Goal: Task Accomplishment & Management: Manage account settings

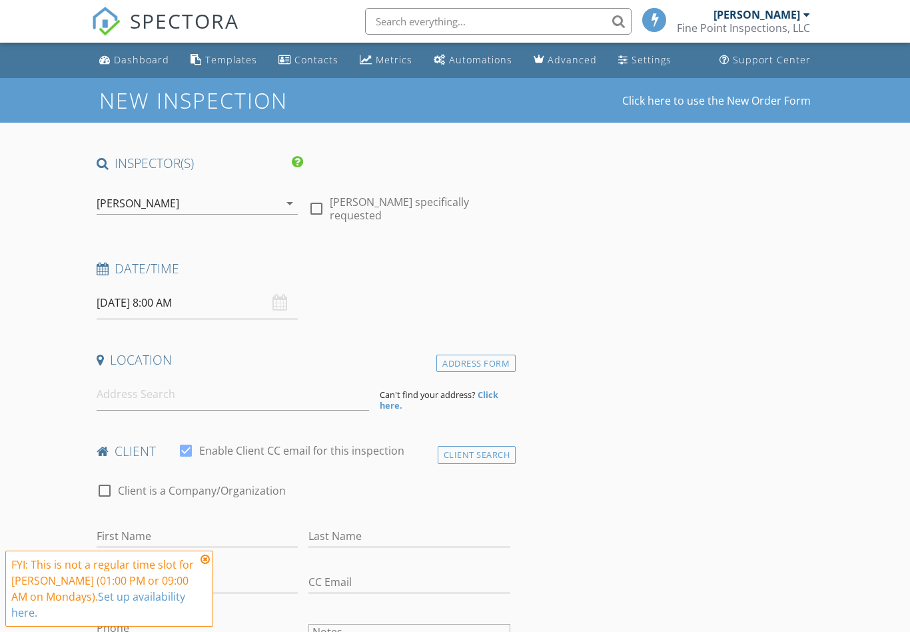
click at [324, 207] on div at bounding box center [316, 208] width 23 height 23
checkbox input "true"
click at [125, 299] on input "09/29/2025 8:00 AM" at bounding box center [198, 303] width 202 height 33
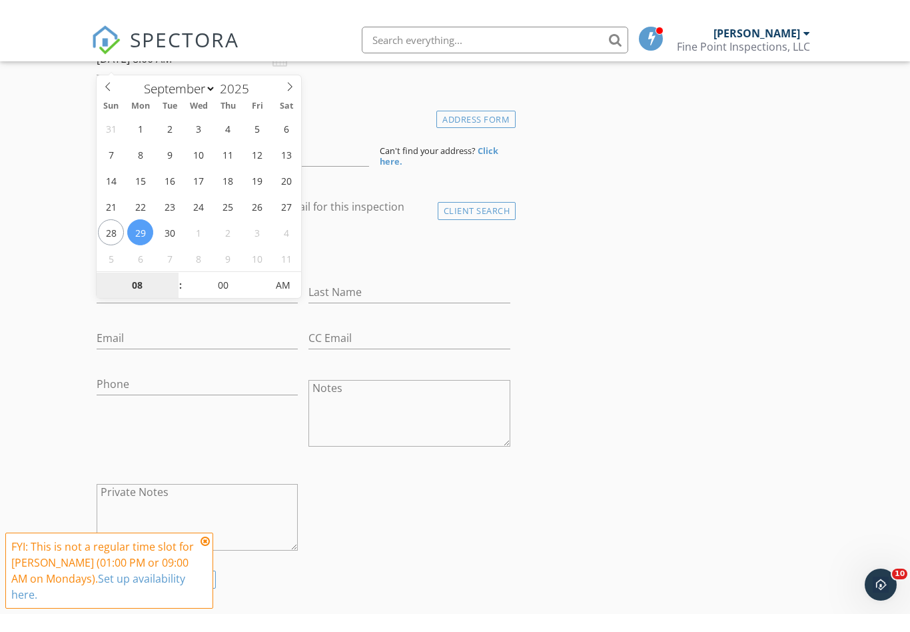
scroll to position [265, 0]
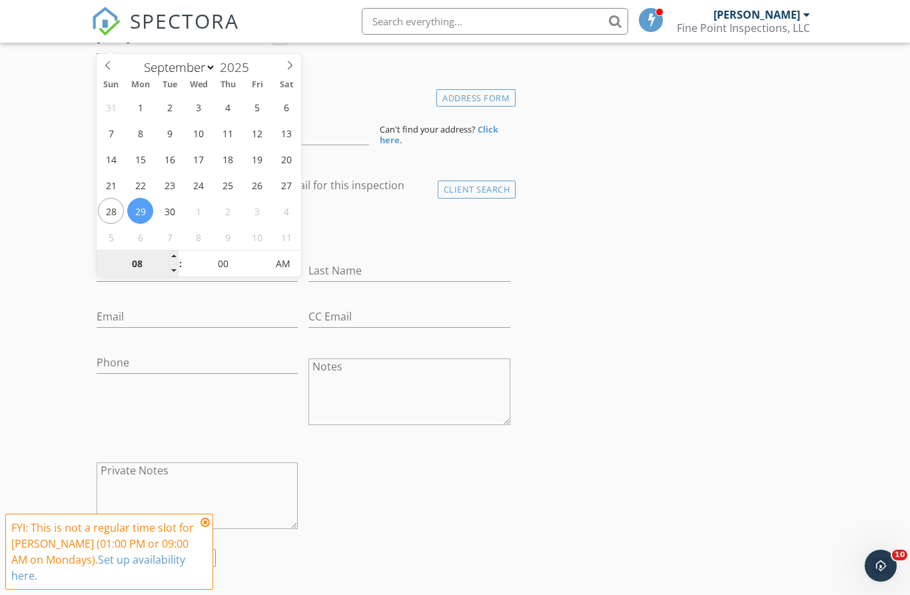
type input "1"
type input "09/29/2025 1:00 PM"
type input "01"
click at [380, 272] on input "Last Name" at bounding box center [410, 271] width 202 height 22
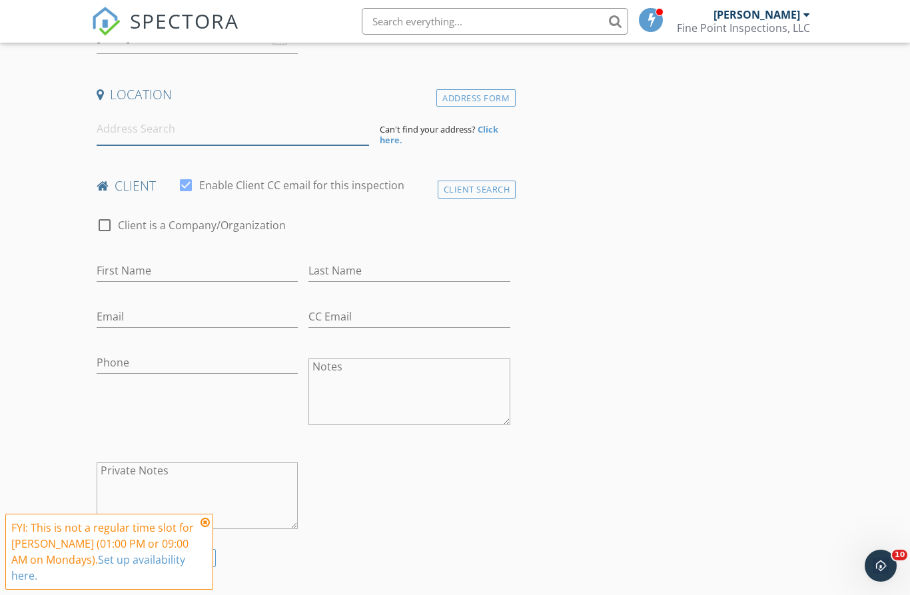
click at [329, 133] on input at bounding box center [233, 129] width 273 height 33
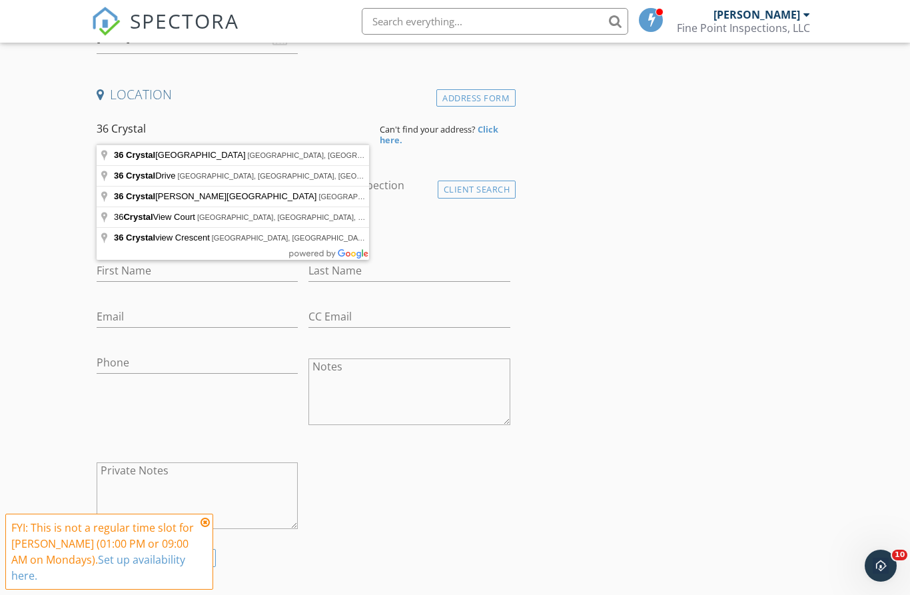
type input "36 Crystal Lake Drive, Covington, KY, USA"
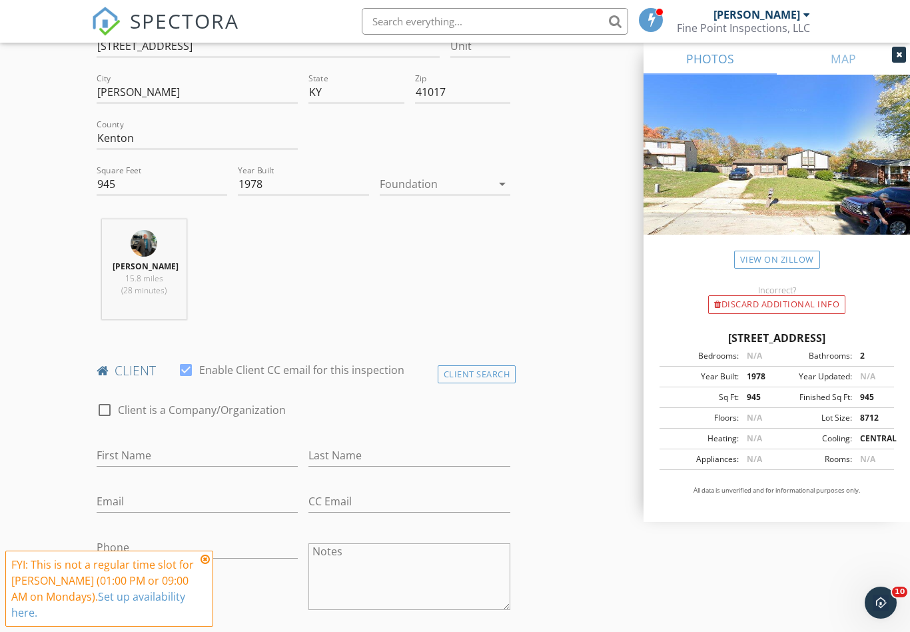
scroll to position [355, 0]
click at [408, 185] on div at bounding box center [436, 182] width 112 height 21
click at [401, 216] on div "Basement" at bounding box center [444, 219] width 109 height 16
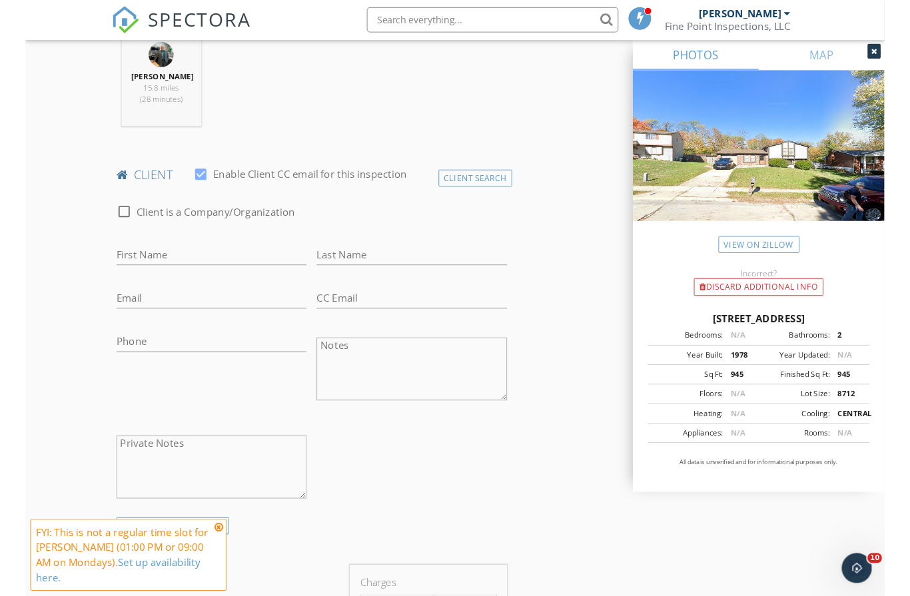
scroll to position [540, 0]
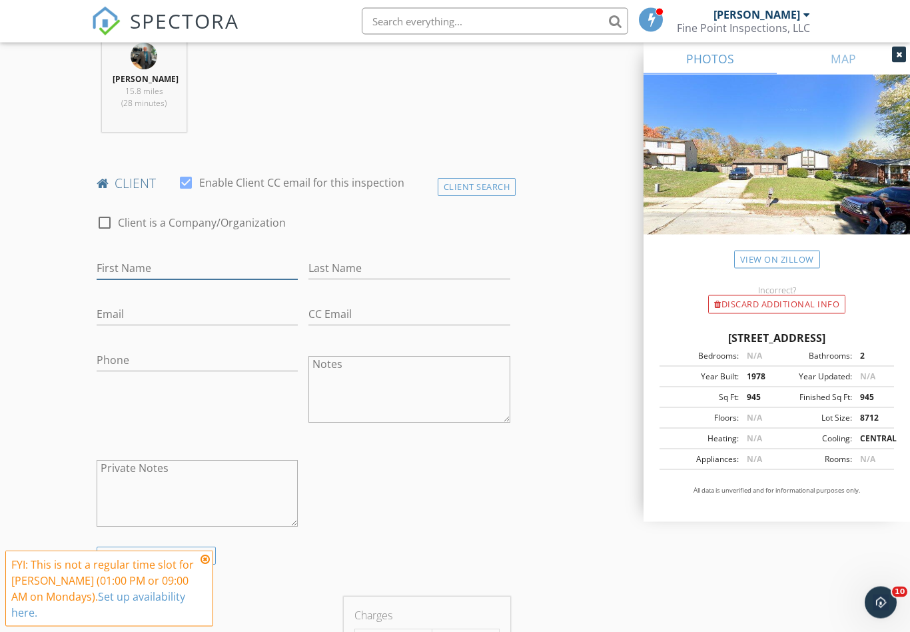
click at [140, 278] on input "First Name" at bounding box center [198, 269] width 202 height 22
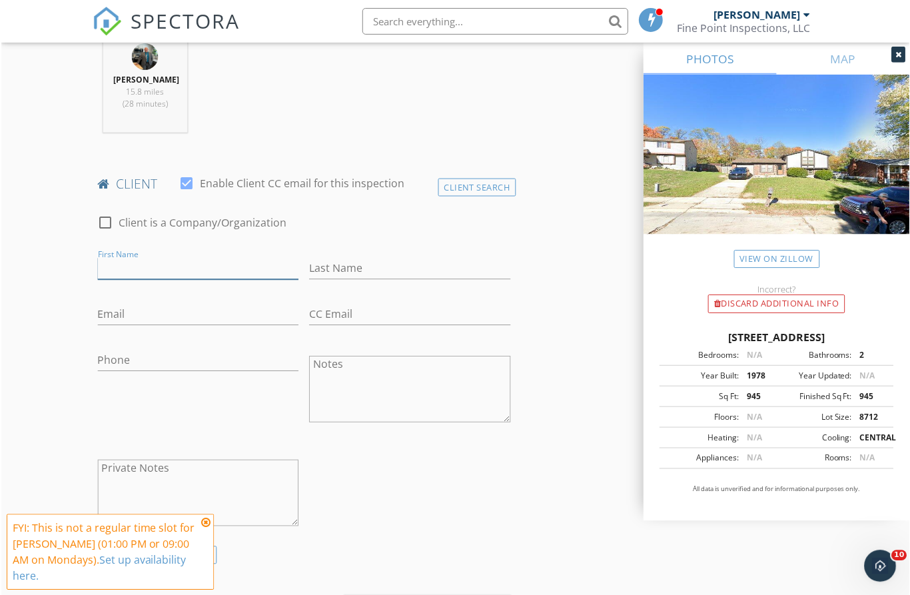
scroll to position [540, 0]
type input "Nathan"
click at [333, 277] on input "Last Name" at bounding box center [410, 268] width 202 height 22
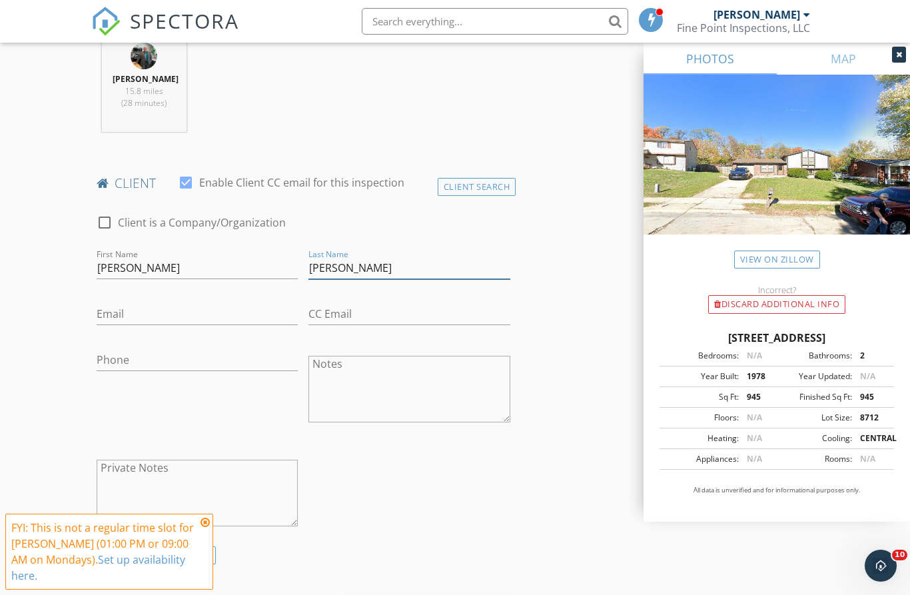
type input "Dilillo"
click at [199, 320] on input "Email" at bounding box center [198, 314] width 202 height 22
type input "natha.ryan.94@gmail.com"
click at [382, 325] on input "CC Email" at bounding box center [410, 314] width 202 height 22
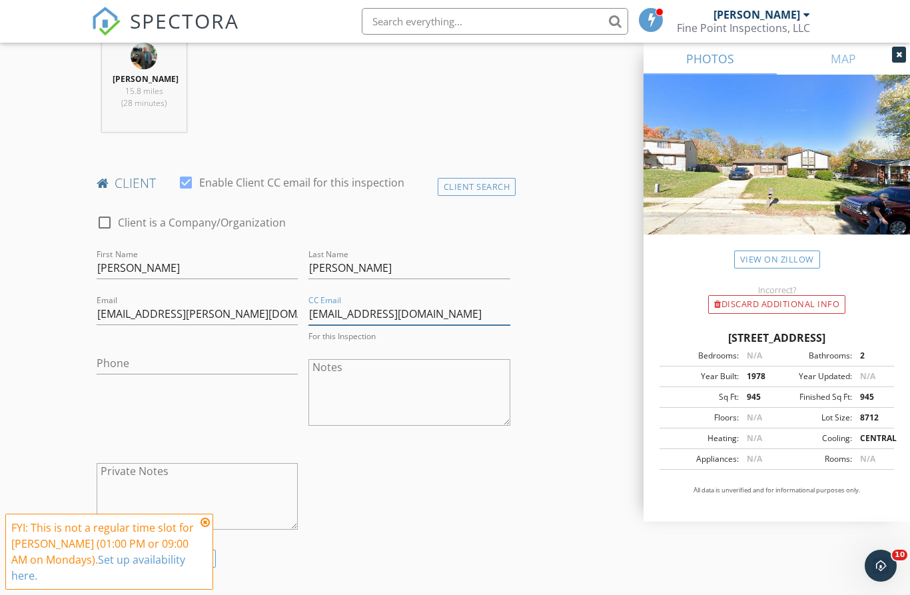
drag, startPoint x: 425, startPoint y: 325, endPoint x: 449, endPoint y: 327, distance: 24.1
click at [425, 325] on input "erict@finepointinspecvtions.com" at bounding box center [410, 314] width 202 height 22
click at [492, 321] on input "erict@finepointinspecvtions.com" at bounding box center [410, 314] width 202 height 22
click at [424, 323] on input "erict@finepointinspecvtions.com" at bounding box center [410, 314] width 202 height 22
click at [420, 323] on input "erict@finepointinspecvtions.com" at bounding box center [410, 314] width 202 height 22
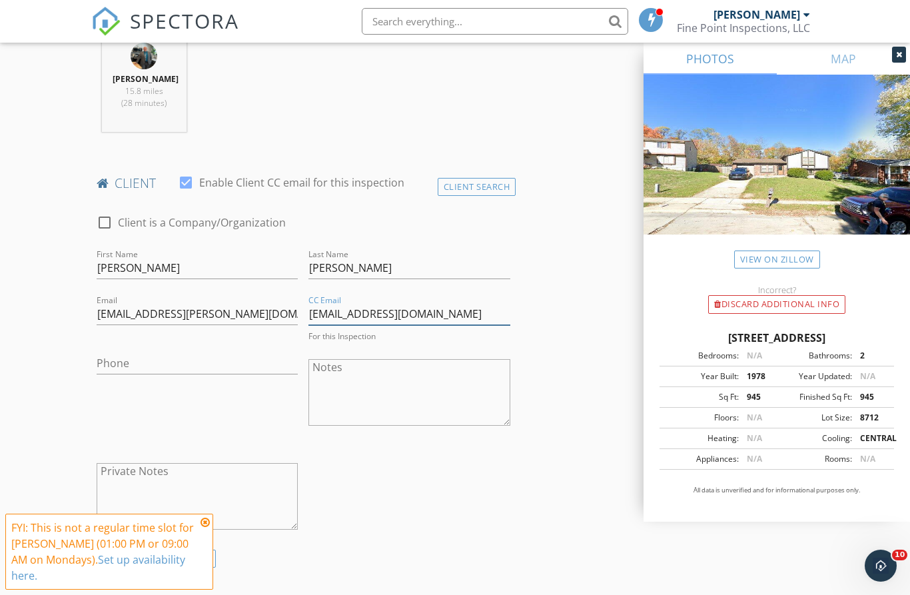
click at [491, 325] on input "erict@finepointinspecvtions.com" at bounding box center [410, 314] width 202 height 22
drag, startPoint x: 448, startPoint y: 322, endPoint x: 507, endPoint y: 330, distance: 59.8
click at [448, 323] on input "erict@finepointinspecvtions.com" at bounding box center [410, 314] width 202 height 22
click at [500, 317] on input "erict@finepointinspecvtions.com" at bounding box center [410, 314] width 202 height 22
click at [369, 325] on input "erict@finepointinspecvtions.com" at bounding box center [410, 314] width 202 height 22
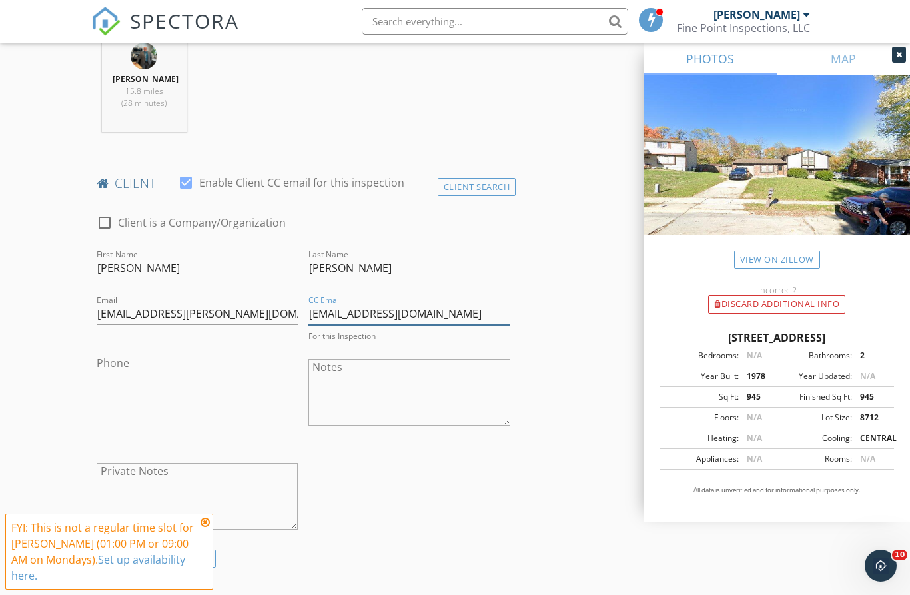
click at [498, 318] on input "erict@finepointinspecvtions.com" at bounding box center [410, 314] width 202 height 22
type input "[EMAIL_ADDRESS][DOMAIN_NAME]"
click at [205, 374] on input "Phone" at bounding box center [198, 364] width 202 height 22
type input "5"
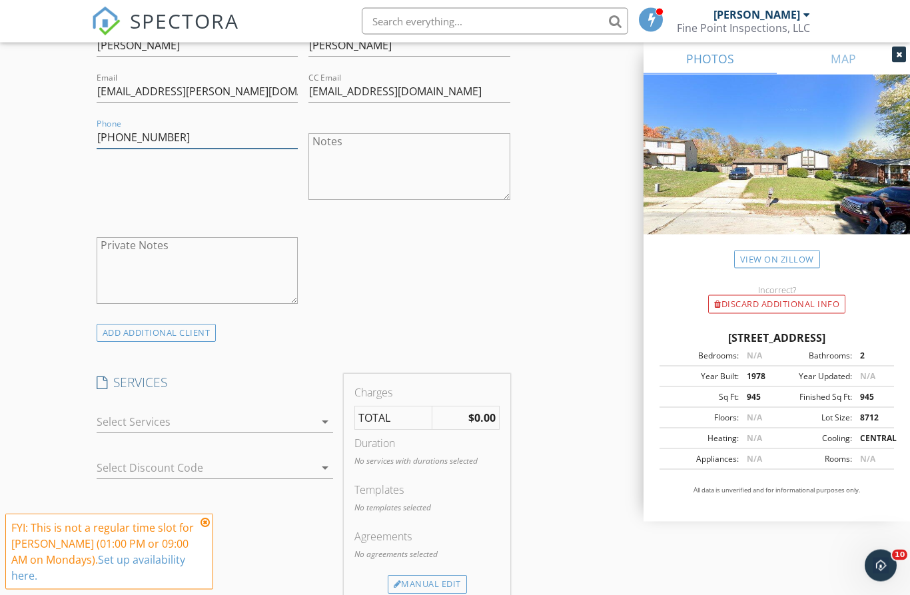
scroll to position [764, 0]
type input "[PHONE_NUMBER]"
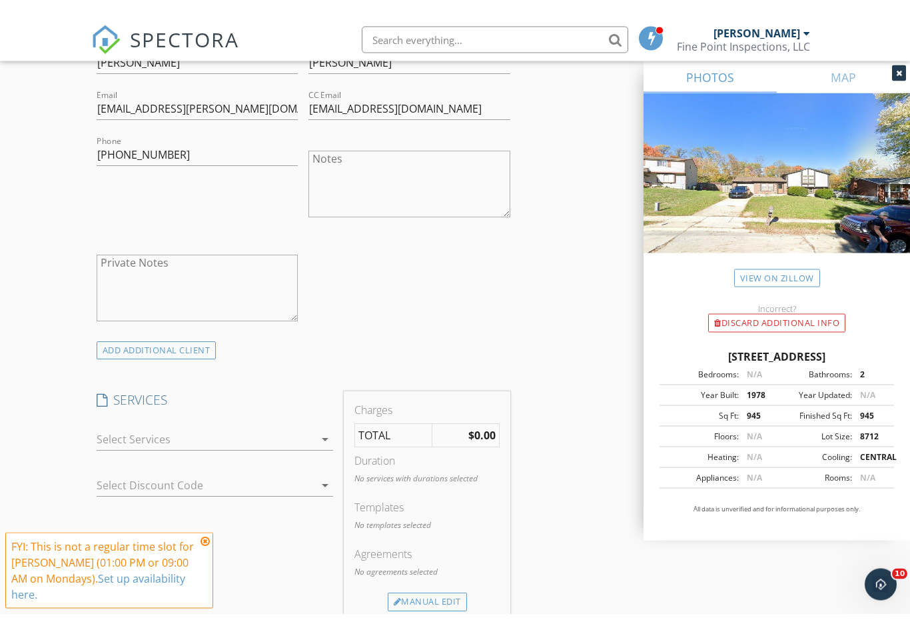
scroll to position [764, 0]
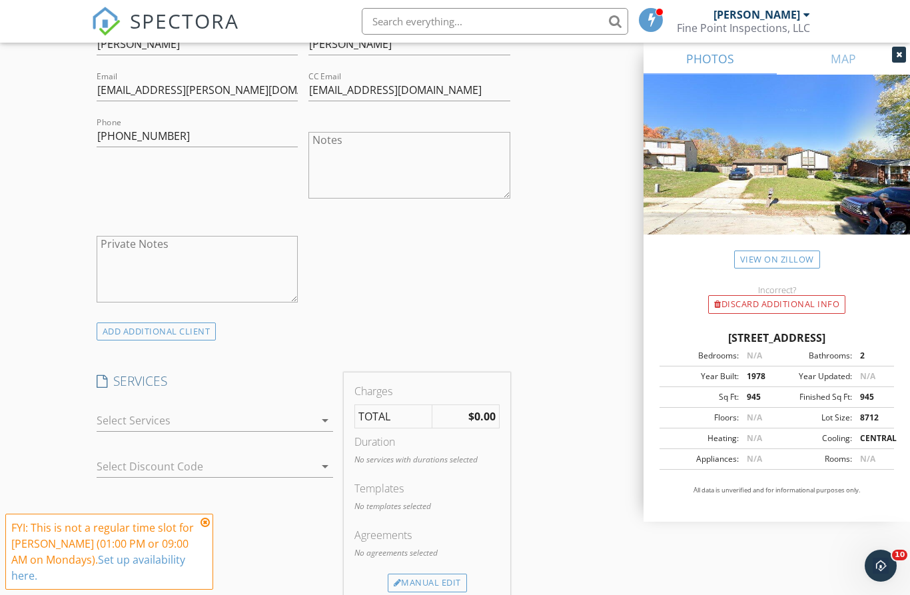
click at [206, 520] on div "New Inspection Click here to use the New Order Form INSPECTOR(S) check_box Eric…" at bounding box center [455, 536] width 910 height 2444
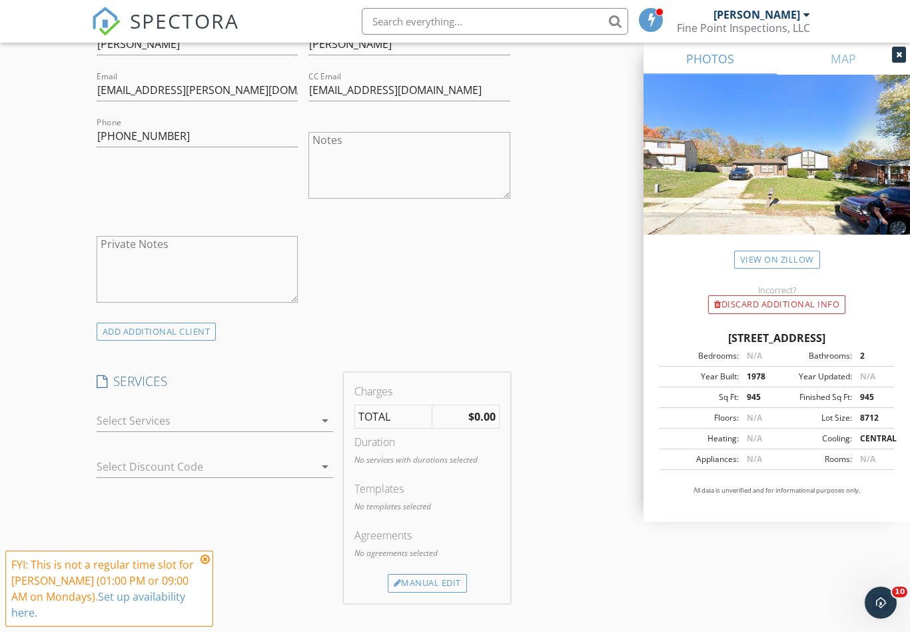
click at [210, 431] on div at bounding box center [206, 420] width 219 height 21
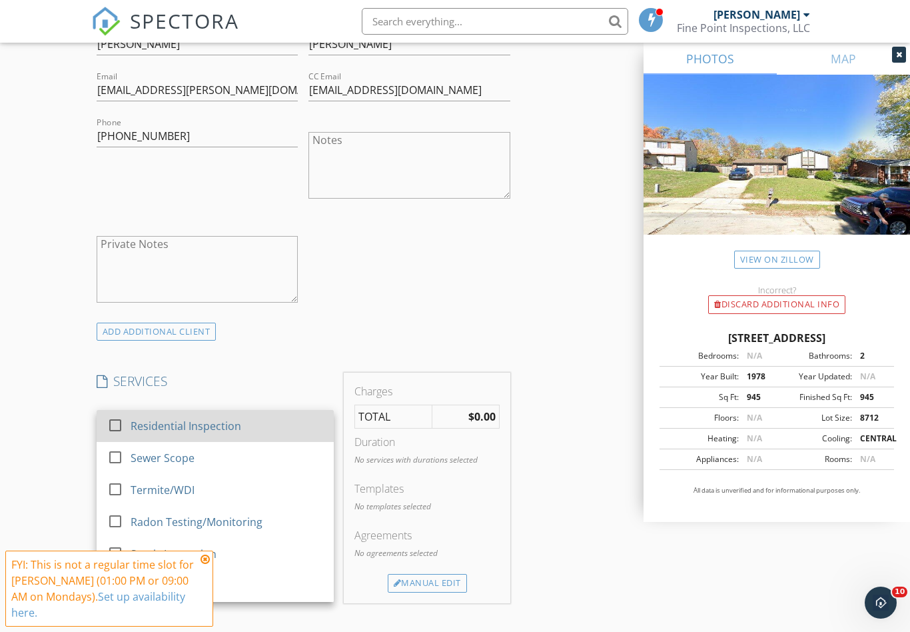
click at [118, 435] on div at bounding box center [115, 425] width 23 height 23
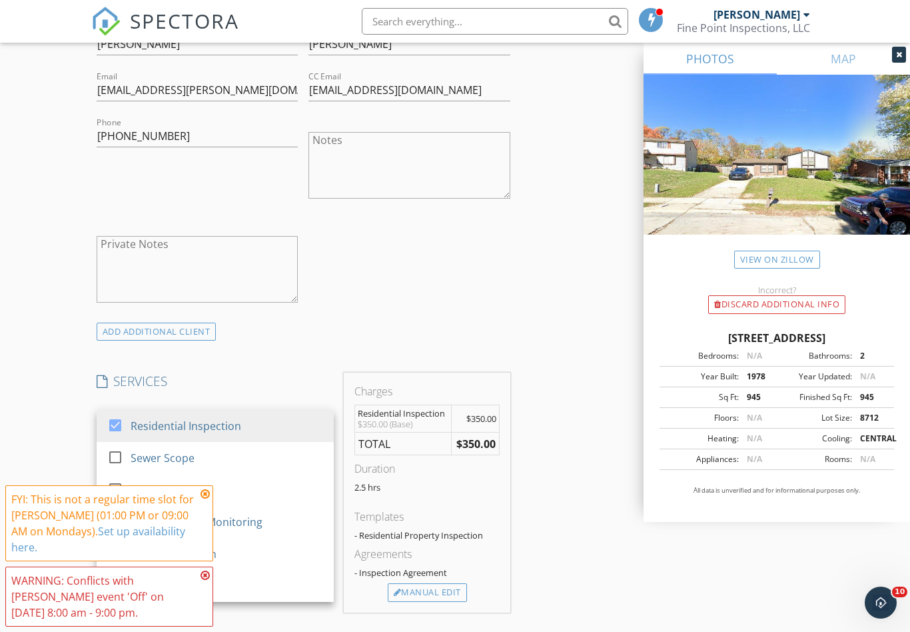
click at [203, 492] on icon at bounding box center [205, 493] width 9 height 11
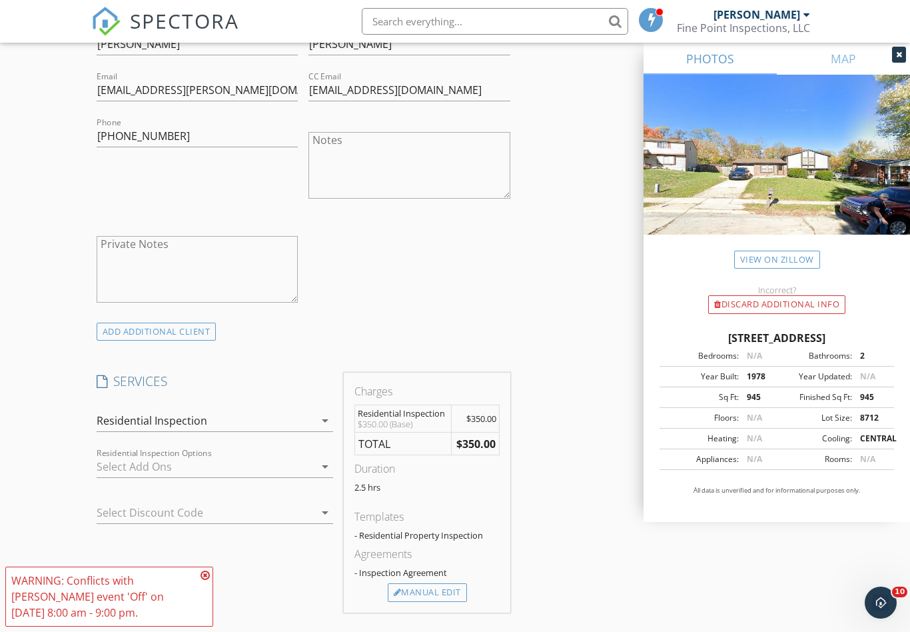
click at [205, 575] on icon at bounding box center [205, 575] width 9 height 11
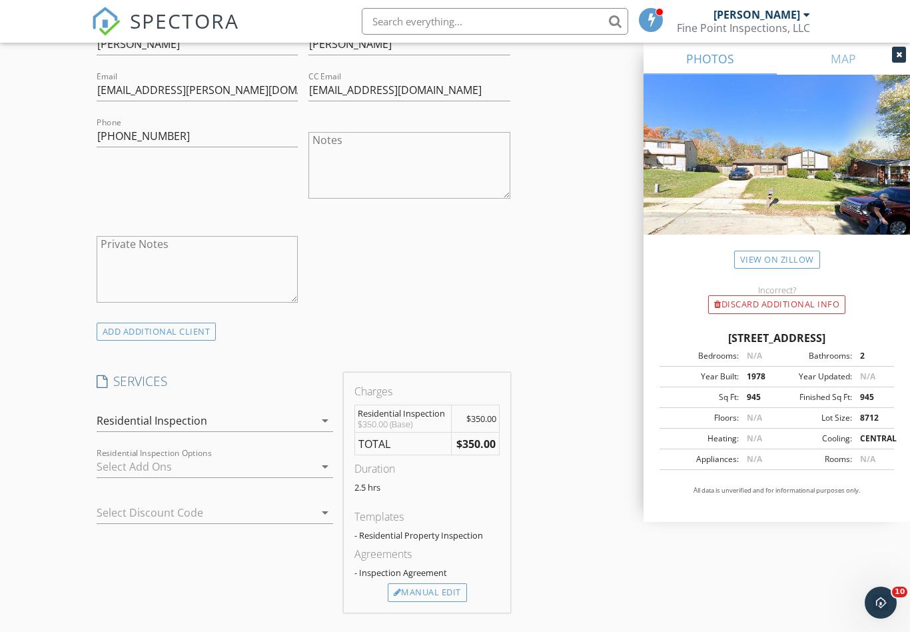
click at [186, 477] on div at bounding box center [206, 466] width 219 height 21
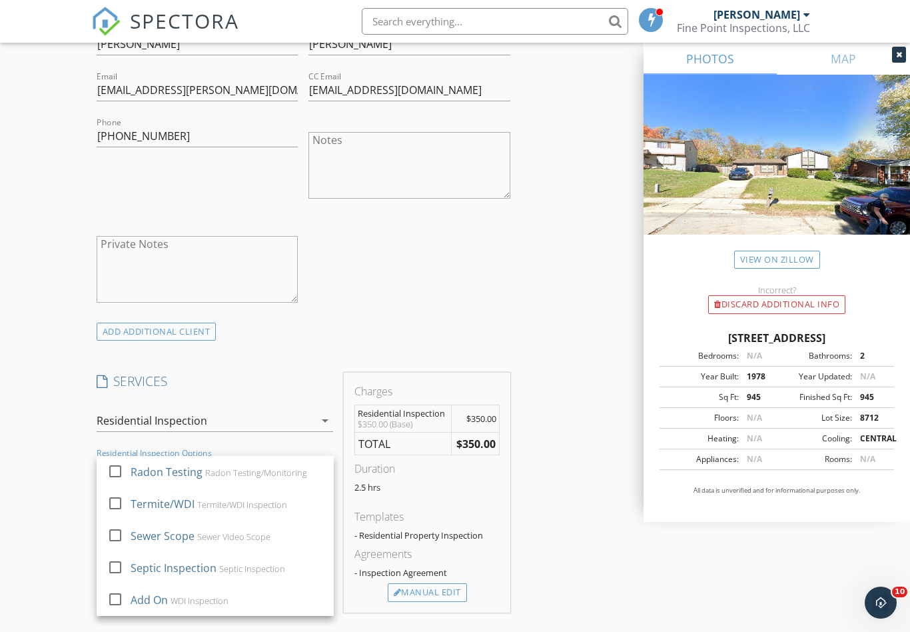
click at [57, 486] on div "New Inspection Click here to use the New Order Form INSPECTOR(S) check_box Eric…" at bounding box center [455, 540] width 910 height 2453
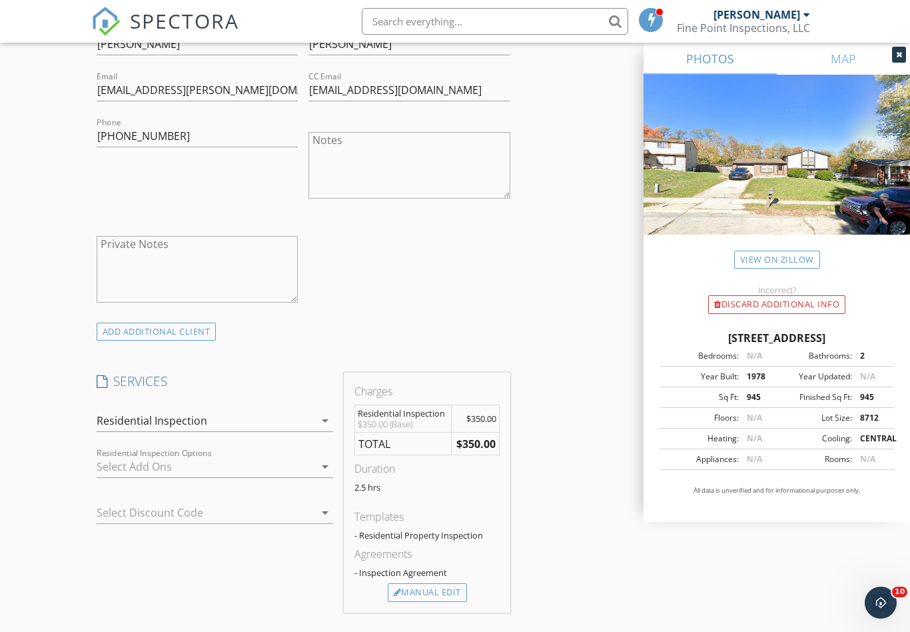
click at [169, 472] on div at bounding box center [206, 466] width 219 height 21
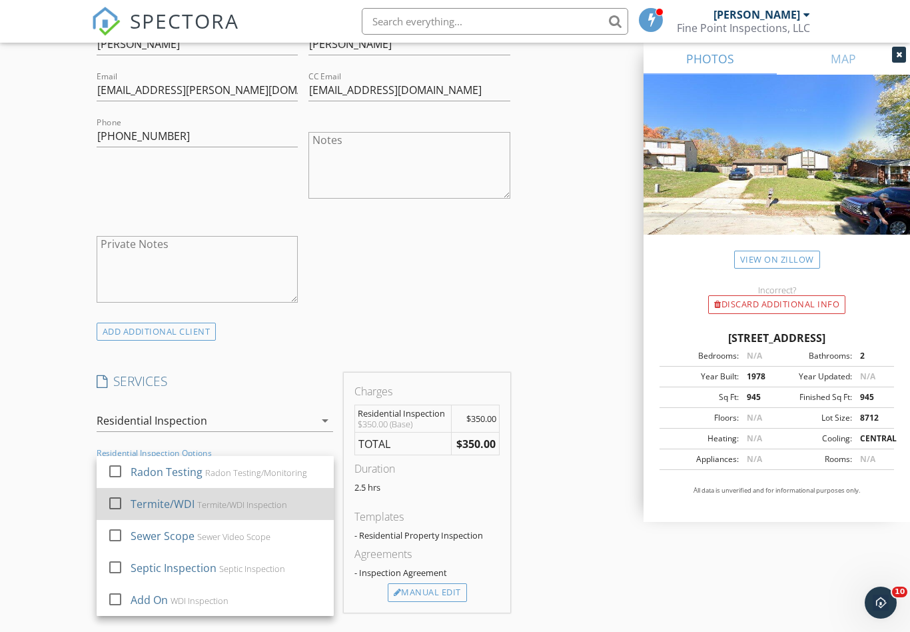
click at [115, 512] on div at bounding box center [115, 503] width 23 height 23
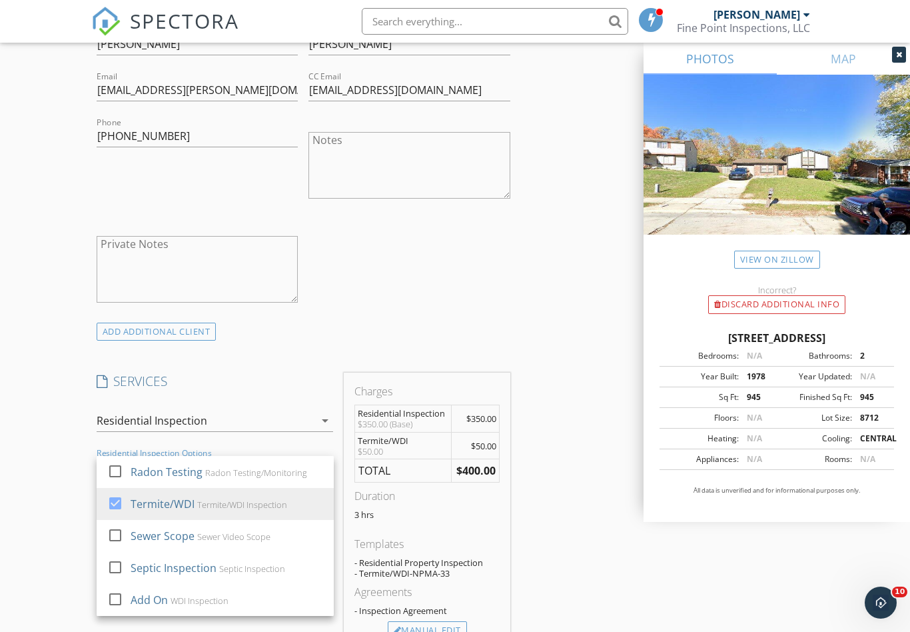
click at [49, 511] on div "New Inspection Click here to use the New Order Form INSPECTOR(S) check_box Eric…" at bounding box center [455, 559] width 910 height 2491
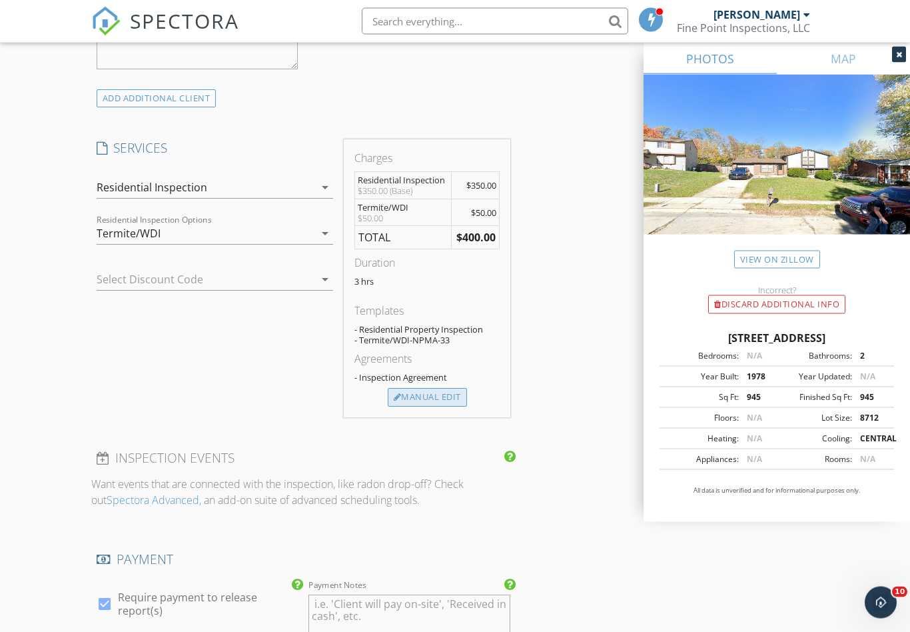
click at [416, 407] on div "Manual Edit" at bounding box center [427, 397] width 79 height 19
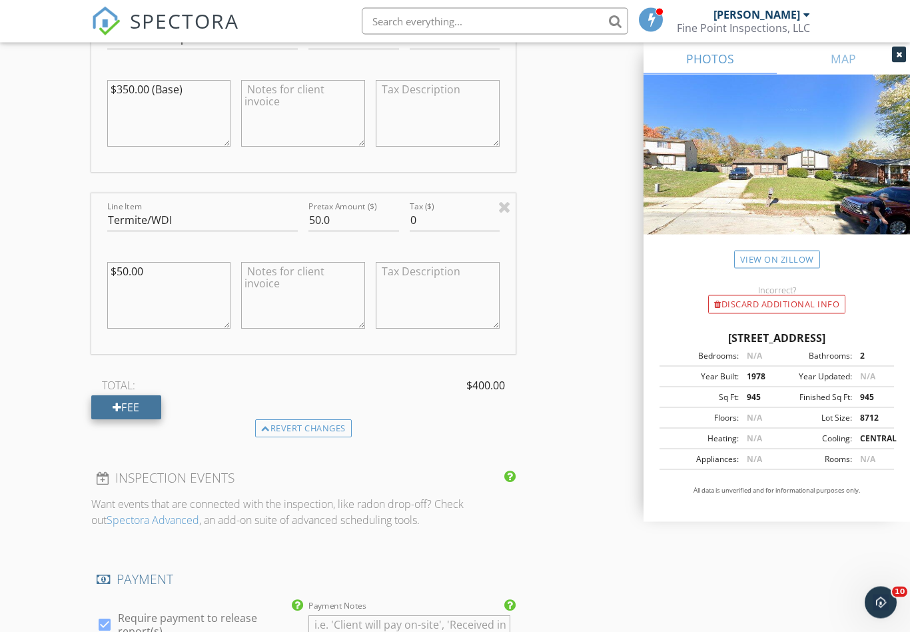
scroll to position [1291, 0]
click at [345, 230] on input "50.0" at bounding box center [354, 221] width 90 height 22
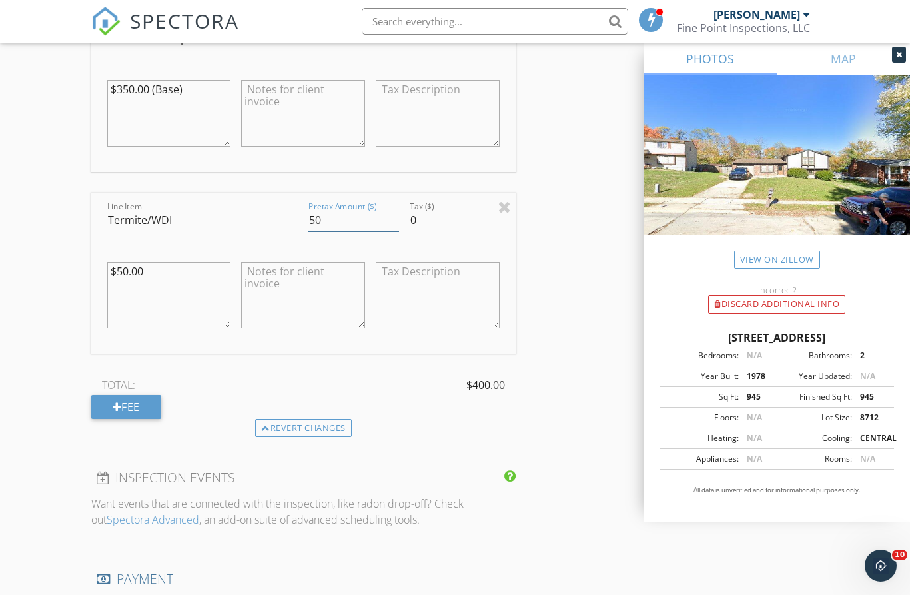
type input "5"
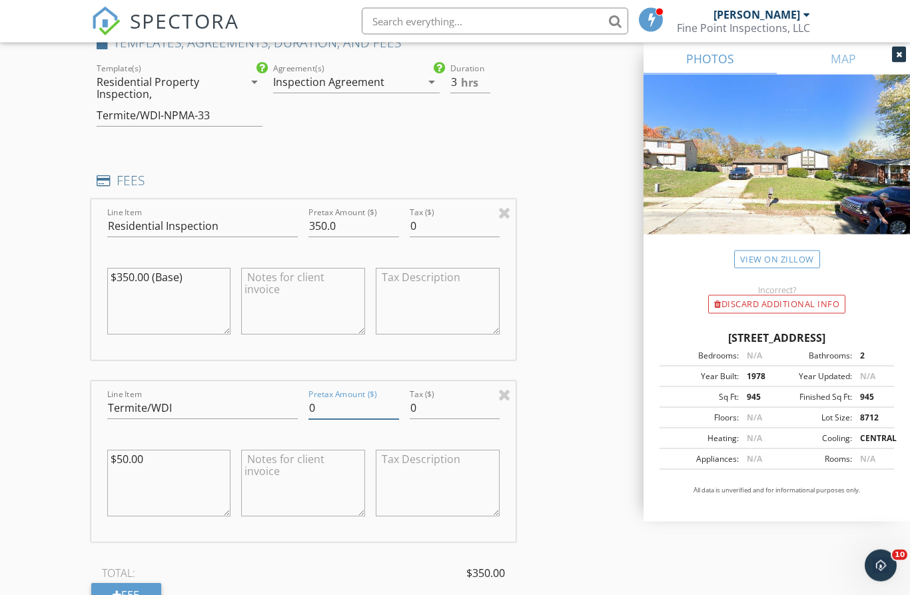
type input "0"
click at [353, 234] on input "350.0" at bounding box center [354, 226] width 90 height 22
type input "3"
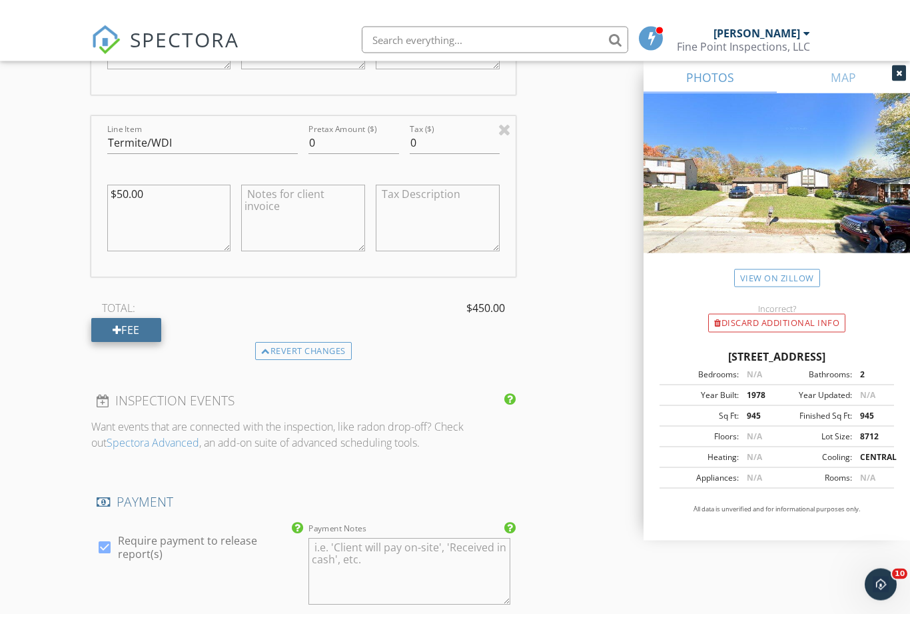
scroll to position [1387, 0]
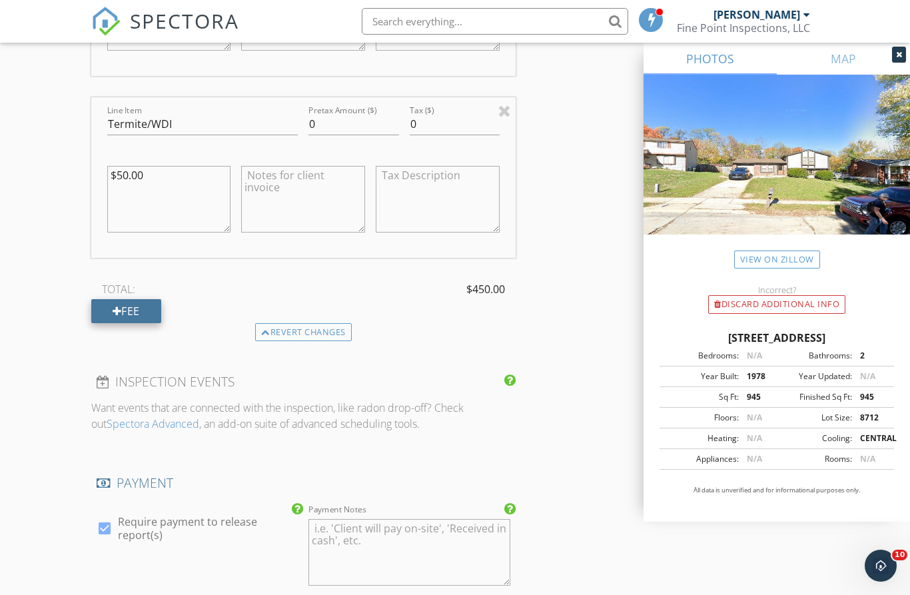
type input "450"
click at [124, 319] on div "Fee" at bounding box center [126, 311] width 70 height 24
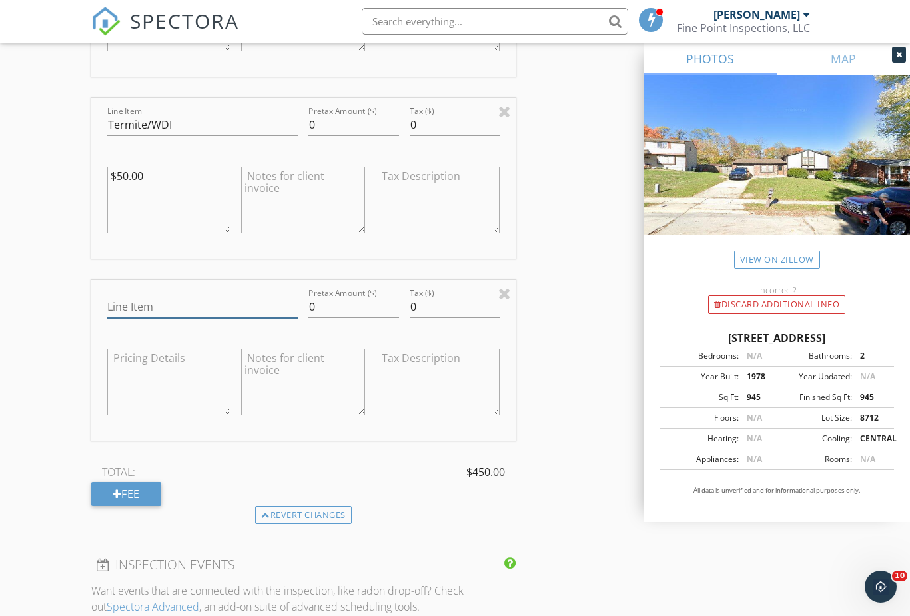
click at [130, 311] on input "Line Item" at bounding box center [202, 307] width 191 height 22
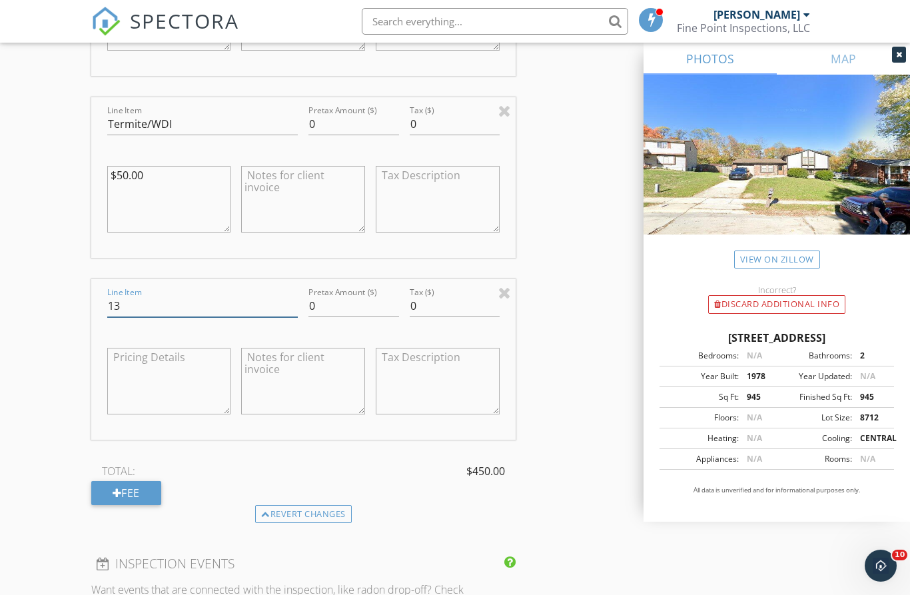
type input "1"
type input "Card Processing Fee(If Applicable)"
click at [327, 313] on input "0" at bounding box center [354, 306] width 90 height 22
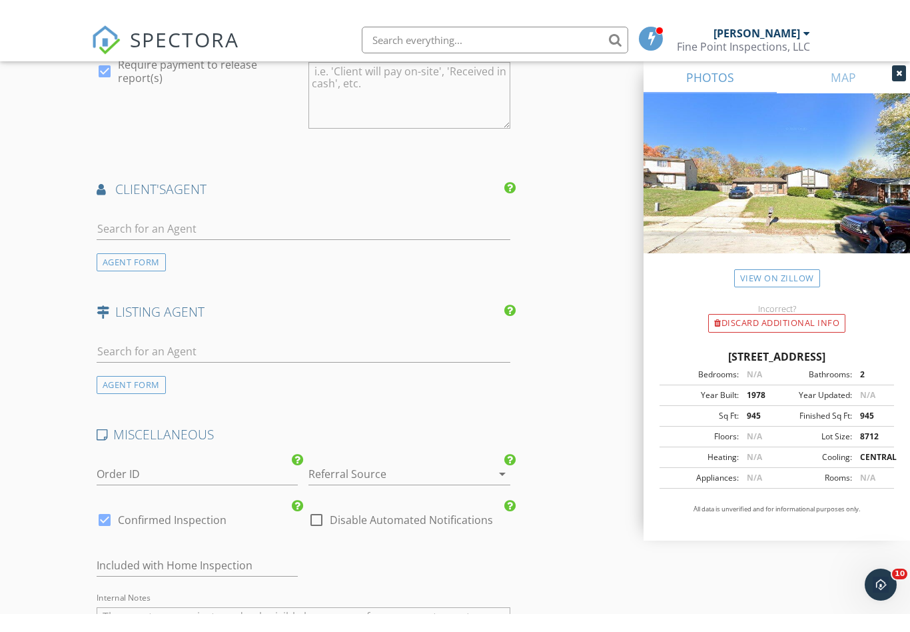
scroll to position [2048, 0]
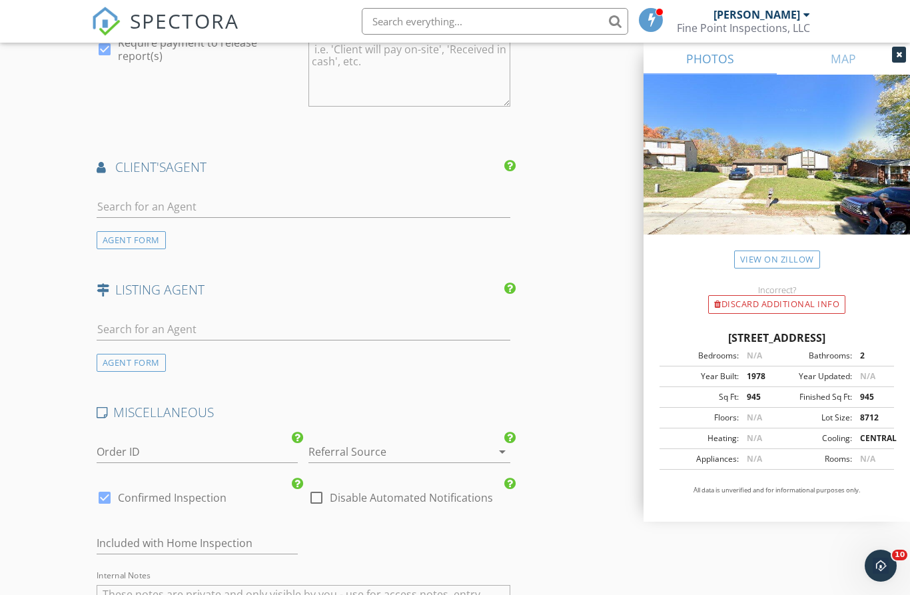
type input "13.50"
click at [203, 217] on input "text" at bounding box center [304, 207] width 414 height 22
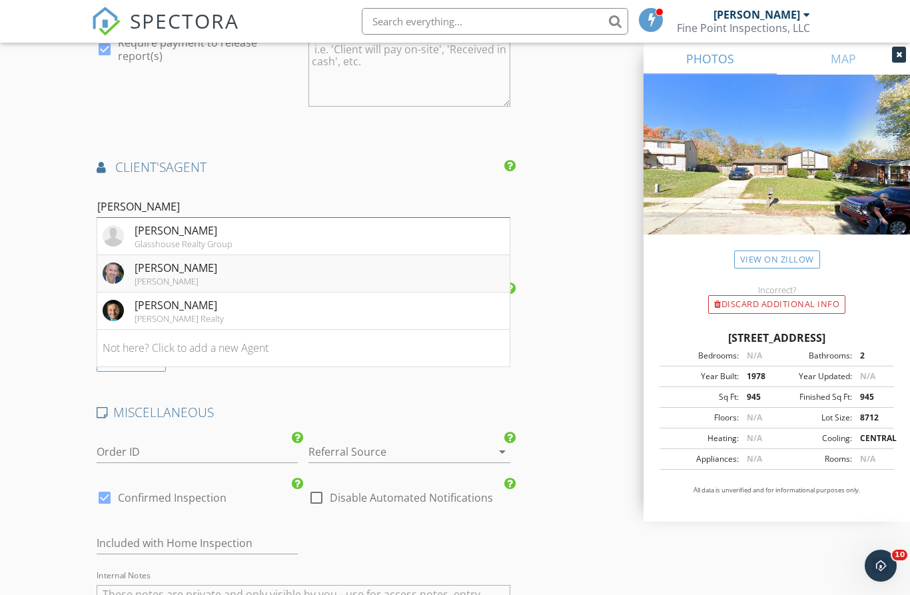
type input "shawn"
click at [188, 276] on div "Shawn Thomas" at bounding box center [176, 268] width 83 height 16
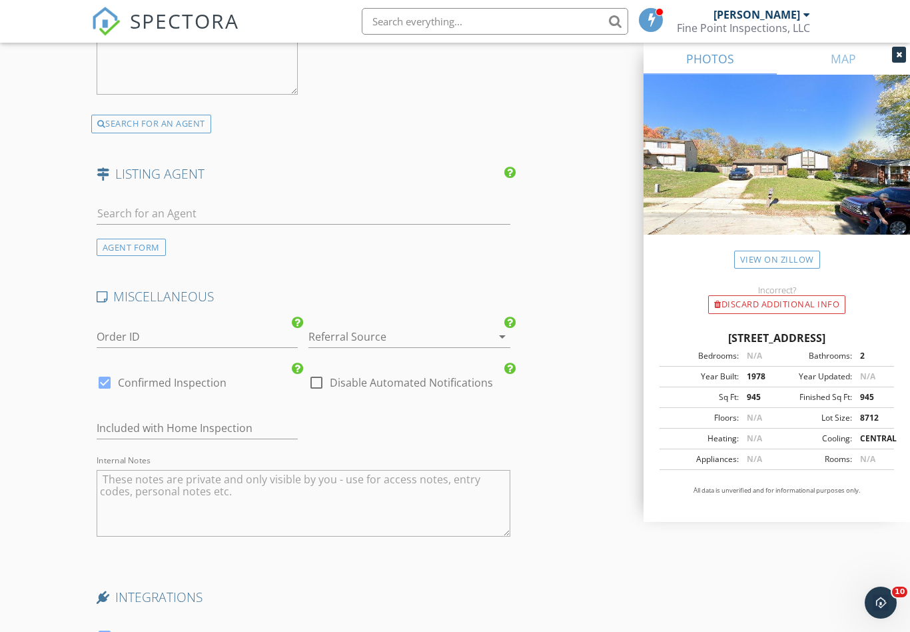
scroll to position [2470, 0]
click at [343, 335] on div at bounding box center [391, 333] width 165 height 21
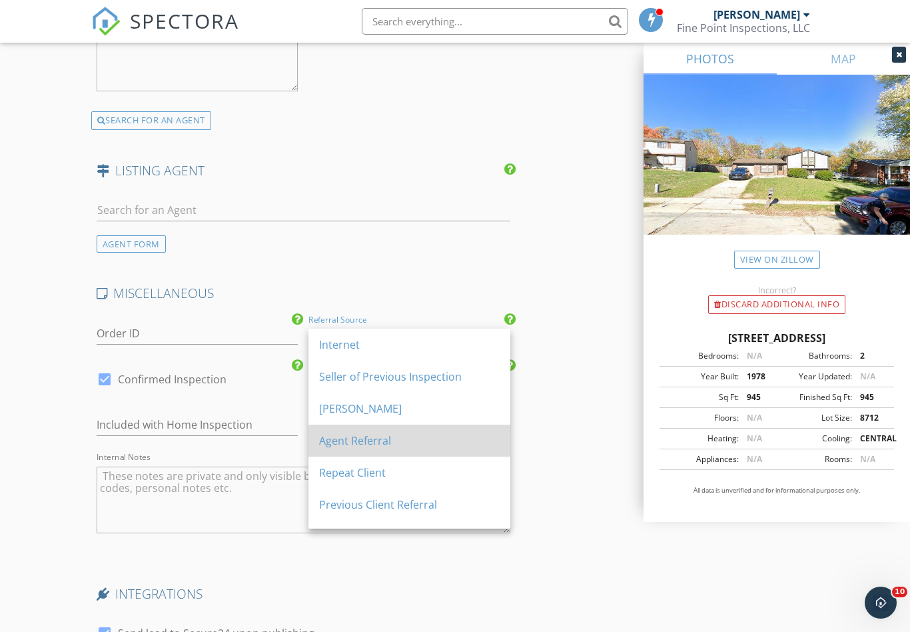
click at [344, 440] on div "Agent Referral" at bounding box center [409, 440] width 181 height 16
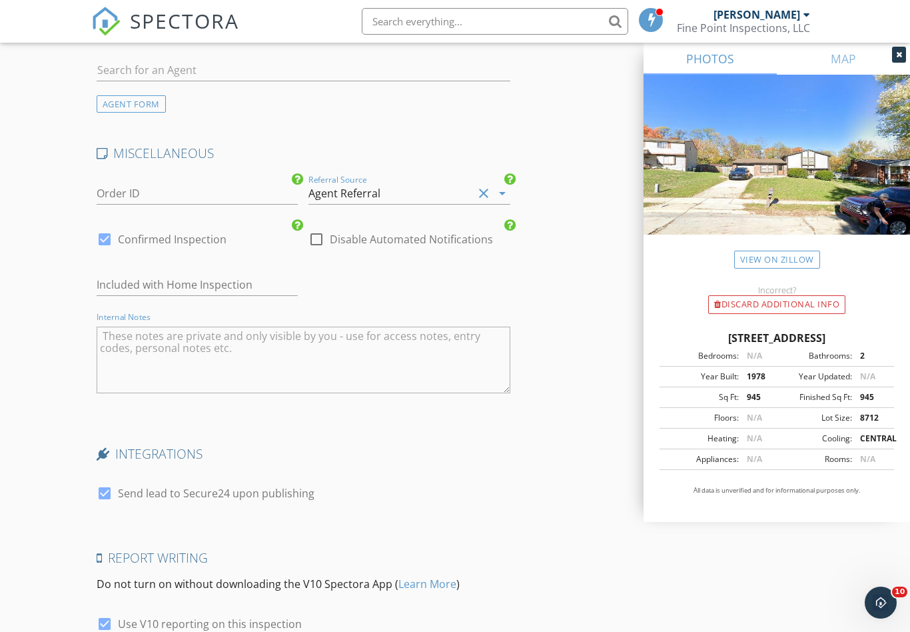
click at [177, 369] on textarea "Internal Notes" at bounding box center [304, 360] width 414 height 67
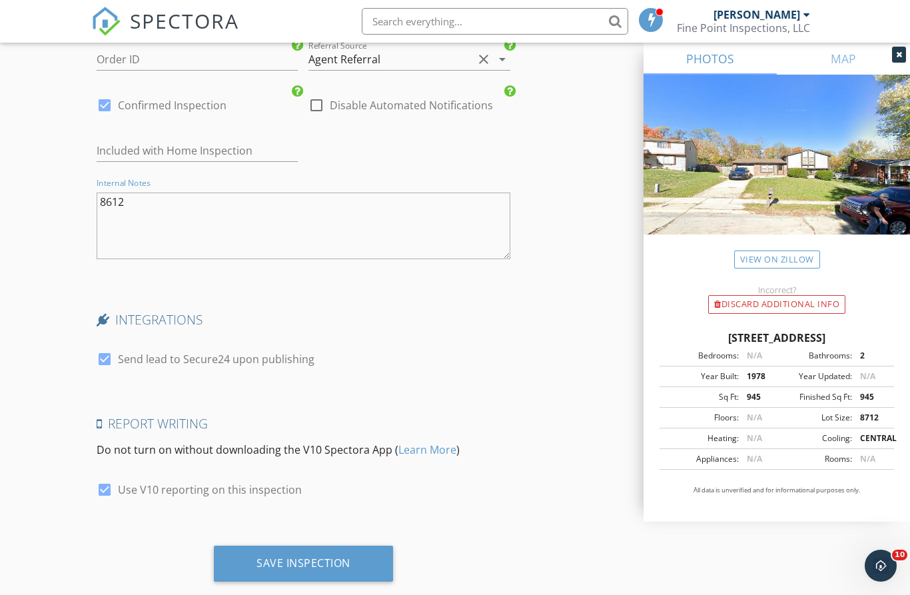
scroll to position [2779, 0]
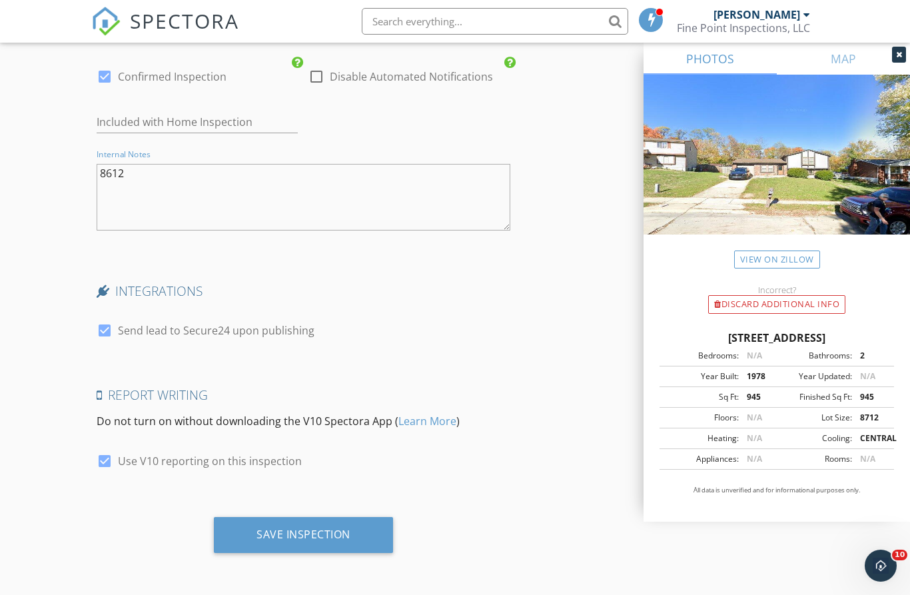
type textarea "8612"
click at [97, 329] on div "INTEGRATIONS check_box Send lead to Secure24 upon publishing" at bounding box center [303, 319] width 424 height 72
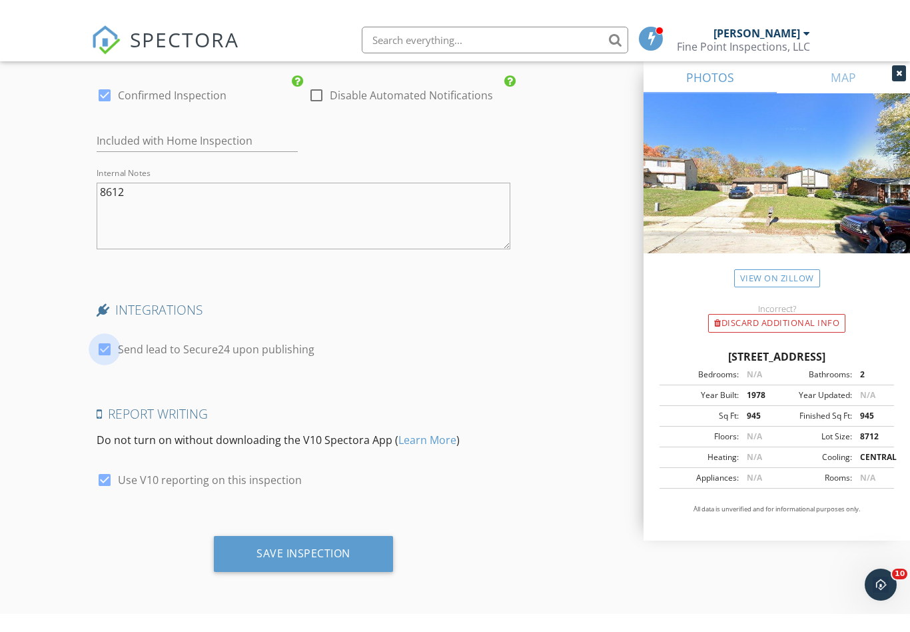
scroll to position [2735, 0]
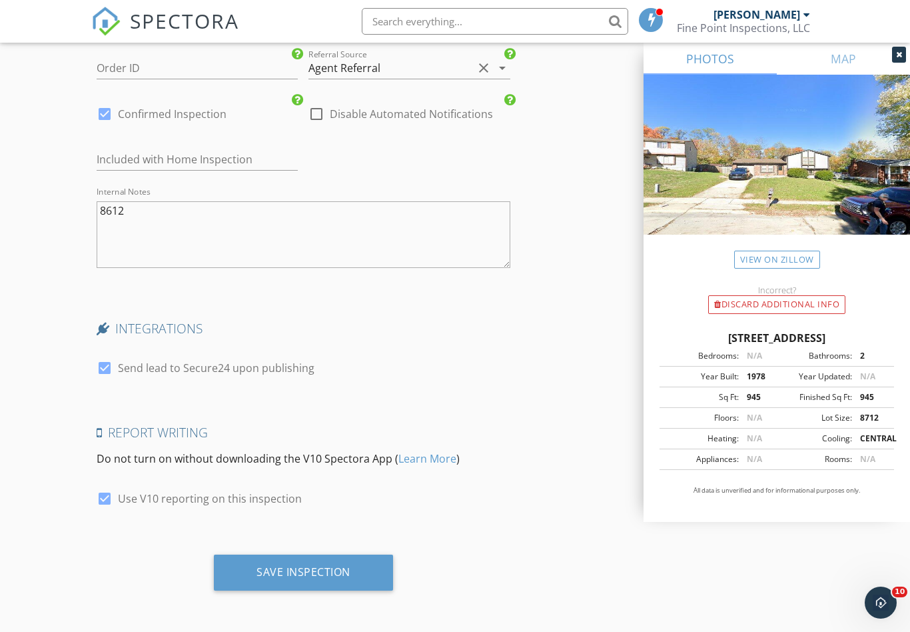
click at [105, 374] on div at bounding box center [104, 368] width 23 height 23
checkbox input "false"
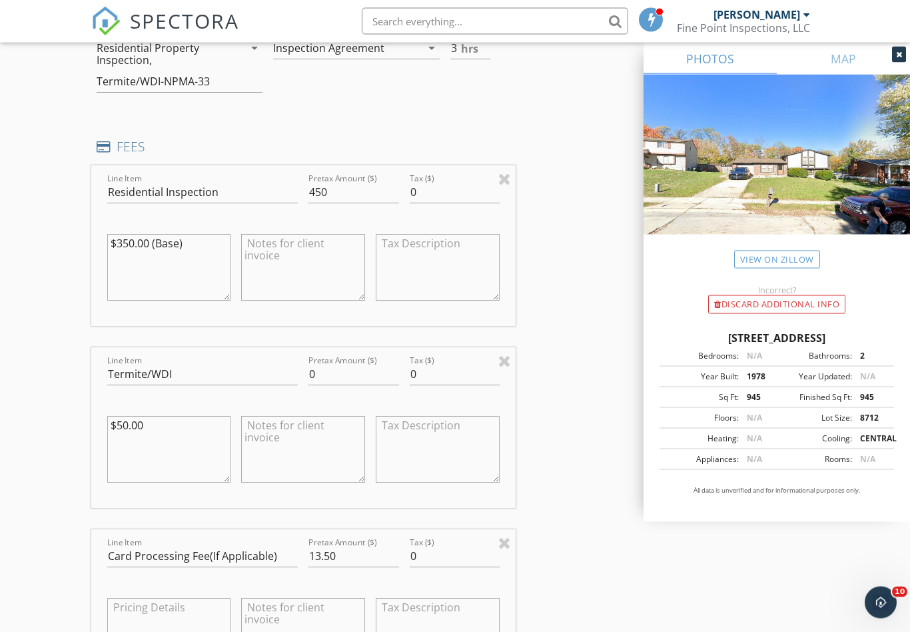
scroll to position [1139, 0]
click at [275, 253] on textarea at bounding box center [303, 264] width 124 height 67
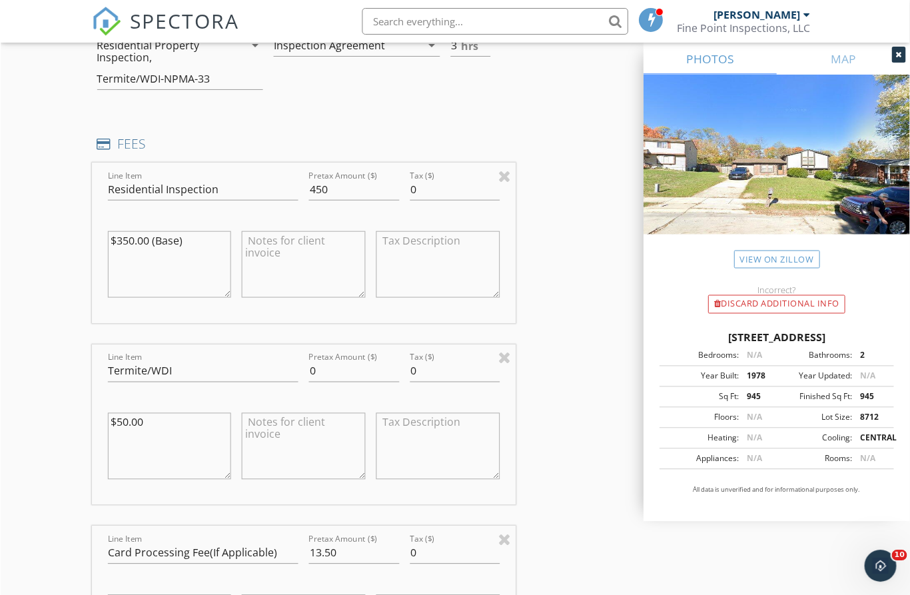
scroll to position [1140, 0]
type textarea "T"
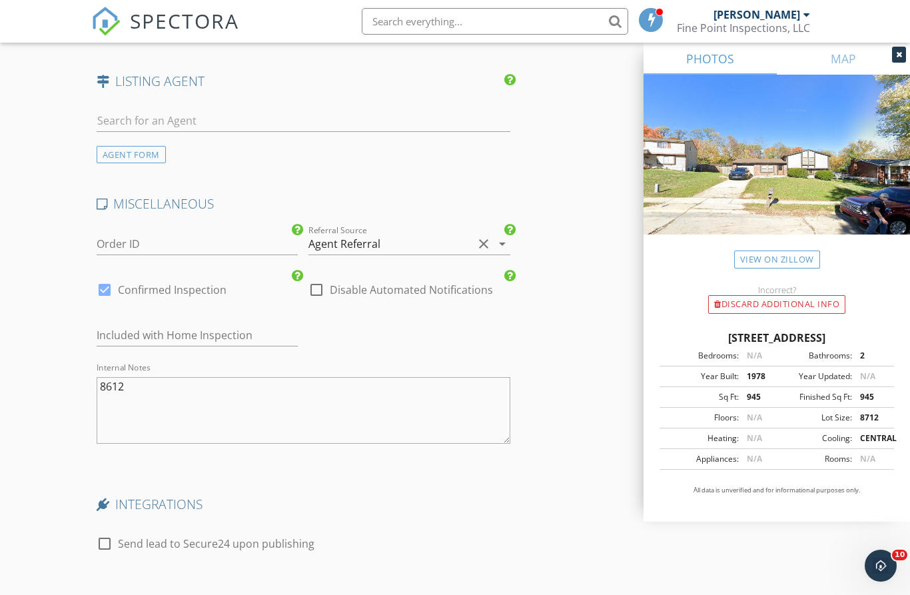
scroll to position [2779, 0]
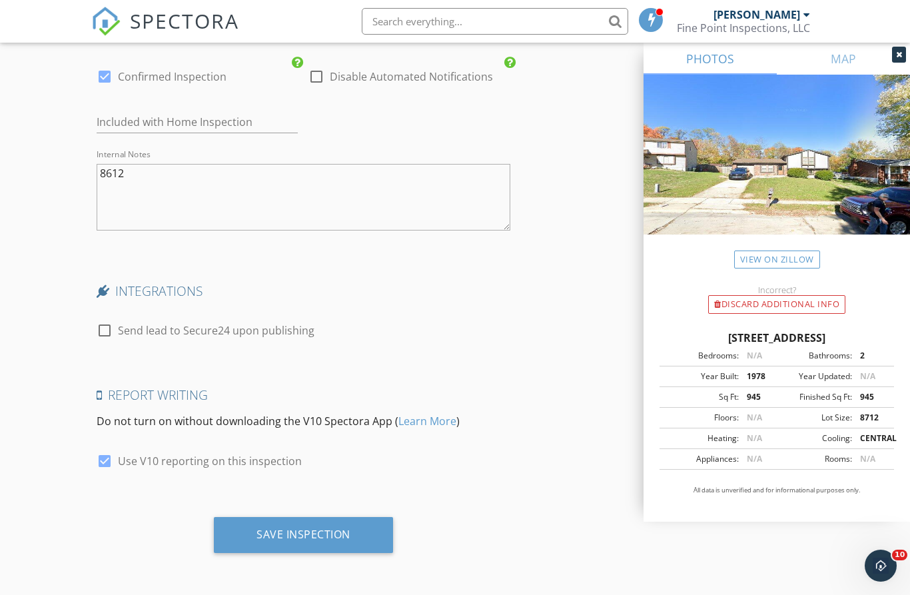
type textarea "WDI cost included in the base inspection cost"
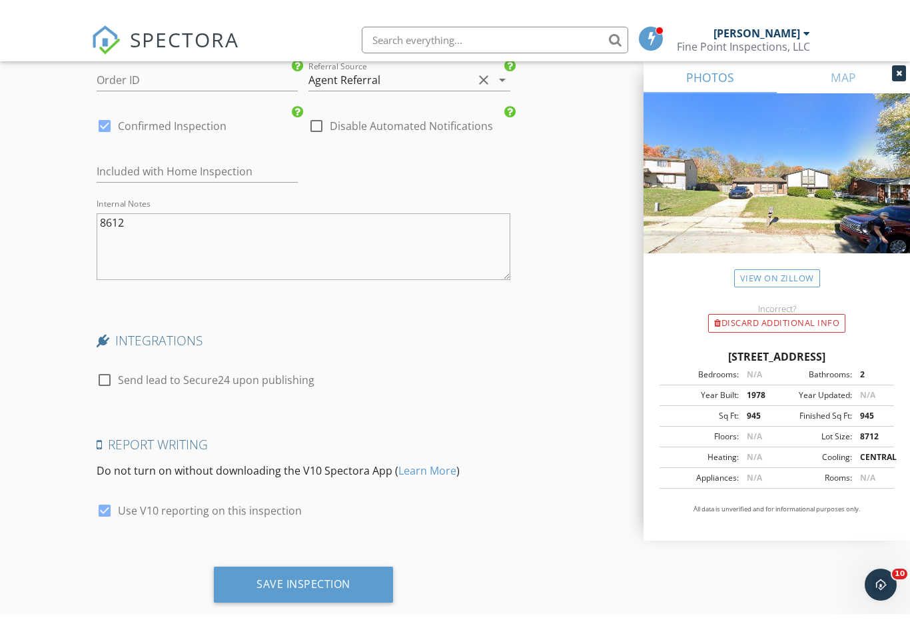
scroll to position [2734, 0]
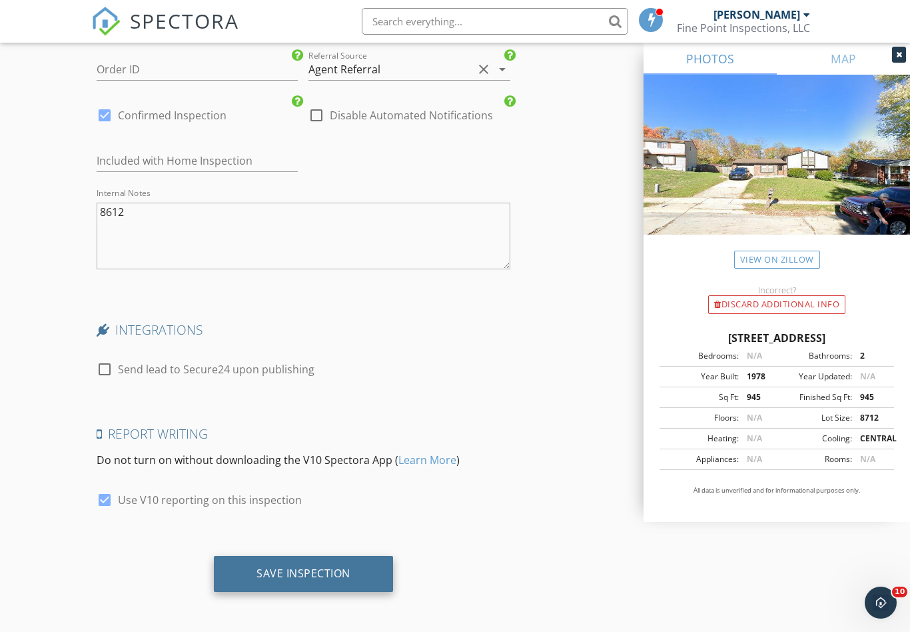
click at [304, 571] on div "Save Inspection" at bounding box center [304, 572] width 94 height 13
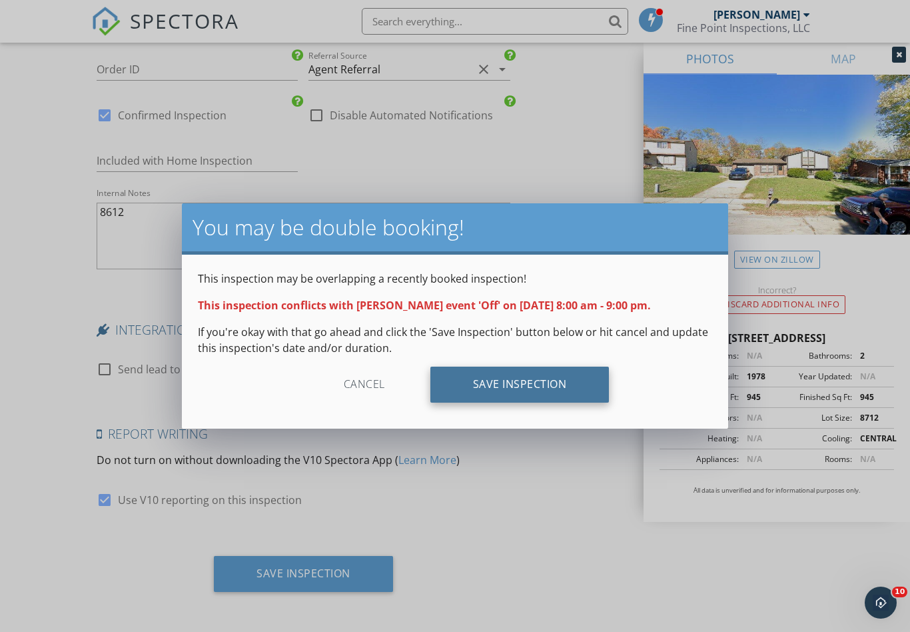
click at [512, 389] on div "Save Inspection" at bounding box center [519, 385] width 179 height 36
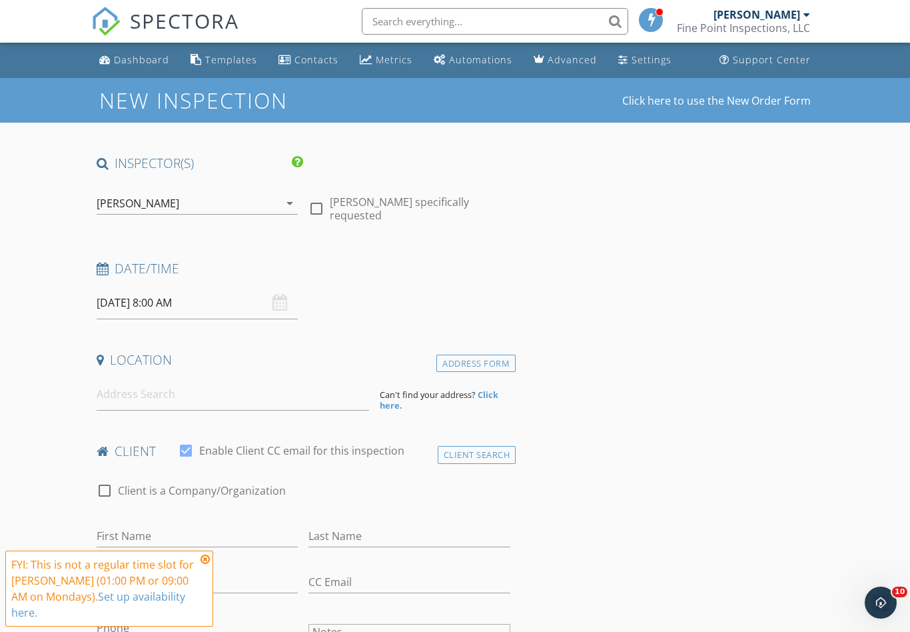
click at [319, 210] on div at bounding box center [316, 208] width 23 height 23
checkbox input "true"
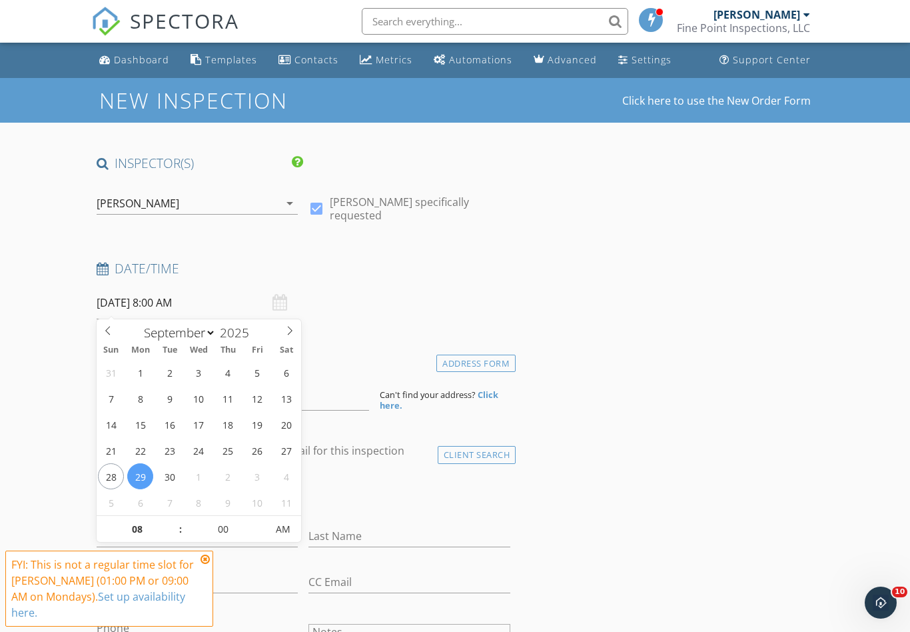
drag, startPoint x: 142, startPoint y: 303, endPoint x: 135, endPoint y: 303, distance: 6.7
click at [139, 303] on input "09/29/2025 8:00 AM" at bounding box center [198, 303] width 202 height 33
click at [139, 530] on input "08" at bounding box center [138, 529] width 82 height 27
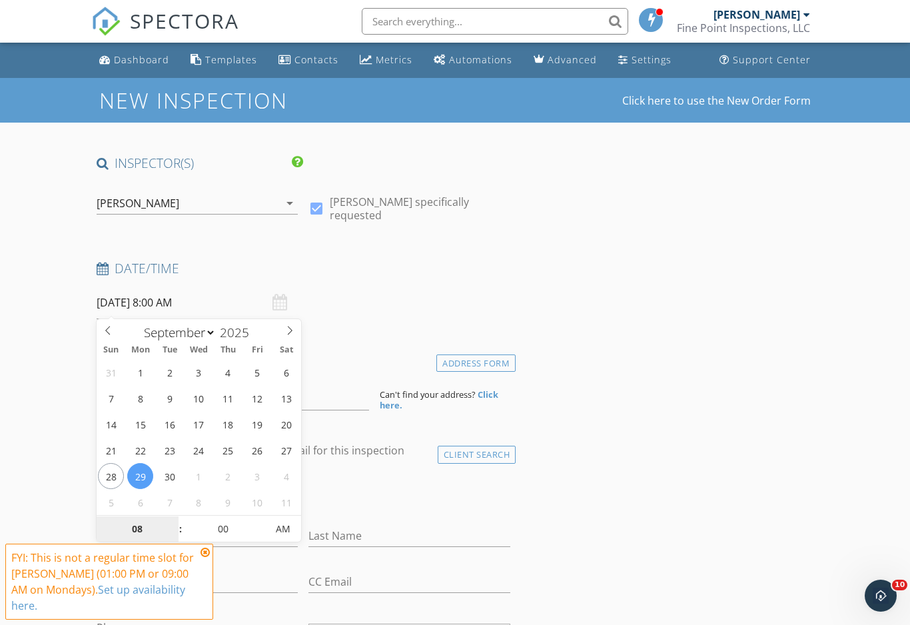
drag, startPoint x: 141, startPoint y: 529, endPoint x: 150, endPoint y: 529, distance: 9.3
click at [141, 529] on input "08" at bounding box center [138, 529] width 82 height 27
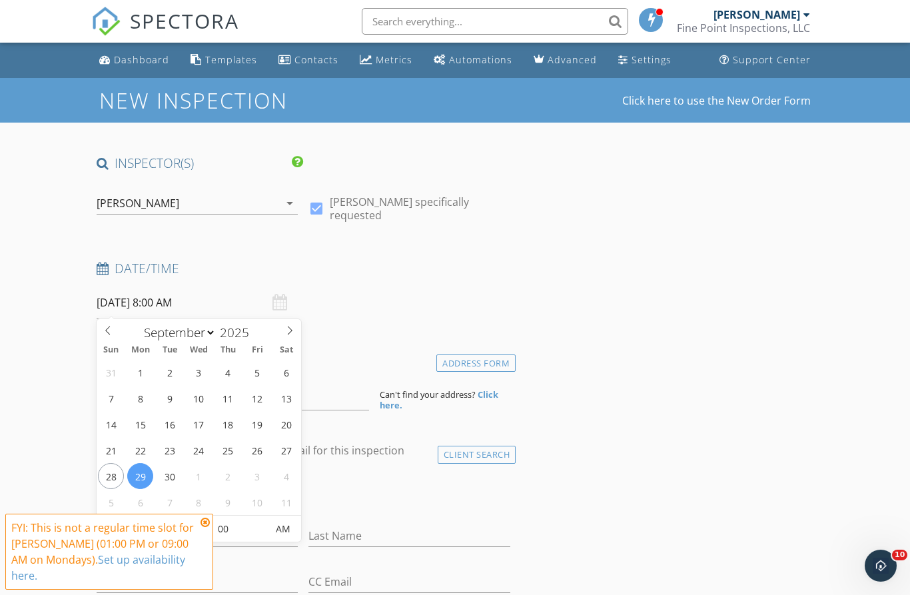
type input "09"
type input "09/29/2025 9:00 AM"
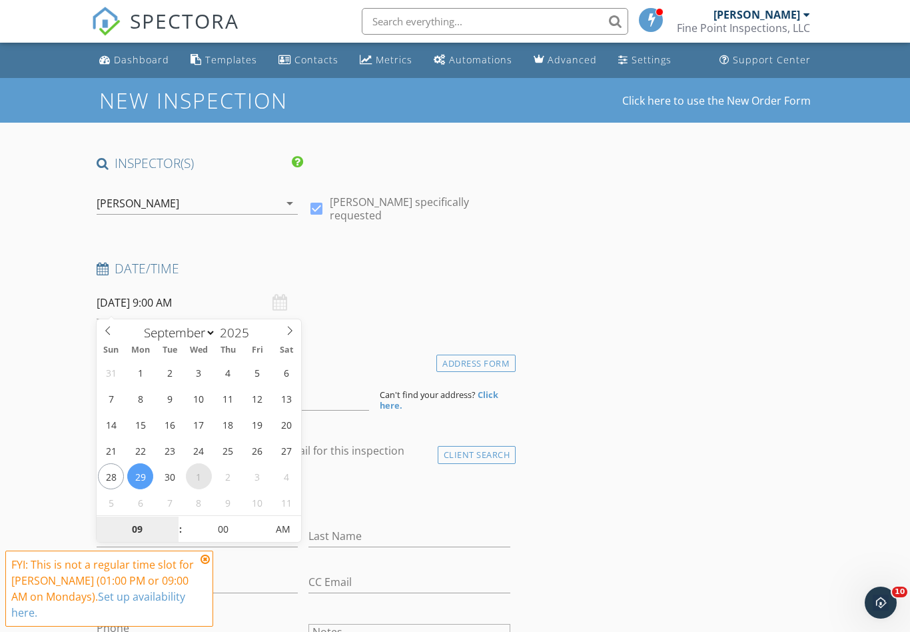
select select "9"
type input "10/01/2025 9:00 AM"
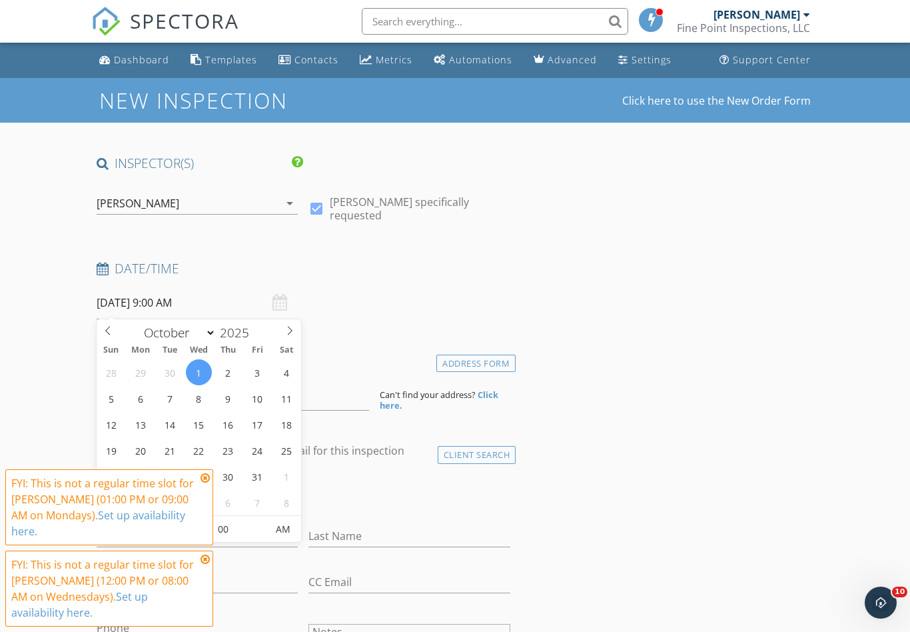
click at [207, 561] on icon at bounding box center [205, 559] width 9 height 11
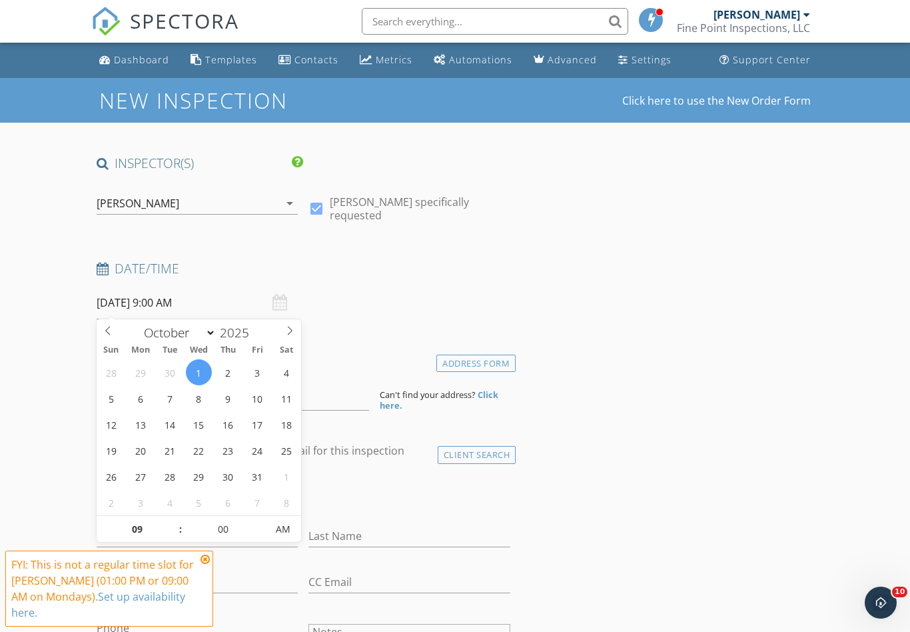
click at [207, 556] on icon at bounding box center [205, 559] width 9 height 11
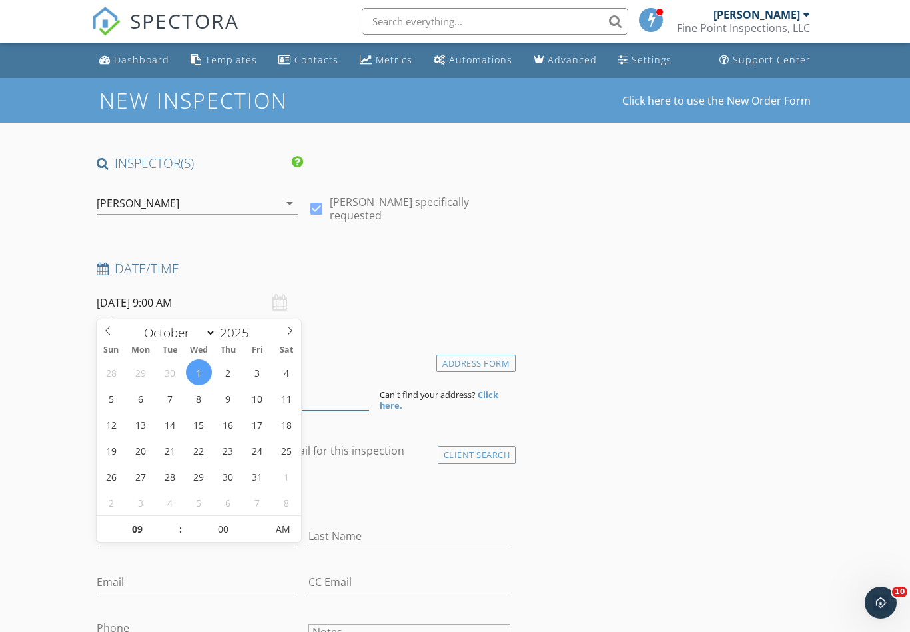
click at [321, 393] on input at bounding box center [233, 394] width 273 height 33
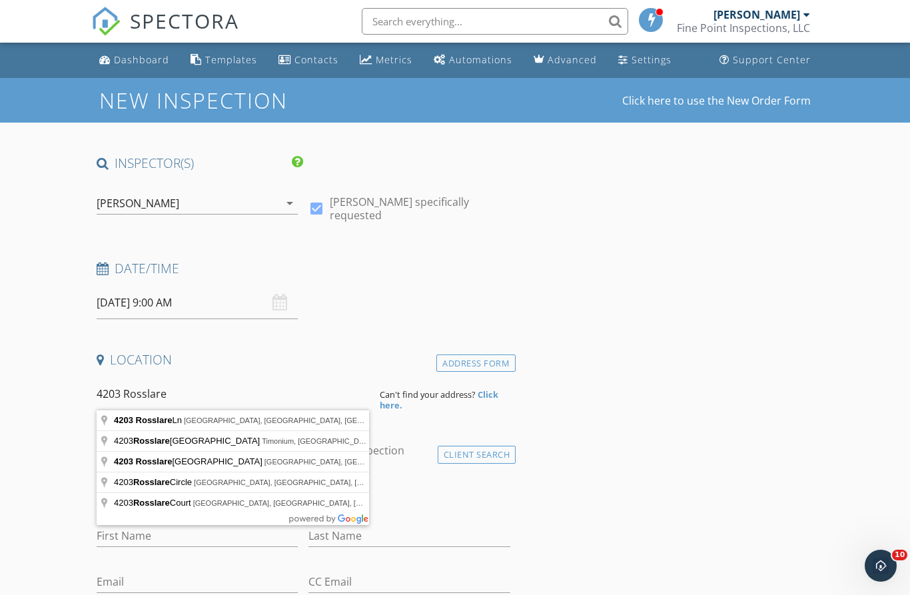
type input "4203 Rosslare Ln, Union, KY, USA"
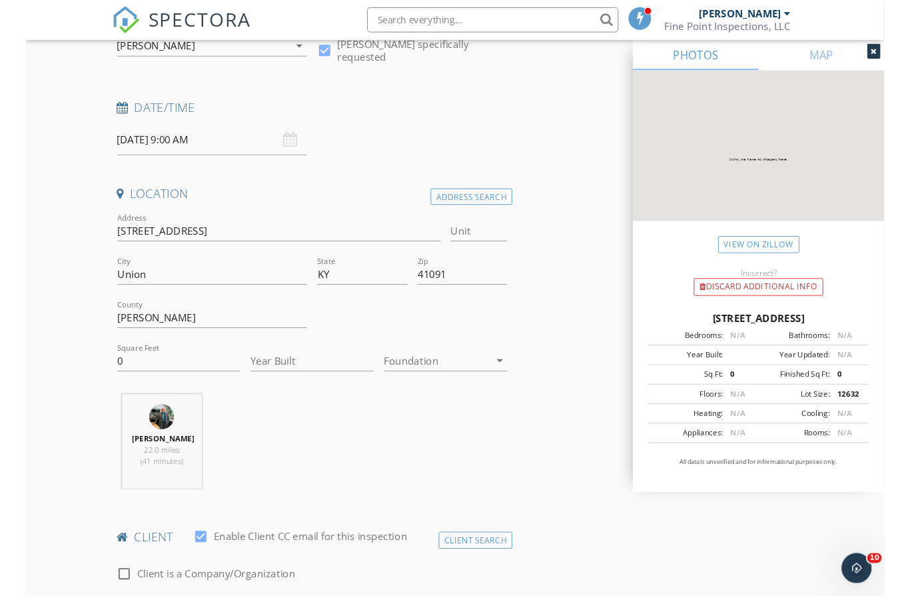
scroll to position [165, 0]
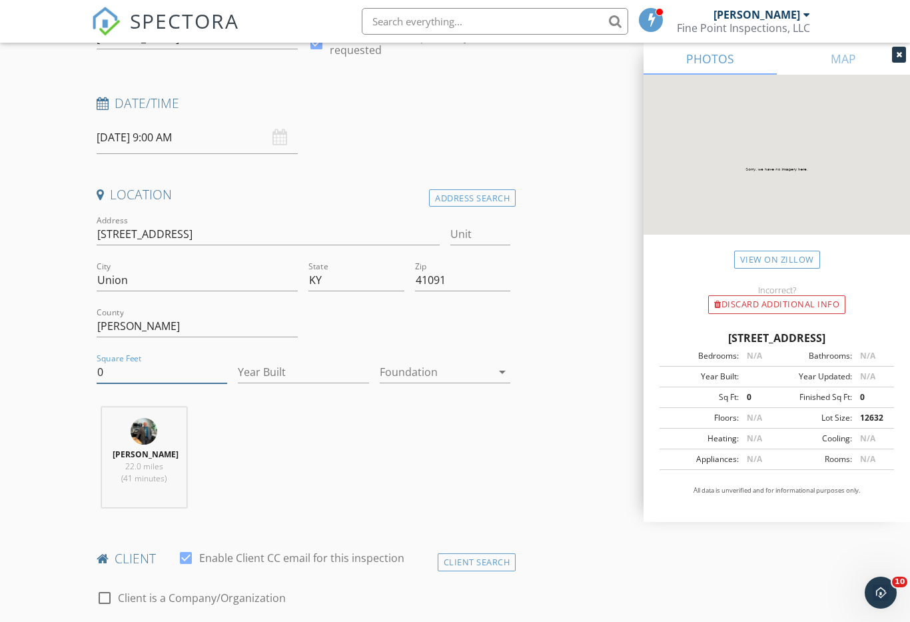
click at [115, 369] on input "0" at bounding box center [162, 372] width 131 height 22
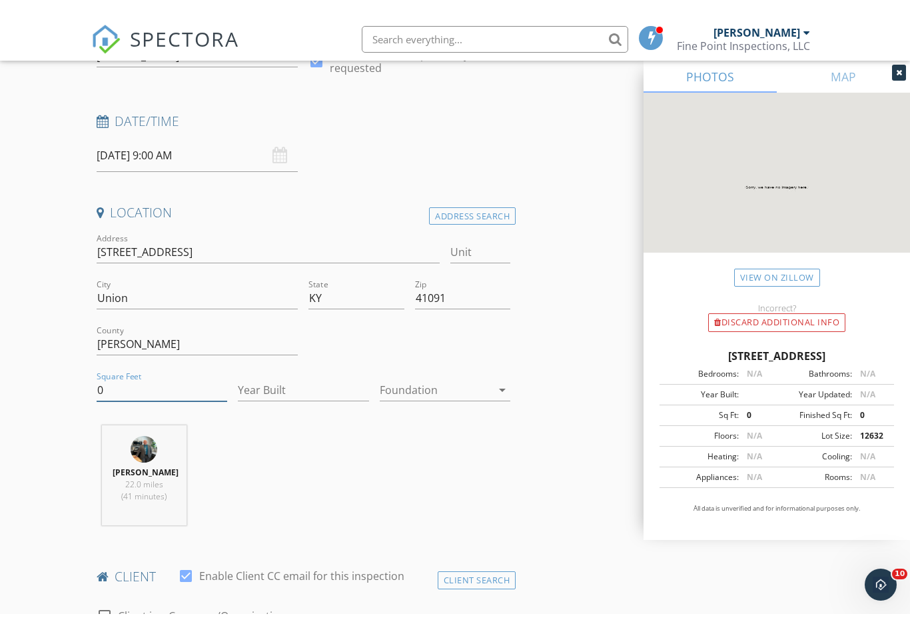
scroll to position [166, 0]
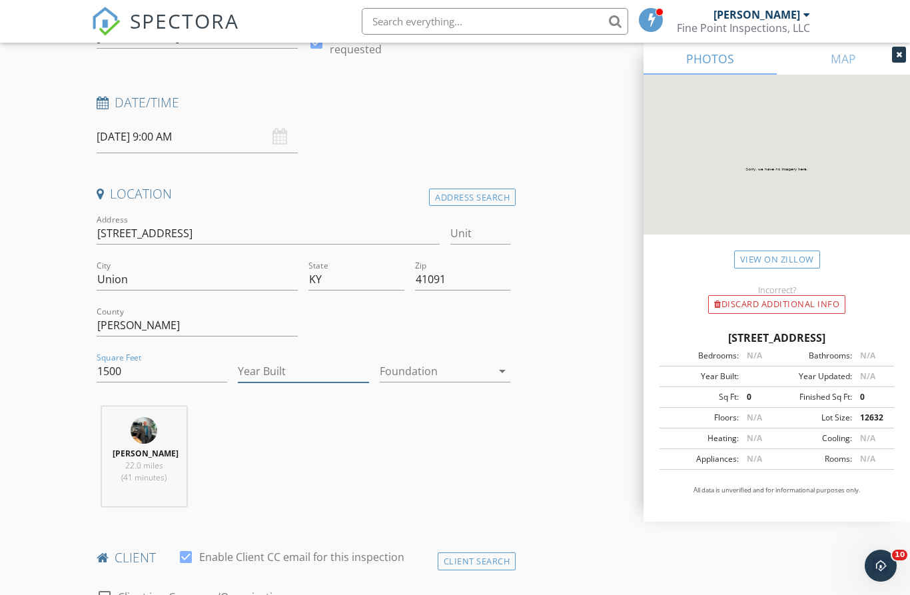
click at [279, 373] on input "Year Built" at bounding box center [303, 372] width 131 height 22
click at [146, 375] on input "1500" at bounding box center [162, 372] width 131 height 22
type input "1"
type input "1800"
click at [274, 372] on input "Year Built" at bounding box center [303, 372] width 131 height 22
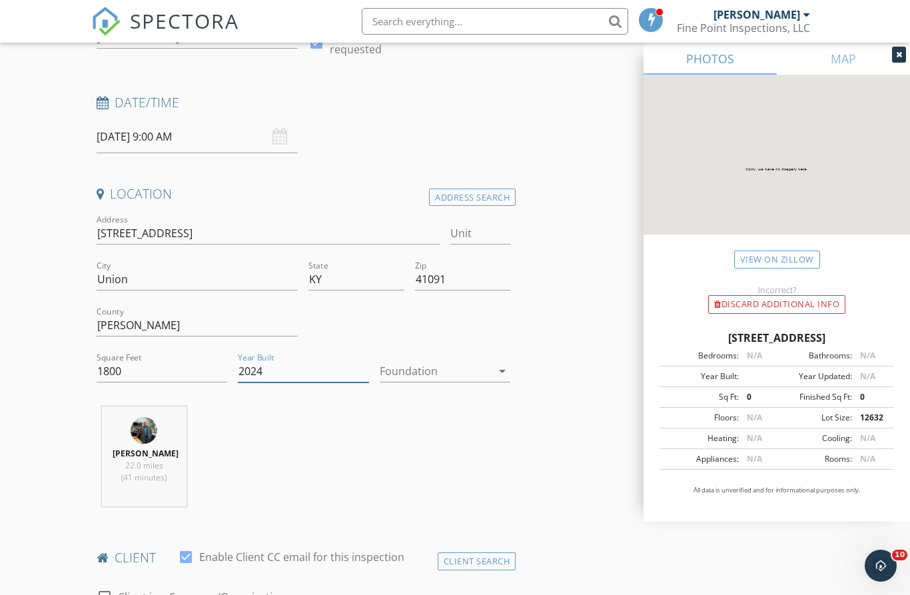
type input "2024"
click at [420, 370] on div at bounding box center [436, 371] width 112 height 21
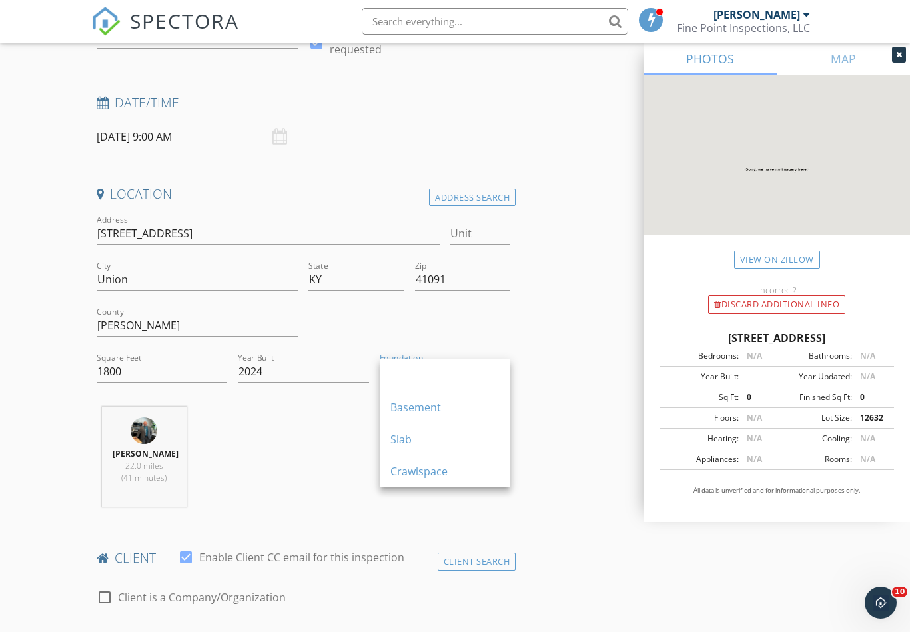
click at [408, 408] on div "Basement" at bounding box center [444, 407] width 109 height 16
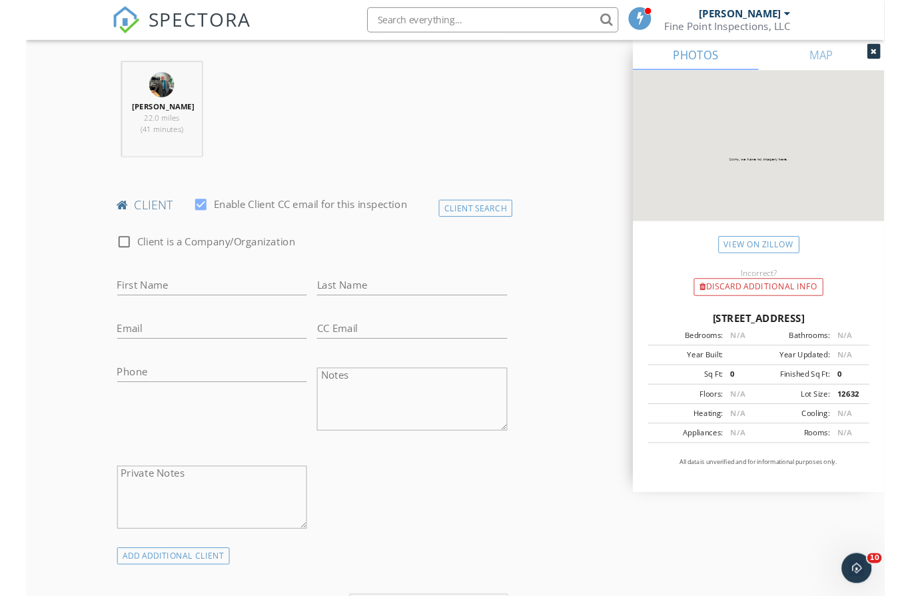
scroll to position [510, 0]
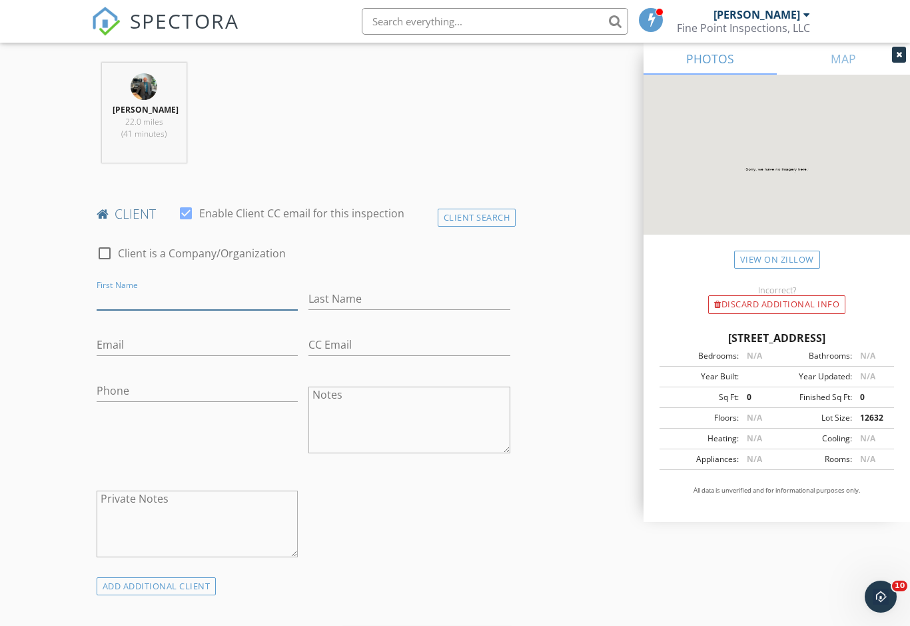
drag, startPoint x: 137, startPoint y: 305, endPoint x: 148, endPoint y: 305, distance: 10.7
click at [137, 305] on input "First Name" at bounding box center [198, 299] width 202 height 22
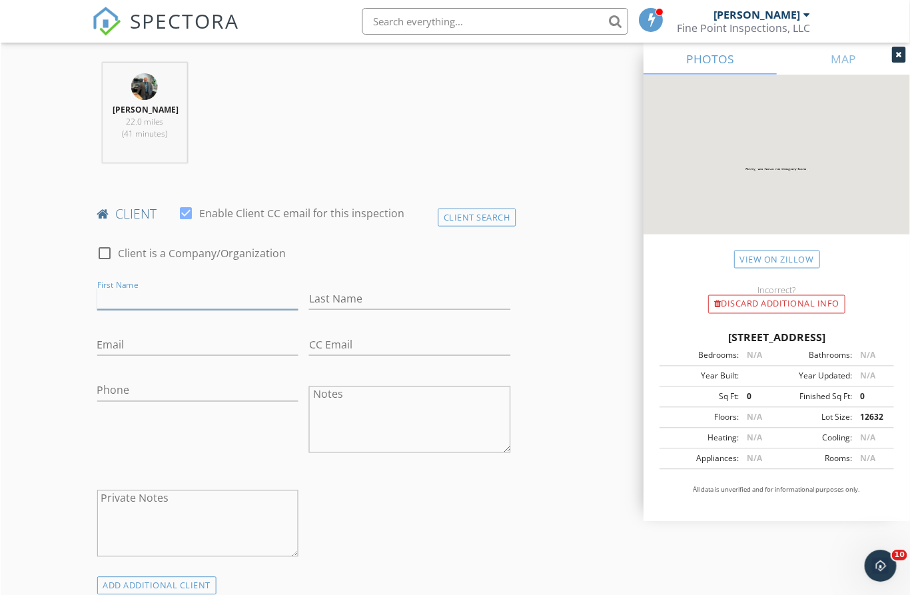
scroll to position [510, 0]
type input "Chester"
click at [396, 307] on input "Last Name" at bounding box center [410, 298] width 202 height 22
type input "Wehrman"
click at [175, 355] on input "Email" at bounding box center [198, 344] width 202 height 22
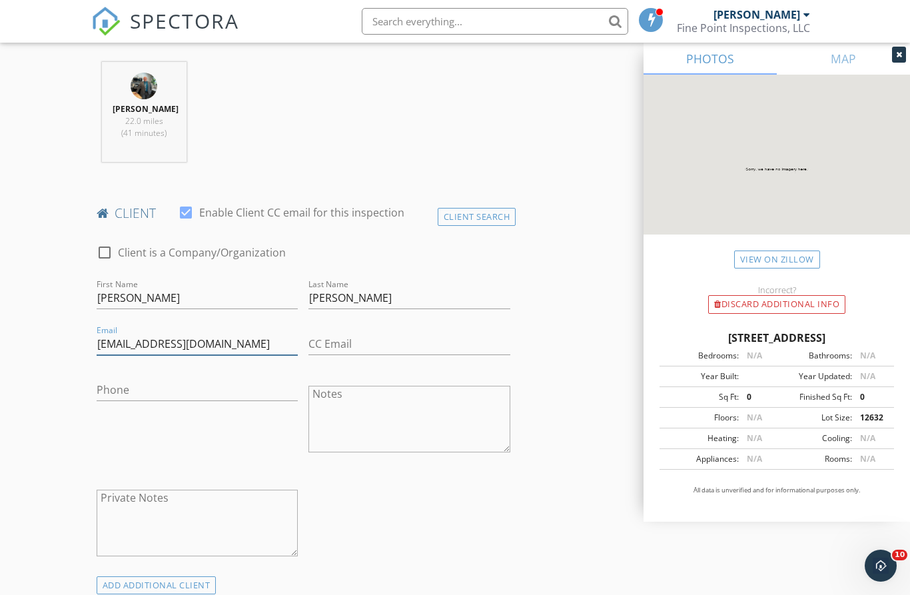
type input "chetwehrman@yahoo.com"
click at [345, 355] on input "CC Email" at bounding box center [410, 344] width 202 height 22
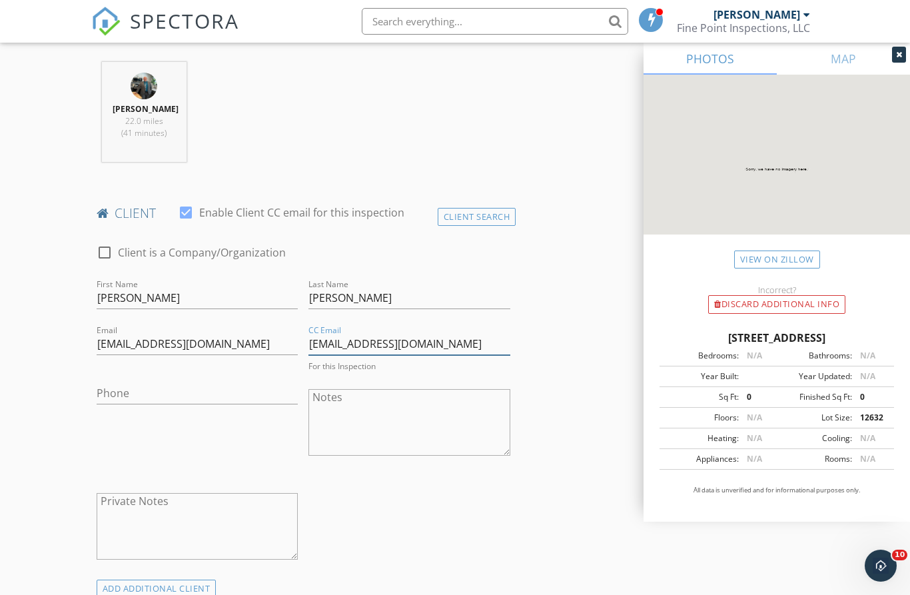
type input "[EMAIL_ADDRESS][DOMAIN_NAME]"
click at [173, 404] on input "Phone" at bounding box center [198, 393] width 202 height 22
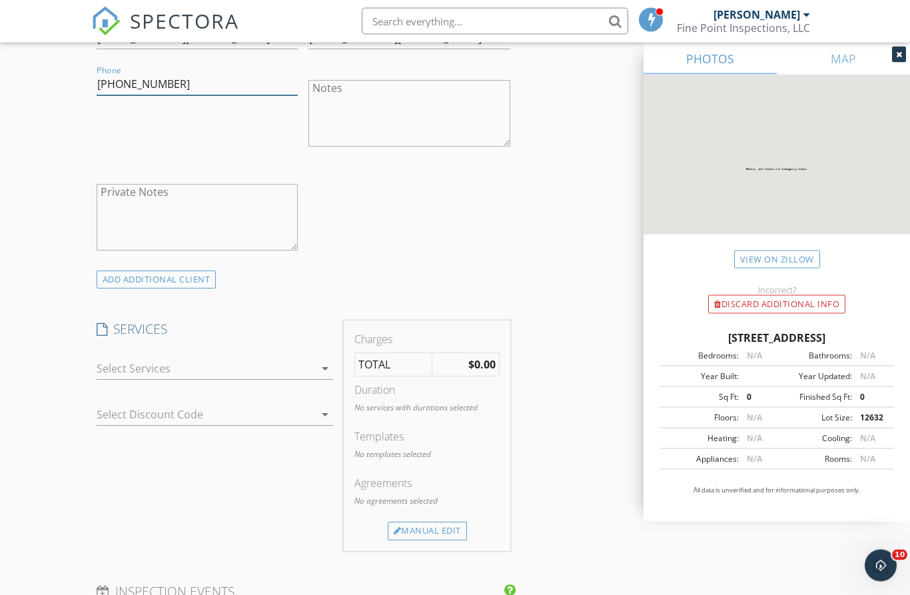
type input "859-322-4223"
click at [188, 380] on div at bounding box center [206, 369] width 219 height 21
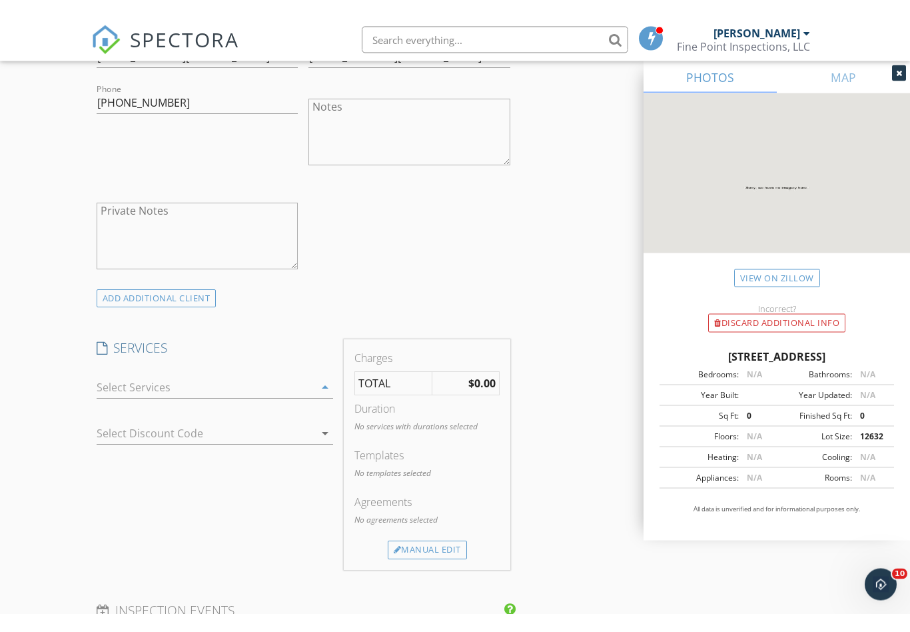
scroll to position [816, 0]
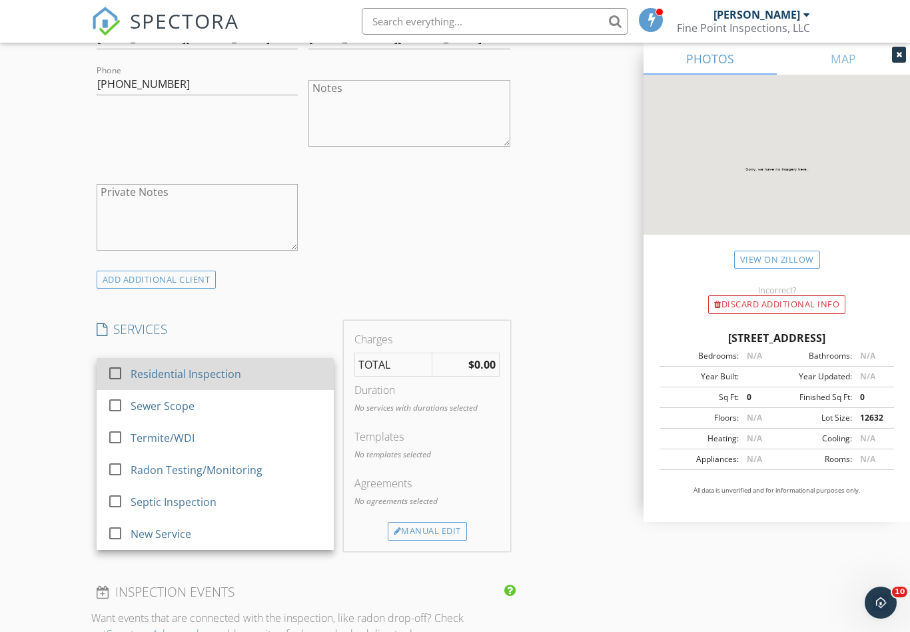
click at [117, 382] on div at bounding box center [115, 373] width 23 height 23
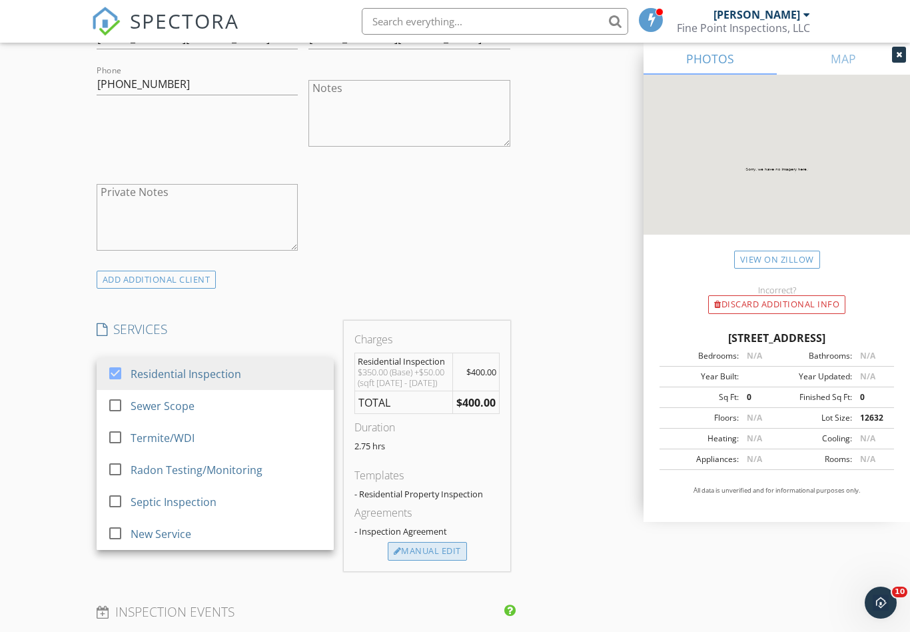
click at [424, 560] on div "Manual Edit" at bounding box center [427, 551] width 79 height 19
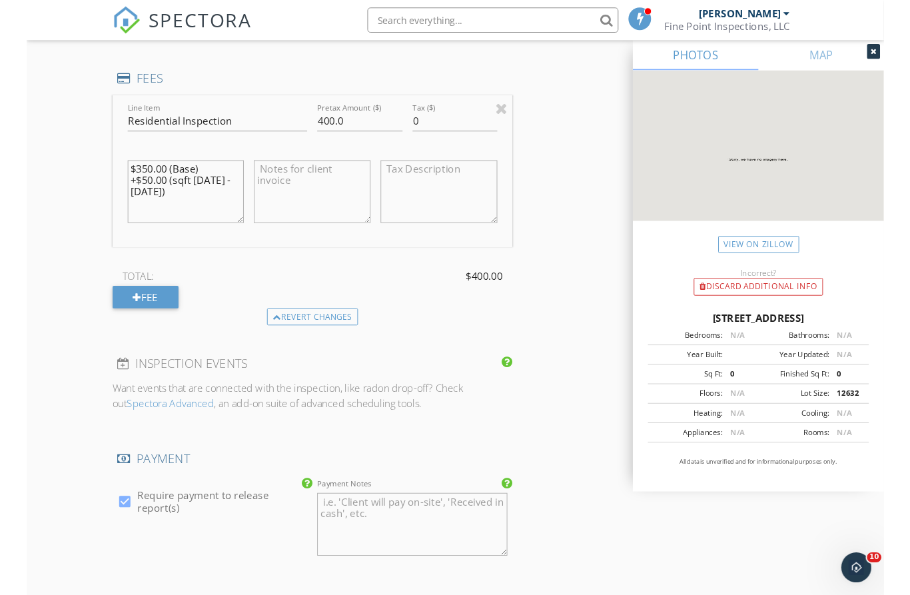
scroll to position [1183, 0]
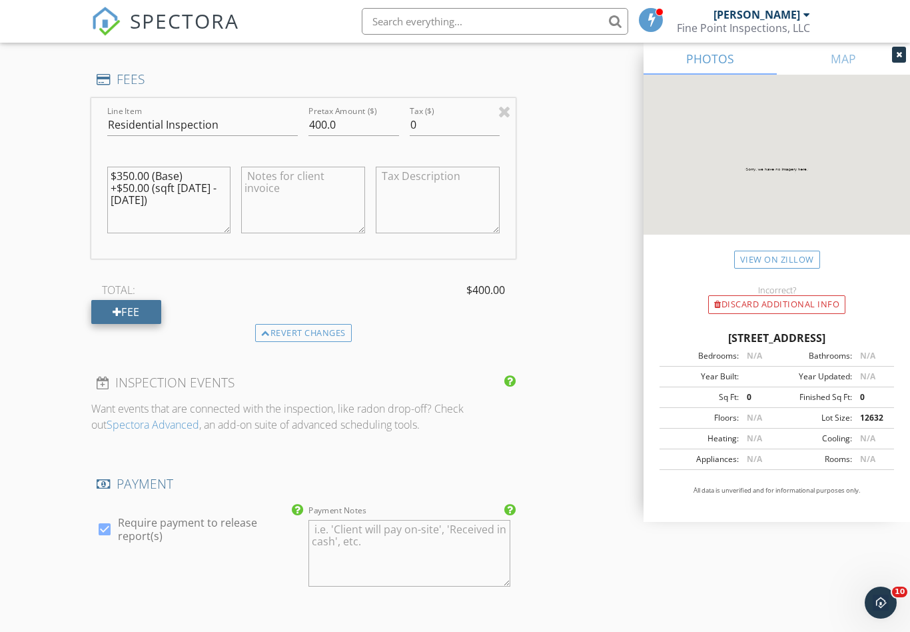
click at [126, 317] on div "Fee" at bounding box center [126, 312] width 70 height 24
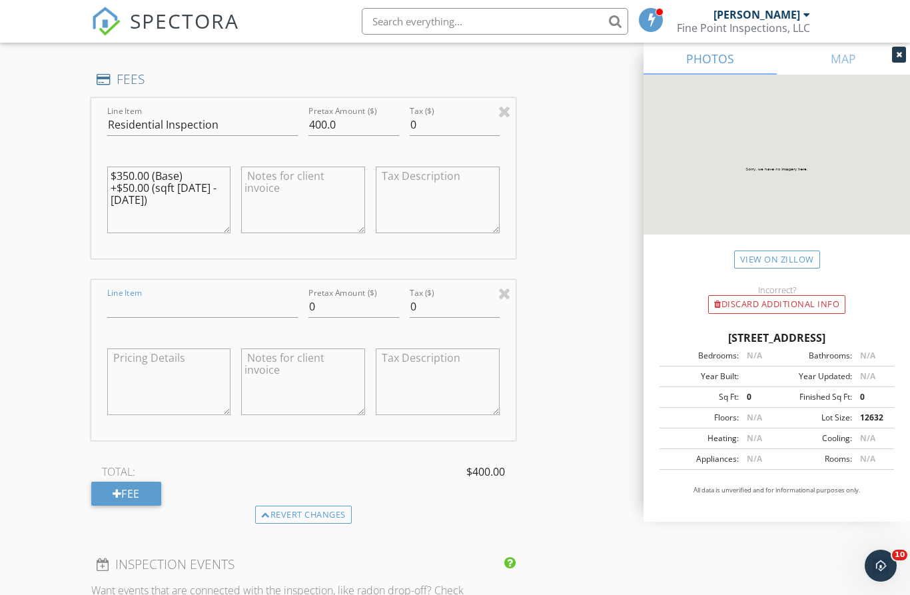
click at [122, 309] on input "Line Item" at bounding box center [202, 307] width 191 height 22
type input "Friends/Family Savings"
click at [333, 315] on input "0" at bounding box center [354, 307] width 90 height 22
type input "-100"
click at [120, 499] on div at bounding box center [117, 493] width 9 height 11
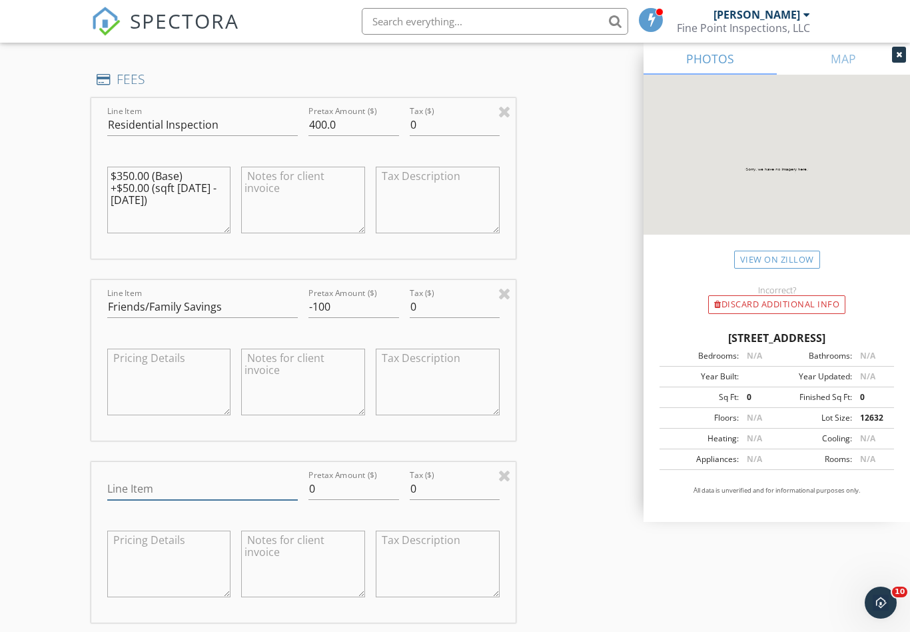
click at [125, 496] on input "Line Item" at bounding box center [202, 489] width 191 height 22
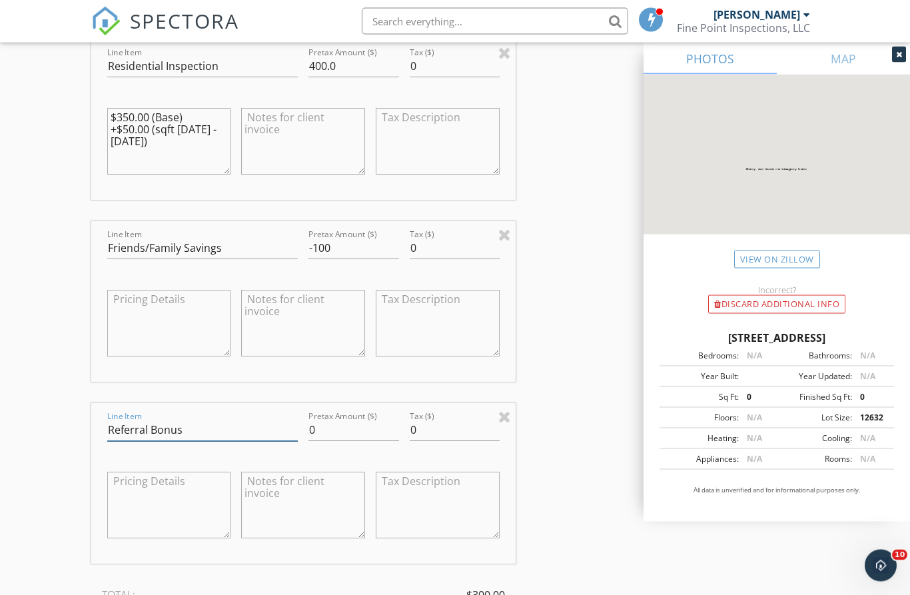
scroll to position [1247, 0]
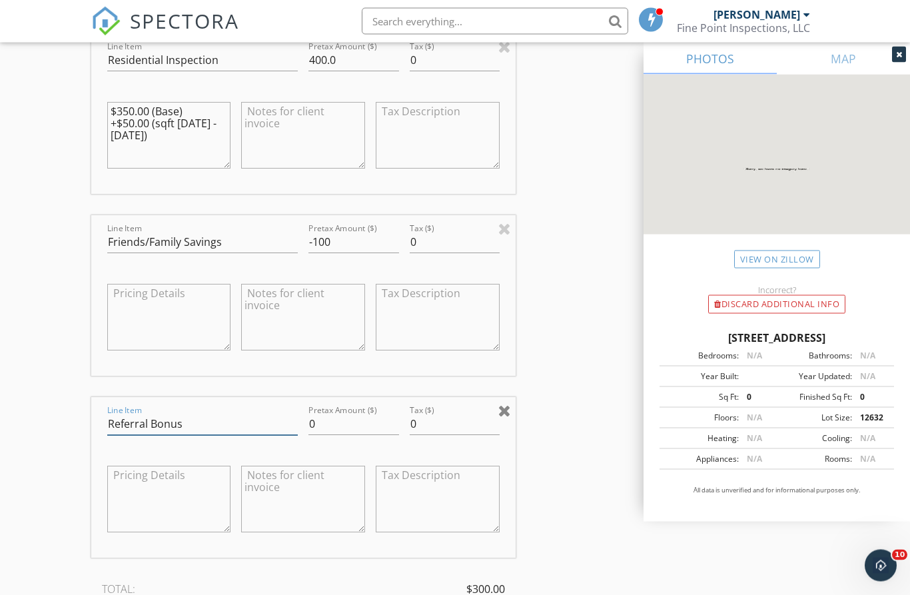
type input "Referral Bonus"
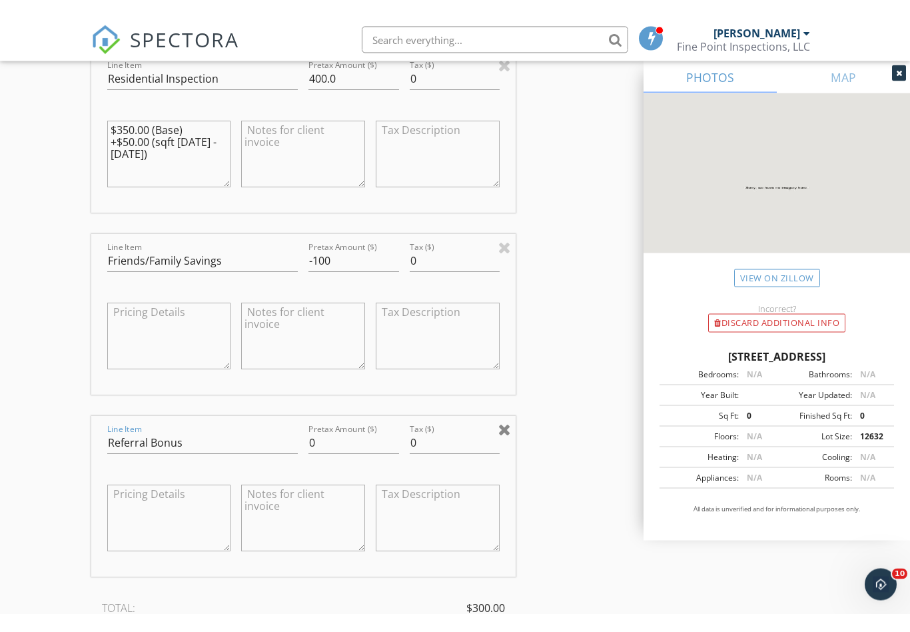
scroll to position [1247, 0]
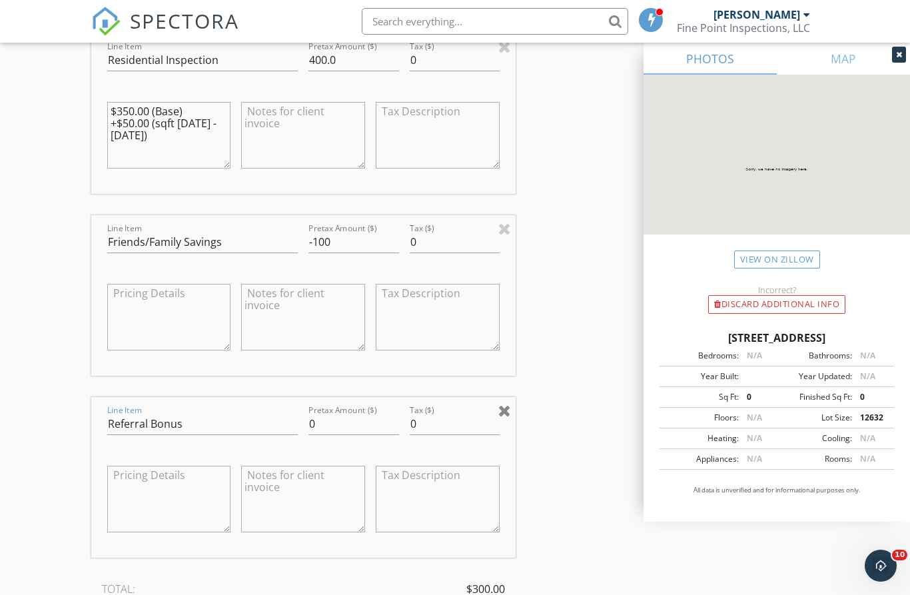
click at [505, 418] on div at bounding box center [504, 410] width 13 height 16
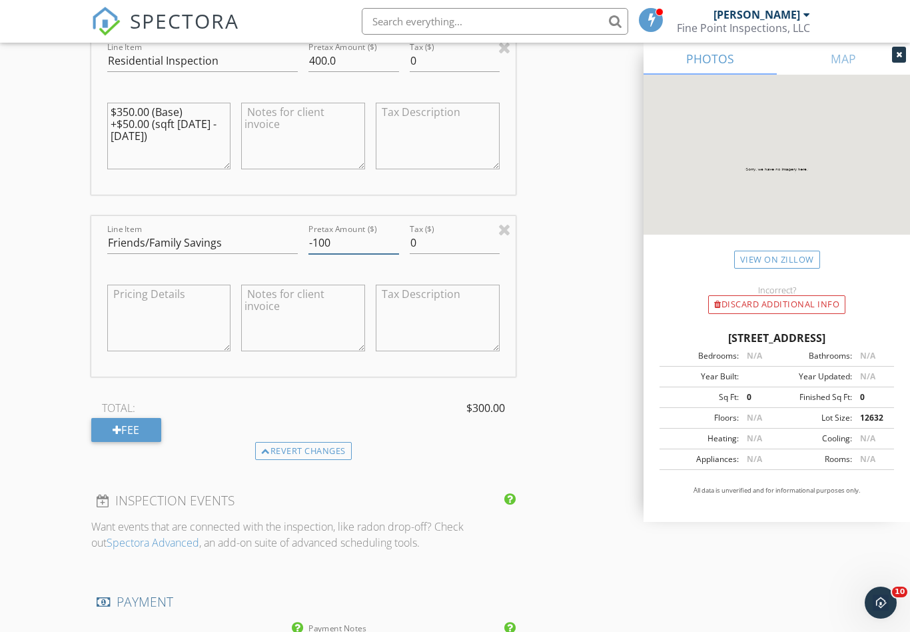
drag, startPoint x: 343, startPoint y: 252, endPoint x: 351, endPoint y: 254, distance: 8.2
click at [343, 252] on input "-100" at bounding box center [354, 243] width 90 height 22
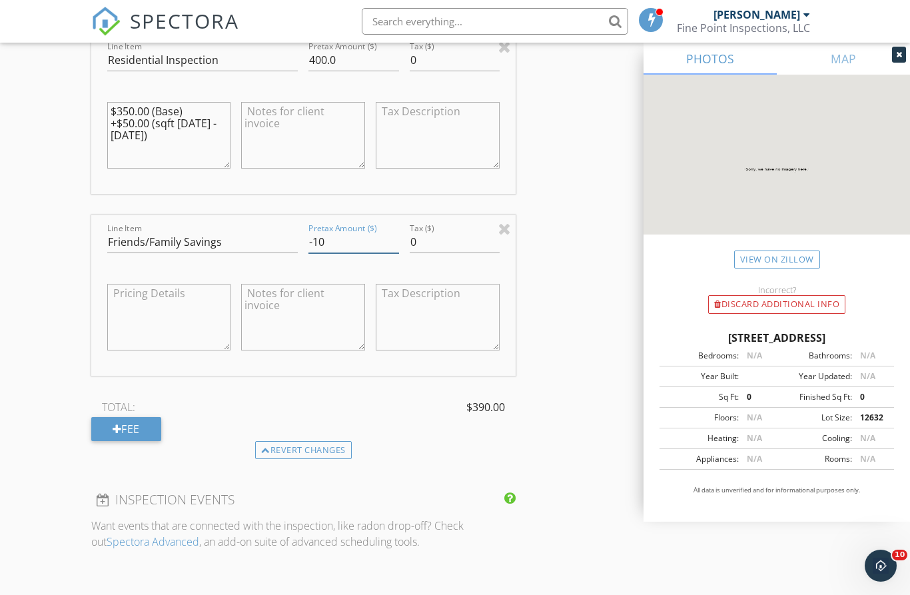
type input "-1"
type input "-50"
click at [124, 436] on div "Fee" at bounding box center [126, 429] width 70 height 24
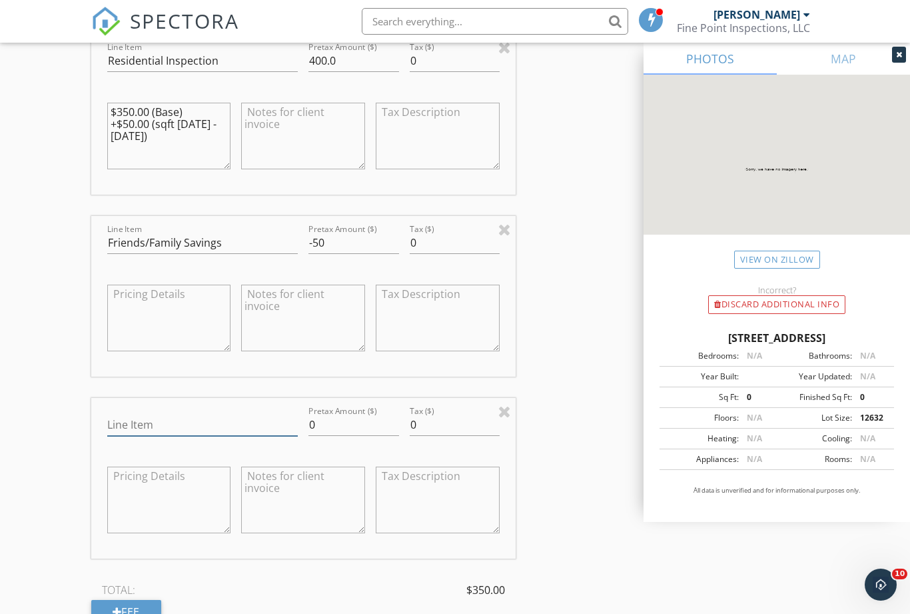
click at [123, 431] on input "Line Item" at bounding box center [202, 425] width 191 height 22
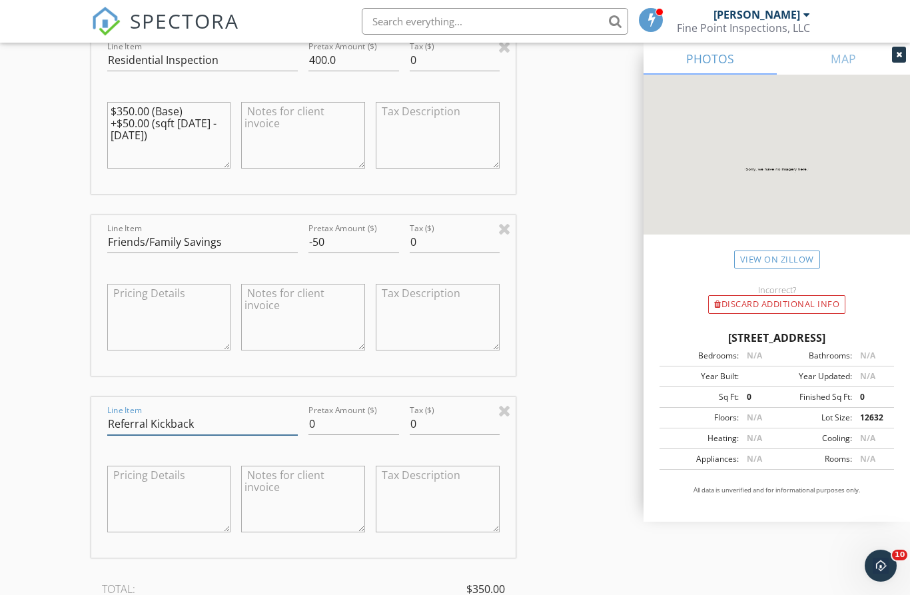
type input "Referral Kickback"
click at [335, 432] on input "0" at bounding box center [354, 424] width 90 height 22
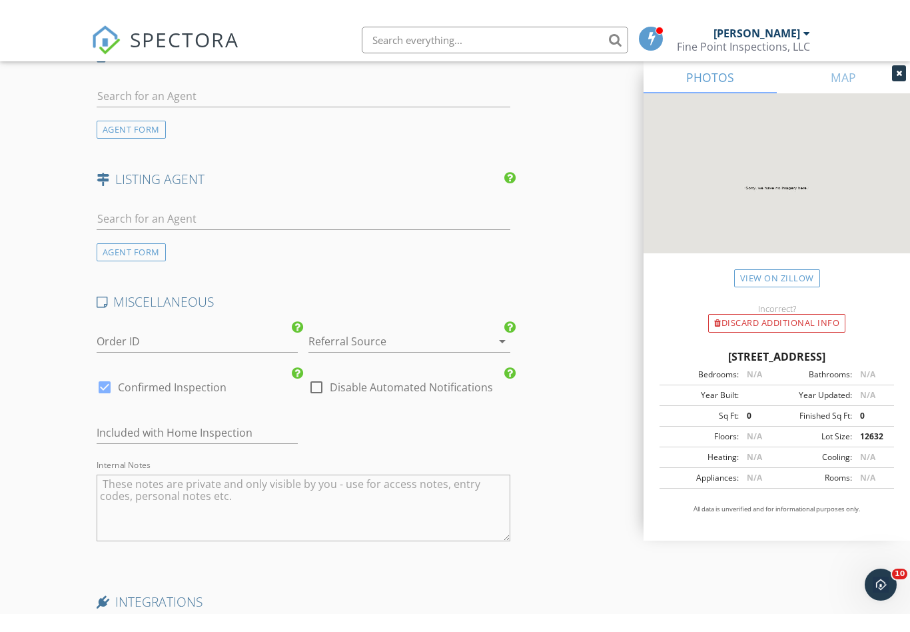
scroll to position [2159, 0]
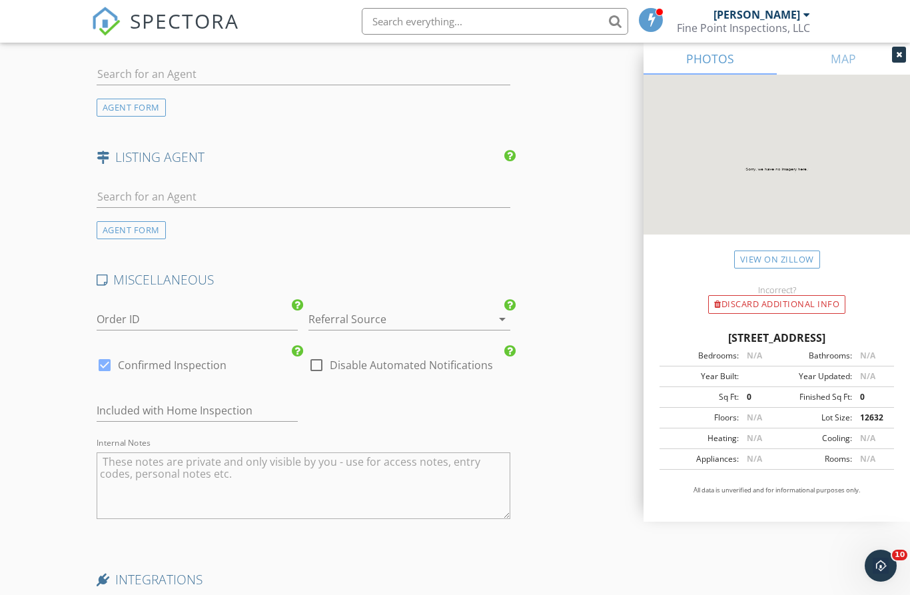
type input "-50"
click at [372, 327] on div at bounding box center [391, 319] width 165 height 21
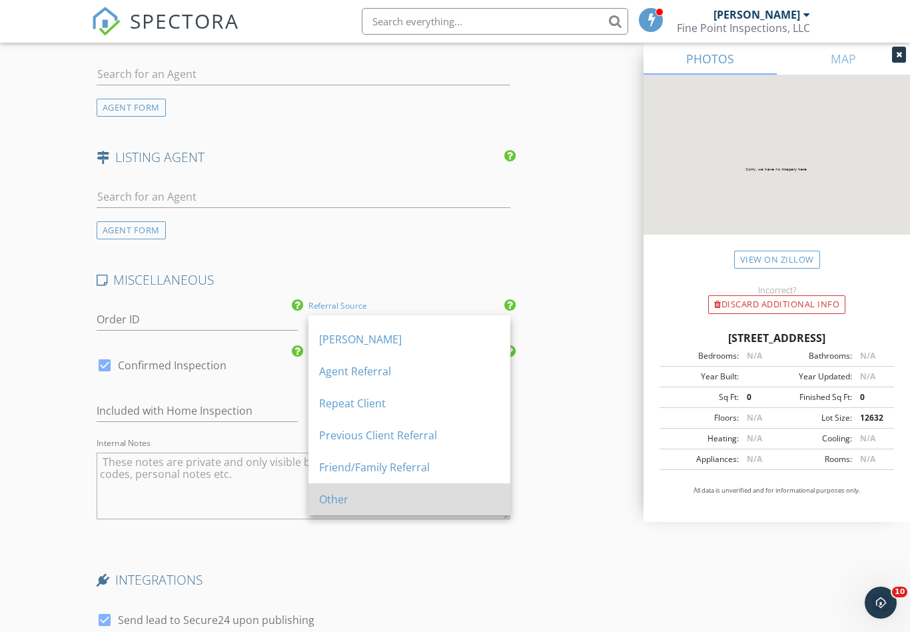
scroll to position [56, 0]
click at [371, 464] on div "Friend/Family Referral" at bounding box center [409, 467] width 181 height 16
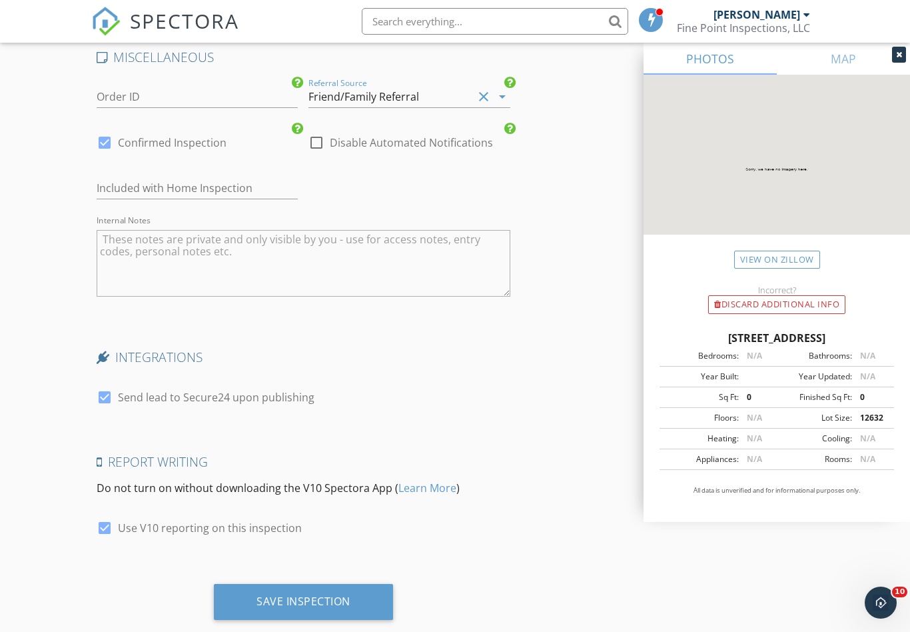
scroll to position [2417, 0]
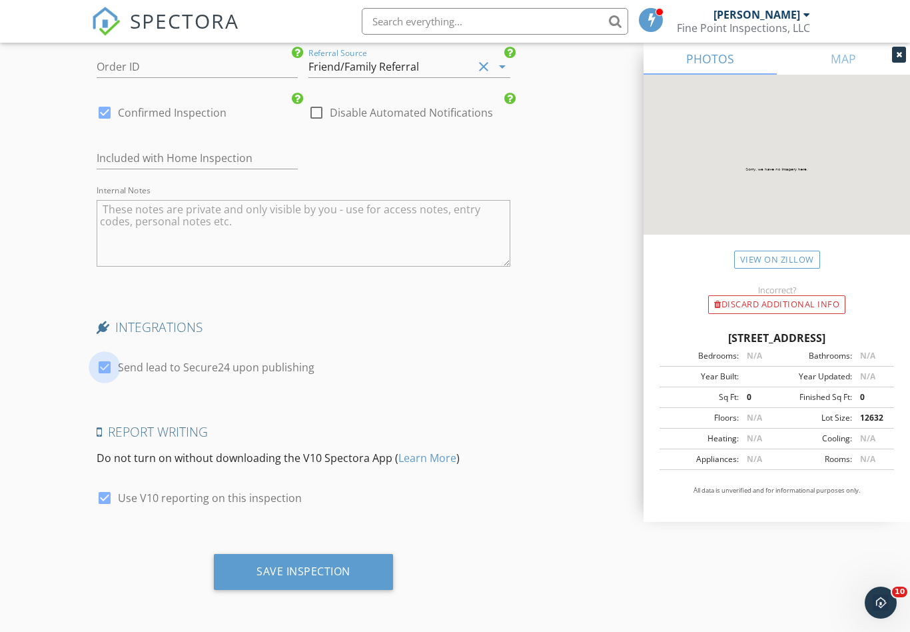
click at [109, 367] on div at bounding box center [104, 367] width 23 height 23
checkbox input "false"
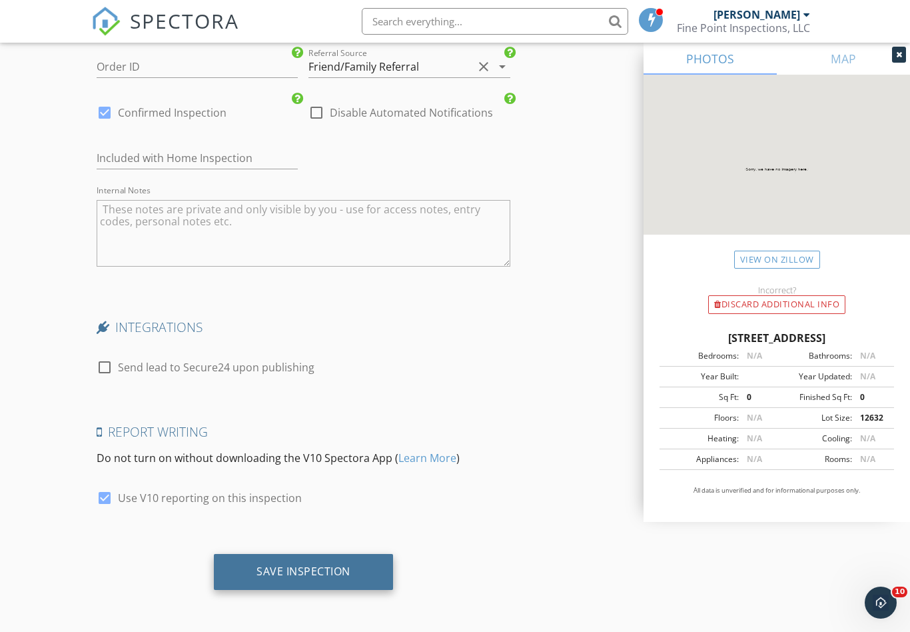
click at [290, 568] on div "Save Inspection" at bounding box center [304, 570] width 94 height 13
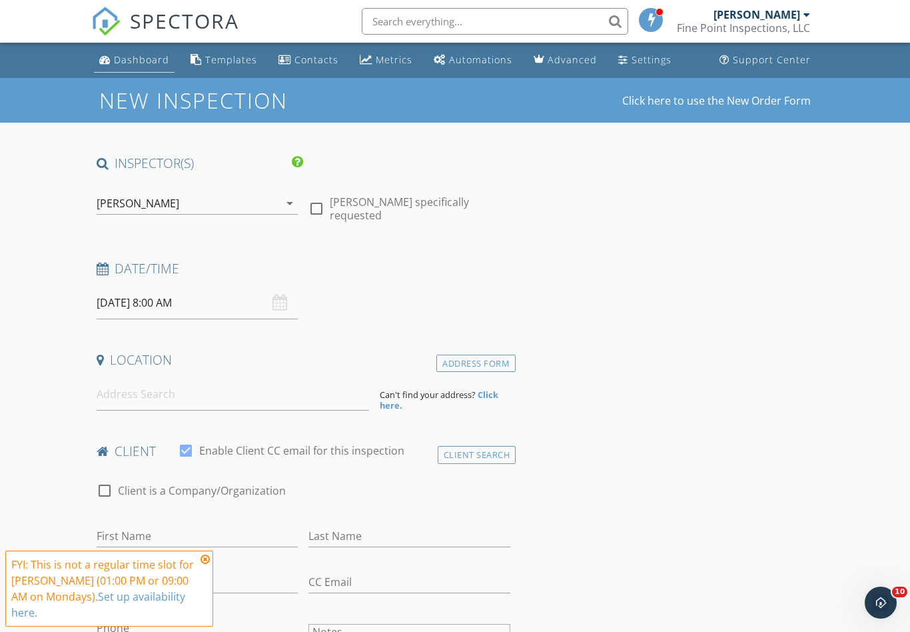
click at [123, 57] on div "Dashboard" at bounding box center [141, 59] width 55 height 13
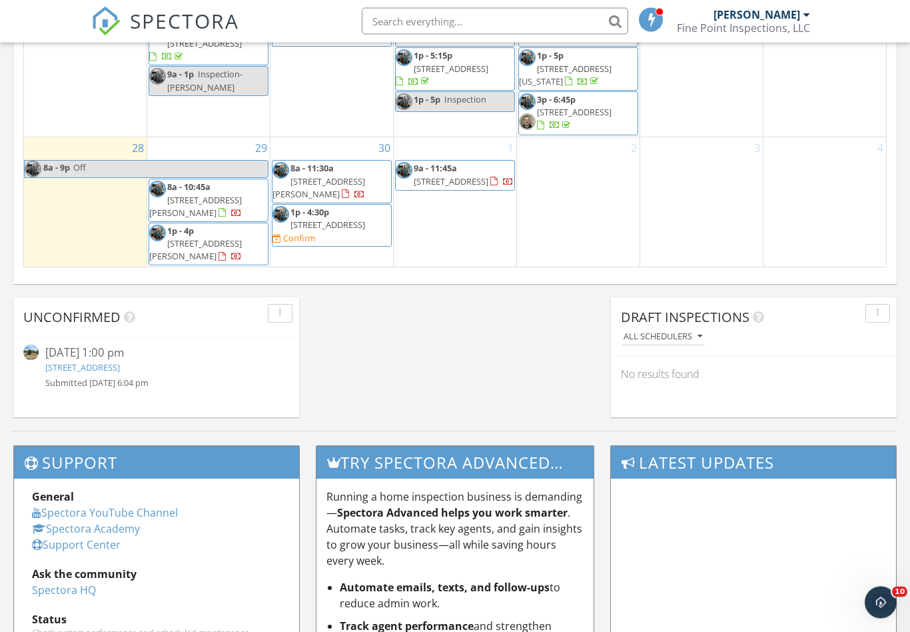
scroll to position [960, 0]
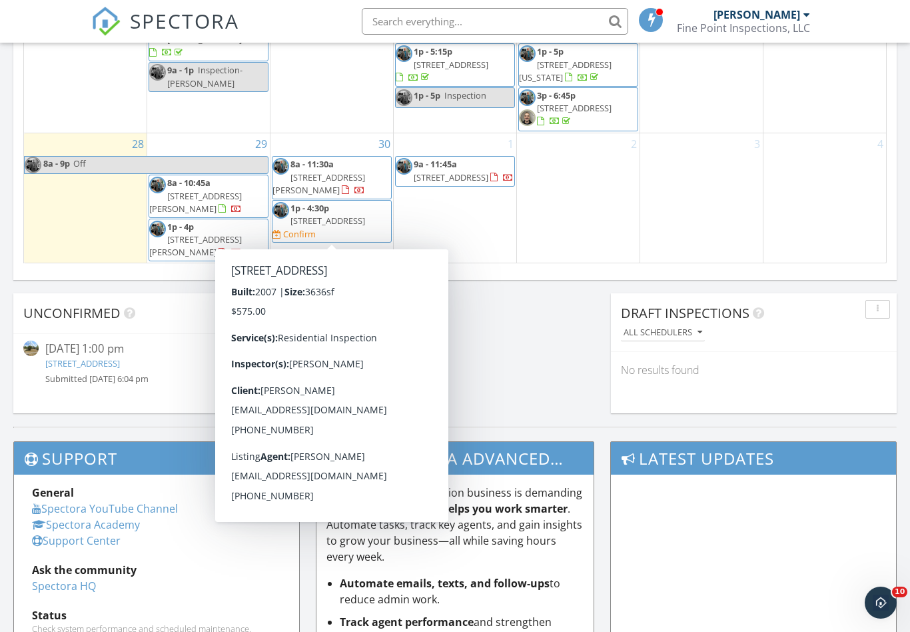
click at [352, 216] on span "[STREET_ADDRESS]" at bounding box center [328, 221] width 75 height 12
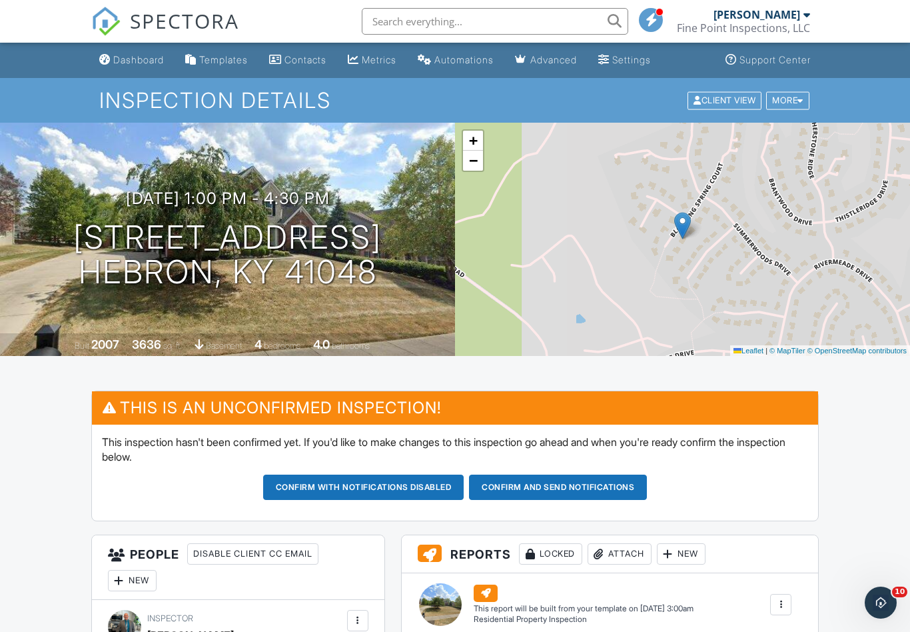
click at [639, 59] on div "Settings" at bounding box center [631, 59] width 39 height 11
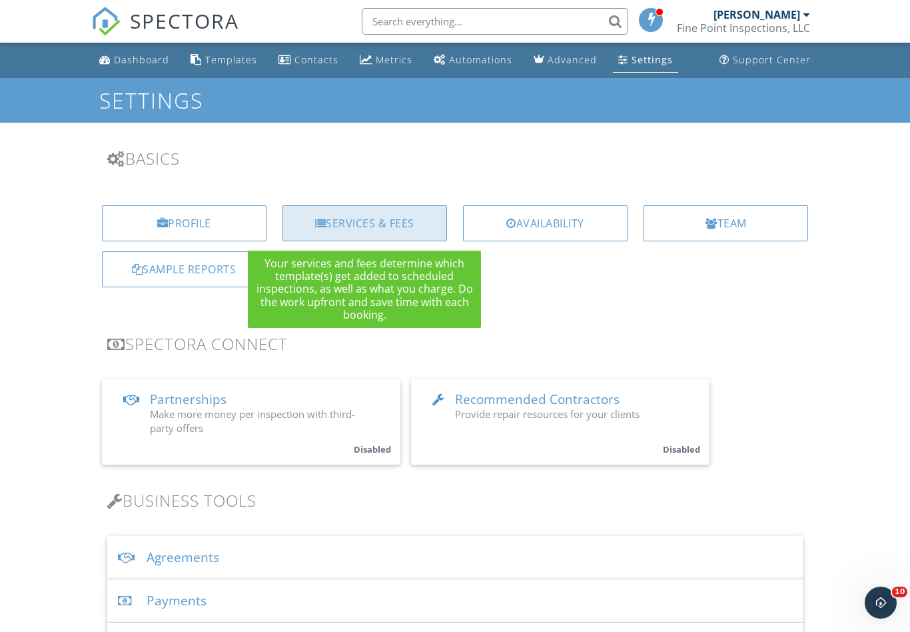
click at [358, 227] on div "Services & Fees" at bounding box center [365, 223] width 165 height 36
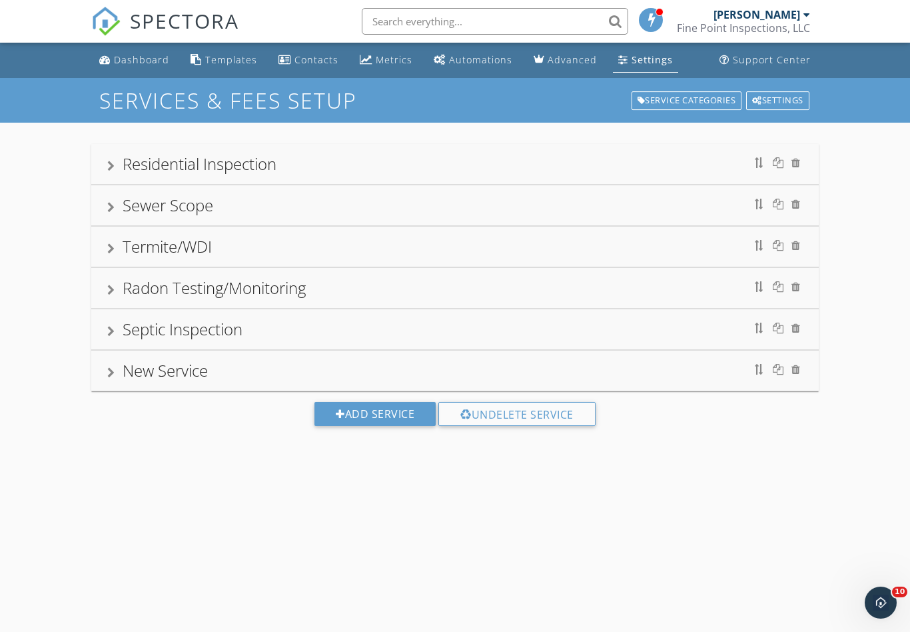
click at [211, 159] on div "Residential Inspection" at bounding box center [200, 164] width 154 height 22
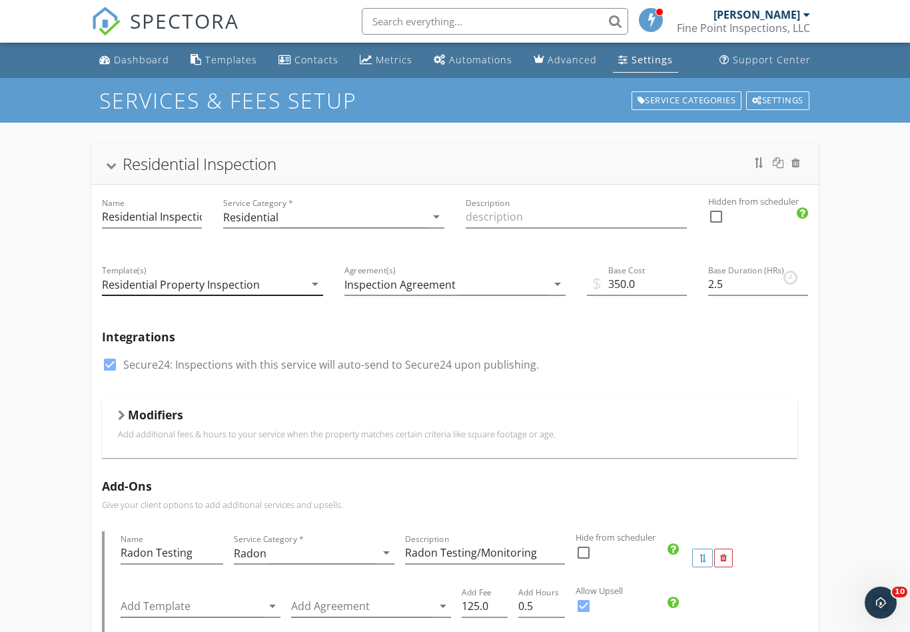
click at [283, 279] on div "Residential Property Inspection" at bounding box center [203, 284] width 203 height 22
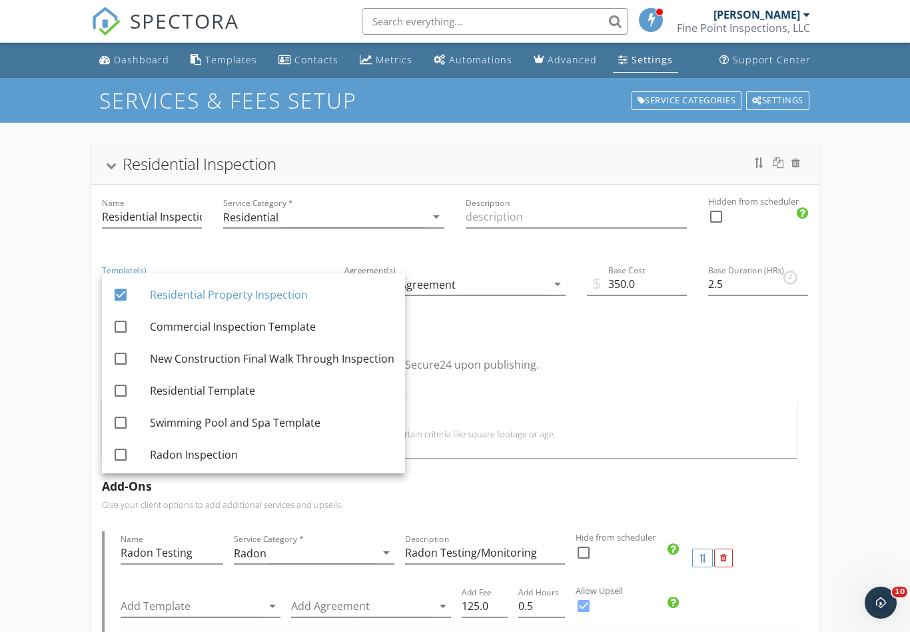
click at [637, 343] on div "Integrations check_box Secure24: Inspections with this service will auto-send t…" at bounding box center [455, 359] width 728 height 80
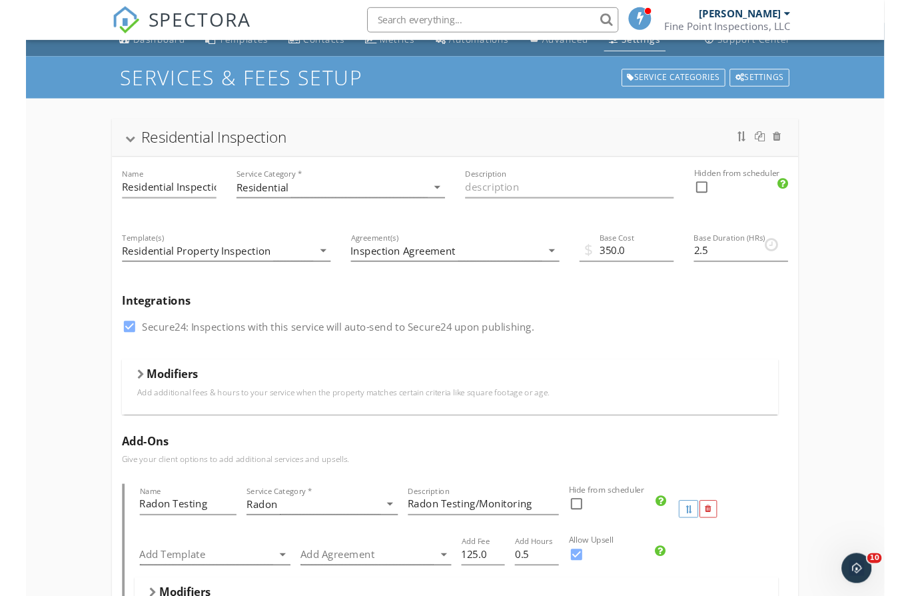
scroll to position [17, 0]
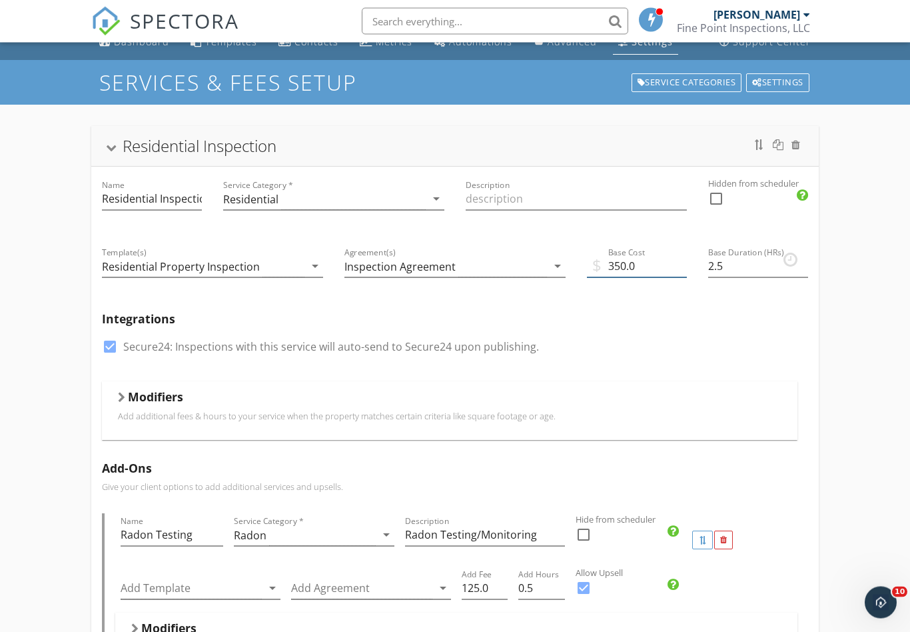
click at [647, 271] on input "350.0" at bounding box center [637, 267] width 100 height 22
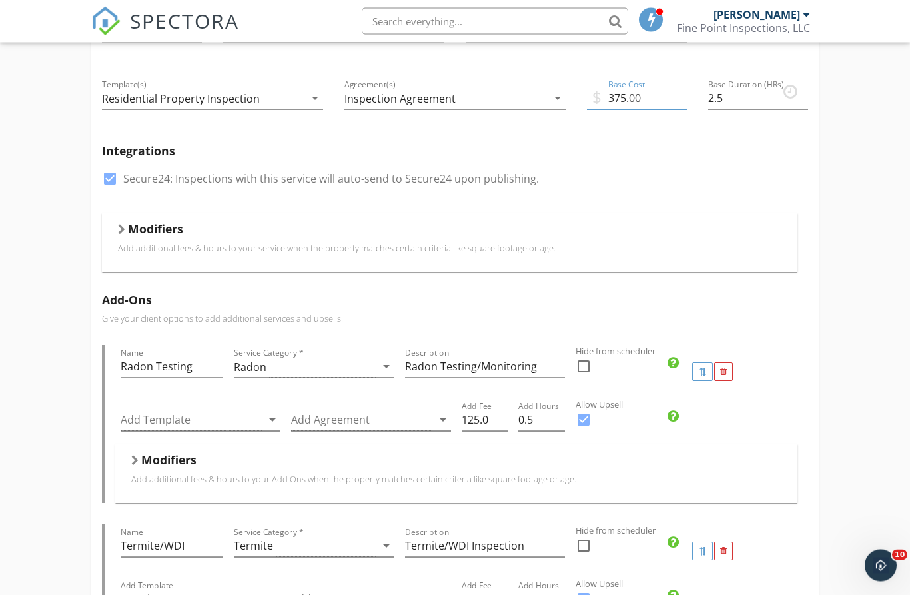
scroll to position [0, 0]
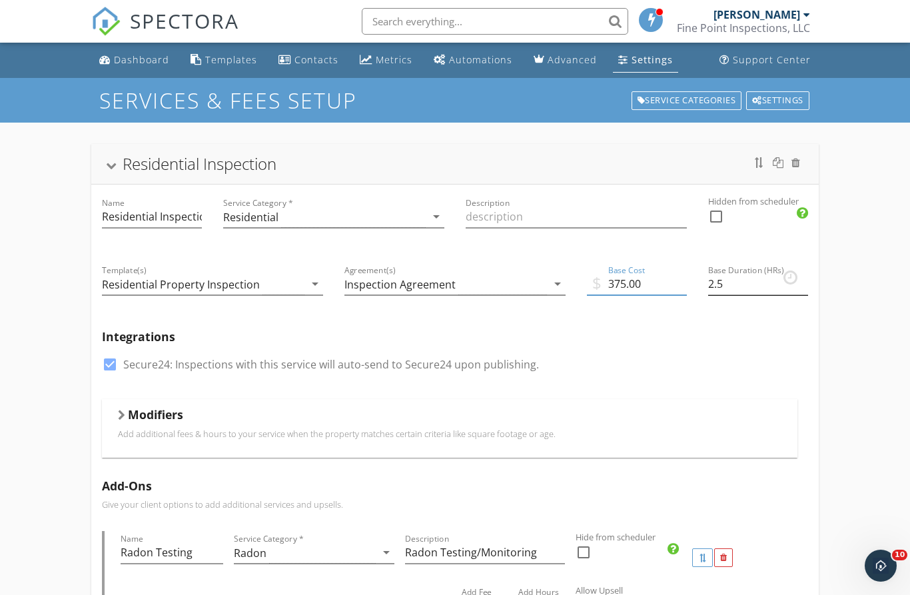
type input "375.00"
click at [744, 288] on input "2.5" at bounding box center [758, 284] width 100 height 22
type input "2"
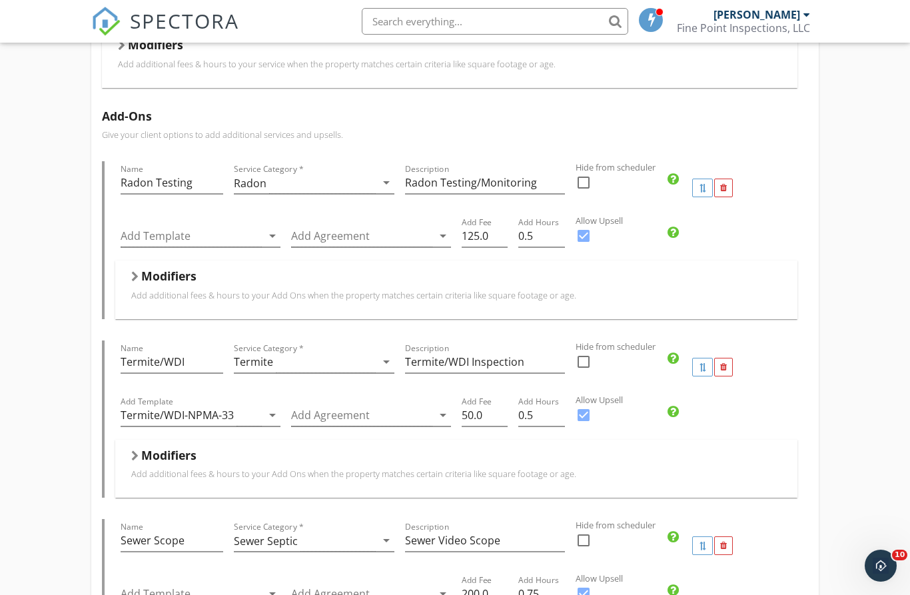
scroll to position [367, 0]
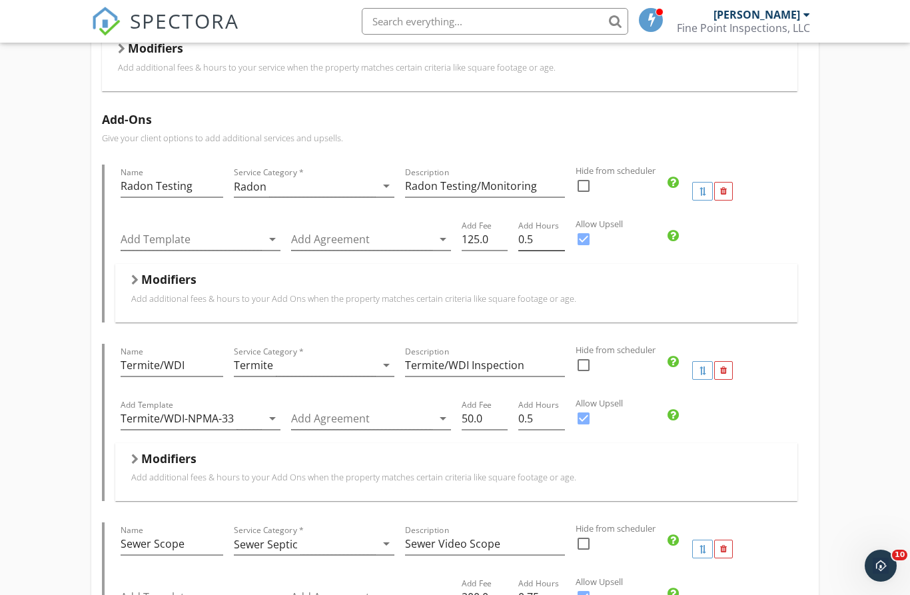
type input "4"
click at [542, 238] on input "0.5" at bounding box center [541, 240] width 46 height 22
type input "0"
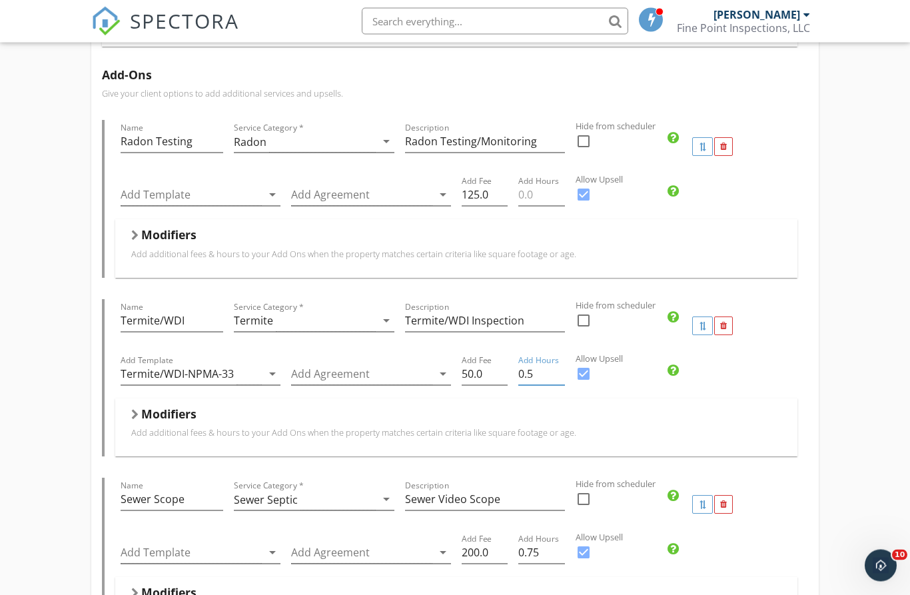
drag, startPoint x: 541, startPoint y: 376, endPoint x: 605, endPoint y: 404, distance: 69.8
click at [541, 376] on input "0.5" at bounding box center [541, 375] width 46 height 22
type input "0"
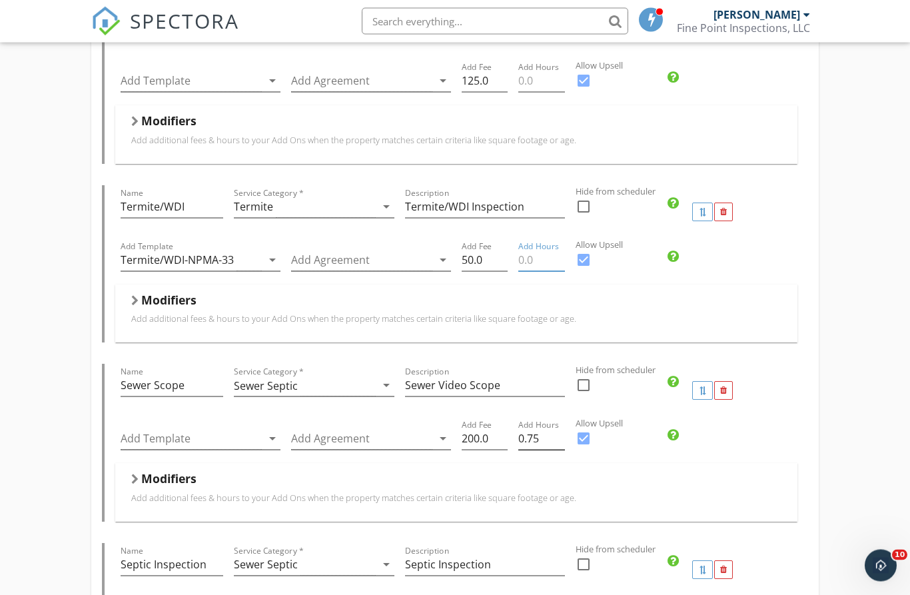
scroll to position [525, 0]
click at [547, 439] on input "0.75" at bounding box center [541, 439] width 46 height 22
type input "0"
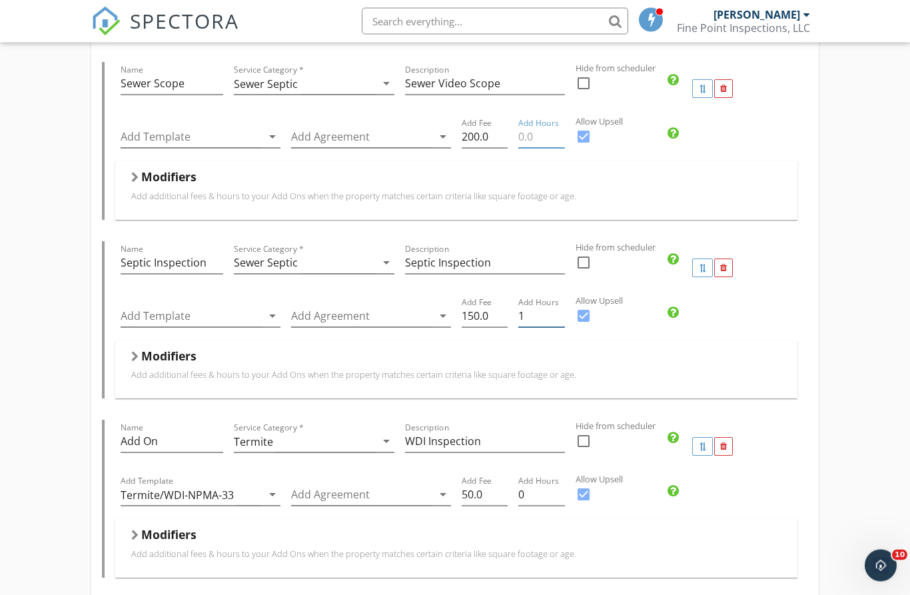
scroll to position [827, 0]
click at [540, 324] on input "1" at bounding box center [541, 316] width 46 height 22
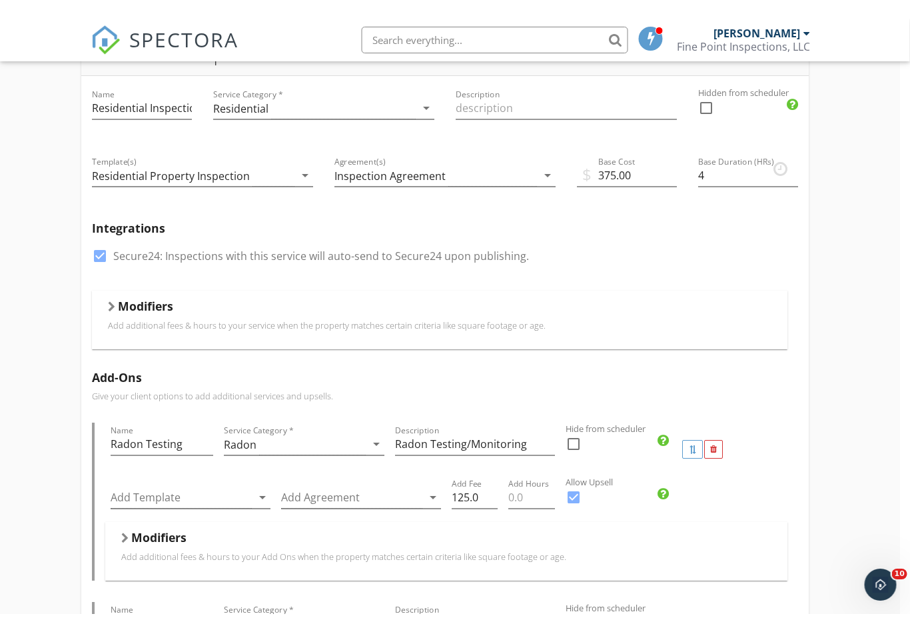
scroll to position [127, 10]
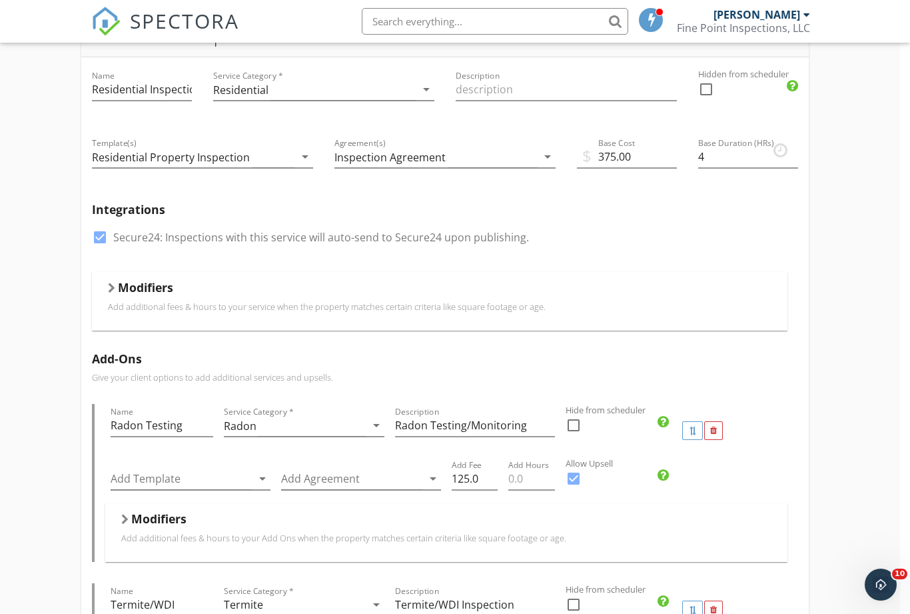
click at [103, 237] on div at bounding box center [100, 237] width 23 height 23
checkbox input "false"
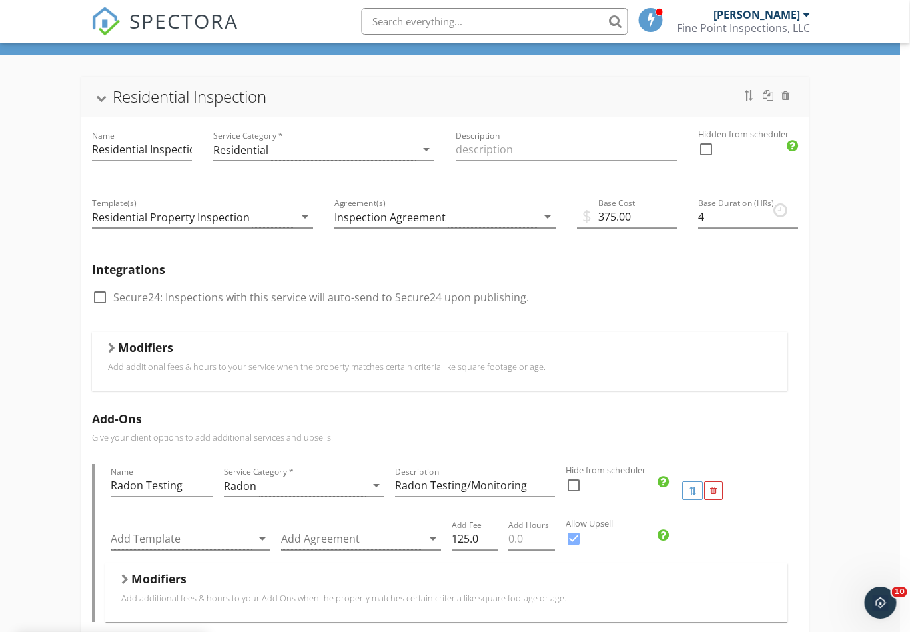
scroll to position [0, 9]
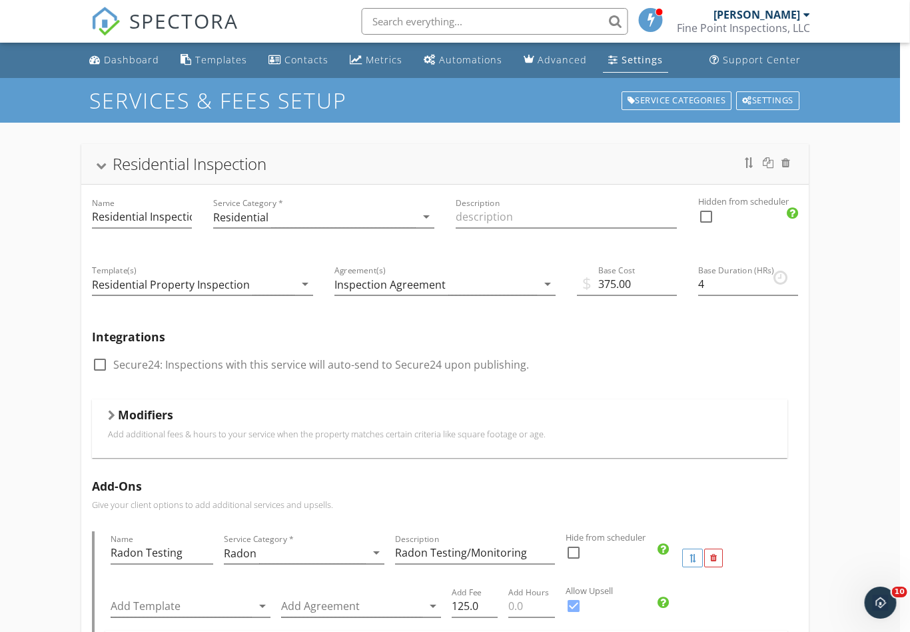
click at [291, 286] on div "Residential Property Inspection" at bounding box center [194, 284] width 203 height 22
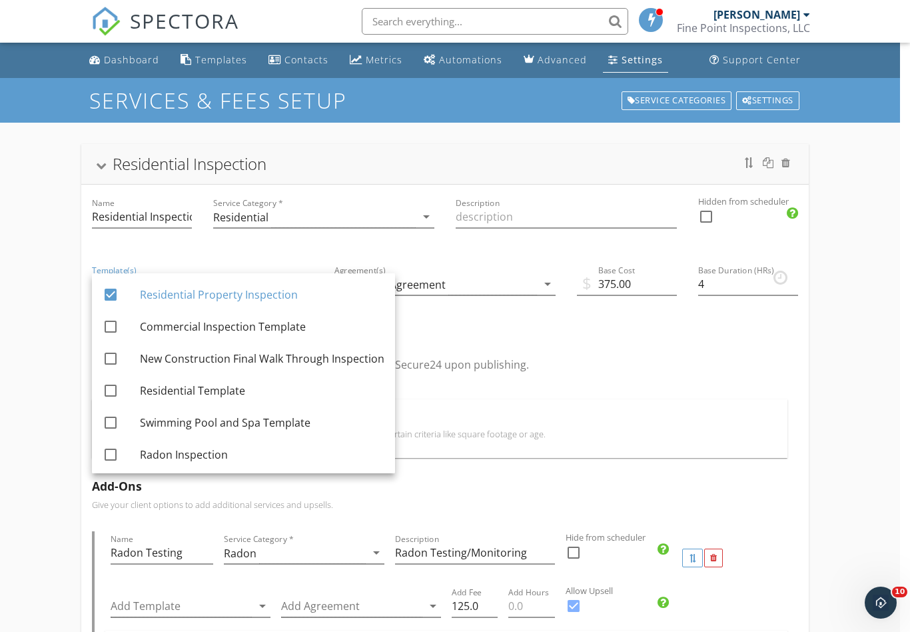
click at [679, 386] on div "check_box_outline_blank Secure24: Inspections with this service will auto-send …" at bounding box center [445, 371] width 707 height 35
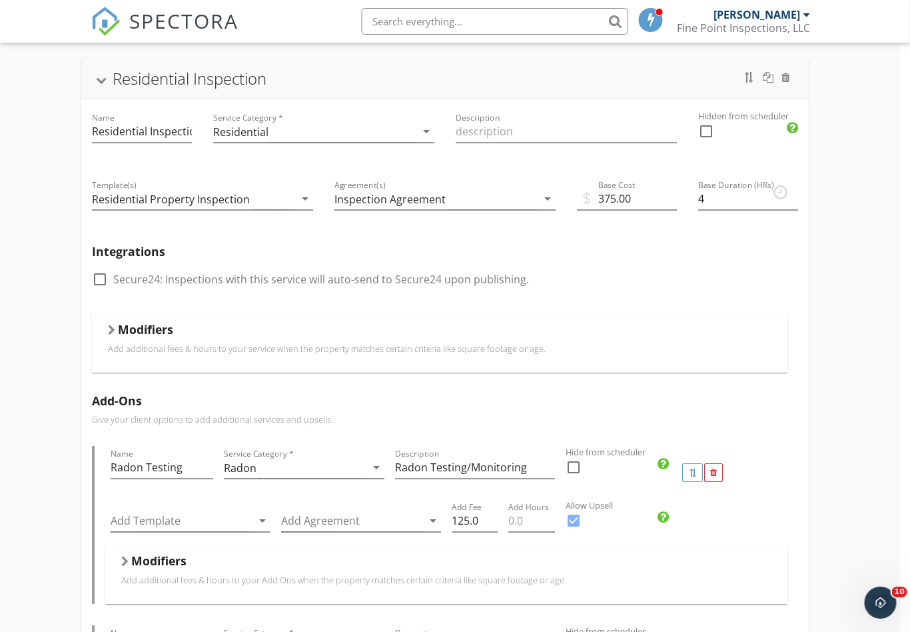
scroll to position [86, 9]
click at [109, 328] on div at bounding box center [112, 329] width 7 height 11
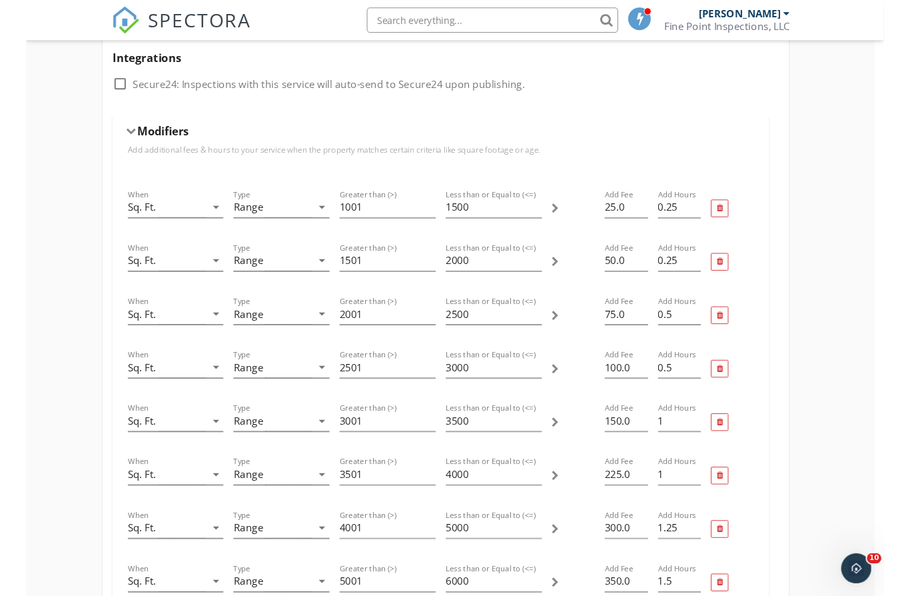
scroll to position [275, 9]
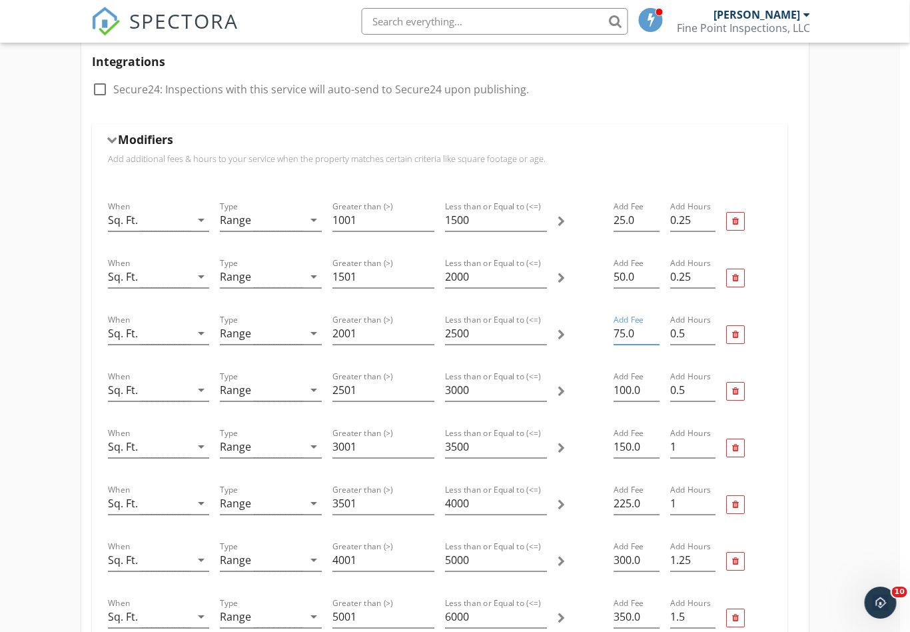
click at [642, 338] on input "75.0" at bounding box center [636, 334] width 45 height 22
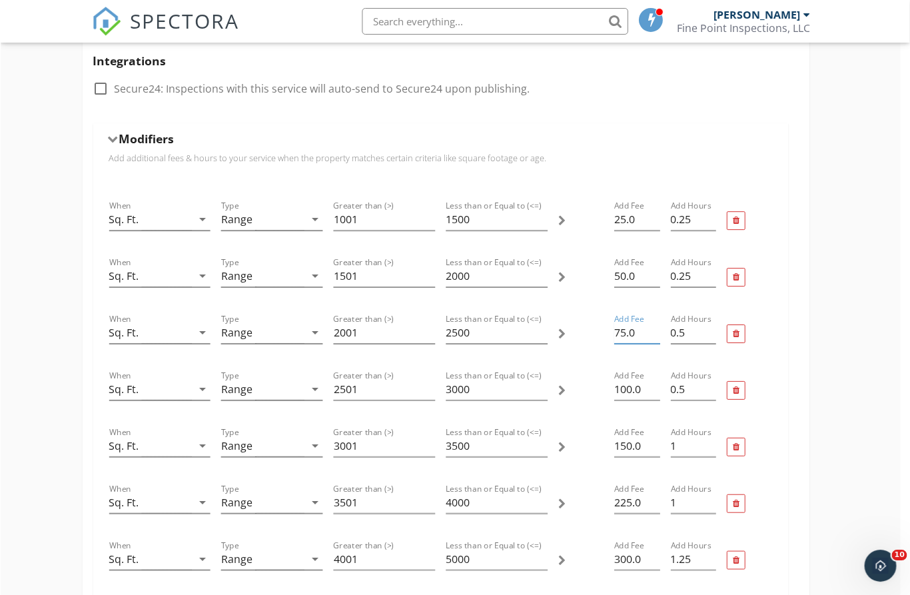
scroll to position [275, 10]
type input "7"
type input "100"
click at [644, 388] on input "100.0" at bounding box center [636, 390] width 45 height 22
type input "1"
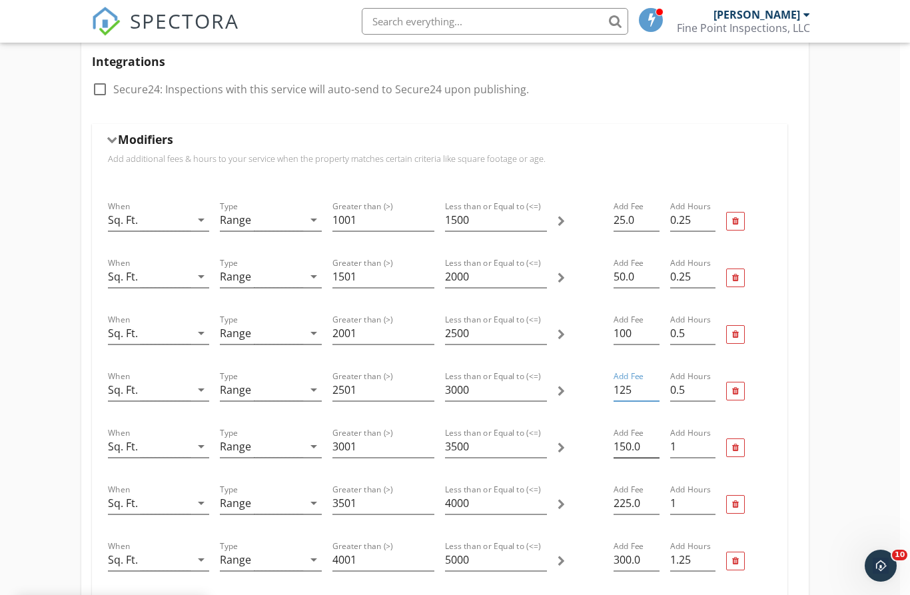
type input "125"
click at [647, 452] on input "150.0" at bounding box center [636, 447] width 45 height 22
type input "1"
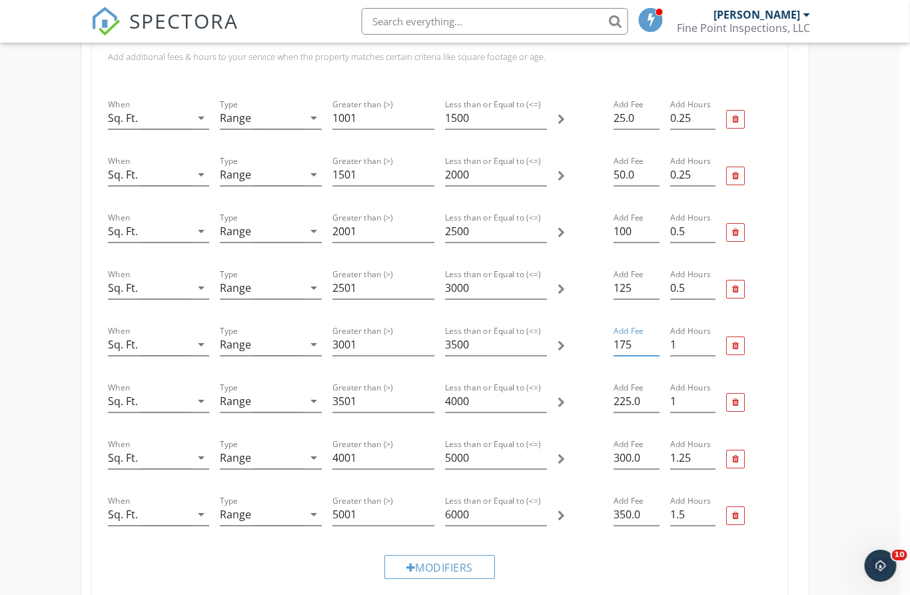
scroll to position [378, 9]
type input "175"
click at [650, 402] on input "225.0" at bounding box center [636, 401] width 45 height 22
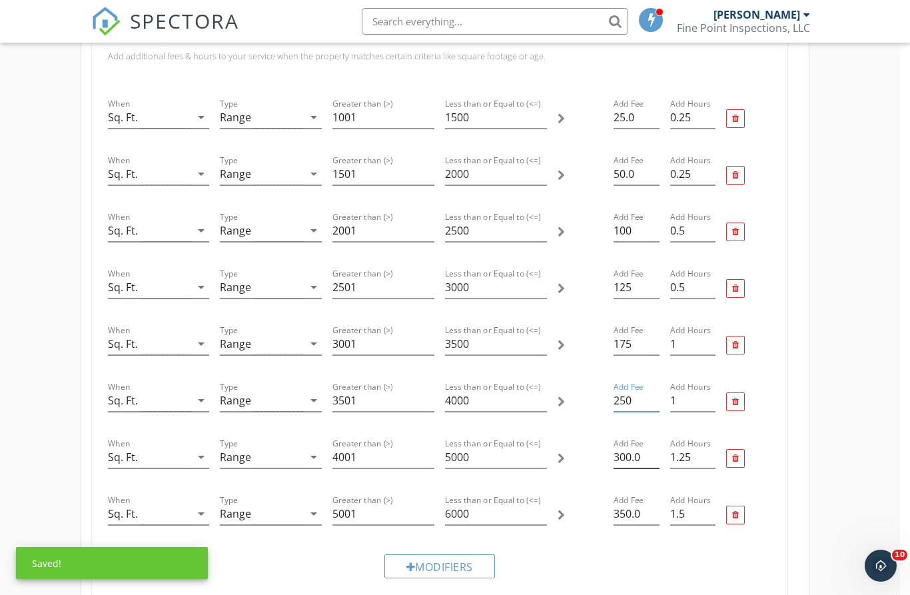
type input "250"
click at [645, 452] on input "300.0" at bounding box center [636, 457] width 45 height 22
type input "325"
drag, startPoint x: 651, startPoint y: 517, endPoint x: 712, endPoint y: 520, distance: 60.7
click at [651, 517] on input "350.0" at bounding box center [636, 514] width 45 height 22
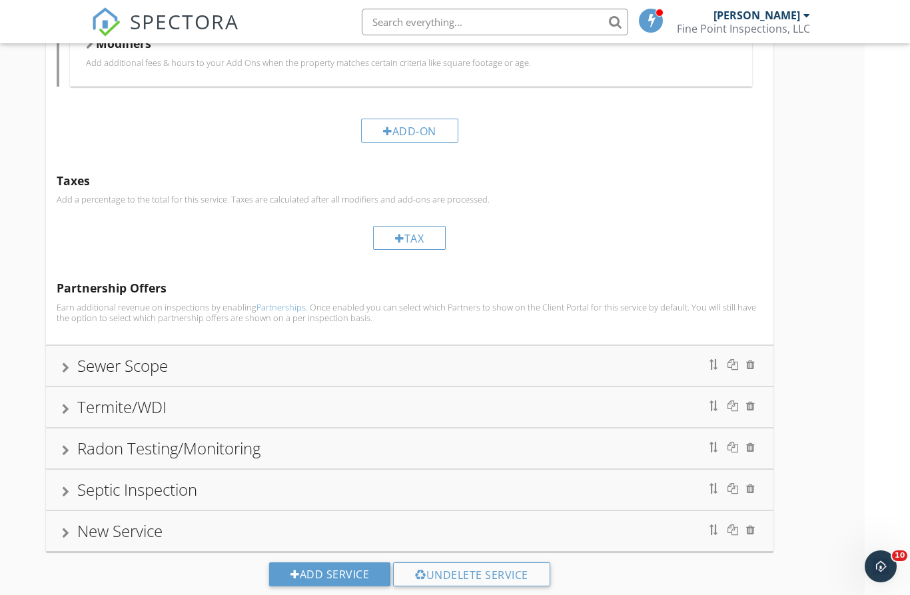
scroll to position [1837, 0]
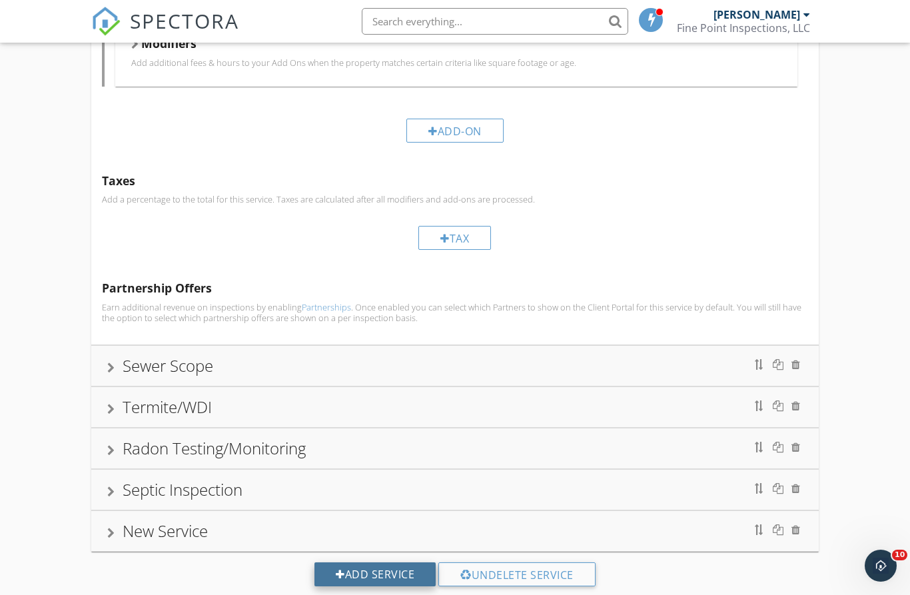
type input "375"
click at [337, 574] on div "Add Service" at bounding box center [375, 574] width 121 height 24
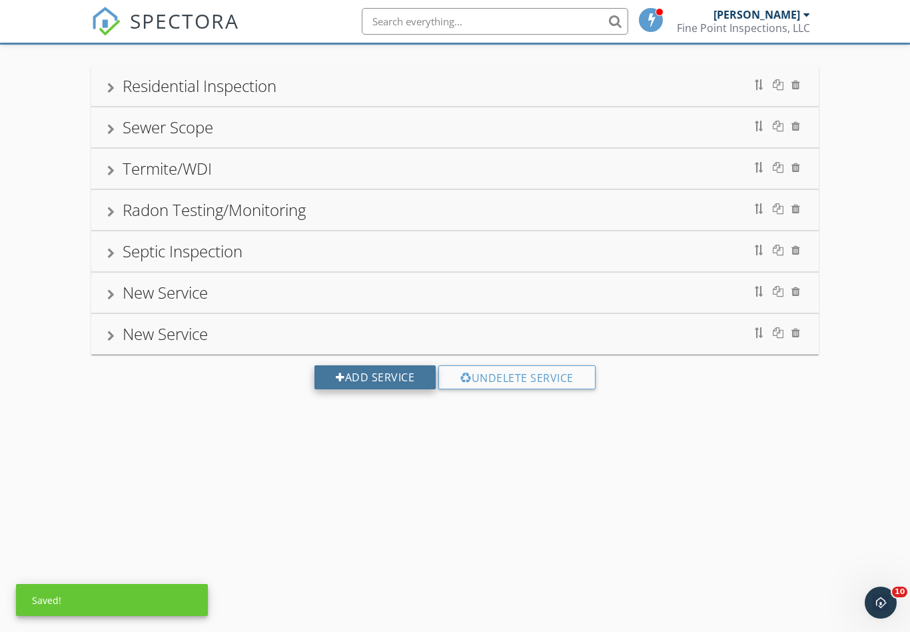
scroll to position [78, 0]
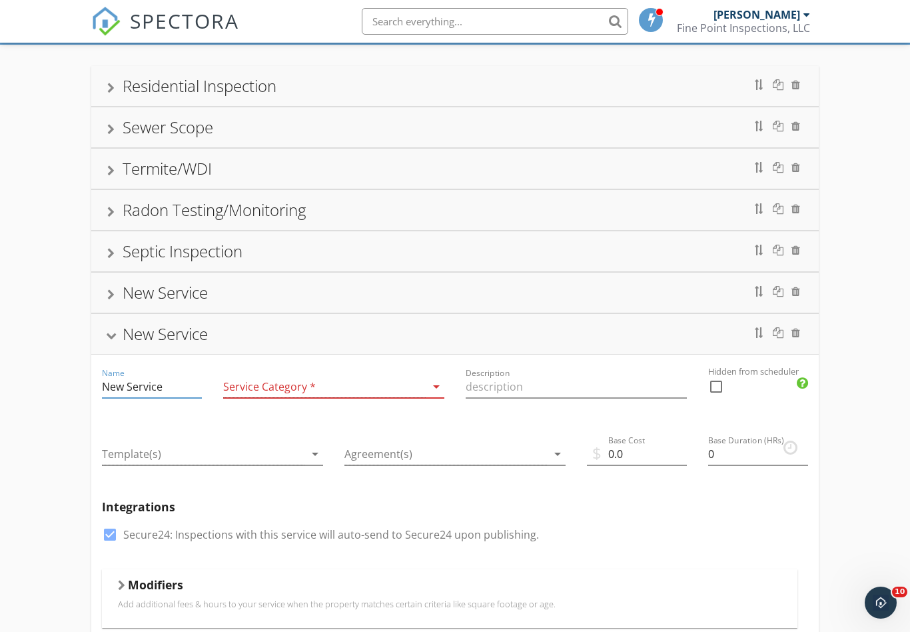
click at [161, 391] on input "New Service" at bounding box center [152, 387] width 100 height 22
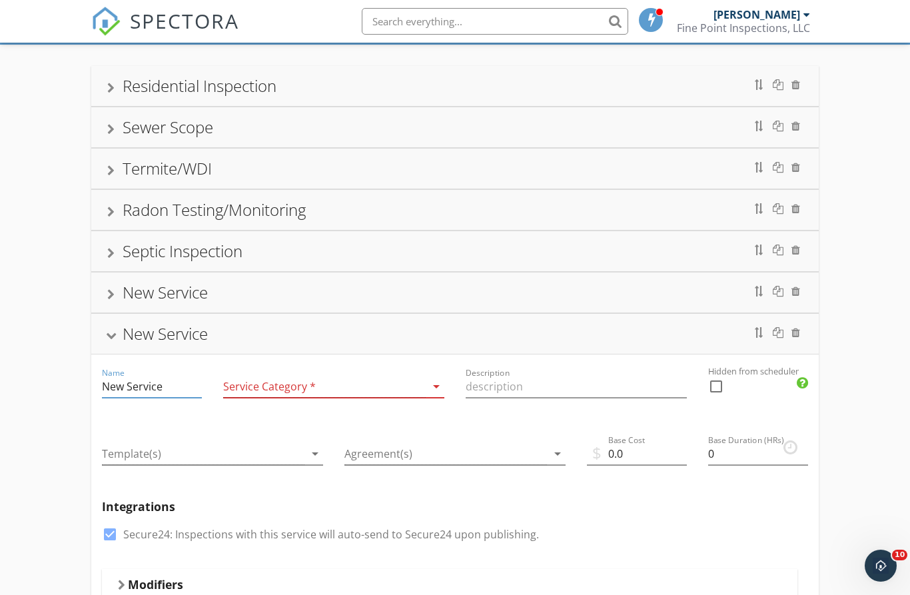
click at [356, 386] on div at bounding box center [324, 387] width 203 height 22
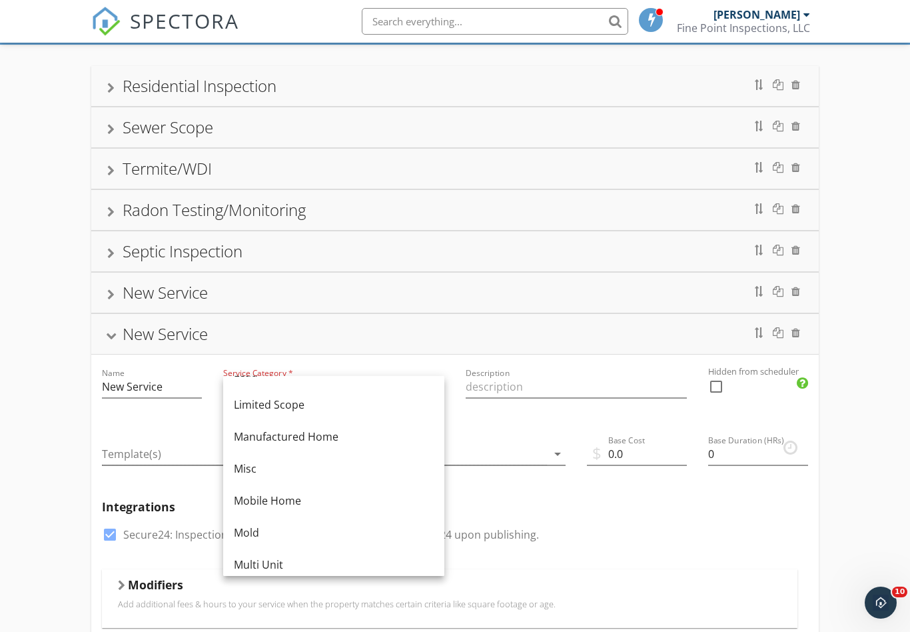
scroll to position [227, 0]
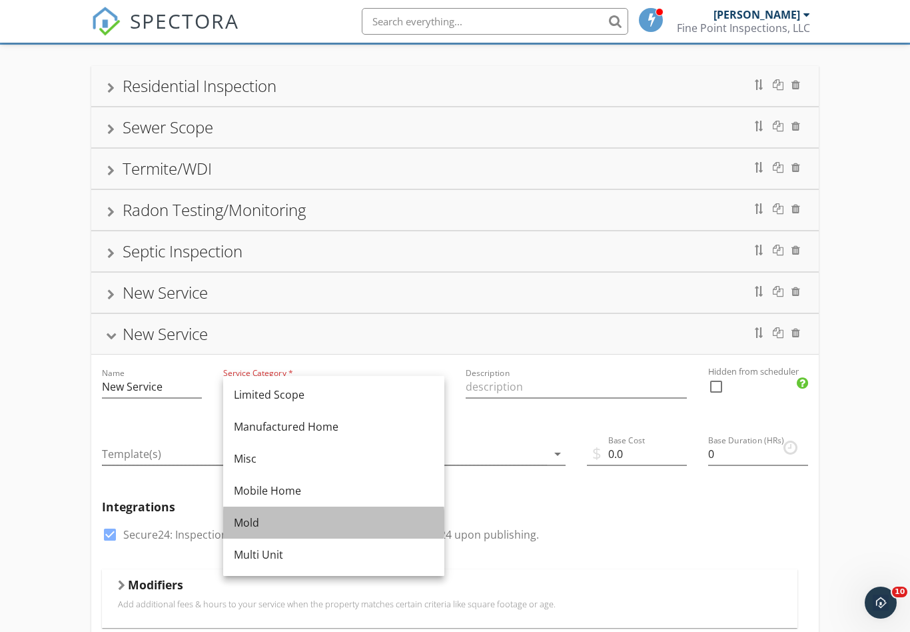
click at [248, 519] on div "Mold" at bounding box center [334, 522] width 200 height 16
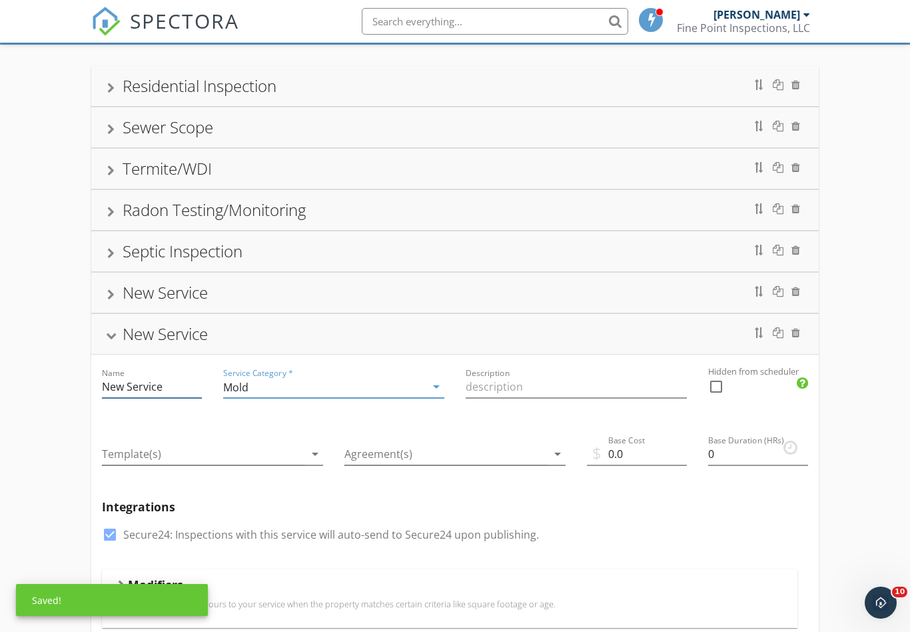
click at [182, 389] on input "New Service" at bounding box center [152, 387] width 100 height 22
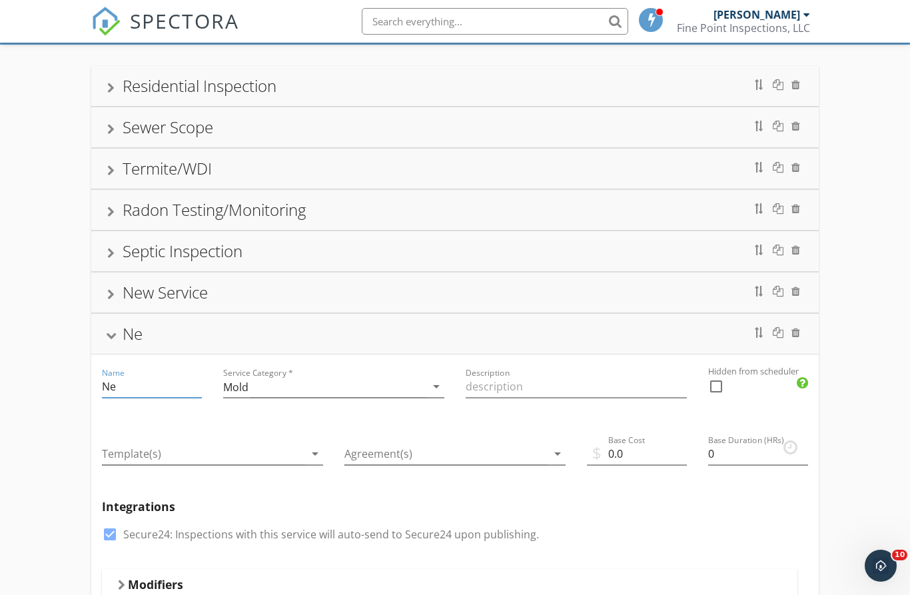
type input "N"
click at [101, 388] on div "Name Air Quality" at bounding box center [151, 388] width 121 height 67
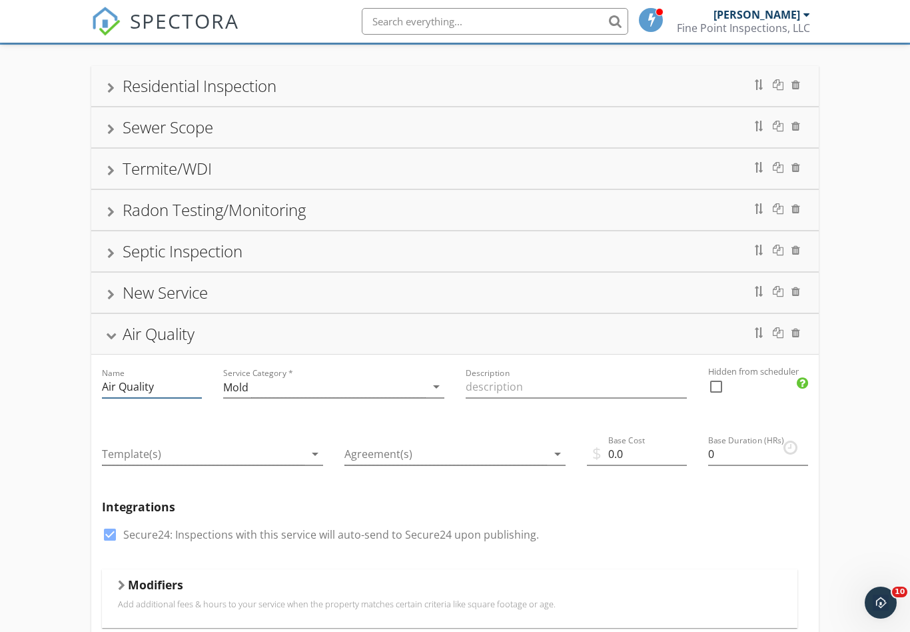
click at [103, 386] on input "Air Quality" at bounding box center [152, 387] width 100 height 22
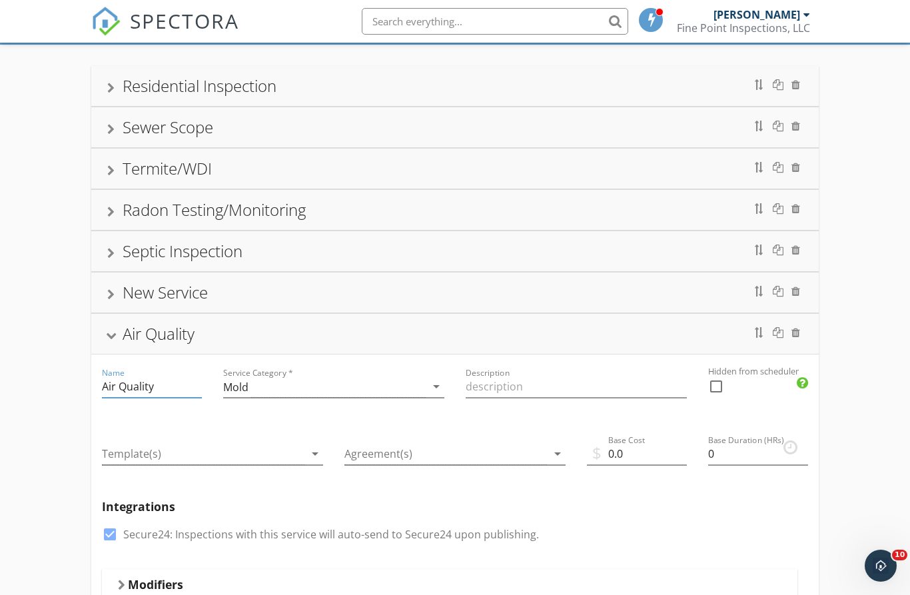
click at [105, 384] on input "Air Quality" at bounding box center [152, 387] width 100 height 22
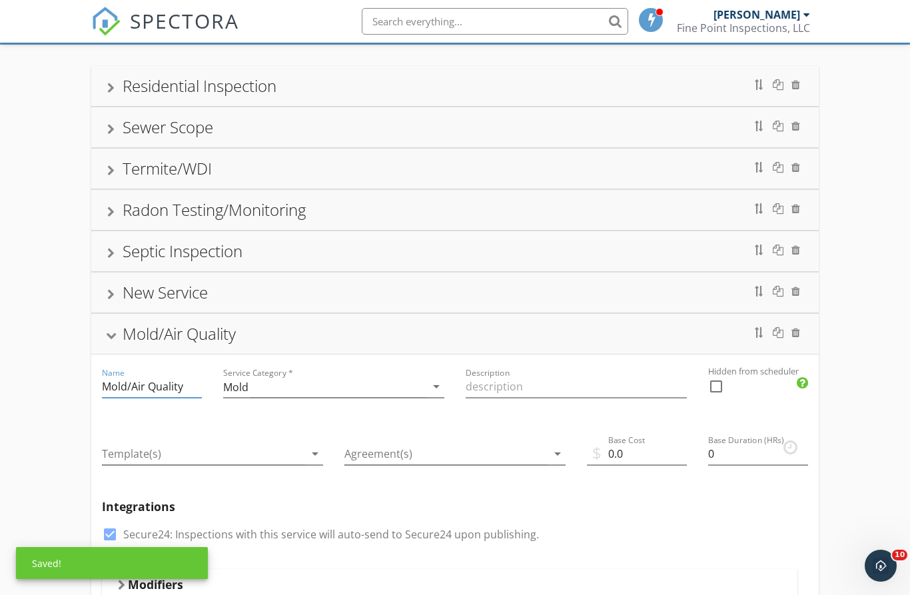
click at [195, 388] on input "Mold/Air Quality" at bounding box center [152, 387] width 100 height 22
type input "Mold/Air Quality Analysis"
click at [520, 386] on input "Description" at bounding box center [576, 387] width 221 height 22
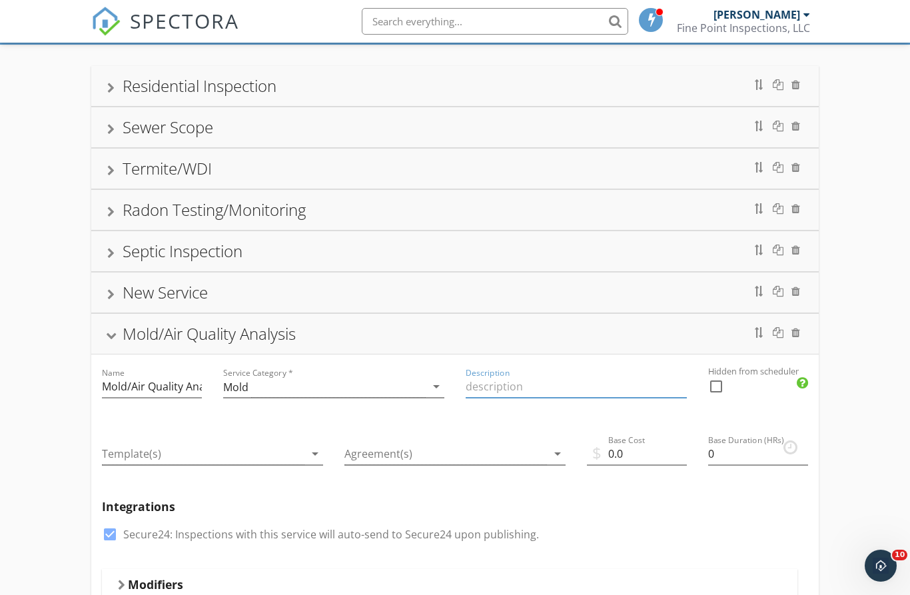
type input "V"
type input "Cost is based on three samples. Cost could vary based on home size and addition…"
click at [181, 456] on div at bounding box center [203, 454] width 203 height 22
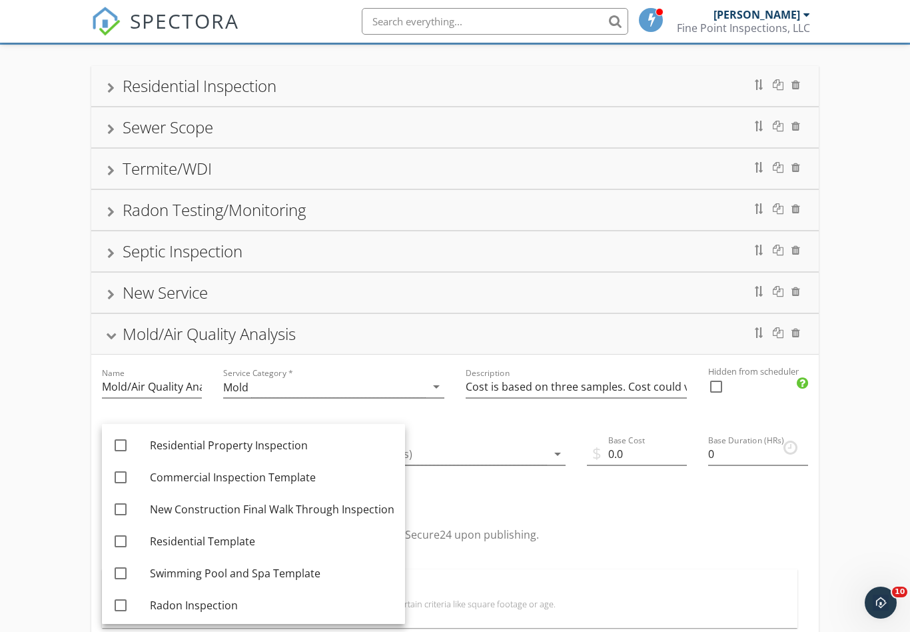
click at [583, 506] on h5 "Integrations" at bounding box center [455, 506] width 707 height 13
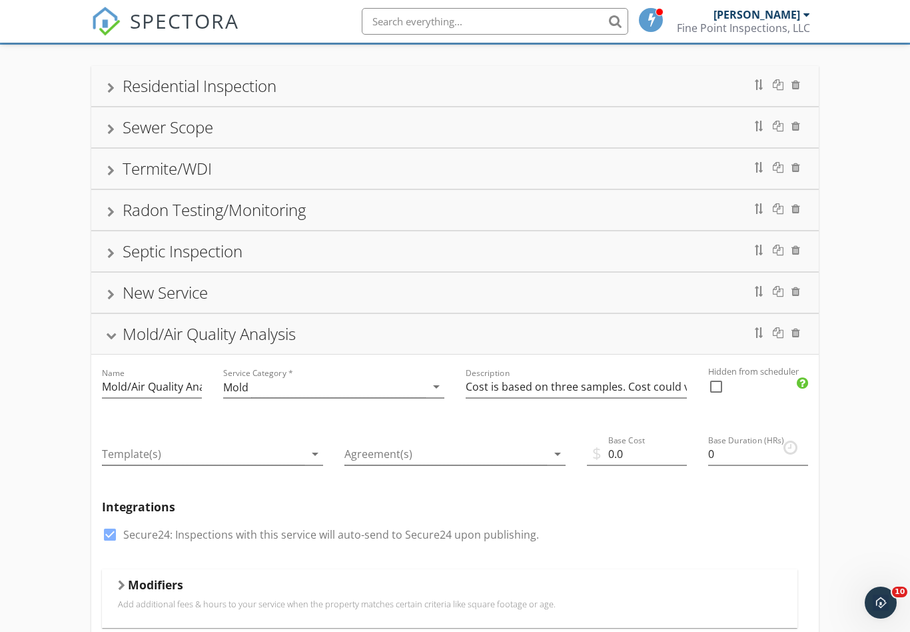
click at [187, 461] on div at bounding box center [203, 454] width 203 height 22
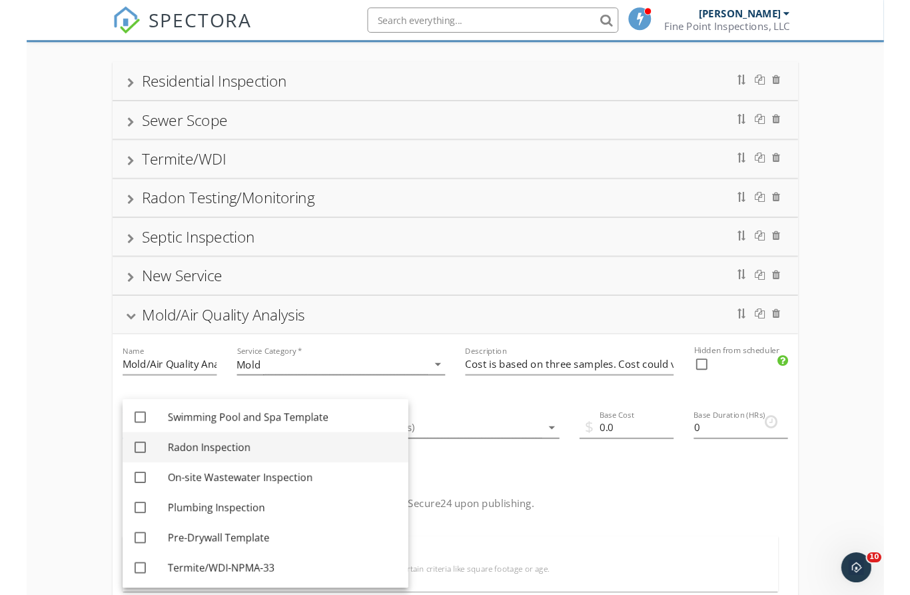
scroll to position [131, 0]
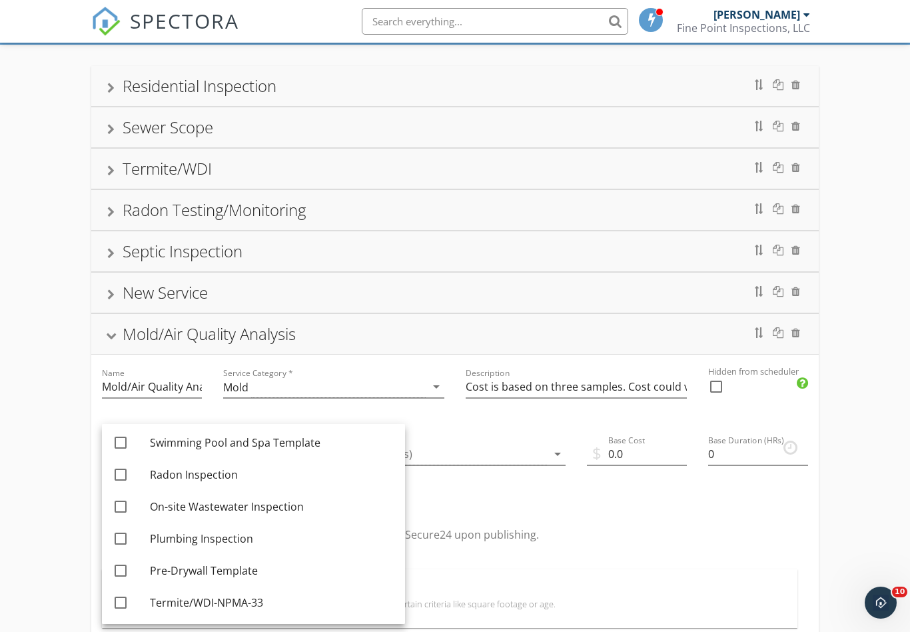
click at [644, 538] on div "check_box Secure24: Inspections with this service will auto-send to Secure24 up…" at bounding box center [455, 541] width 707 height 35
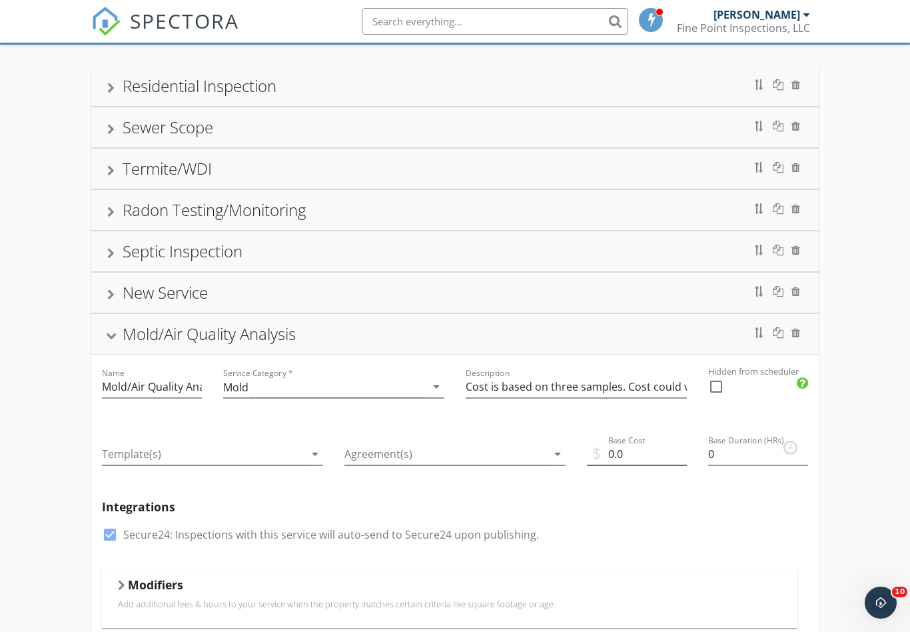
click at [640, 458] on input "0.0" at bounding box center [637, 454] width 100 height 22
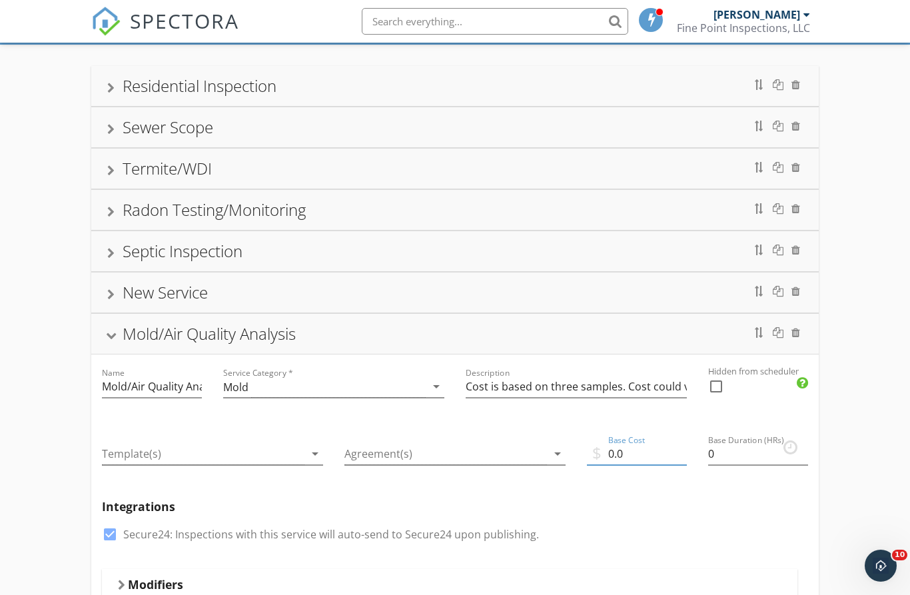
type input "0"
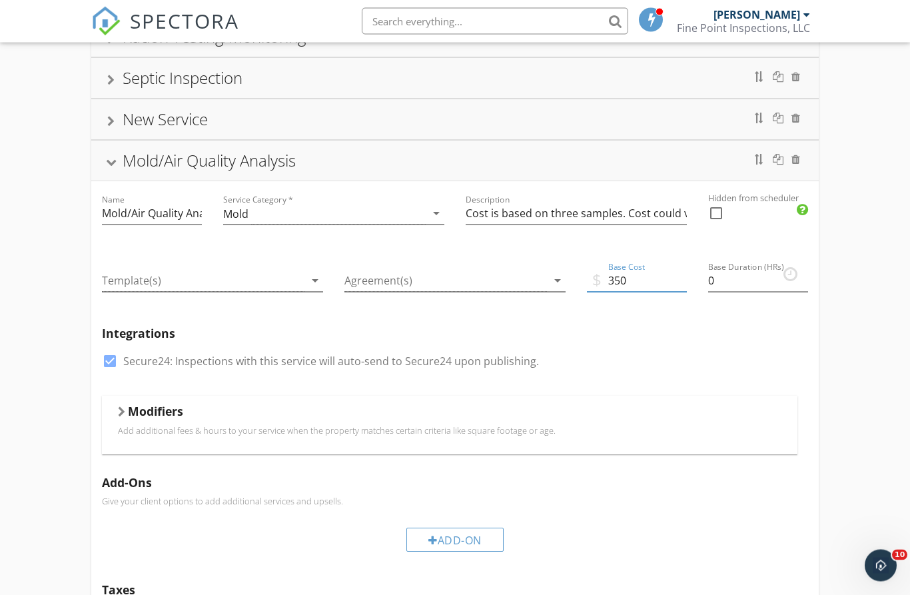
scroll to position [253, 0]
type input "350"
click at [110, 356] on div at bounding box center [110, 360] width 23 height 23
checkbox input "false"
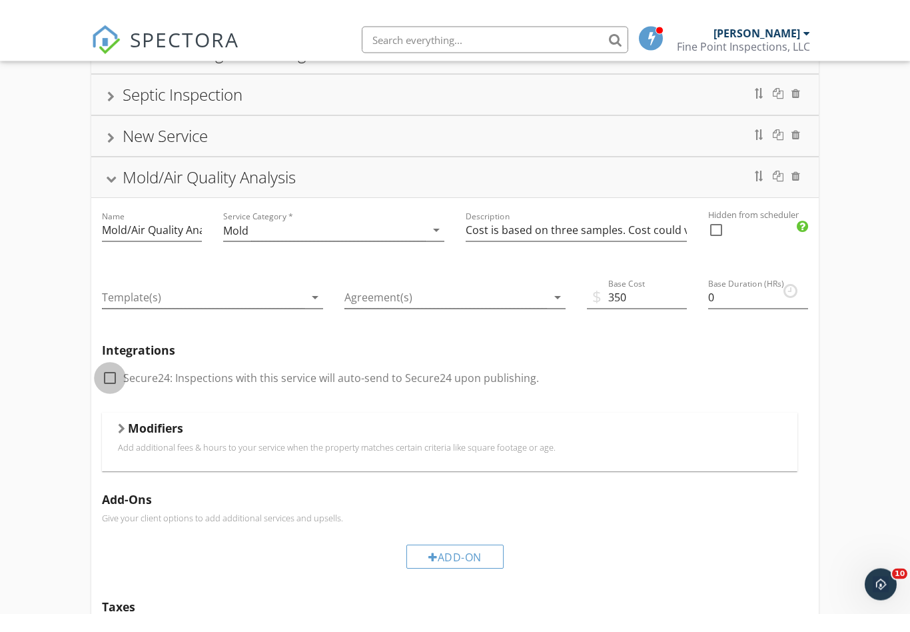
scroll to position [253, 0]
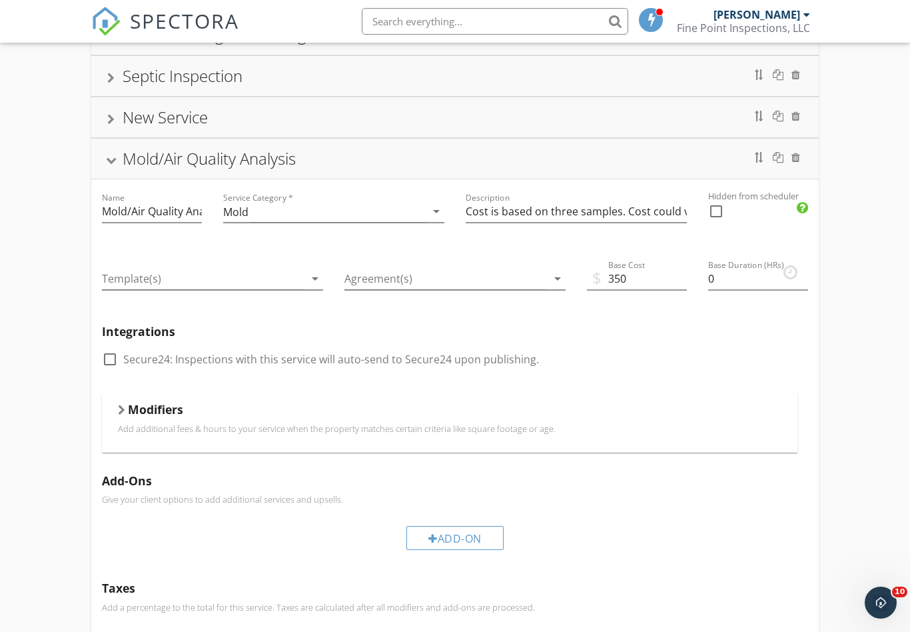
click at [120, 409] on div at bounding box center [121, 409] width 7 height 11
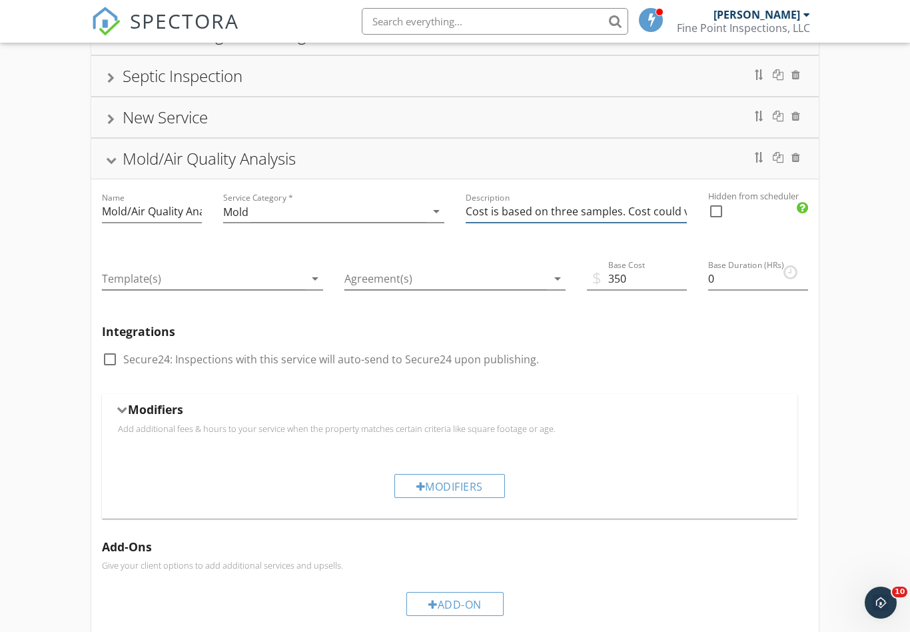
click at [619, 213] on input "Cost is based on three samples. Cost could vary based on home size and addition…" at bounding box center [576, 212] width 221 height 22
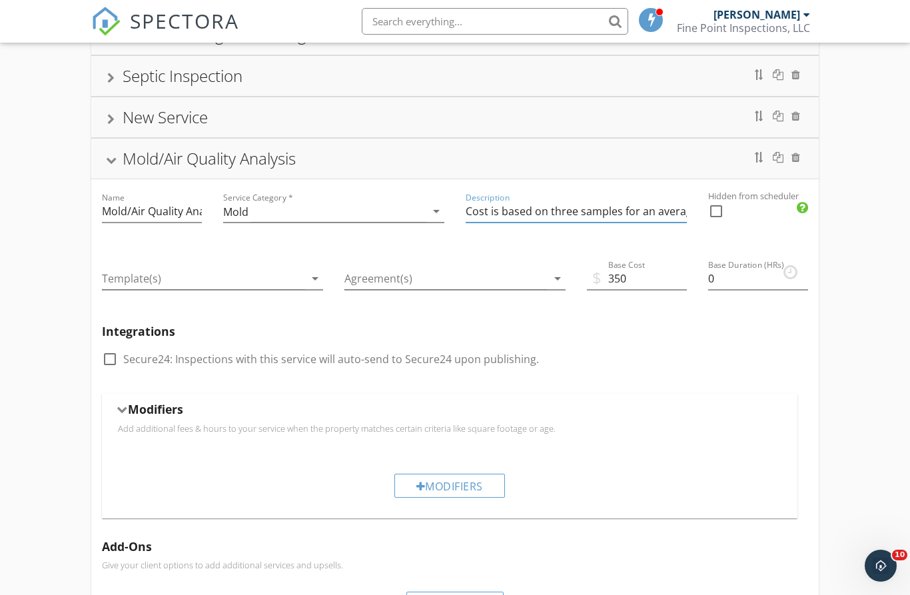
drag, startPoint x: 652, startPoint y: 209, endPoint x: 658, endPoint y: 209, distance: 6.7
click at [653, 209] on input "Cost is based on three samples for an average sized home(below 2,000 sq. ft.). …" at bounding box center [576, 212] width 221 height 22
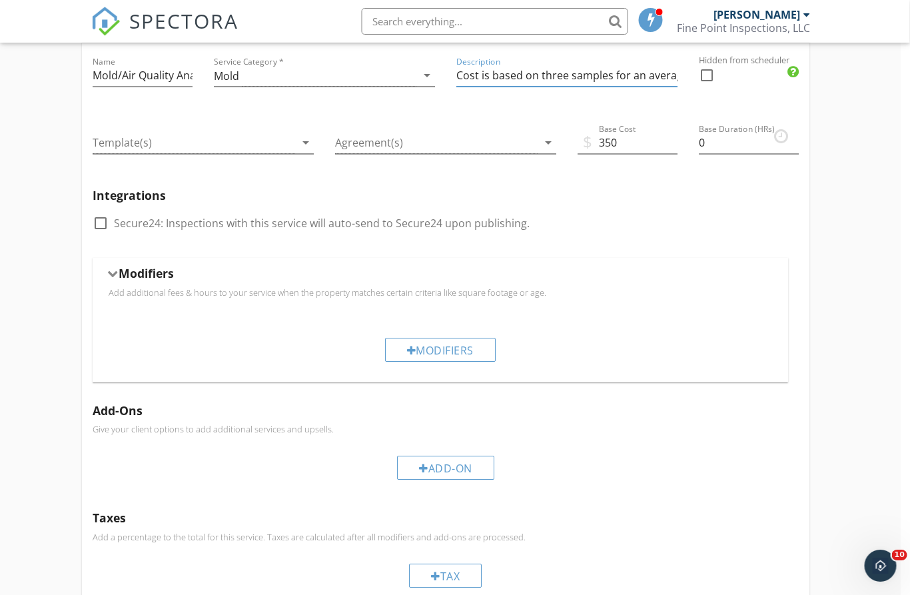
scroll to position [391, 9]
type input "Cost is based on three samples for an average sized home(below 2,000 sq. ft.) a…"
click at [116, 269] on div "Modifiers" at bounding box center [441, 274] width 664 height 21
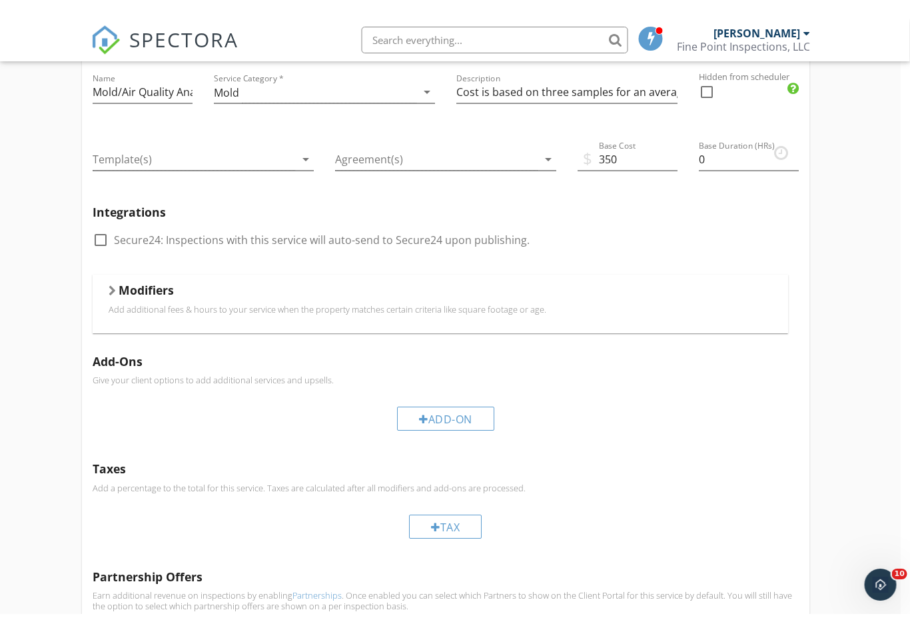
scroll to position [391, 9]
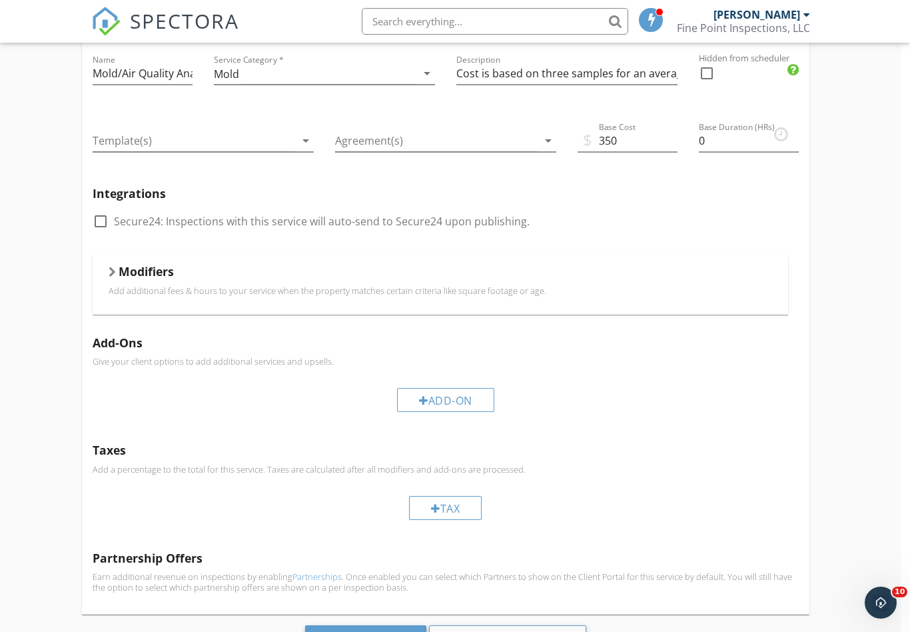
click at [115, 269] on div "Modifiers" at bounding box center [441, 274] width 664 height 21
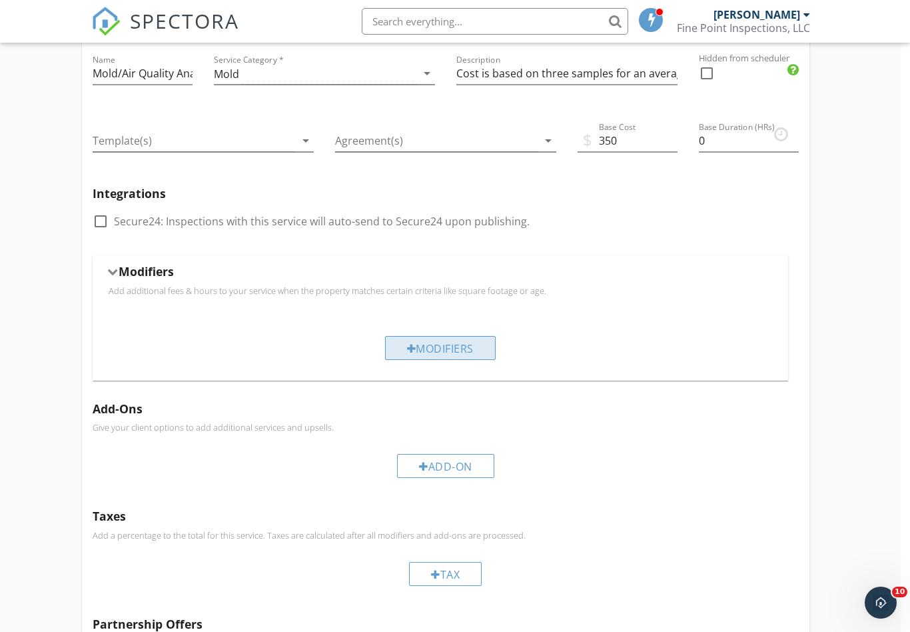
click at [432, 351] on div "Modifiers" at bounding box center [440, 348] width 111 height 24
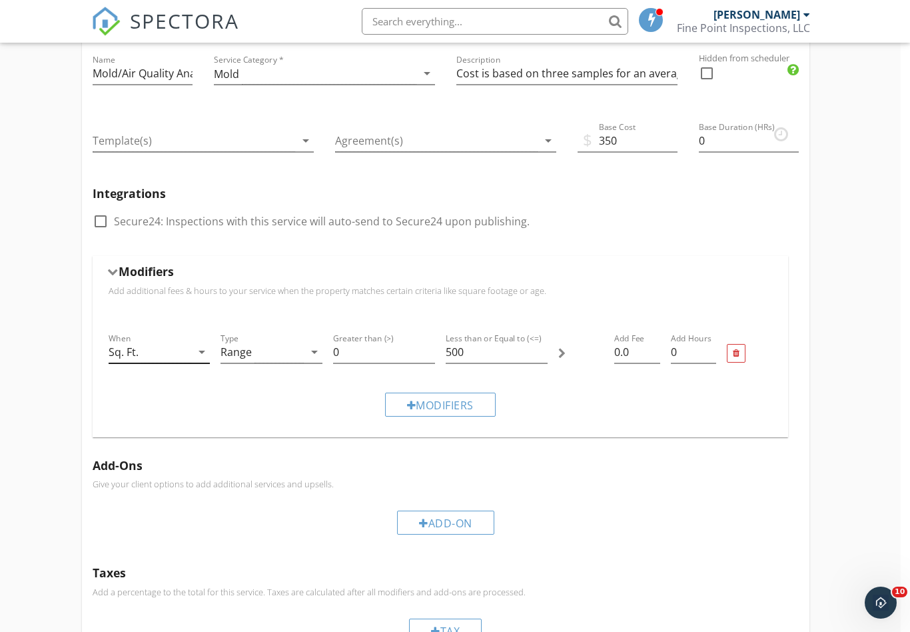
click at [187, 351] on div "Sq. Ft." at bounding box center [150, 352] width 83 height 22
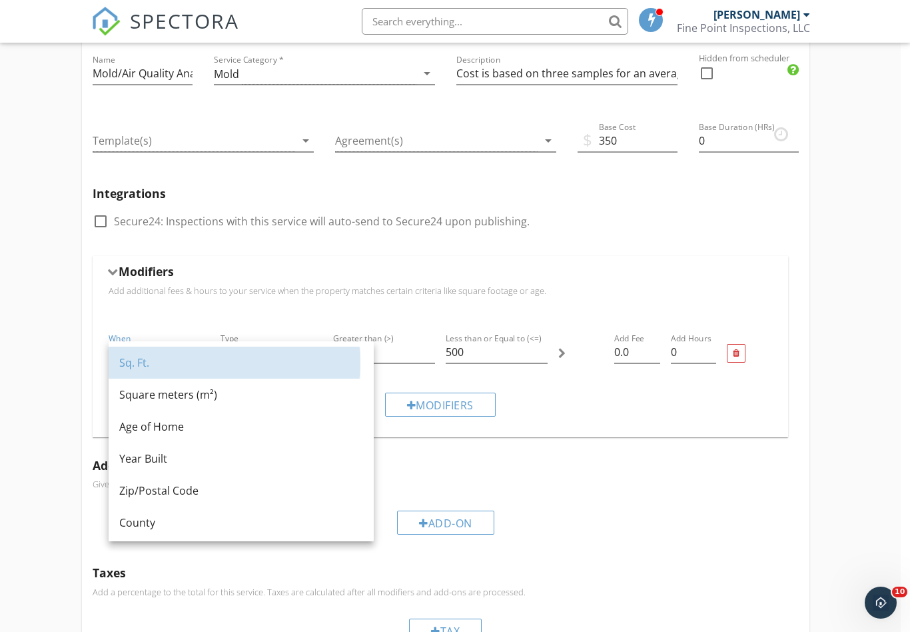
click at [135, 363] on div "Sq. Ft." at bounding box center [241, 363] width 244 height 16
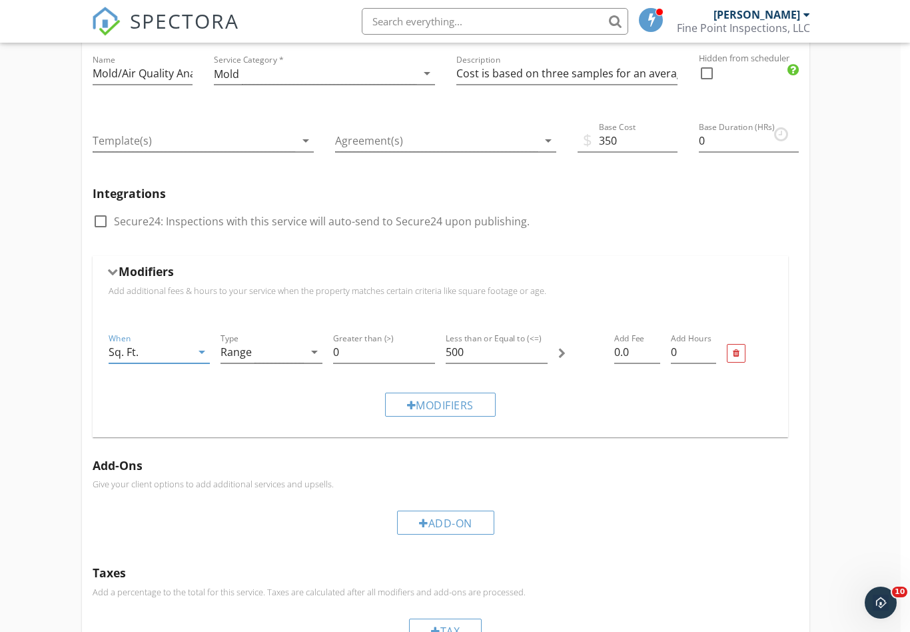
click at [257, 351] on div "Range" at bounding box center [262, 352] width 83 height 22
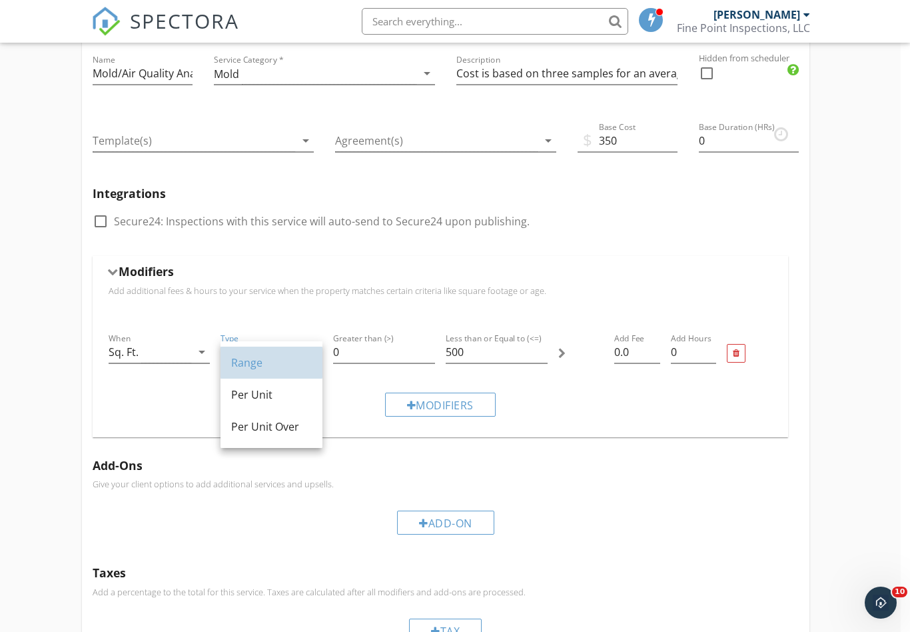
click at [251, 363] on div "Range" at bounding box center [271, 363] width 81 height 16
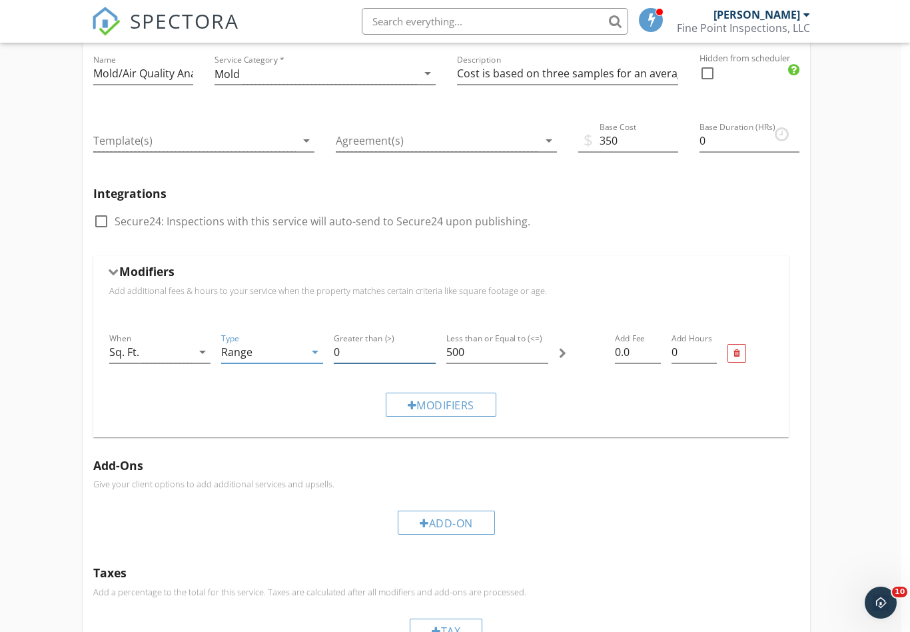
click at [355, 353] on input "0" at bounding box center [385, 352] width 102 height 22
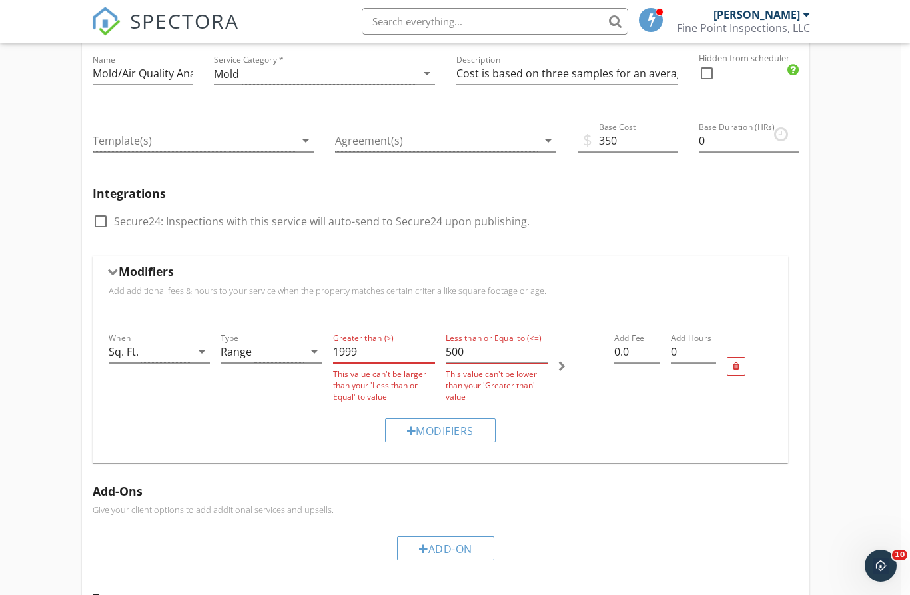
type input "1999"
drag, startPoint x: 476, startPoint y: 360, endPoint x: 573, endPoint y: 382, distance: 99.9
click at [475, 360] on input "500" at bounding box center [497, 352] width 102 height 22
type input "5"
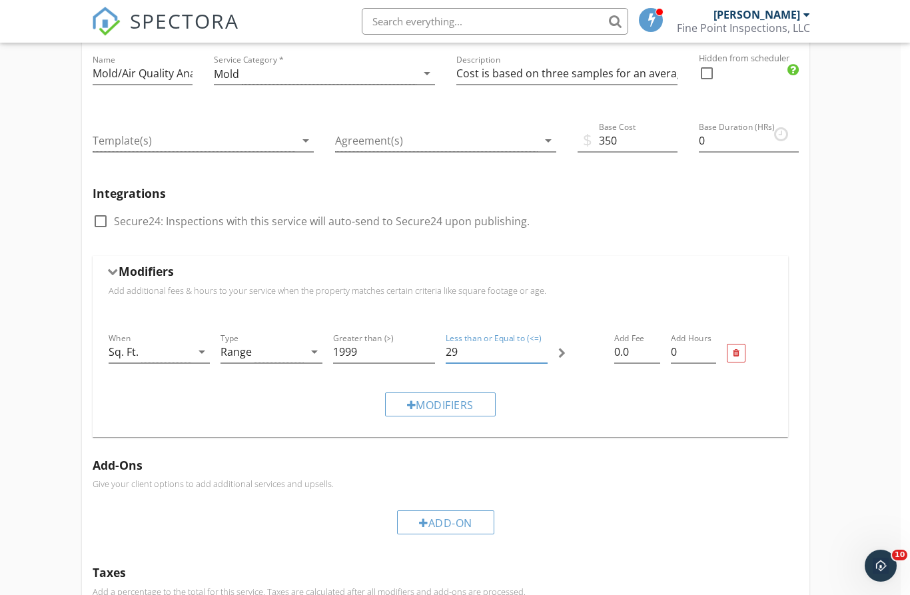
type input "2"
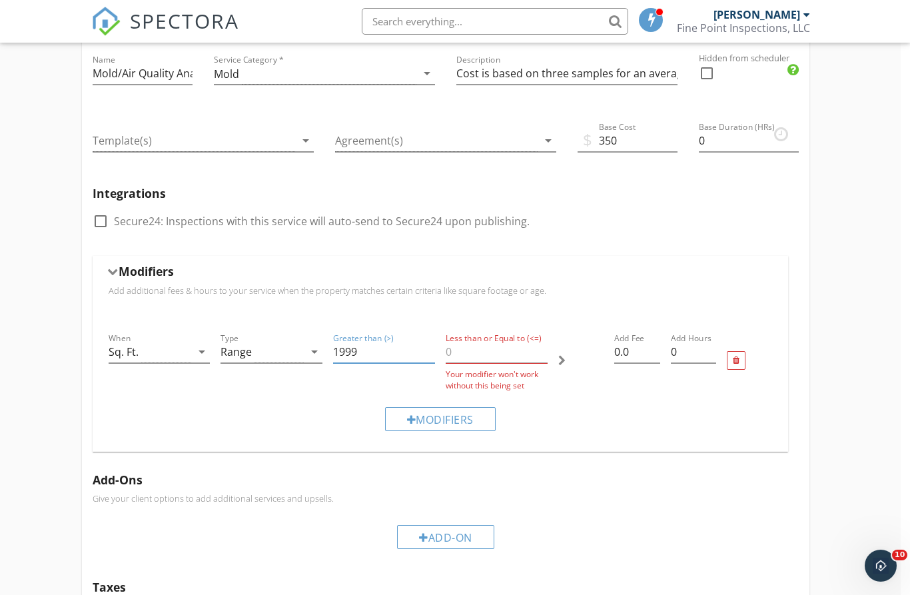
click at [374, 355] on input "1999" at bounding box center [384, 352] width 102 height 22
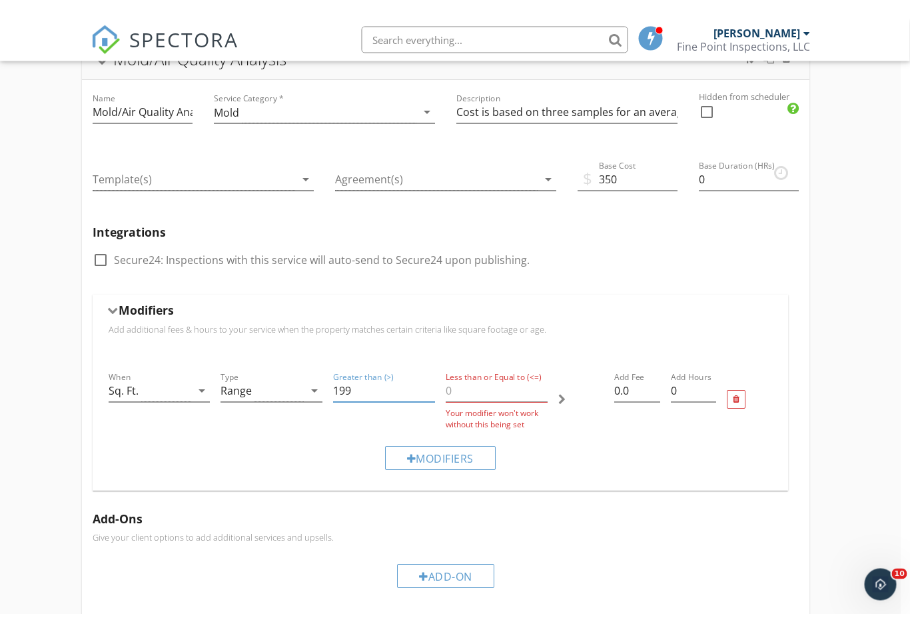
scroll to position [371, 9]
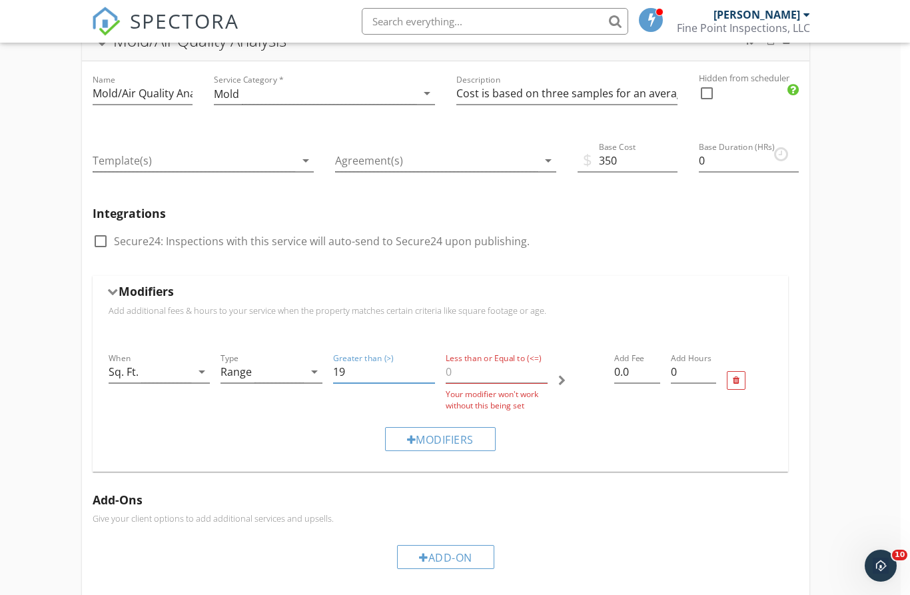
type input "1"
type input "2000"
click at [464, 373] on input "Less than or Equal to (<=)" at bounding box center [497, 372] width 102 height 22
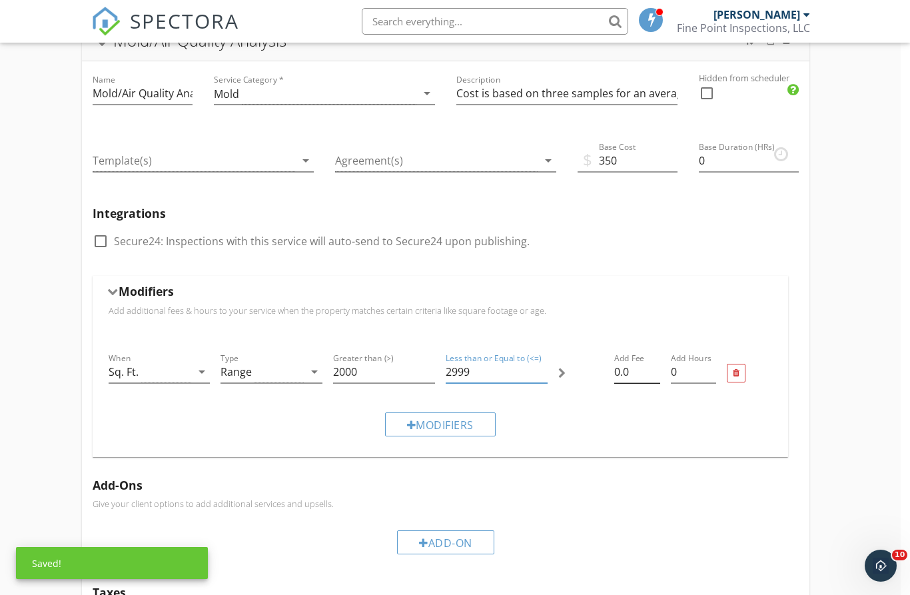
type input "2999"
drag, startPoint x: 636, startPoint y: 371, endPoint x: 644, endPoint y: 376, distance: 9.6
click at [635, 371] on input "0.0" at bounding box center [636, 372] width 45 height 22
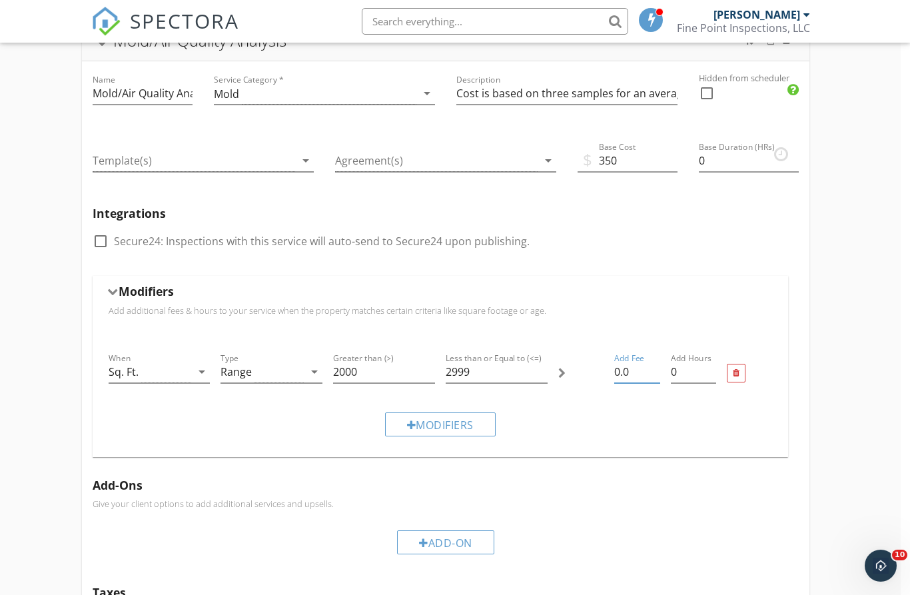
type input "0"
type input "50"
click at [432, 428] on div "Modifiers" at bounding box center [440, 424] width 111 height 24
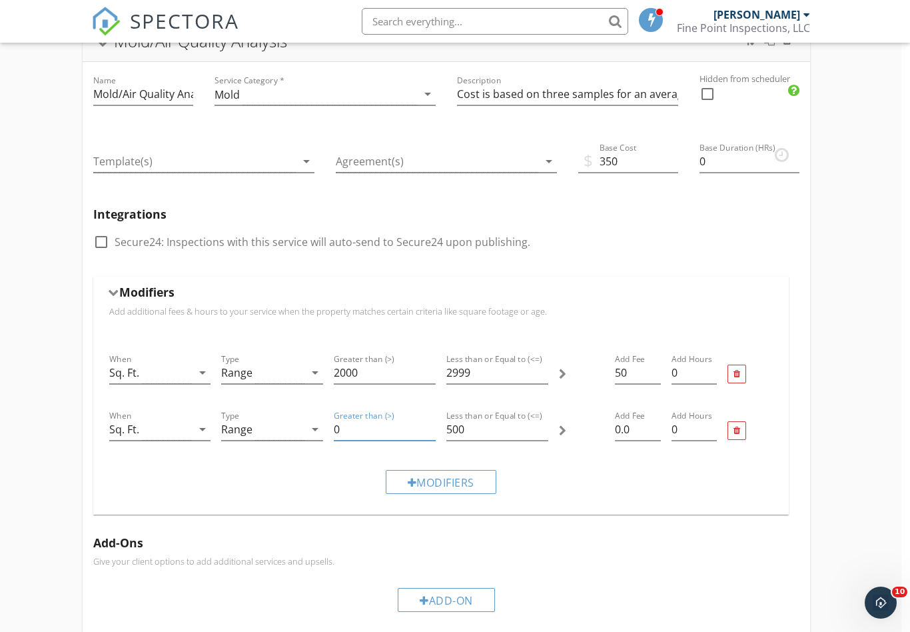
click at [357, 428] on input "0" at bounding box center [385, 429] width 102 height 22
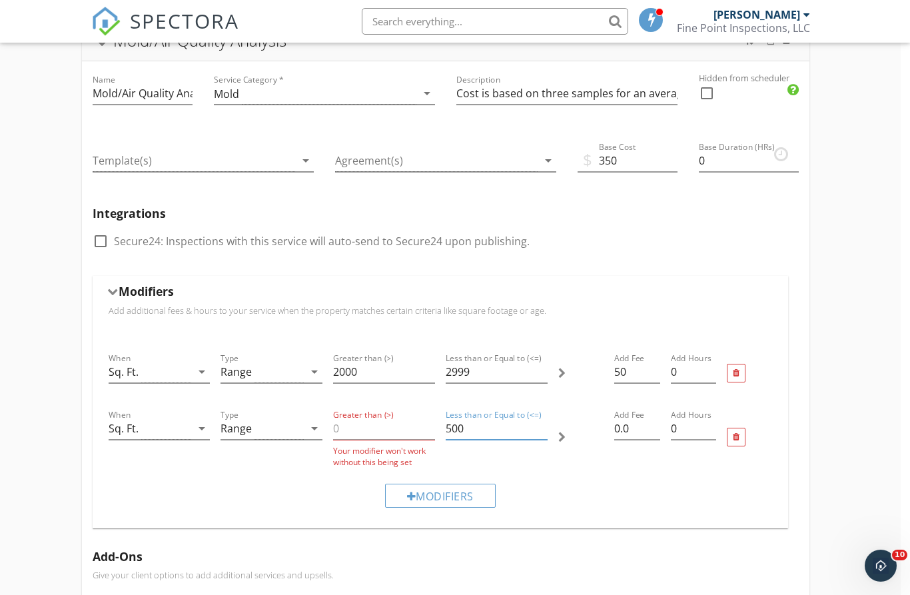
click at [477, 426] on input "500" at bounding box center [497, 429] width 102 height 22
type input "5"
drag, startPoint x: 351, startPoint y: 432, endPoint x: 400, endPoint y: 436, distance: 49.5
click at [351, 432] on input "Greater than (>)" at bounding box center [384, 429] width 102 height 22
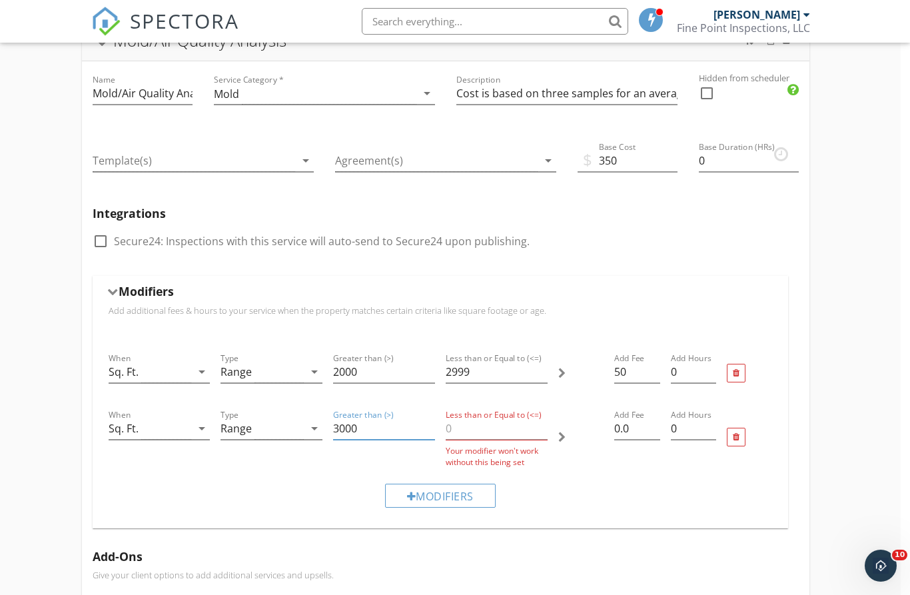
type input "3000"
click at [463, 436] on input "Less than or Equal to (<=)" at bounding box center [497, 429] width 102 height 22
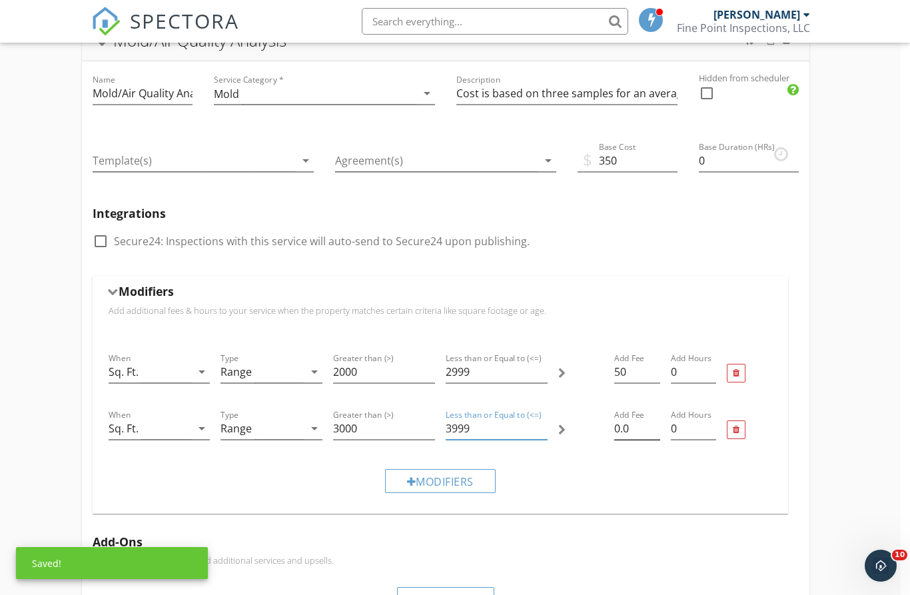
type input "3999"
drag, startPoint x: 634, startPoint y: 426, endPoint x: 696, endPoint y: 447, distance: 65.3
click at [634, 426] on input "0.0" at bounding box center [636, 429] width 45 height 22
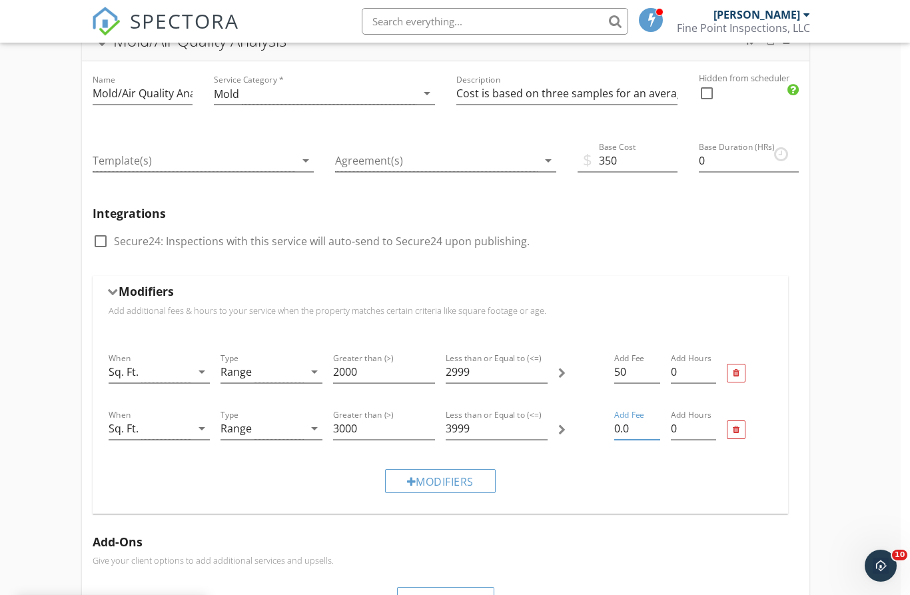
type input "0"
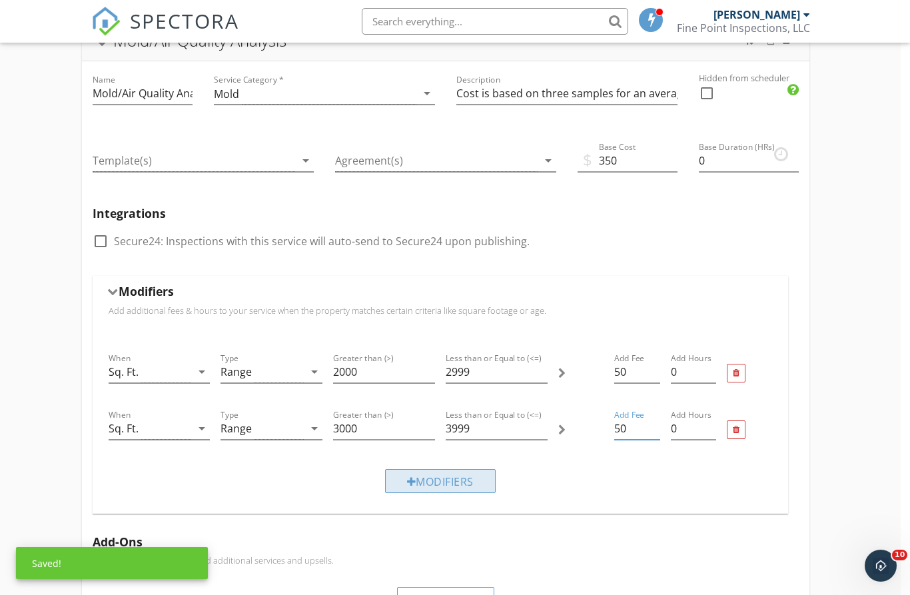
type input "50"
click at [414, 488] on div "Modifiers" at bounding box center [440, 481] width 111 height 24
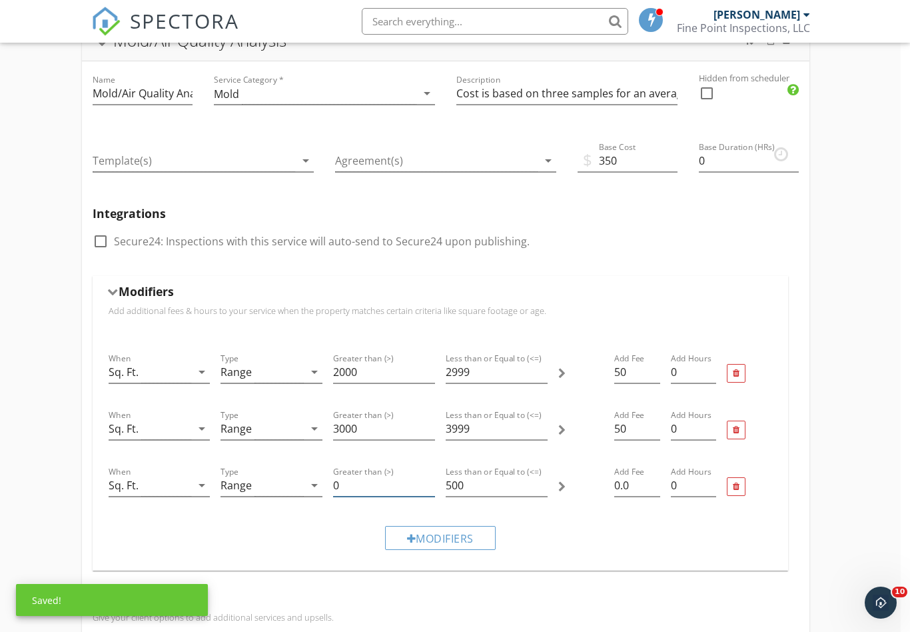
click at [351, 484] on input "0" at bounding box center [384, 485] width 102 height 22
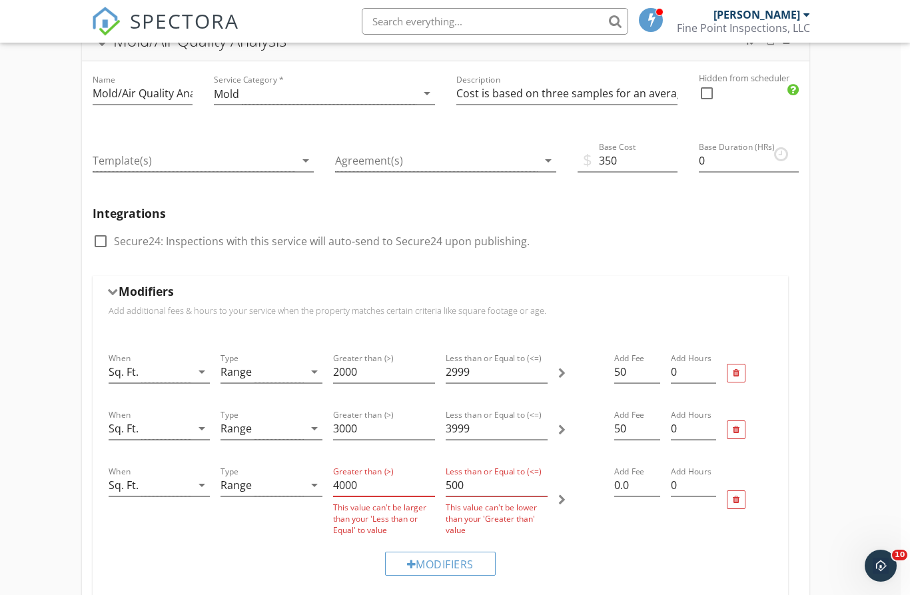
type input "4000"
click at [485, 478] on input "500" at bounding box center [497, 485] width 102 height 22
type input "5"
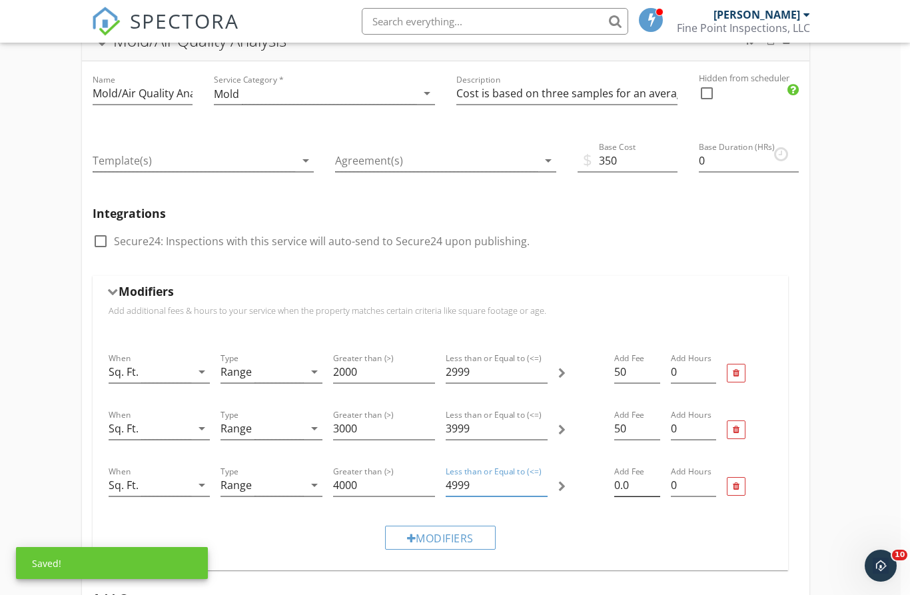
type input "4999"
click at [636, 488] on input "0.0" at bounding box center [636, 485] width 45 height 22
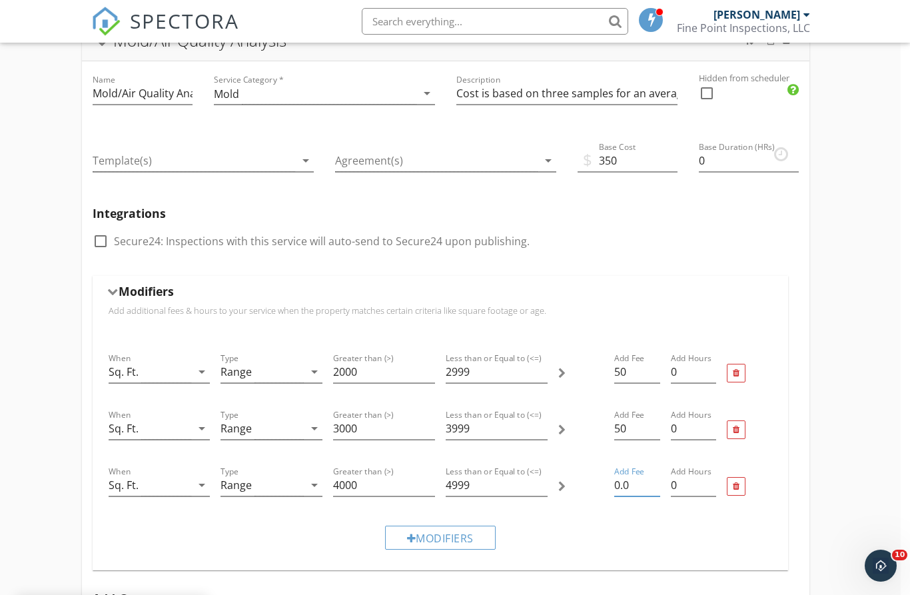
type input "0"
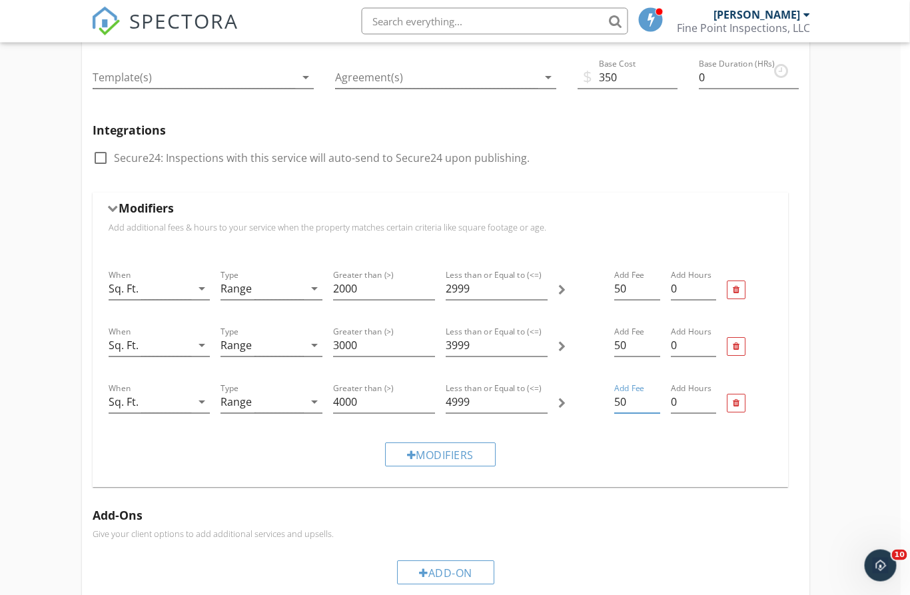
scroll to position [457, 9]
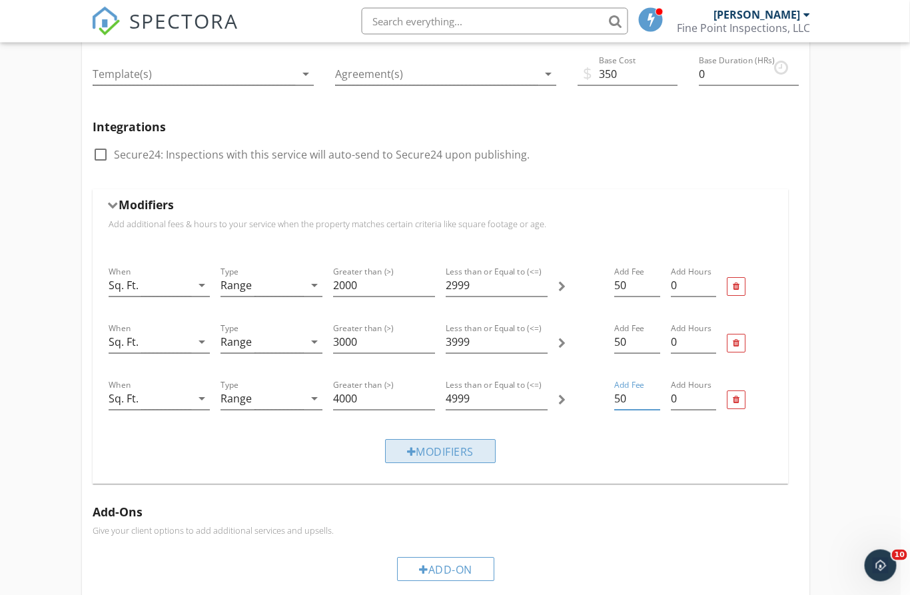
type input "50"
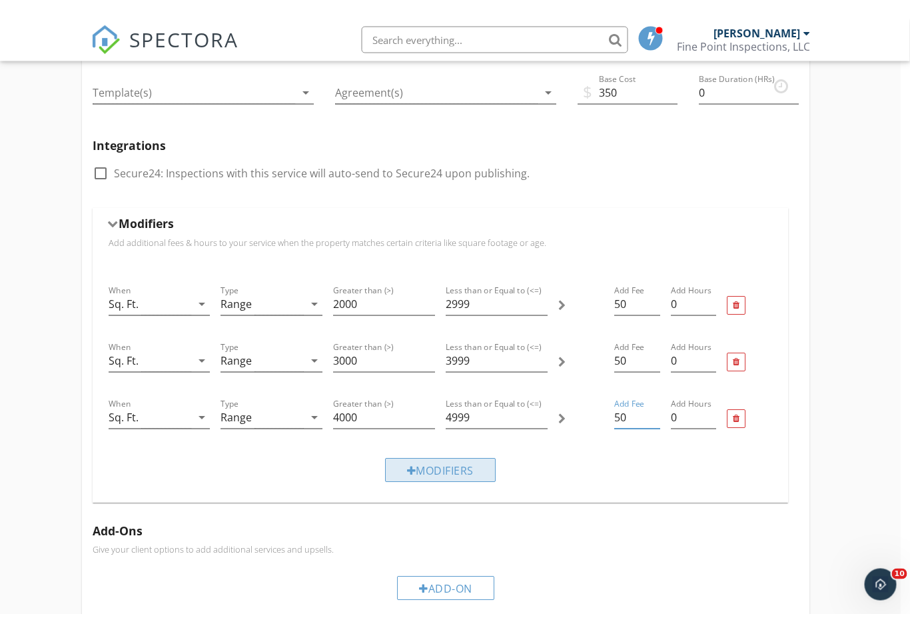
scroll to position [458, 9]
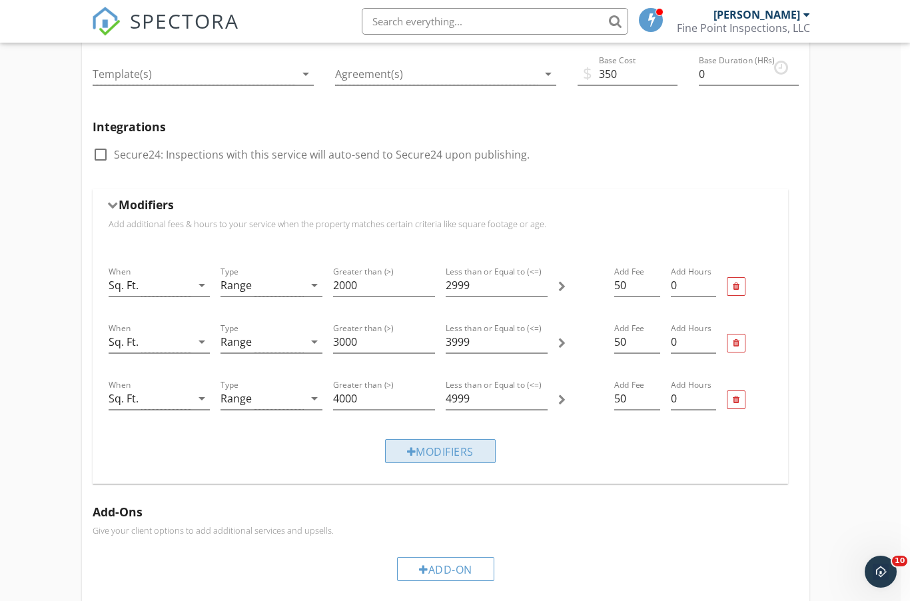
click at [436, 455] on div "Modifiers" at bounding box center [440, 451] width 111 height 24
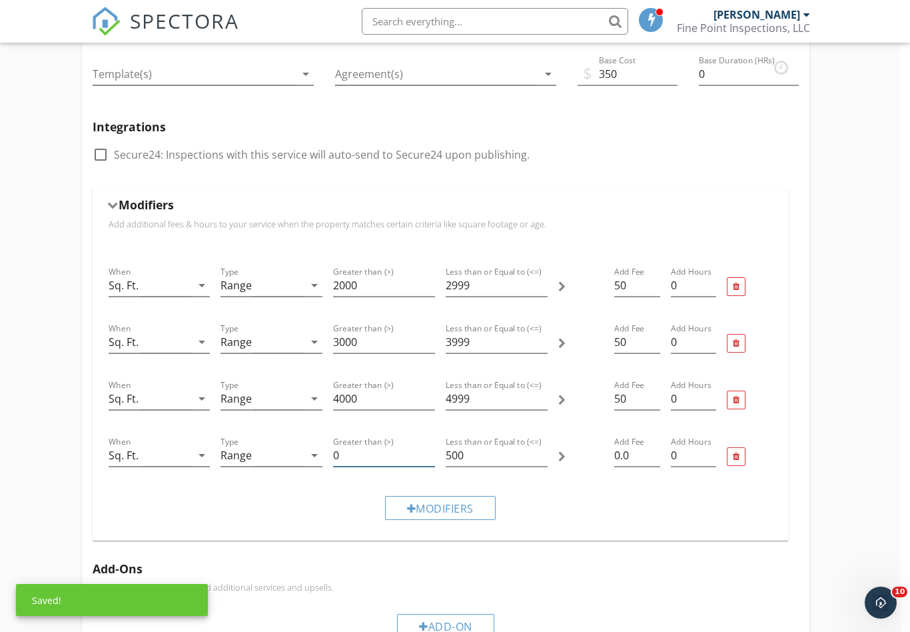
click at [351, 454] on input "0" at bounding box center [384, 455] width 102 height 22
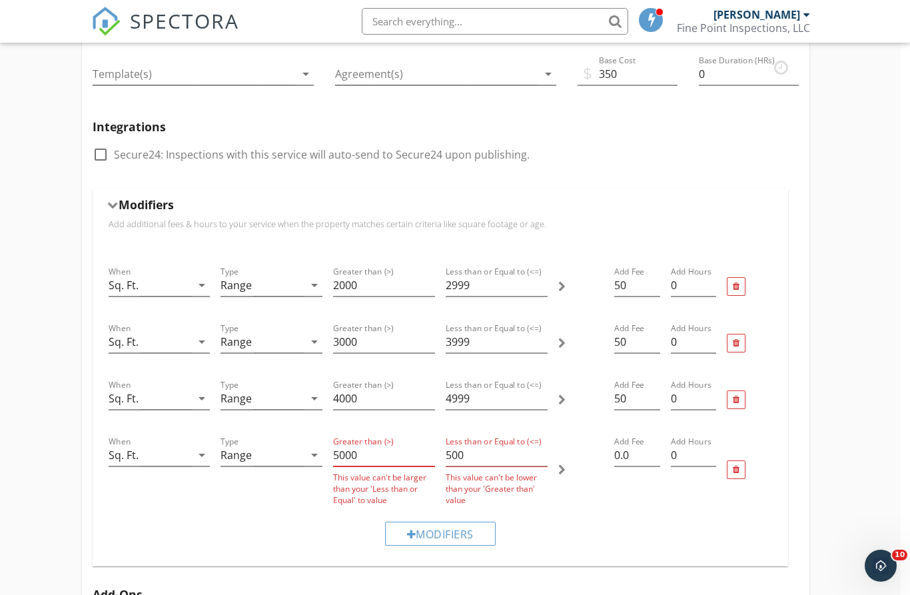
type input "5000"
click at [470, 457] on input "500" at bounding box center [497, 455] width 102 height 22
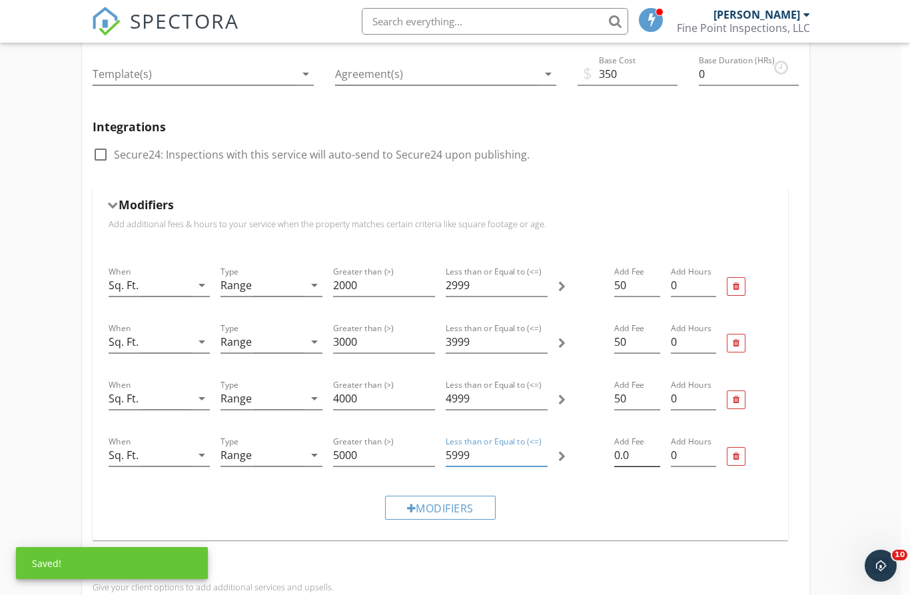
type input "5999"
click at [636, 458] on input "0.0" at bounding box center [636, 455] width 45 height 22
type input "0"
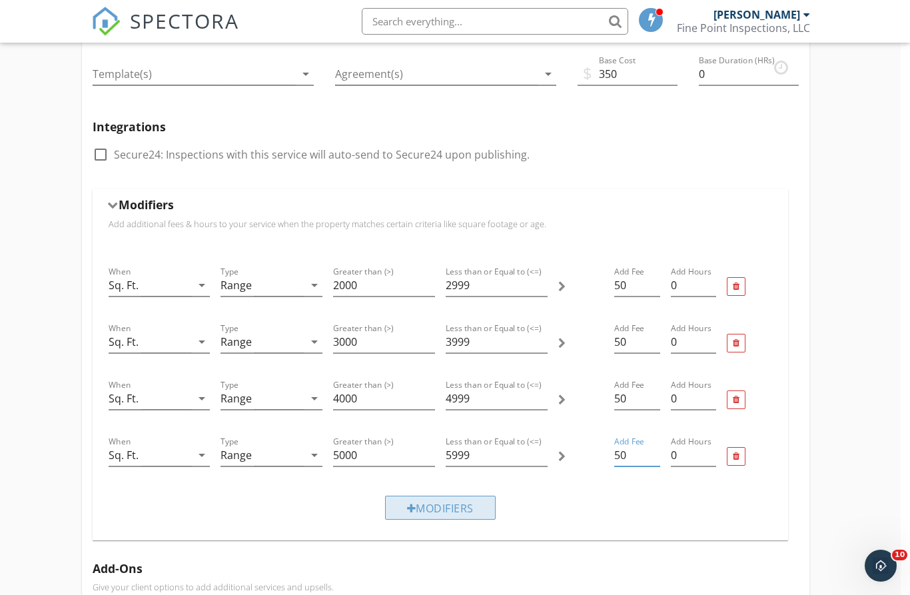
type input "50"
click at [439, 512] on div "Modifiers" at bounding box center [440, 508] width 111 height 24
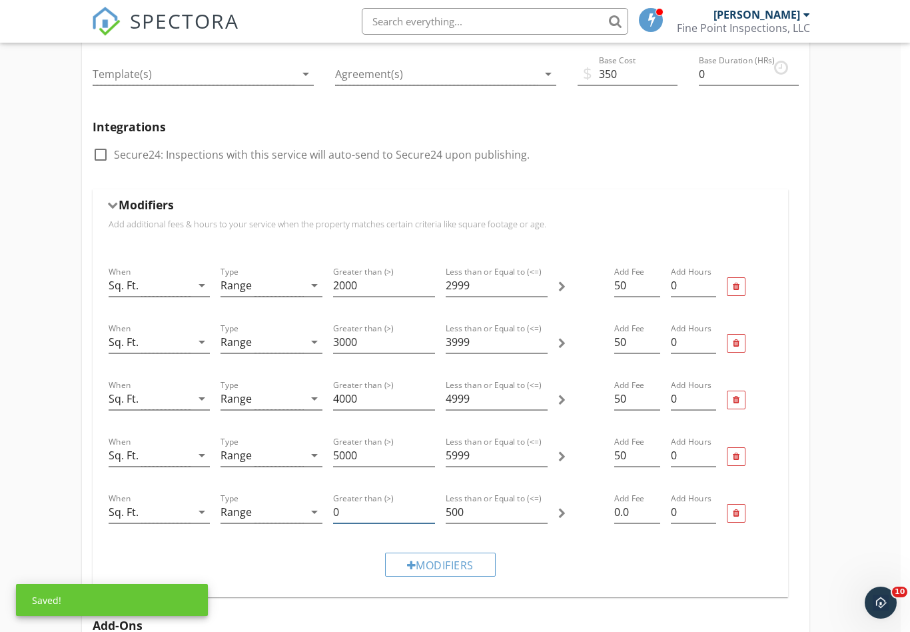
click at [360, 516] on input "0" at bounding box center [384, 512] width 102 height 22
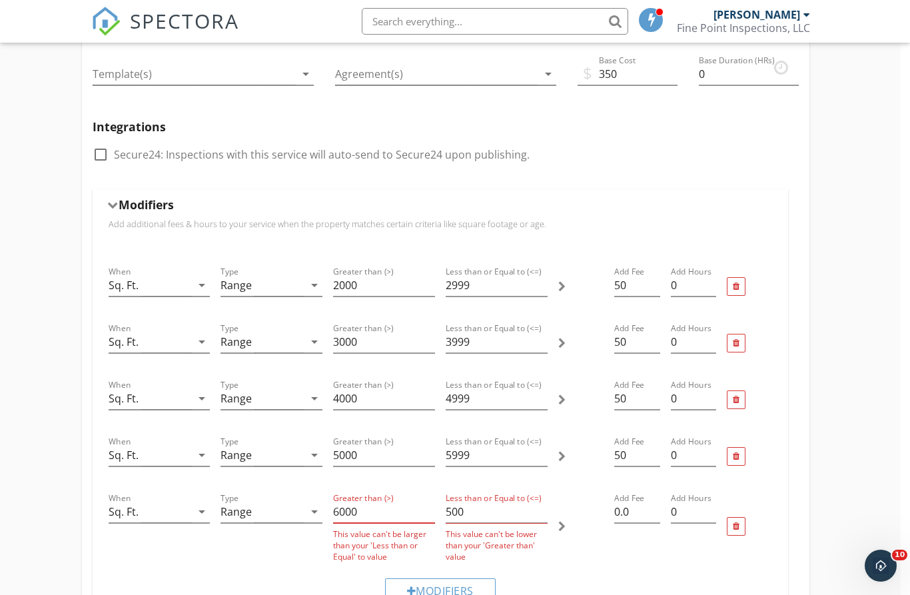
type input "6000"
click at [468, 515] on input "500" at bounding box center [497, 512] width 102 height 22
type input "5"
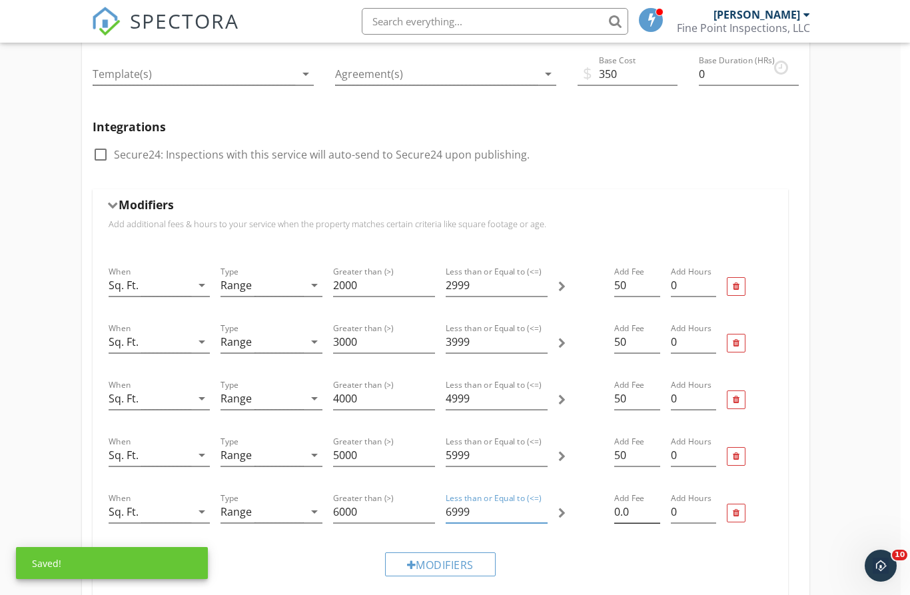
type input "6999"
click at [642, 516] on input "0.0" at bounding box center [636, 512] width 45 height 22
type input "0"
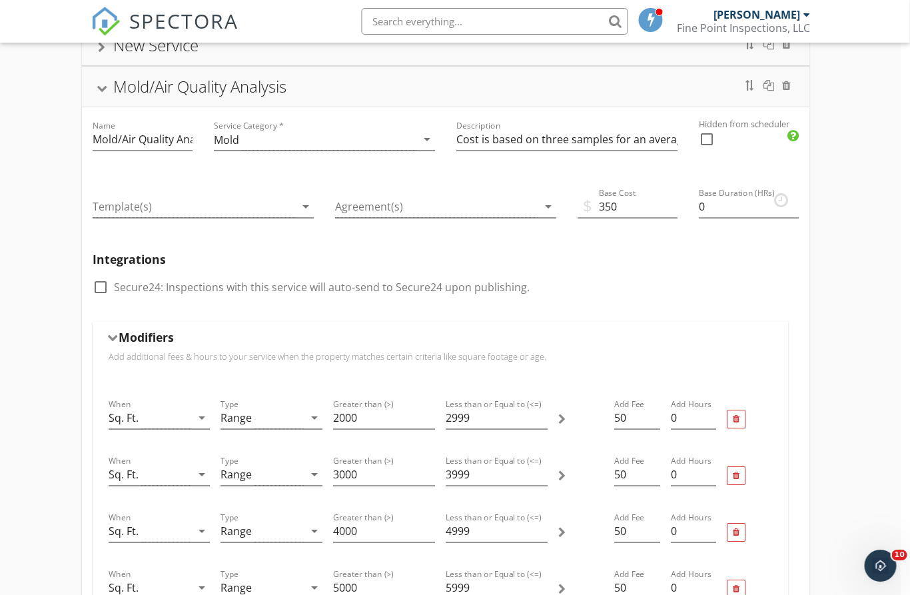
scroll to position [326, 9]
type input "50"
click at [416, 207] on div at bounding box center [437, 206] width 203 height 22
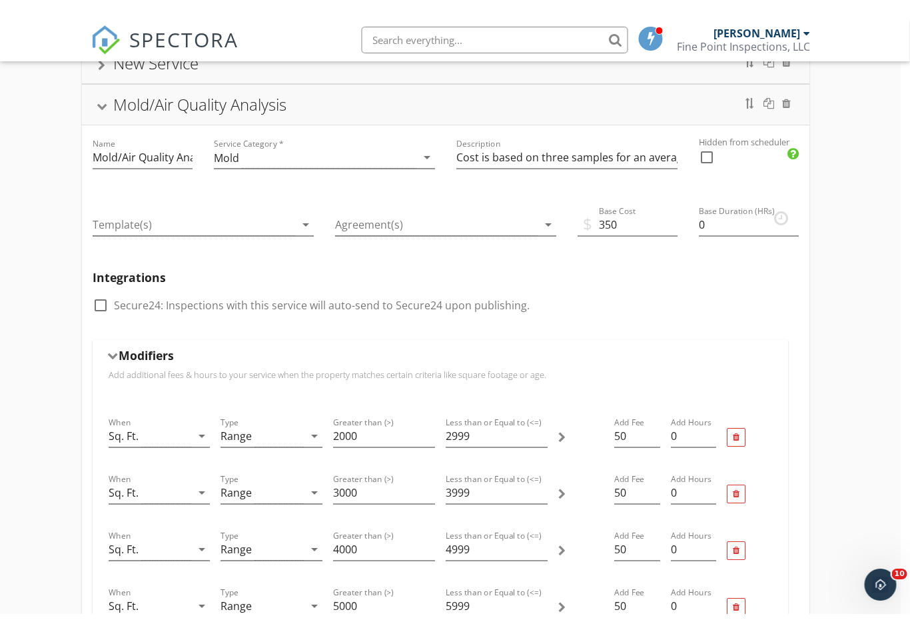
scroll to position [326, 9]
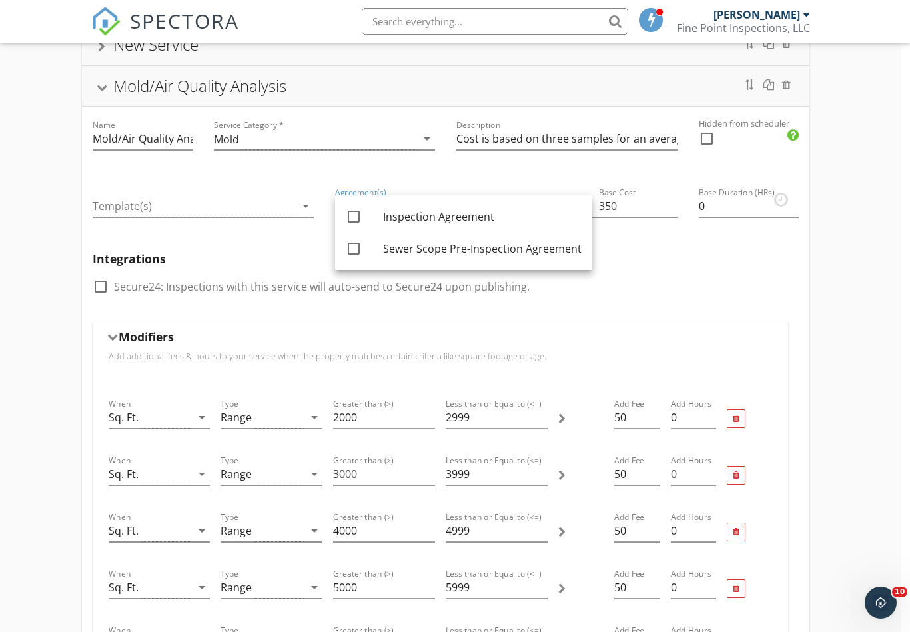
click at [707, 271] on div "Integrations check_box_outline_blank Secure24: Inspections with this service wi…" at bounding box center [446, 281] width 728 height 80
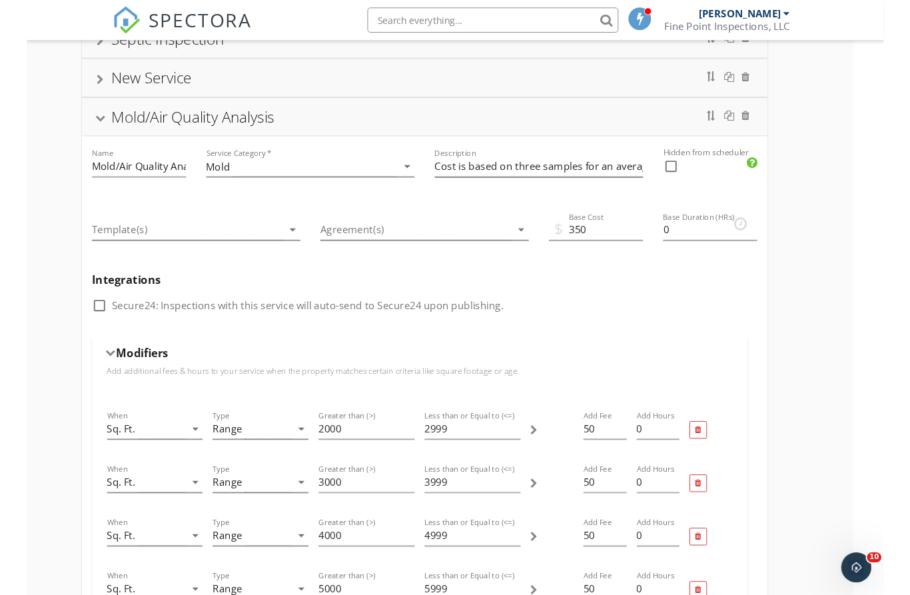
scroll to position [288, 99]
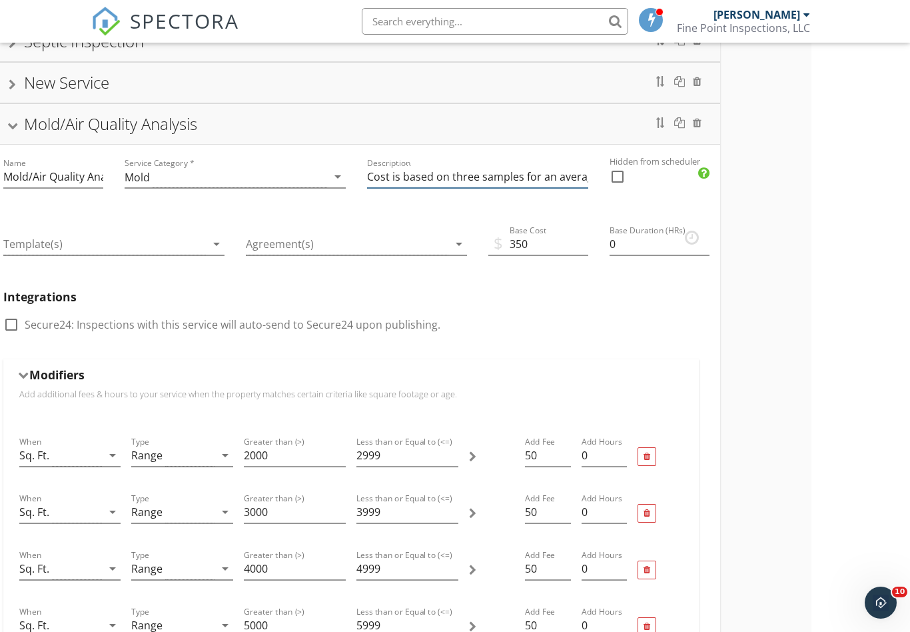
drag, startPoint x: 369, startPoint y: 176, endPoint x: 420, endPoint y: 183, distance: 51.2
click at [369, 176] on input "Cost is based on three samples for an average sized home(below 2,000 sq. ft.) a…" at bounding box center [477, 177] width 221 height 22
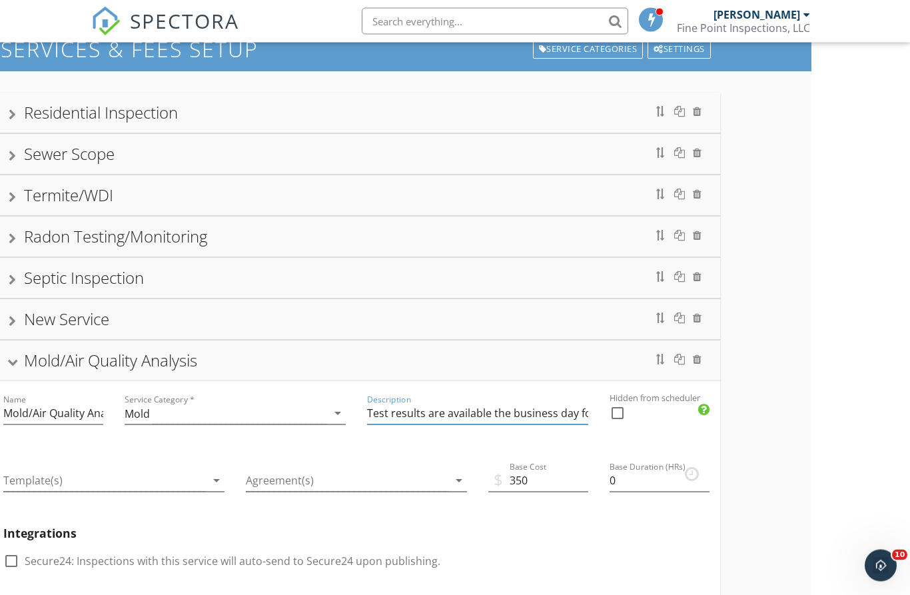
scroll to position [0, 99]
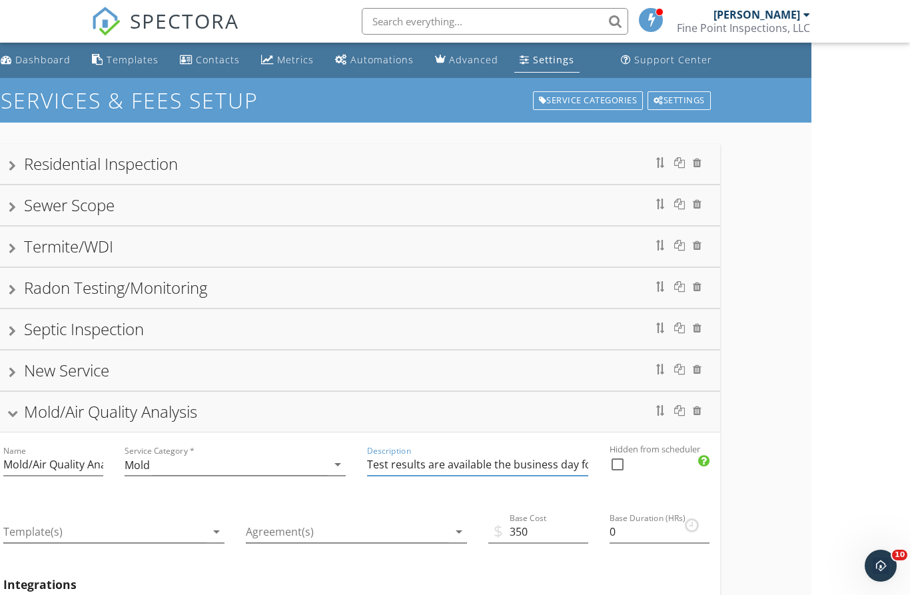
type input "Test results are available the business day following the sample collection. Co…"
drag, startPoint x: 57, startPoint y: 371, endPoint x: 155, endPoint y: 371, distance: 98.0
click at [57, 371] on div "New Service" at bounding box center [66, 370] width 85 height 22
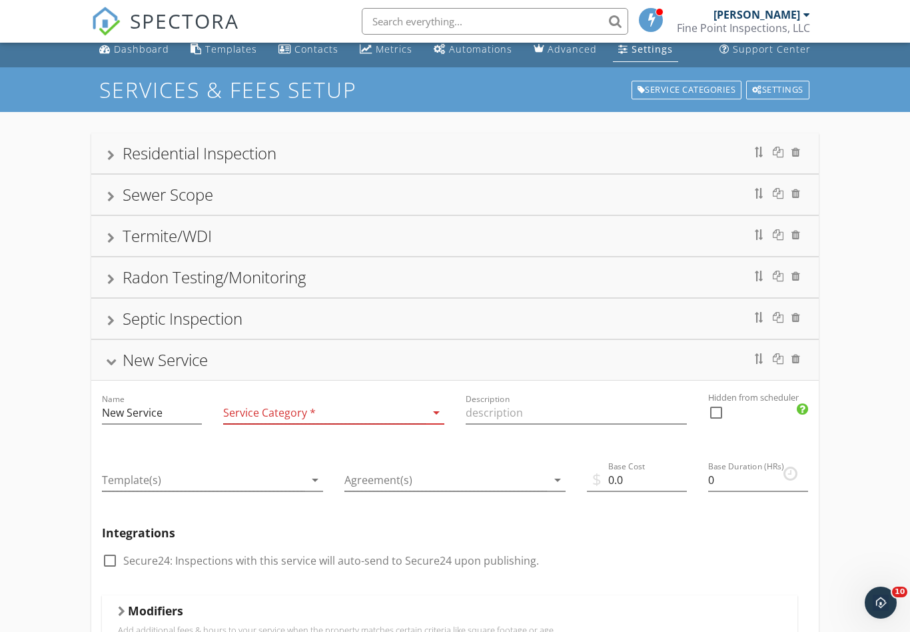
scroll to position [0, 0]
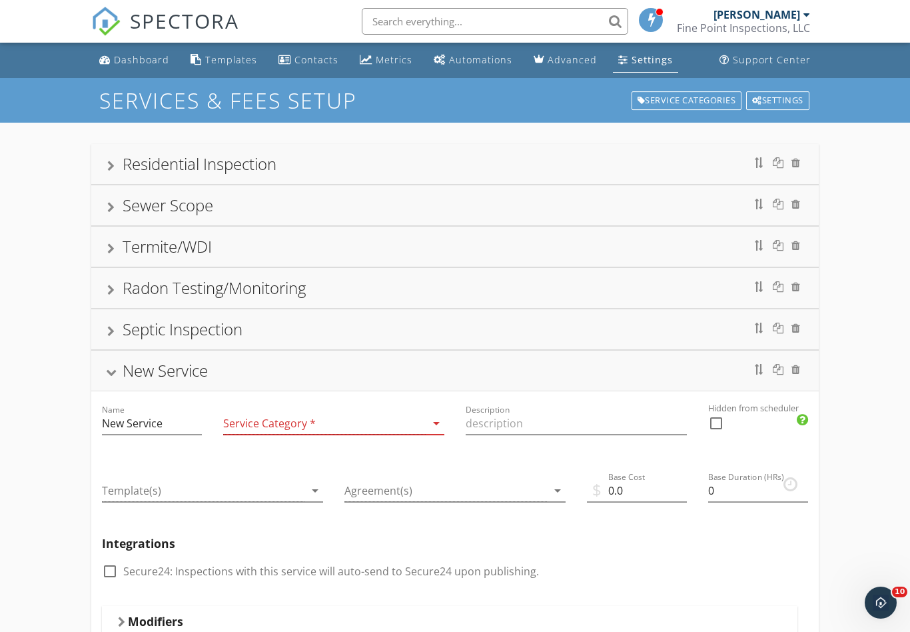
click at [148, 371] on div "New Service" at bounding box center [165, 370] width 85 height 22
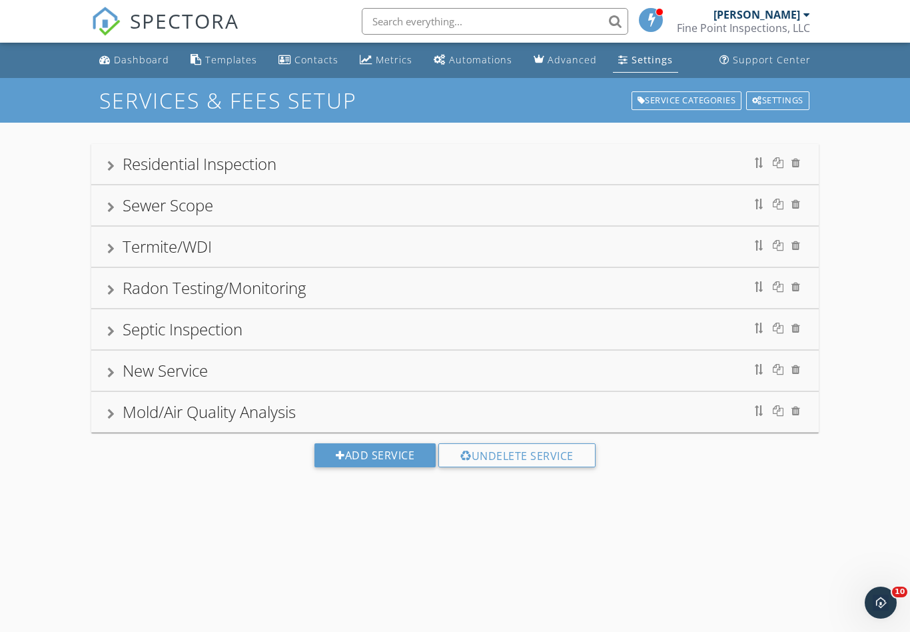
click at [155, 372] on div "New Service" at bounding box center [165, 370] width 85 height 22
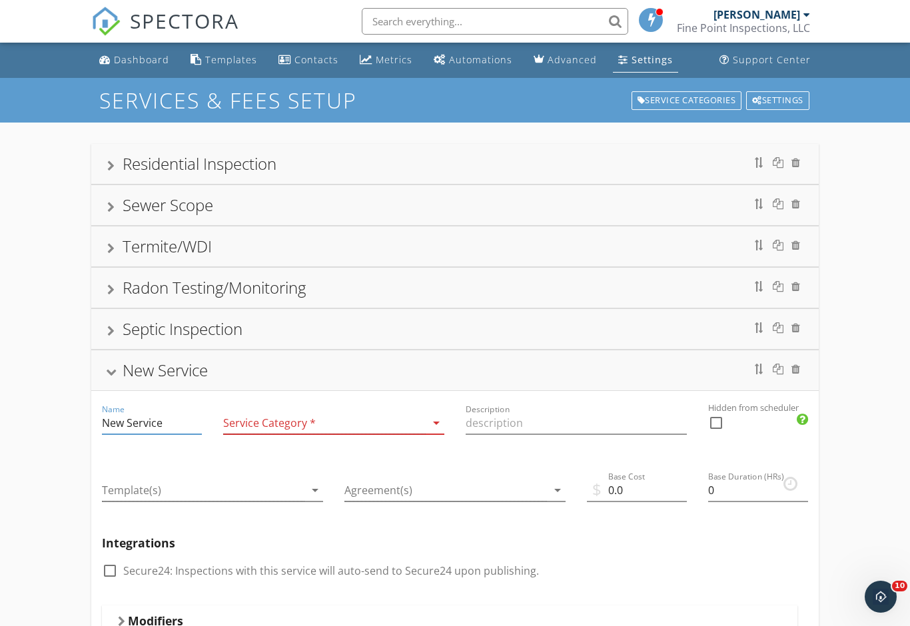
click at [173, 418] on input "New Service" at bounding box center [152, 423] width 100 height 22
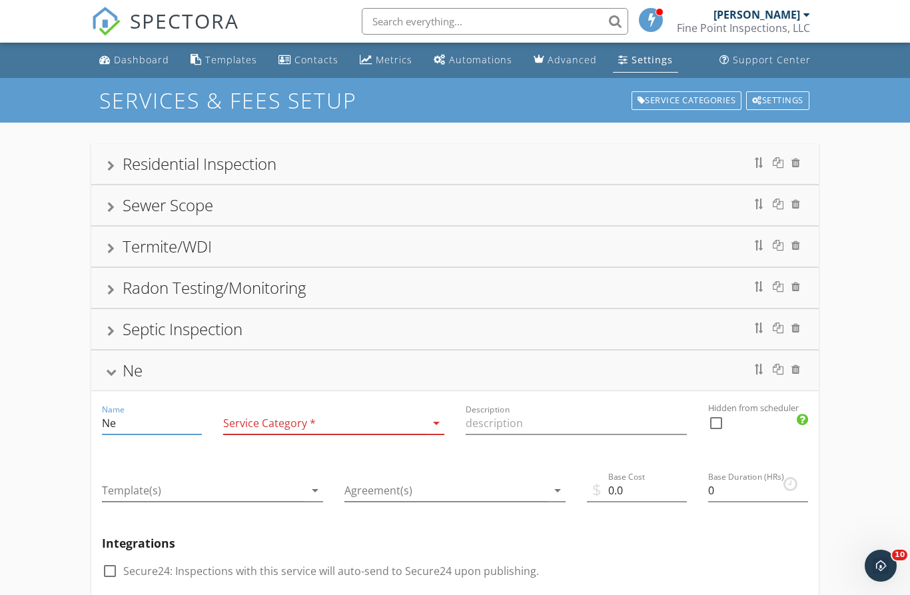
type input "N"
type input "Asbestos Analysis"
click at [317, 422] on div at bounding box center [324, 423] width 203 height 22
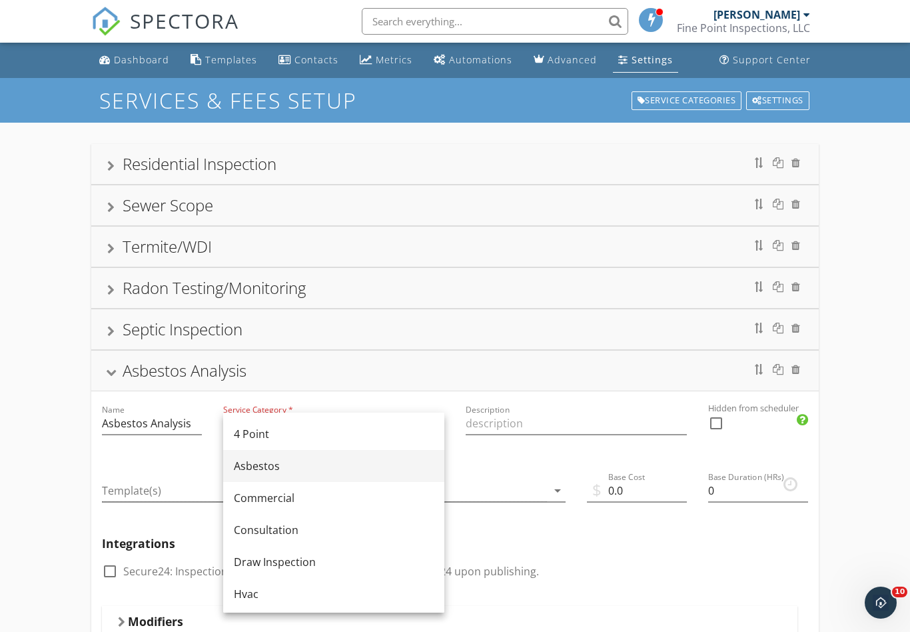
click at [263, 463] on div "Asbestos" at bounding box center [334, 466] width 200 height 16
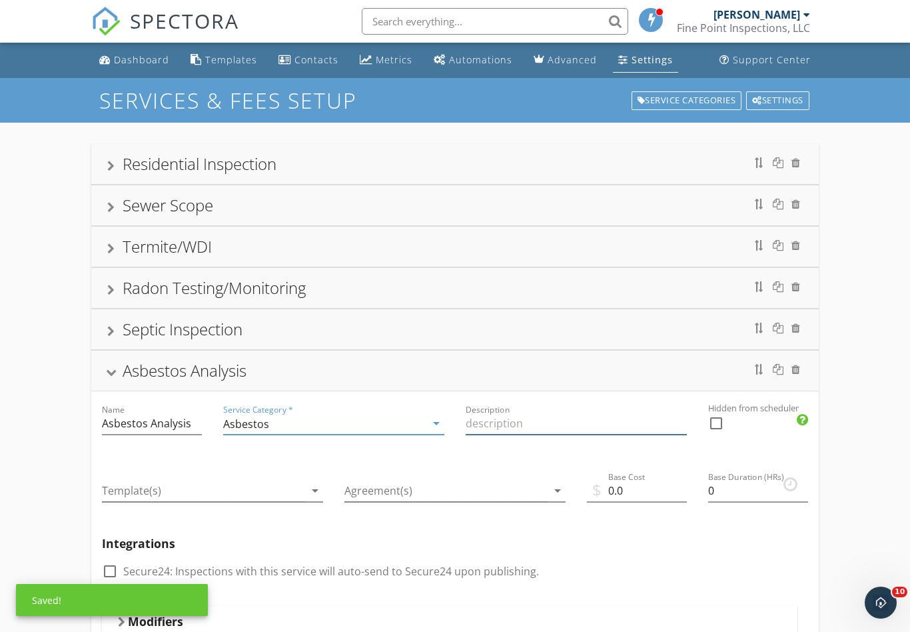
click at [510, 428] on input "Description" at bounding box center [576, 423] width 221 height 22
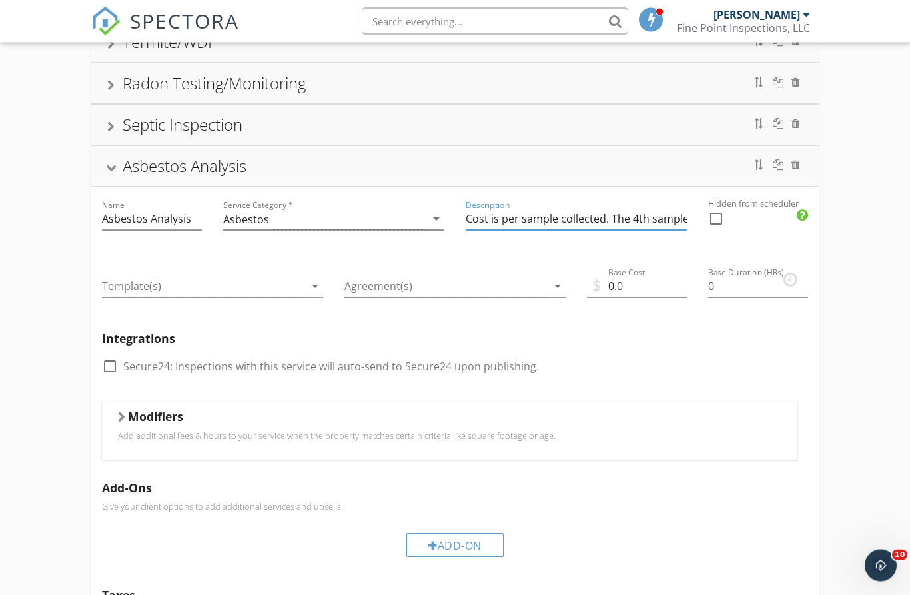
scroll to position [206, 0]
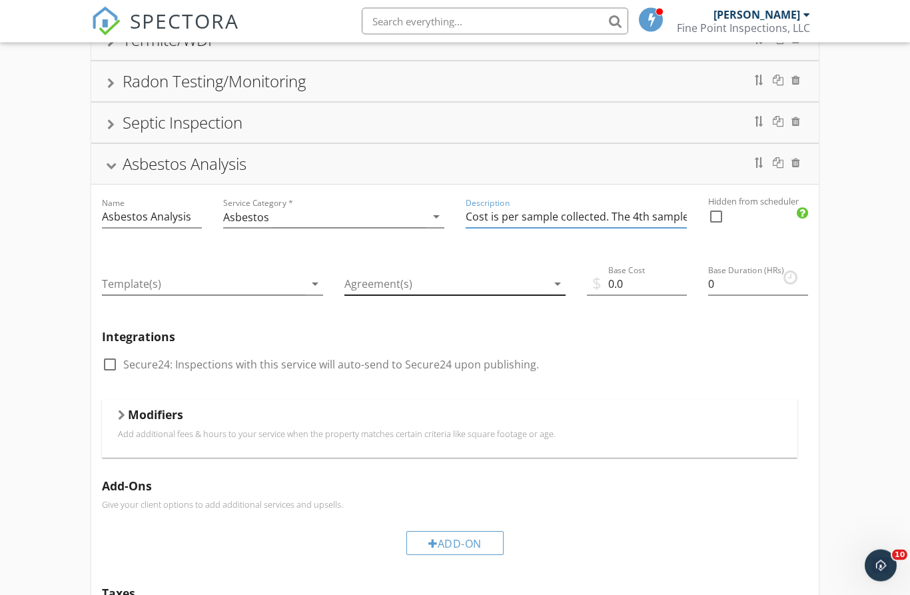
type input "Cost is per sample collected. The 4th sample and beyond are complimentary."
click at [390, 285] on div at bounding box center [446, 285] width 203 height 22
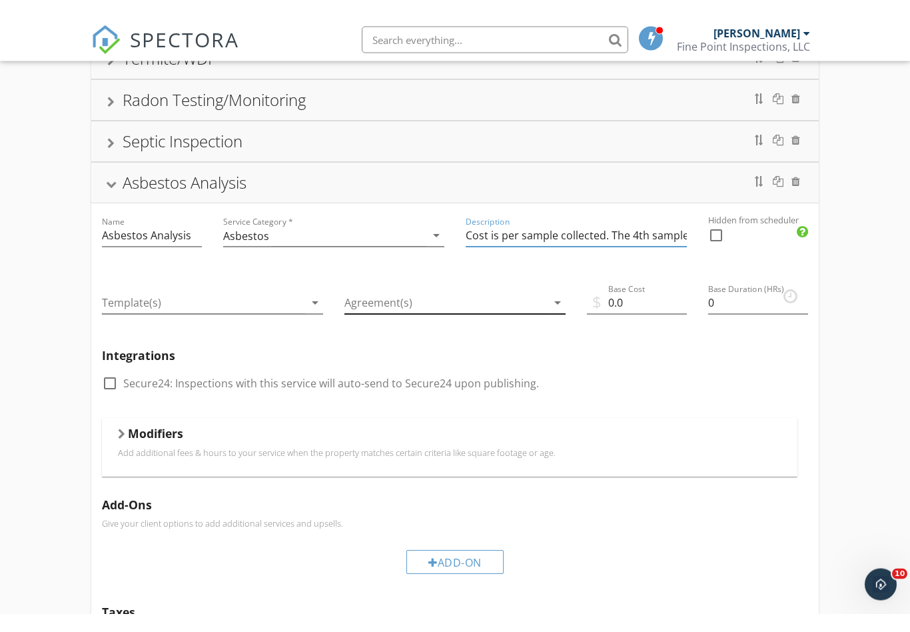
scroll to position [207, 0]
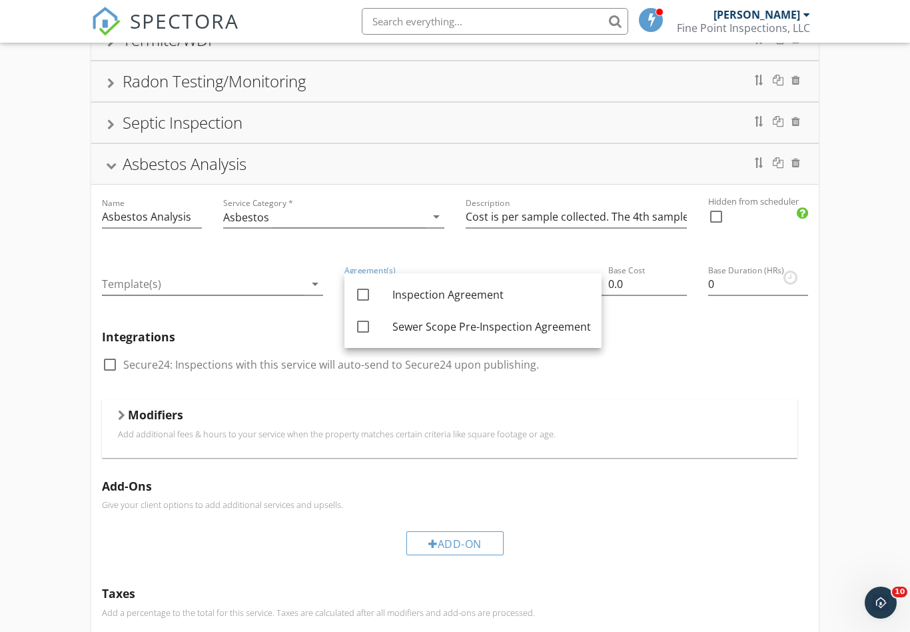
click at [724, 364] on div "check_box_outline_blank Secure24: Inspections with this service will auto-send …" at bounding box center [455, 371] width 707 height 35
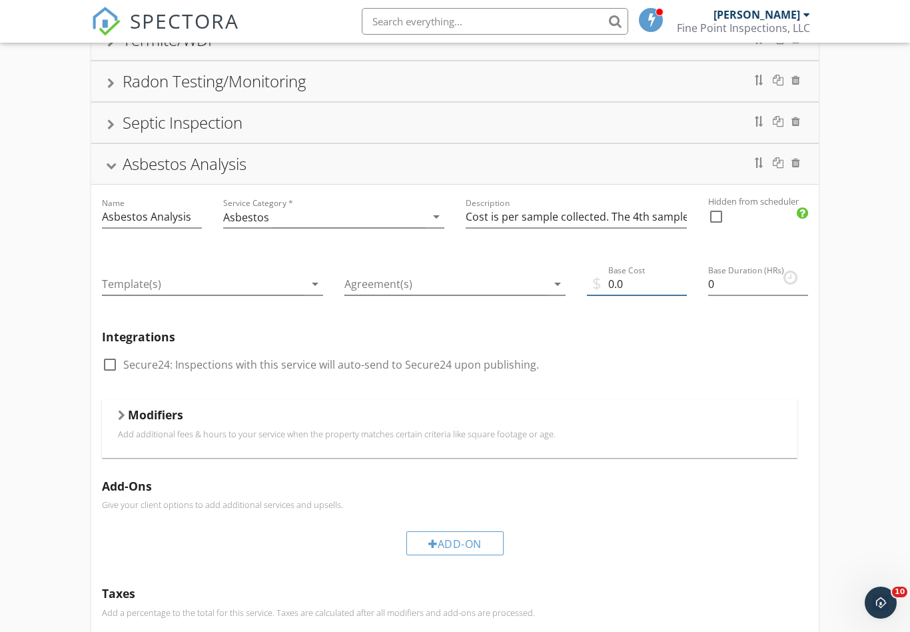
click at [638, 284] on input "0.0" at bounding box center [637, 284] width 100 height 22
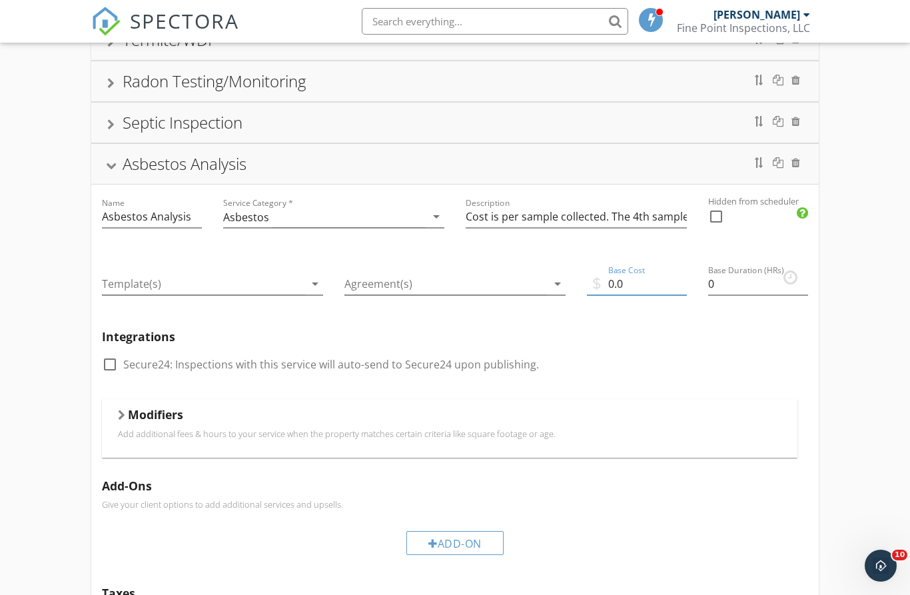
type input "0"
type input "130"
click at [138, 418] on h5 "Modifiers" at bounding box center [155, 414] width 55 height 13
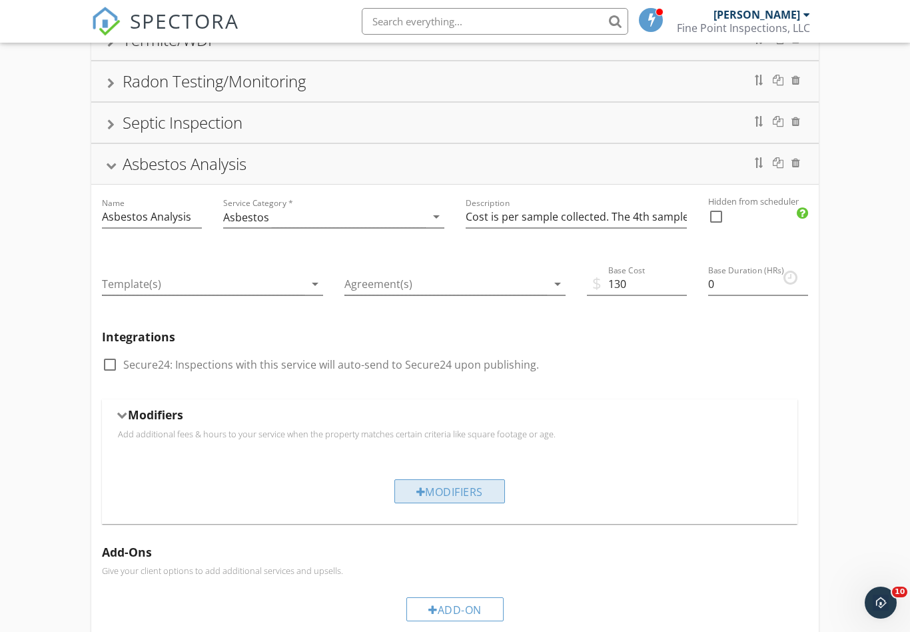
click at [440, 488] on div "Modifiers" at bounding box center [449, 491] width 111 height 24
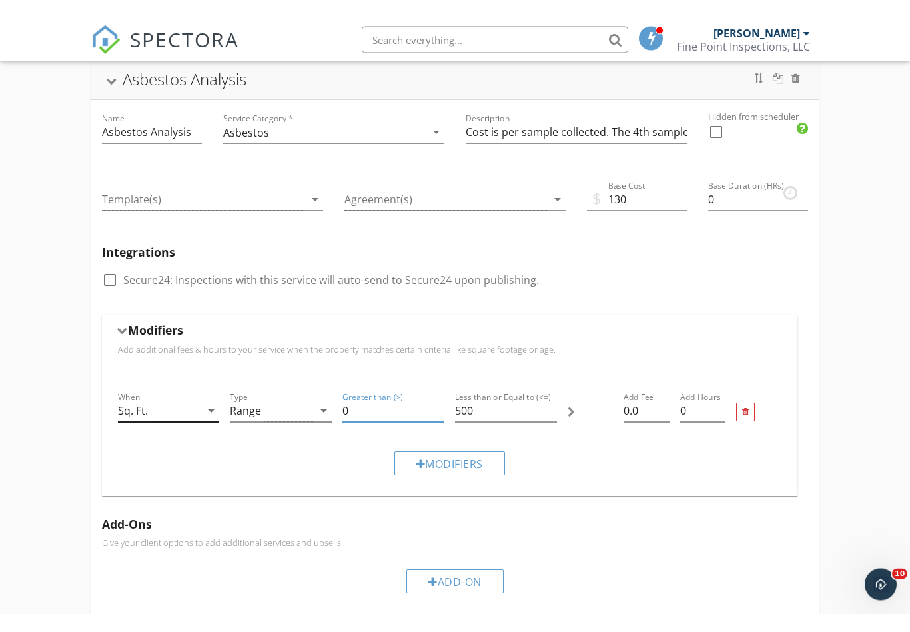
scroll to position [310, 0]
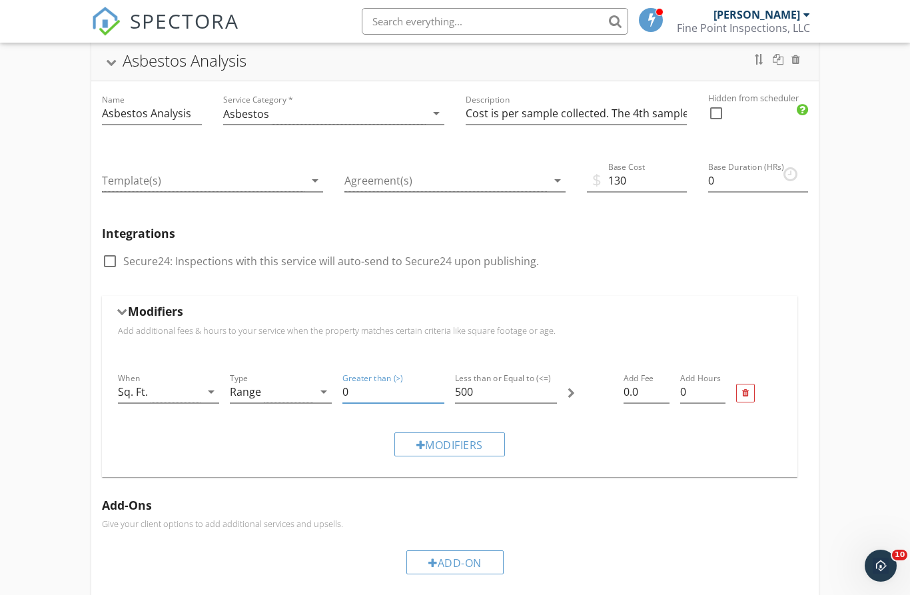
click at [177, 392] on div "Sq. Ft." at bounding box center [159, 392] width 83 height 22
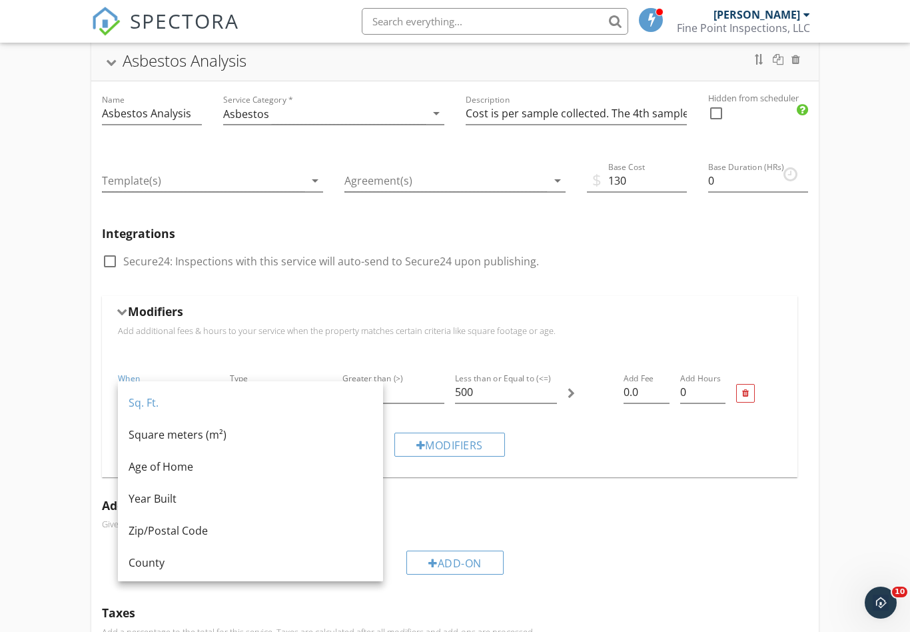
click at [594, 460] on div "Modifiers" at bounding box center [450, 444] width 675 height 45
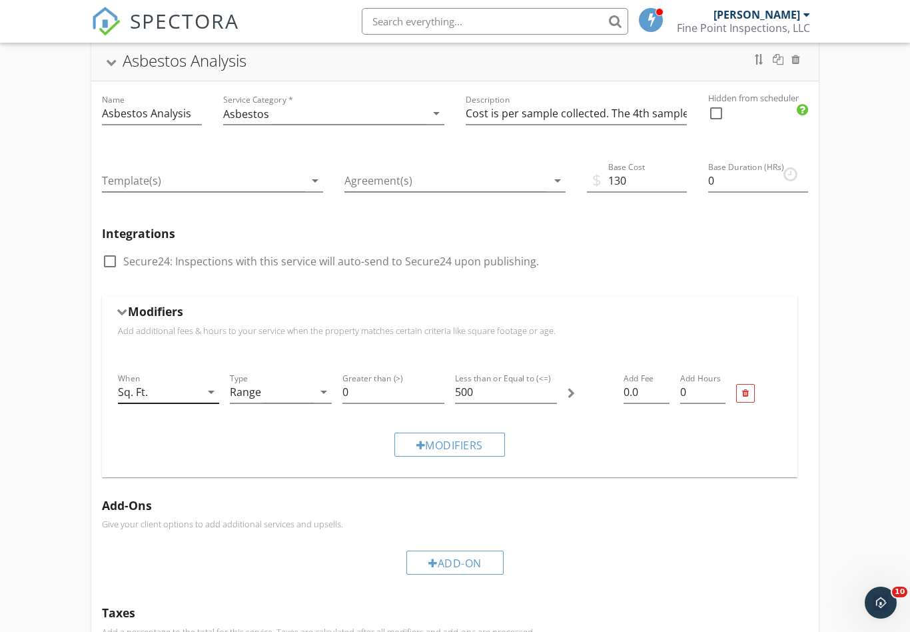
click at [150, 392] on div "Sq. Ft." at bounding box center [159, 392] width 83 height 22
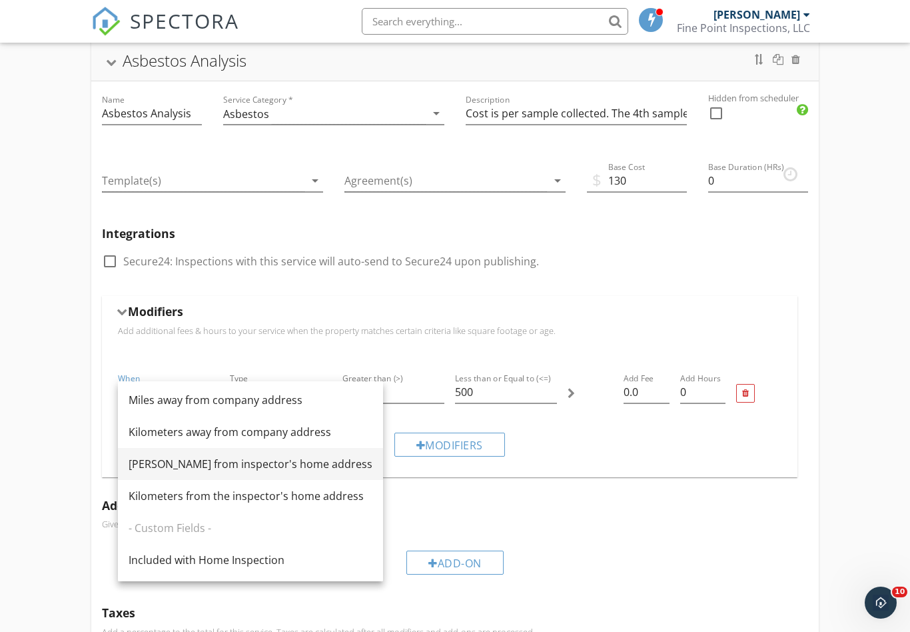
scroll to position [227, 0]
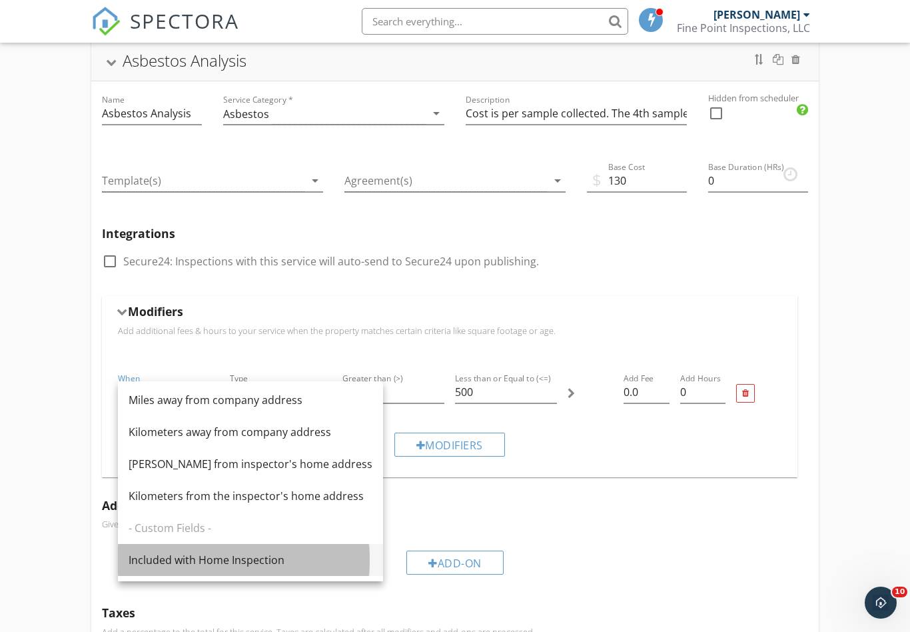
click at [186, 560] on div "Included with Home Inspection" at bounding box center [251, 560] width 244 height 16
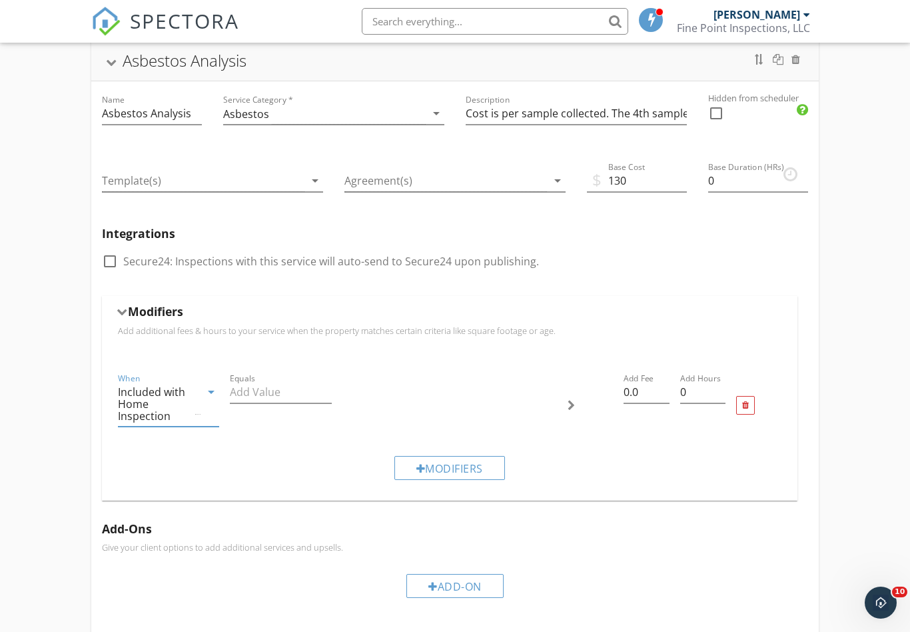
click at [172, 398] on div "Included with Home Inspection" at bounding box center [155, 404] width 75 height 36
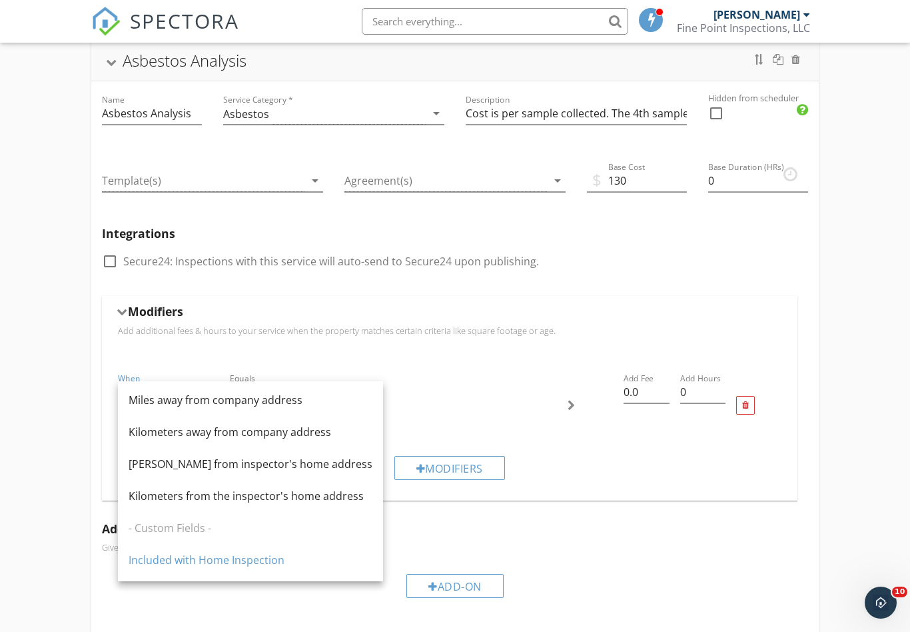
click at [487, 533] on h5 "Add-Ons" at bounding box center [455, 528] width 707 height 13
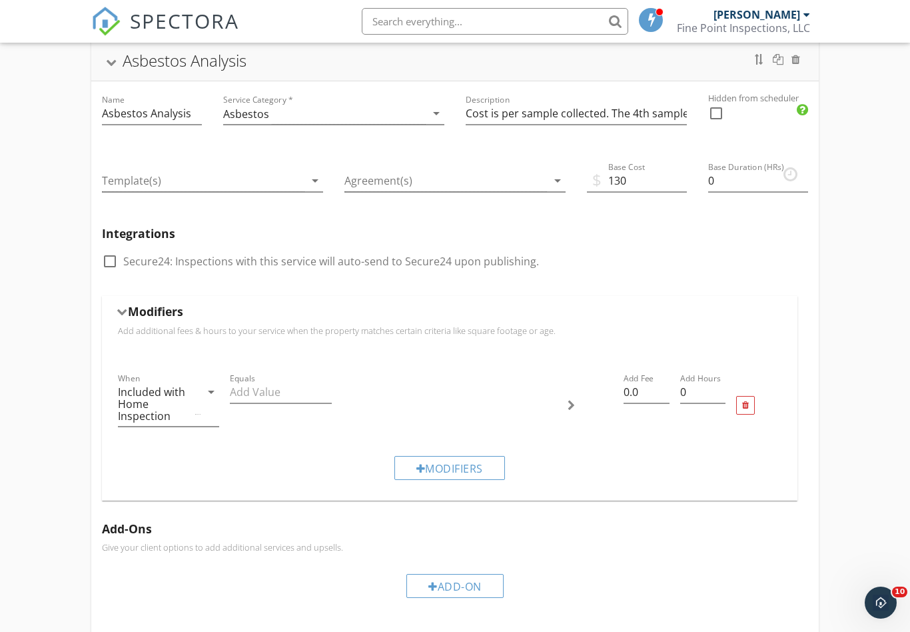
click at [123, 317] on div "Modifiers" at bounding box center [450, 314] width 664 height 21
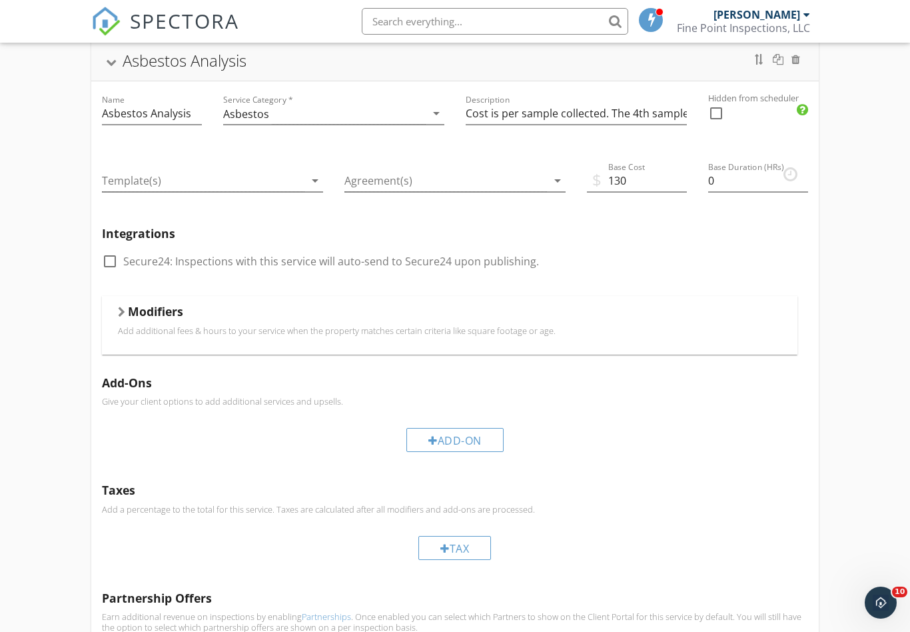
click at [126, 313] on div "Modifiers" at bounding box center [450, 314] width 664 height 21
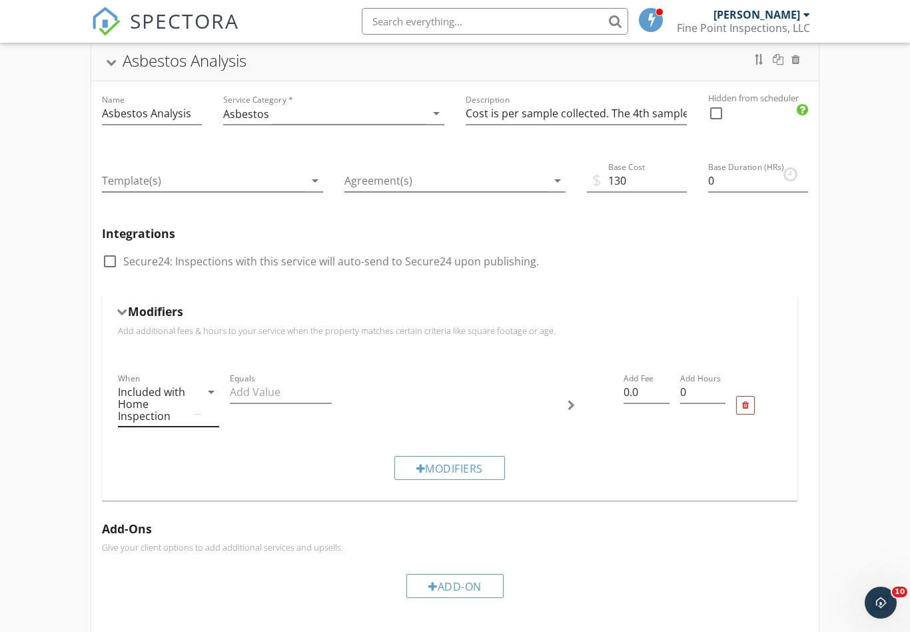
click at [190, 387] on div "Included with Home Inspection" at bounding box center [155, 404] width 75 height 36
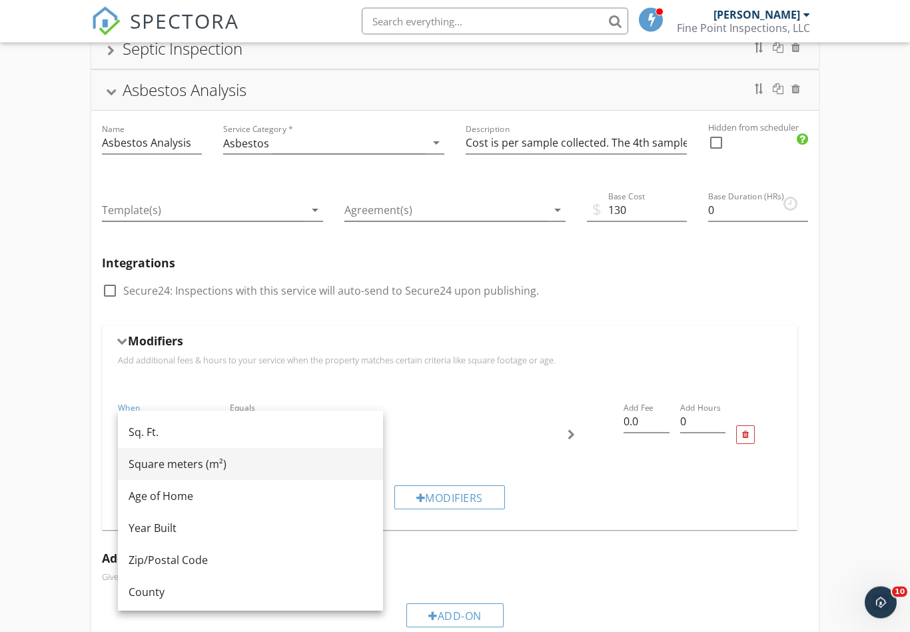
scroll to position [0, 0]
click at [573, 517] on div "Modifiers" at bounding box center [450, 497] width 675 height 45
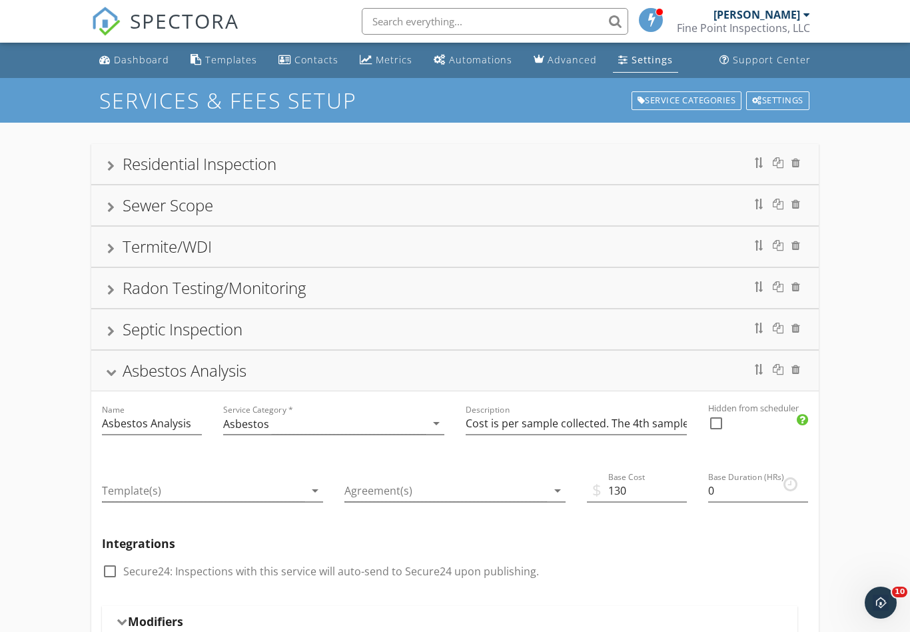
click at [122, 373] on div "Asbestos Analysis" at bounding box center [455, 371] width 696 height 24
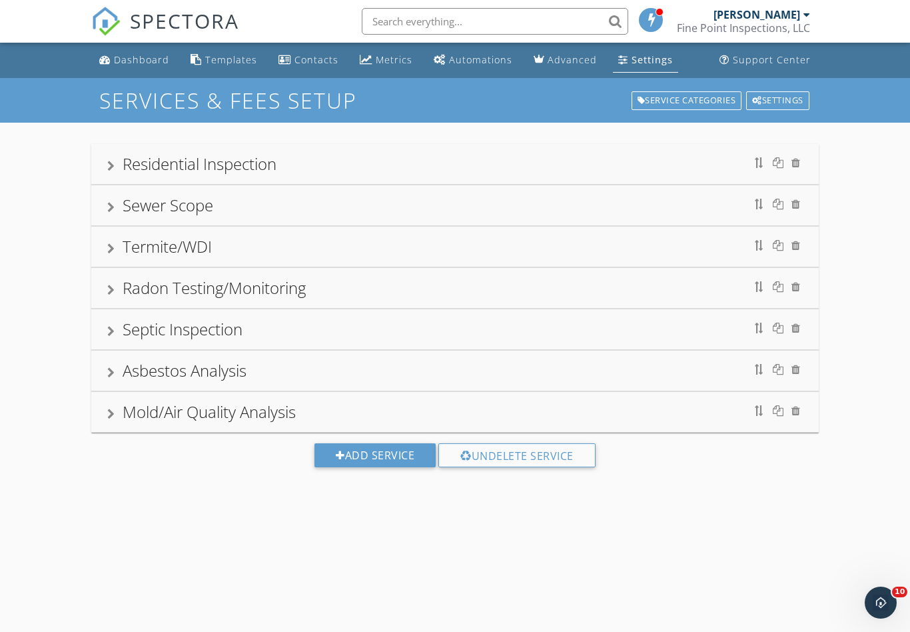
click at [162, 414] on div "Mold/Air Quality Analysis" at bounding box center [209, 411] width 173 height 22
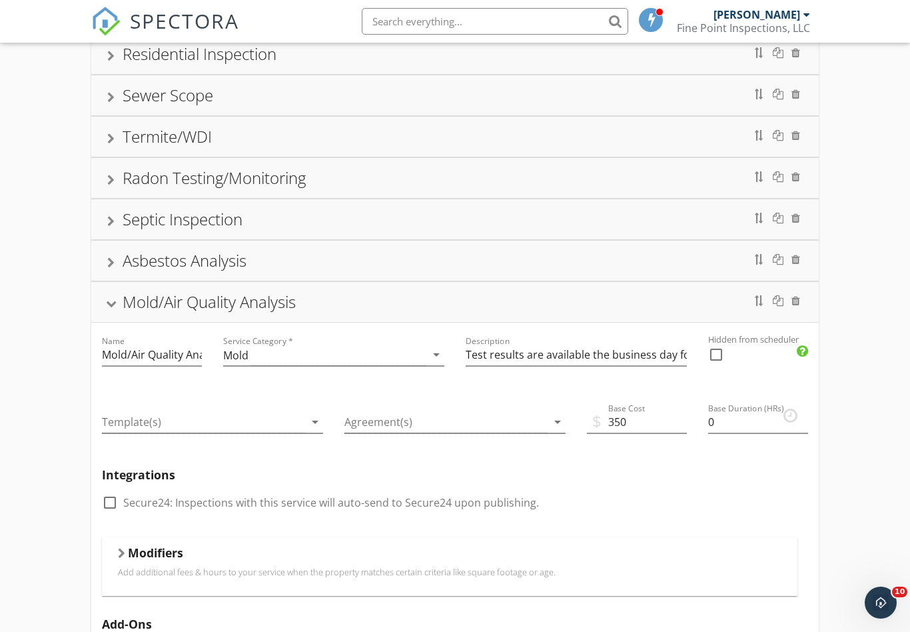
scroll to position [111, 0]
click at [186, 259] on div "Asbestos Analysis" at bounding box center [185, 260] width 124 height 22
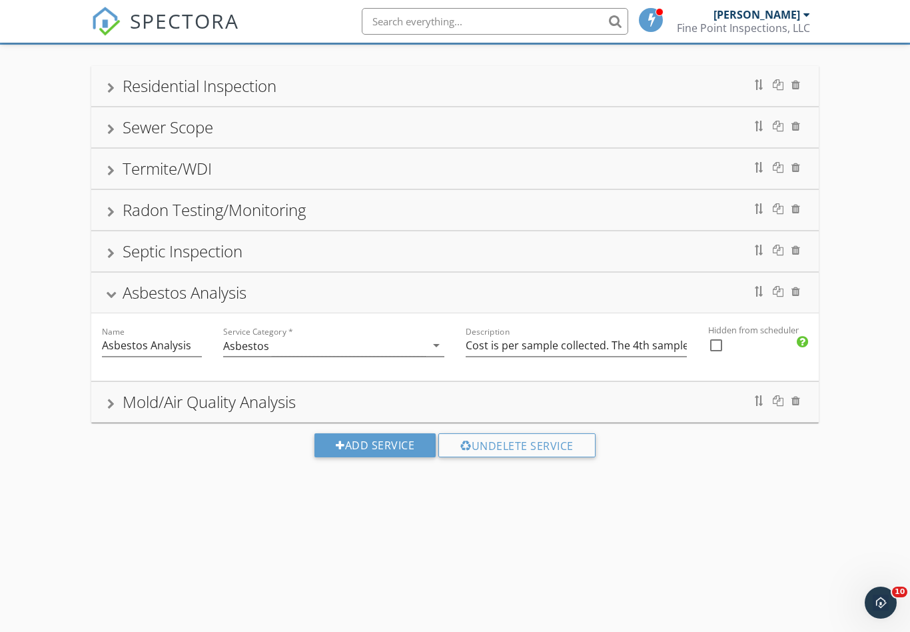
scroll to position [78, 0]
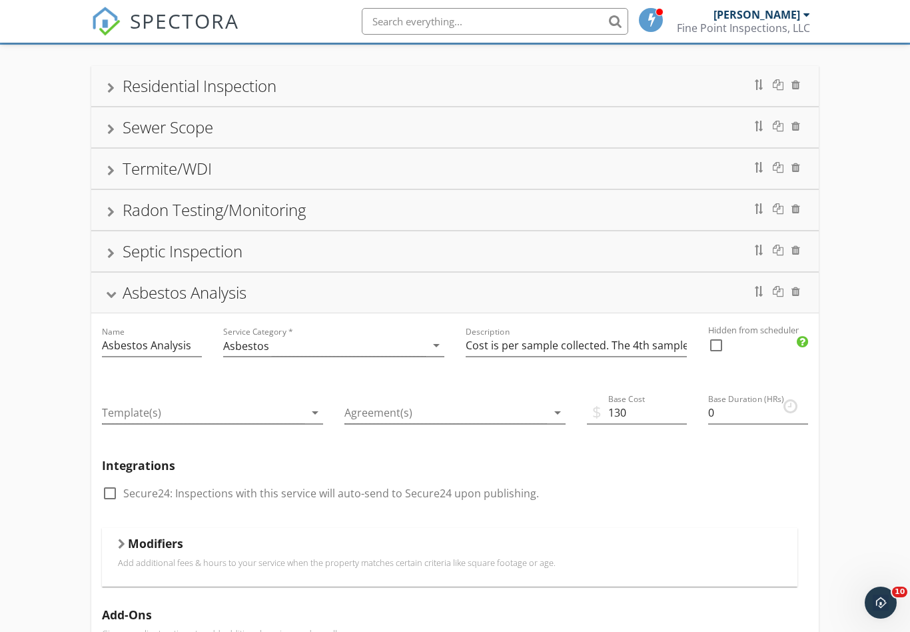
click at [225, 290] on div "Asbestos Analysis" at bounding box center [185, 292] width 124 height 22
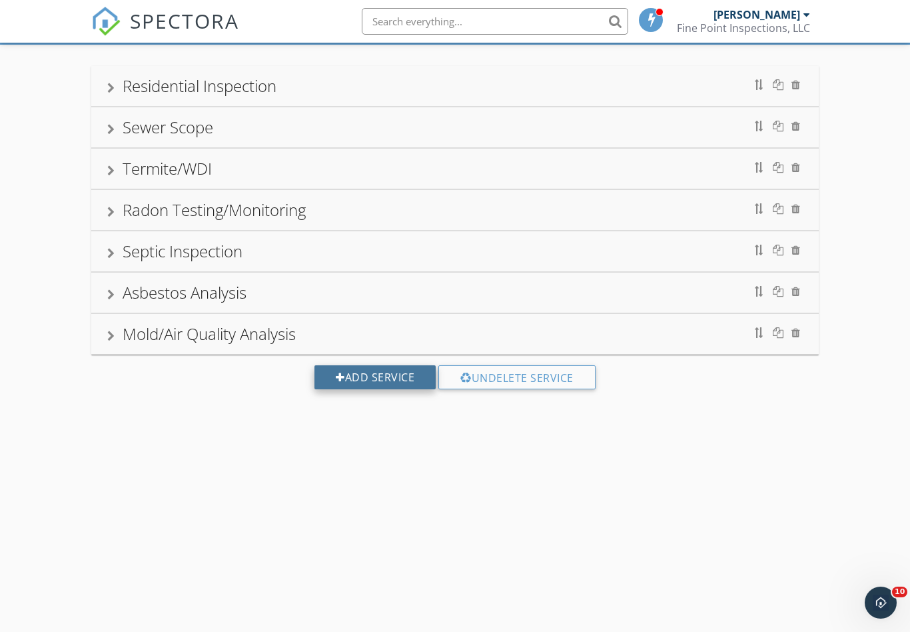
click at [351, 379] on div "Add Service" at bounding box center [375, 377] width 121 height 24
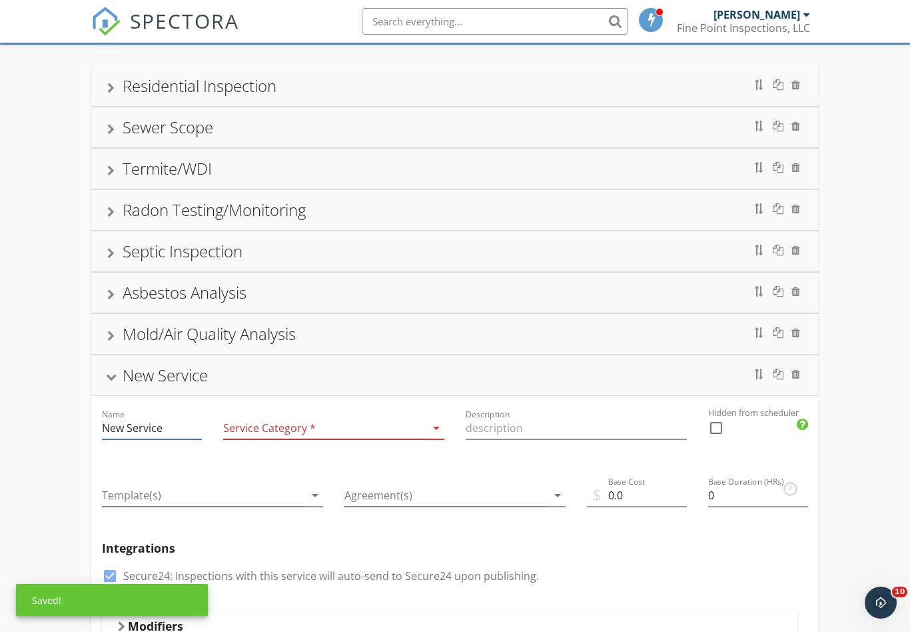
click at [175, 426] on input "New Service" at bounding box center [152, 428] width 100 height 22
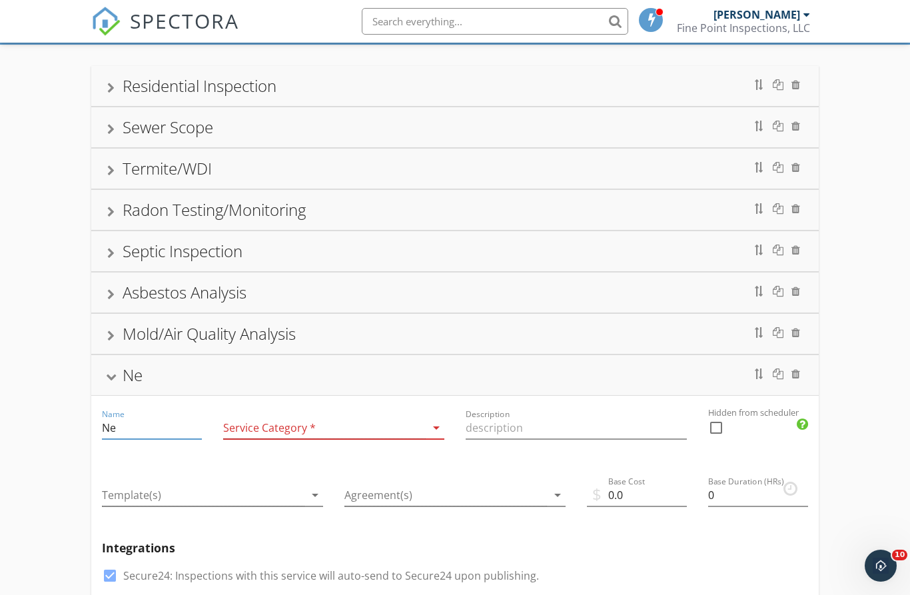
type input "N"
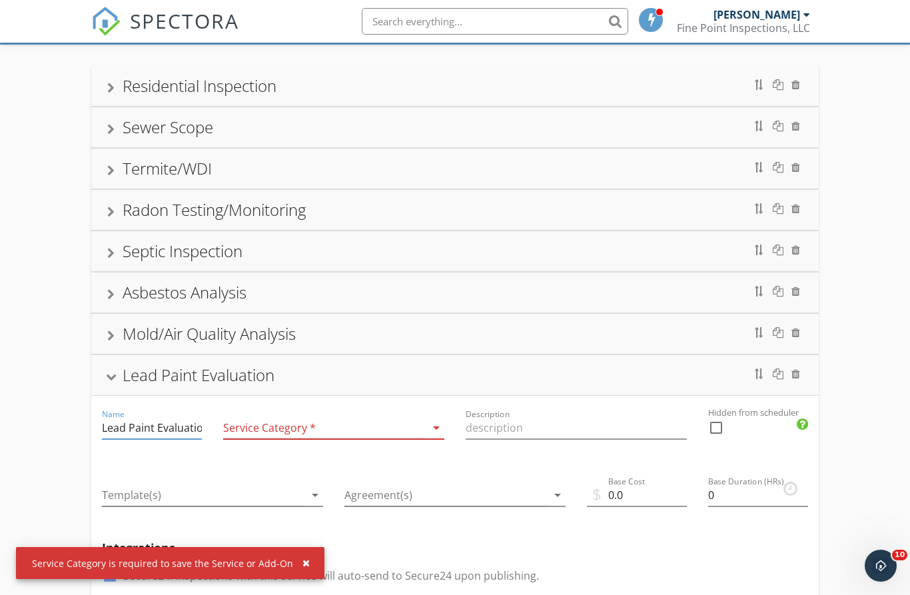
type input "Lead Paint Evaluation"
click at [300, 424] on div at bounding box center [324, 428] width 203 height 22
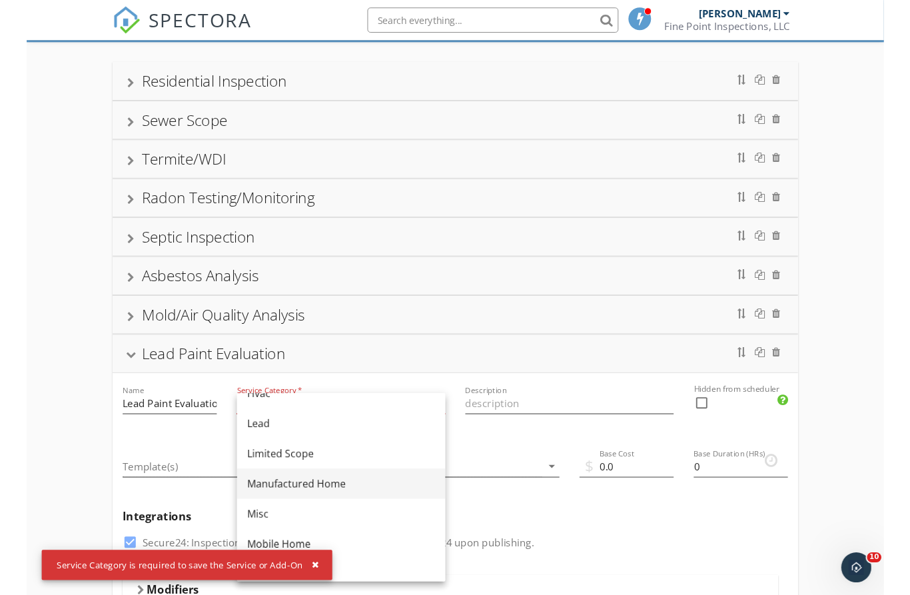
scroll to position [178, 0]
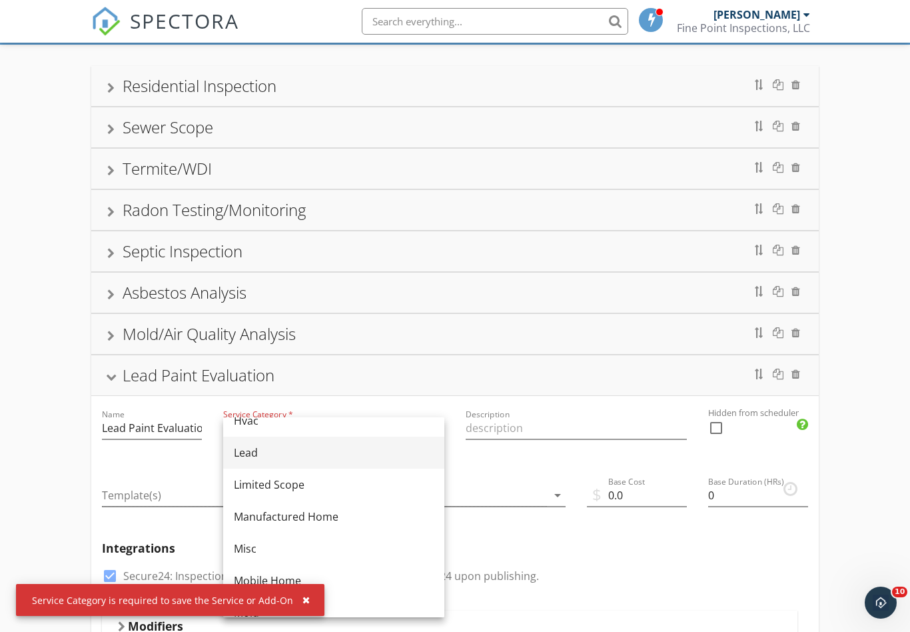
click at [247, 458] on div "Lead" at bounding box center [334, 452] width 200 height 16
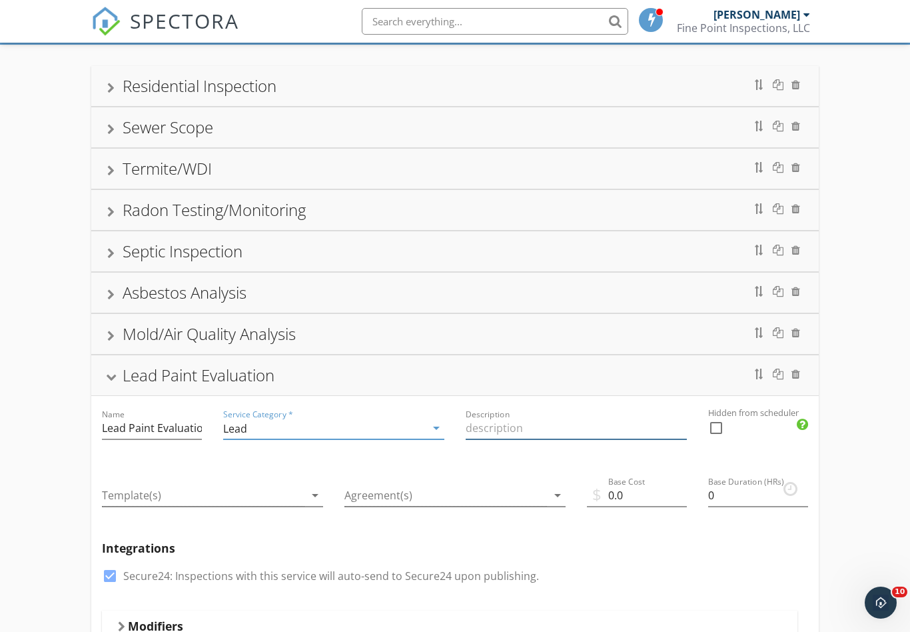
drag, startPoint x: 500, startPoint y: 433, endPoint x: 556, endPoint y: 438, distance: 55.5
click at [500, 433] on input "Description" at bounding box center [576, 428] width 221 height 22
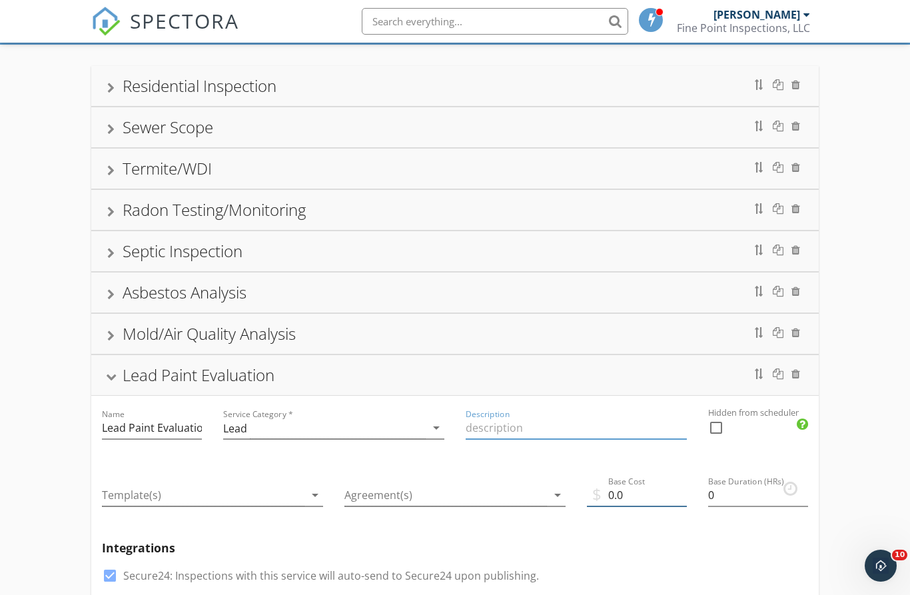
click at [632, 496] on input "0.0" at bounding box center [637, 495] width 100 height 22
type input "0"
type input "50"
click at [550, 431] on input "Description" at bounding box center [576, 428] width 221 height 22
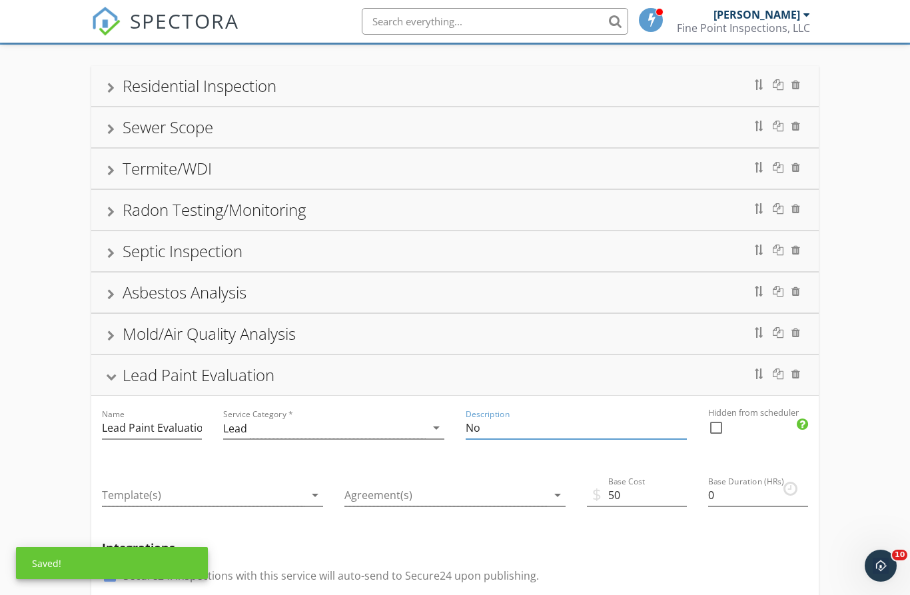
type input "N"
type input "F"
type input "Full House Analysis"
click at [202, 430] on div "Name Lead Paint Evaluation" at bounding box center [151, 429] width 121 height 67
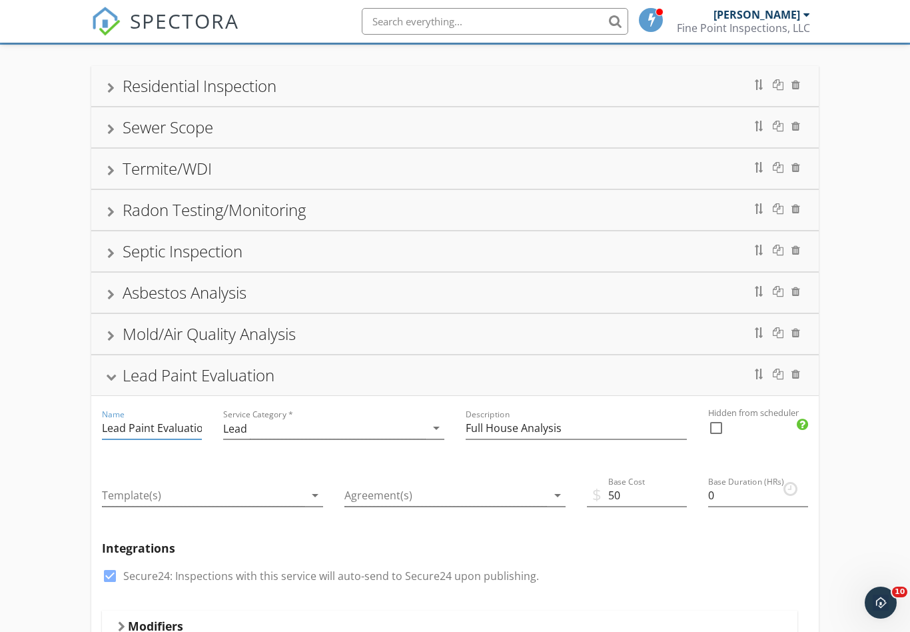
drag, startPoint x: 183, startPoint y: 428, endPoint x: 230, endPoint y: 448, distance: 51.6
click at [183, 428] on input "Lead Paint Evaluation" at bounding box center [152, 428] width 100 height 22
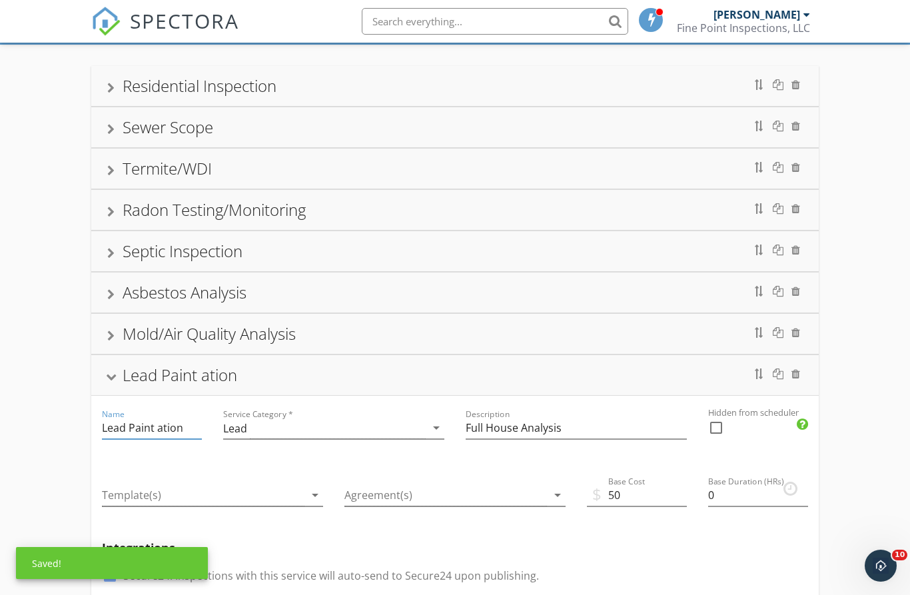
click at [187, 428] on input "Lead Paint ation" at bounding box center [152, 428] width 100 height 22
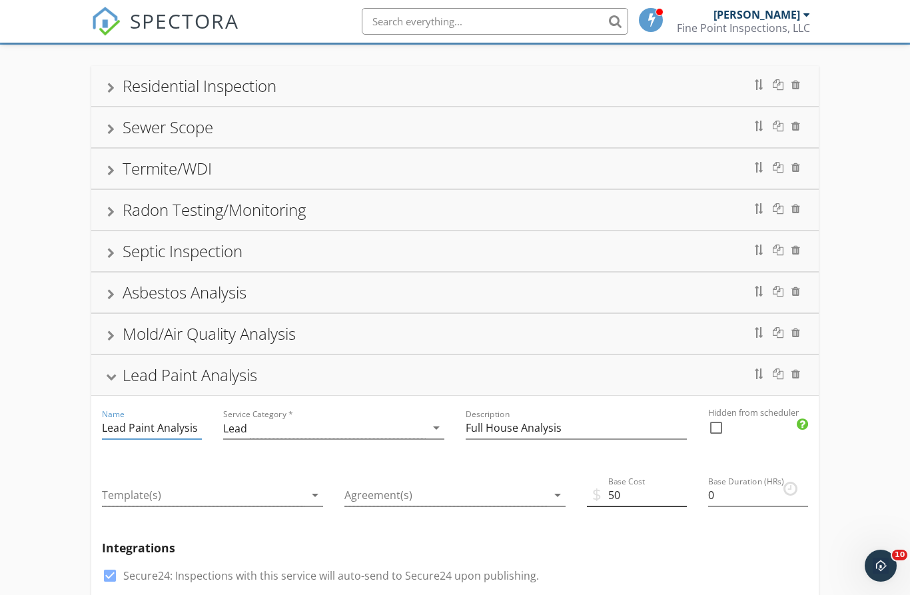
type input "Lead Paint Analysis"
click at [634, 496] on input "50" at bounding box center [637, 495] width 100 height 22
type input "5"
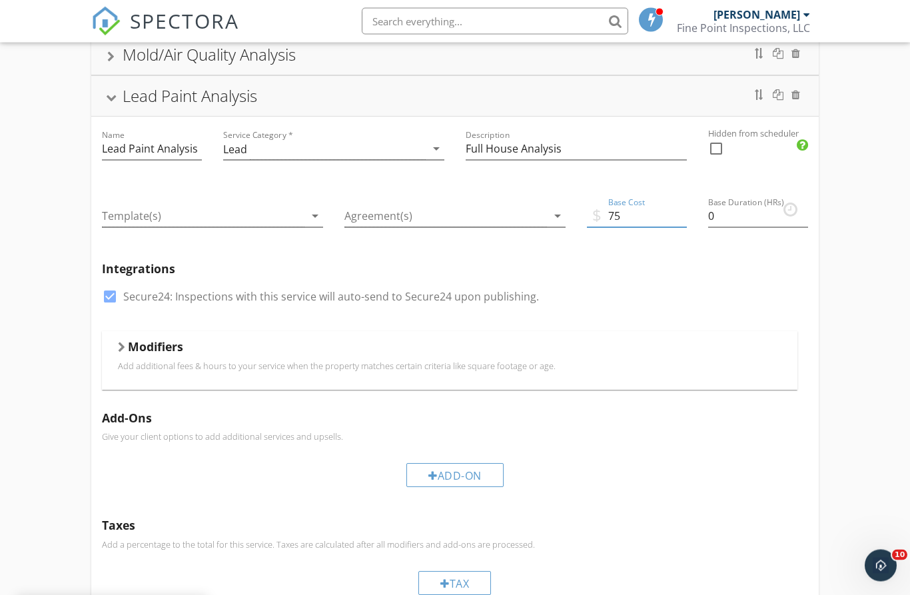
scroll to position [360, 0]
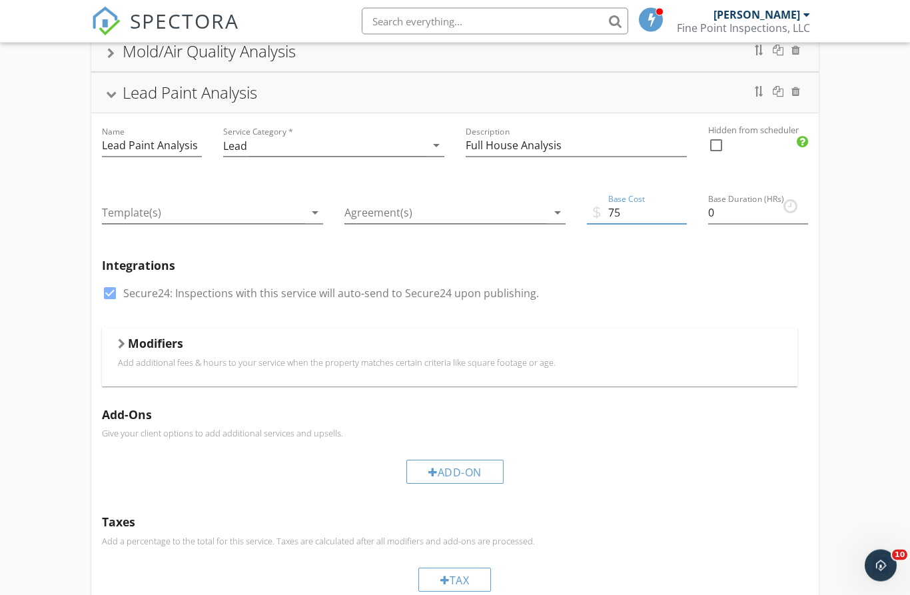
type input "7"
type input "1"
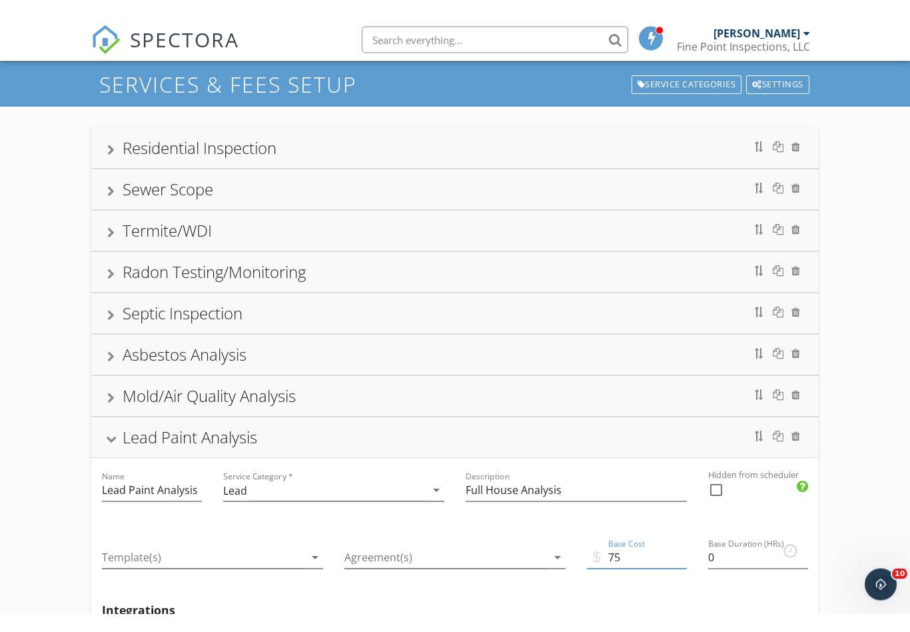
scroll to position [0, 0]
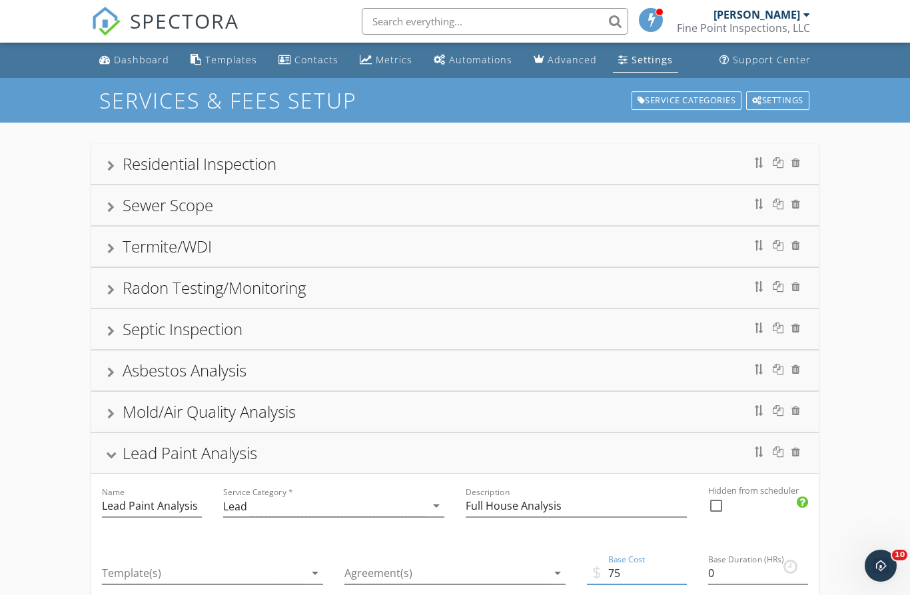
type input "75"
click at [181, 450] on div "Lead Paint Analysis" at bounding box center [190, 453] width 135 height 22
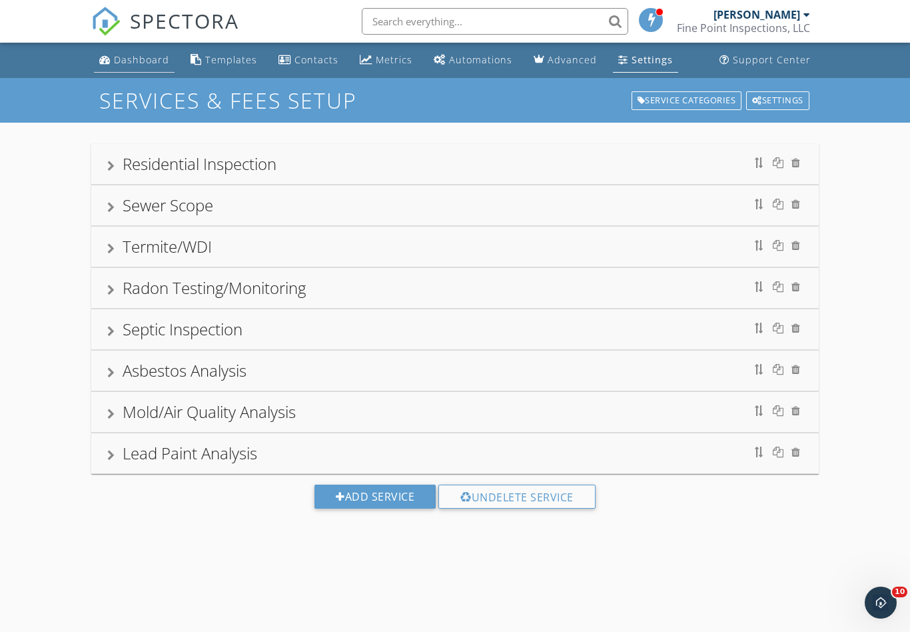
click at [125, 58] on div "Dashboard" at bounding box center [141, 59] width 55 height 13
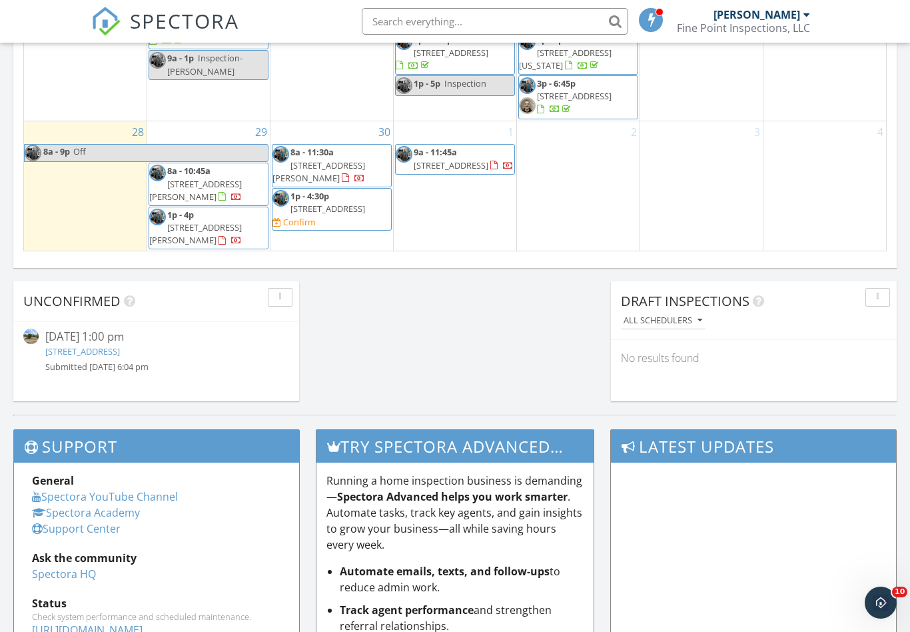
scroll to position [195, 0]
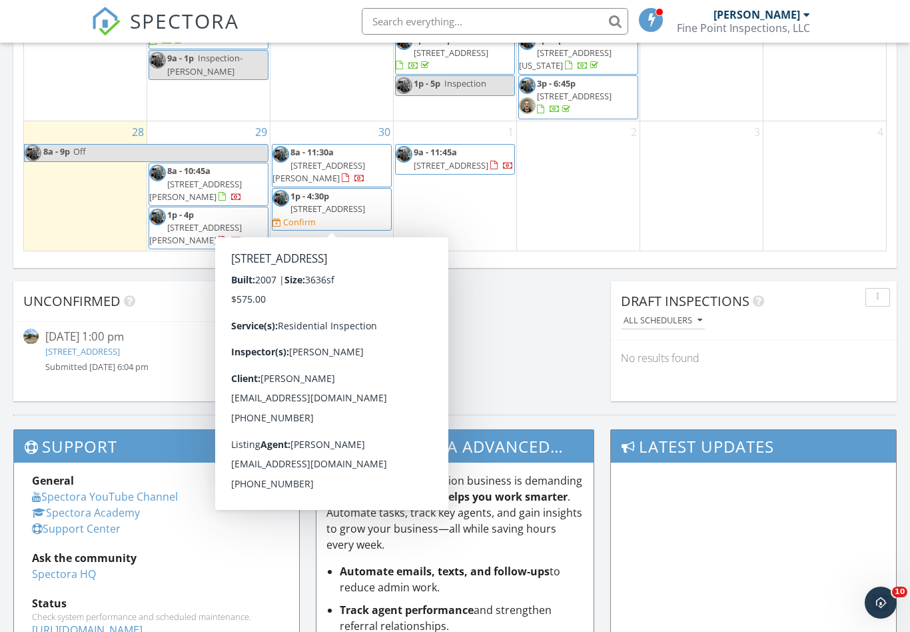
click at [348, 203] on span "[STREET_ADDRESS]" at bounding box center [328, 209] width 75 height 12
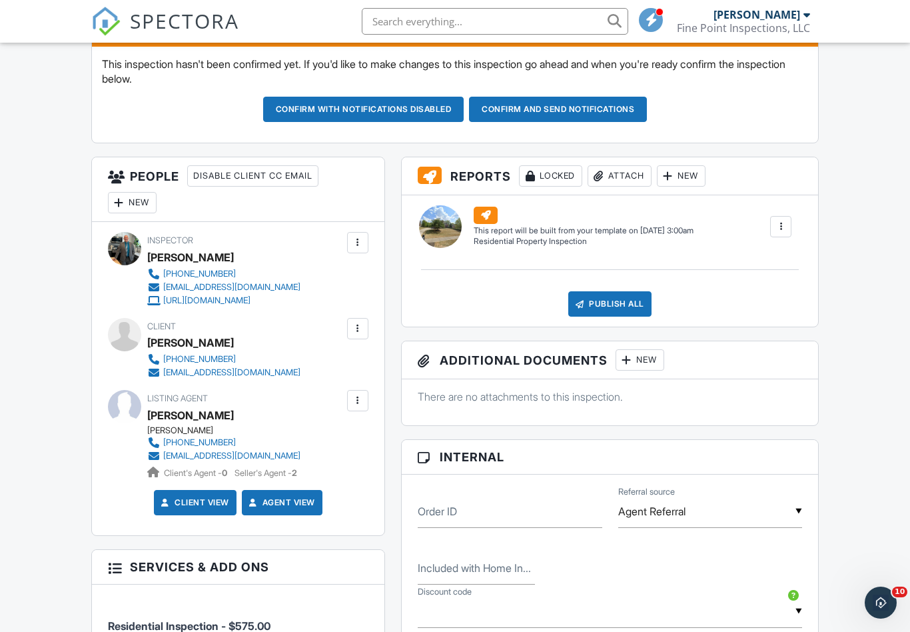
scroll to position [345, 0]
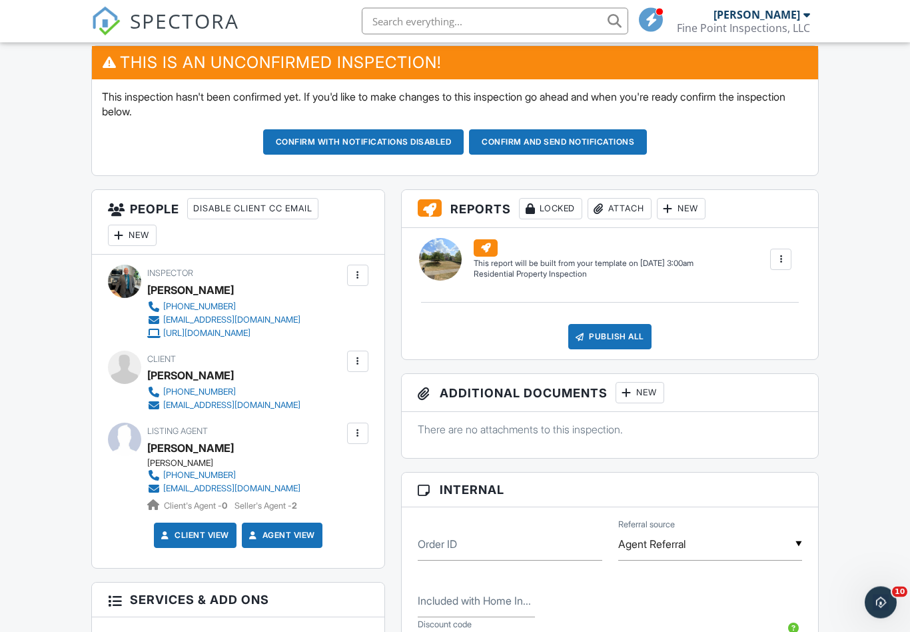
click at [135, 237] on div "New" at bounding box center [132, 235] width 49 height 21
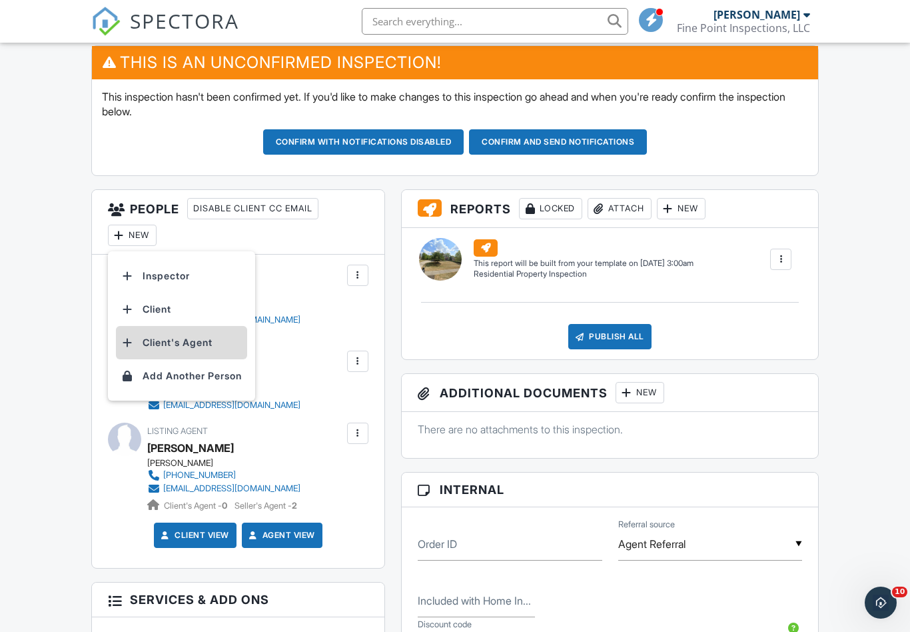
click at [167, 341] on li "Client's Agent" at bounding box center [181, 342] width 131 height 33
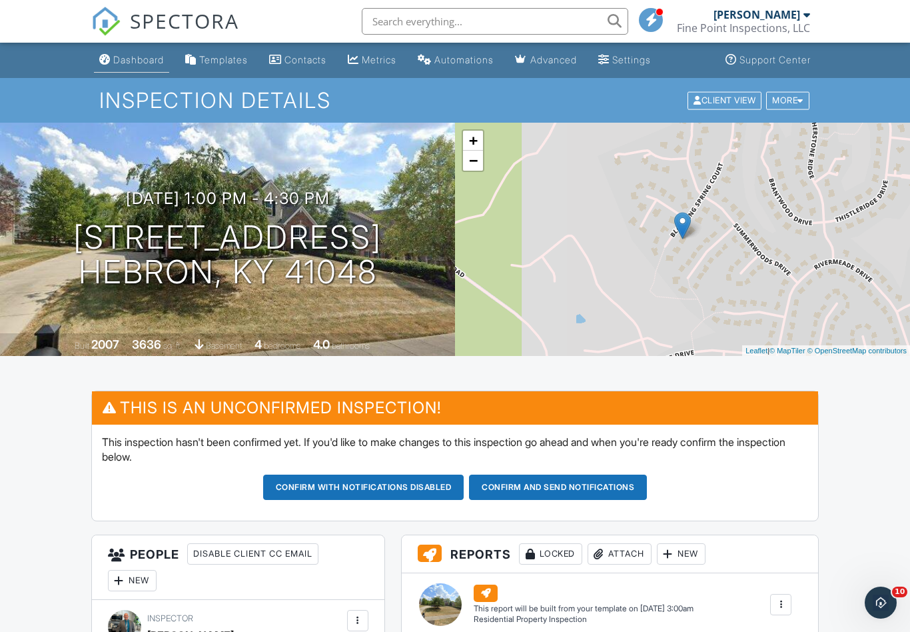
click at [131, 62] on div "Dashboard" at bounding box center [138, 59] width 51 height 11
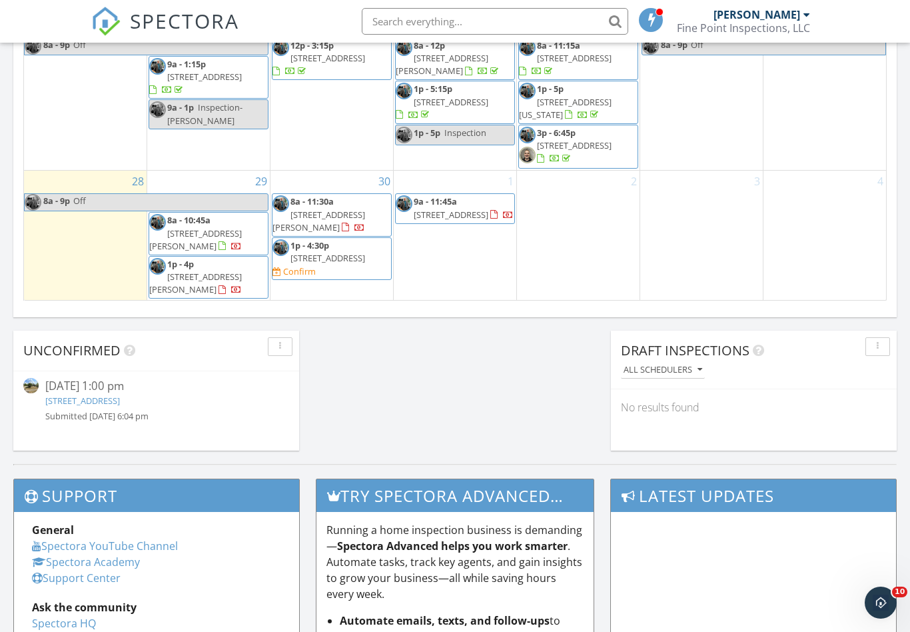
scroll to position [920, 0]
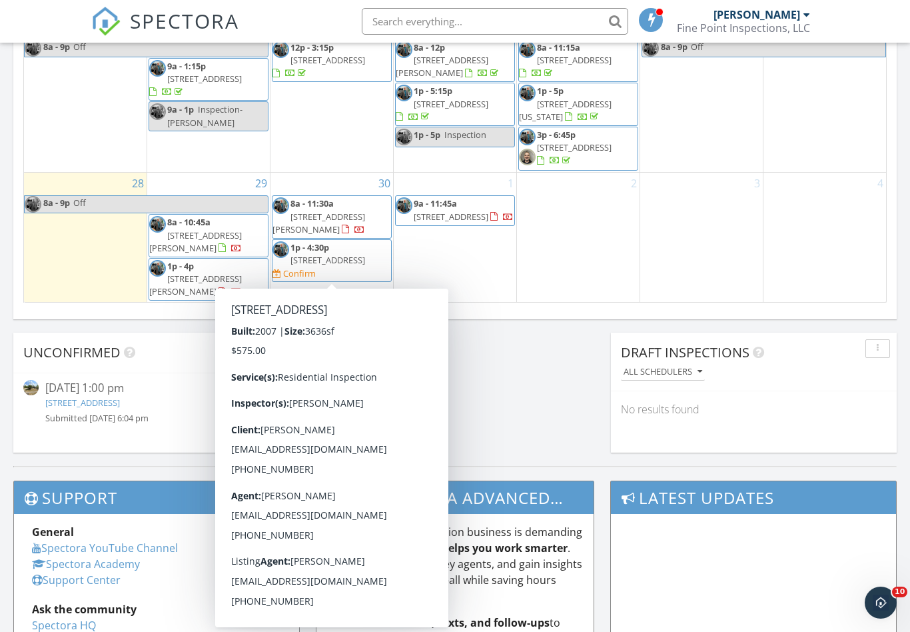
click at [337, 255] on span "1516 Bloomin Spring Ct, Hebron 41048" at bounding box center [328, 260] width 75 height 12
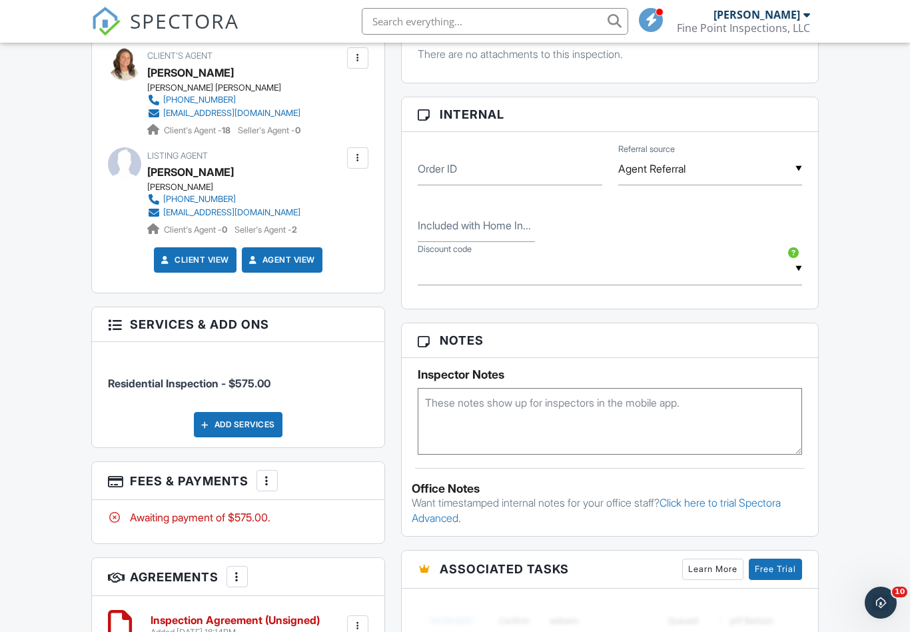
scroll to position [723, 0]
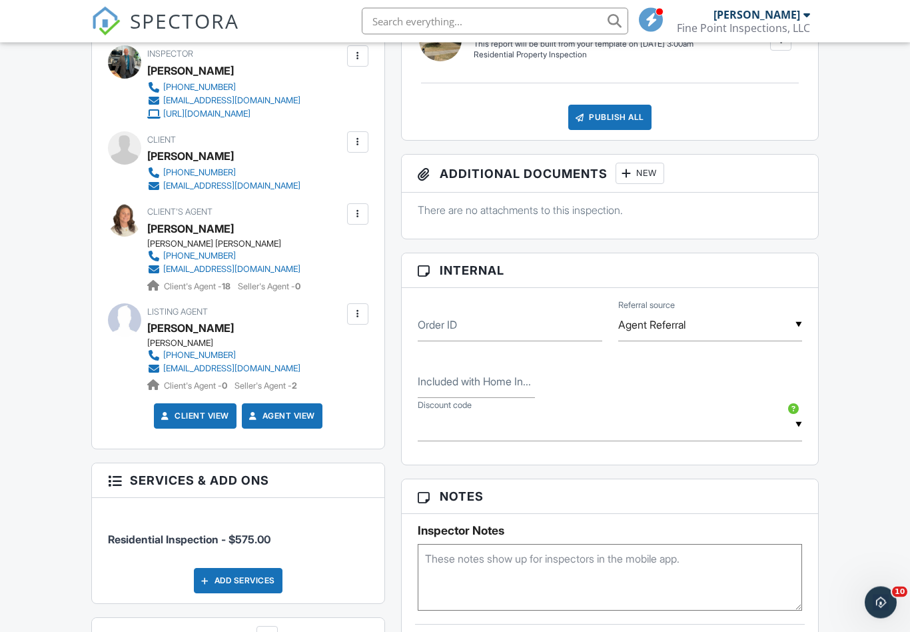
click at [357, 141] on div at bounding box center [357, 142] width 13 height 13
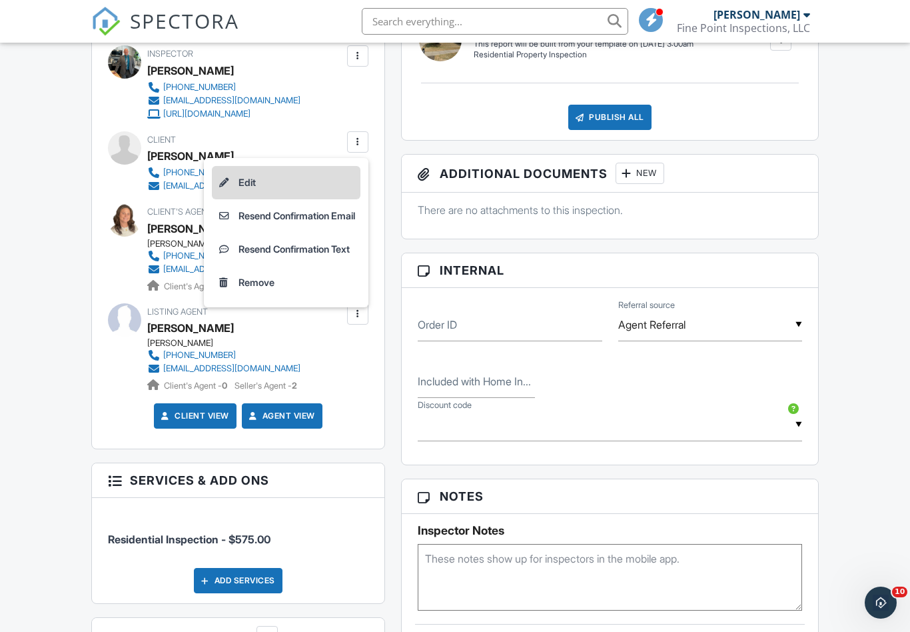
click at [235, 181] on li "Edit" at bounding box center [286, 182] width 149 height 33
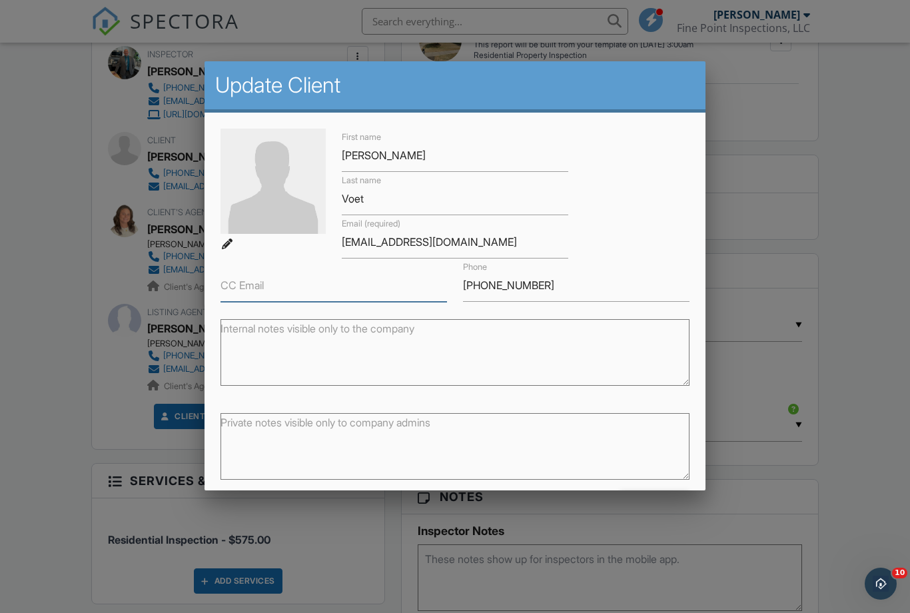
click at [269, 298] on input "CC Email" at bounding box center [334, 285] width 227 height 33
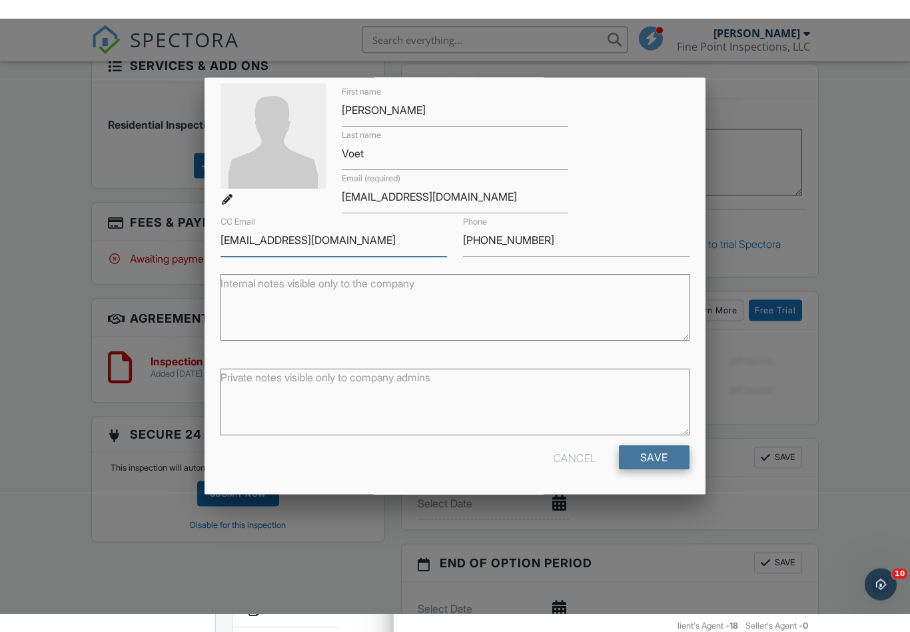
scroll to position [998, 0]
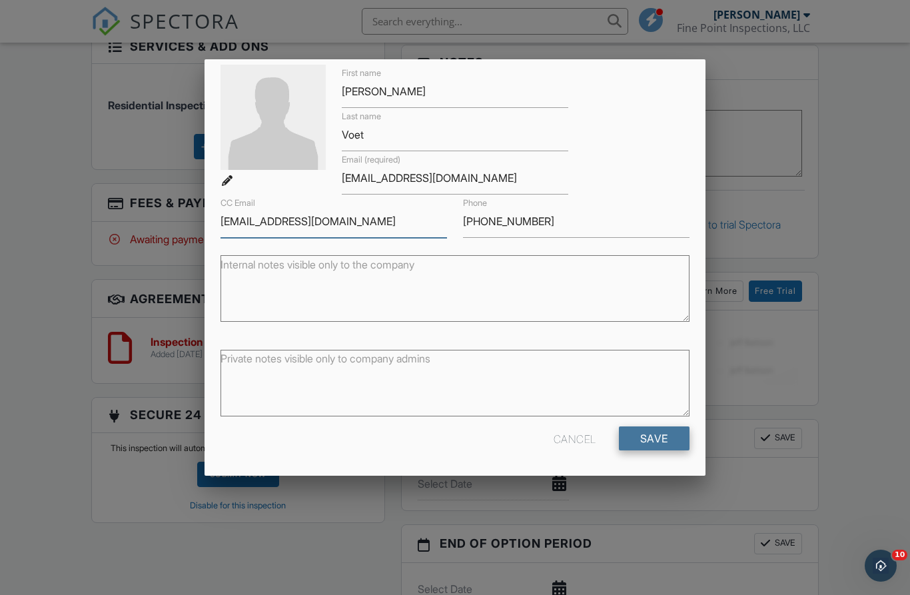
type input "[EMAIL_ADDRESS][DOMAIN_NAME]"
click at [656, 436] on input "Save" at bounding box center [654, 438] width 71 height 24
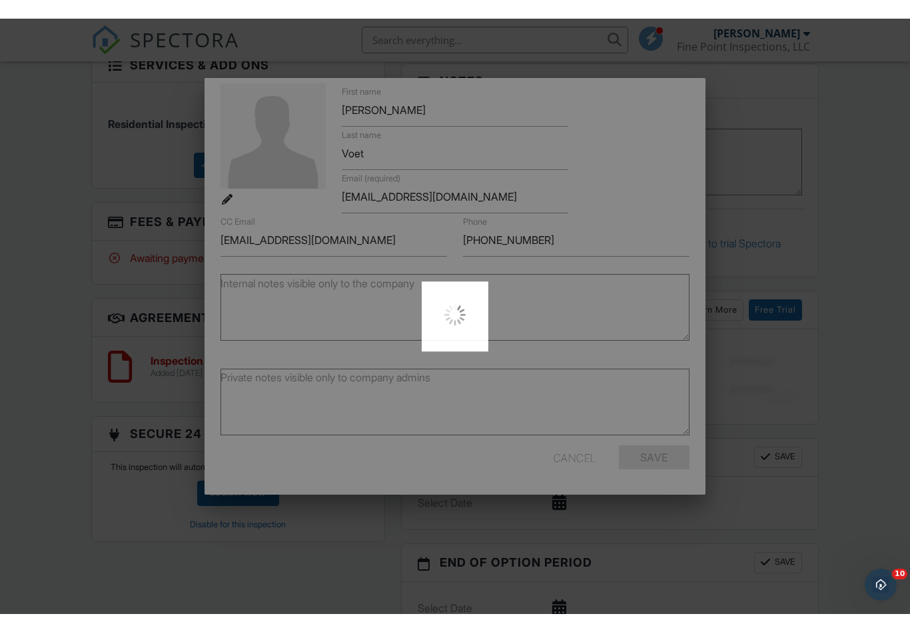
scroll to position [36, 0]
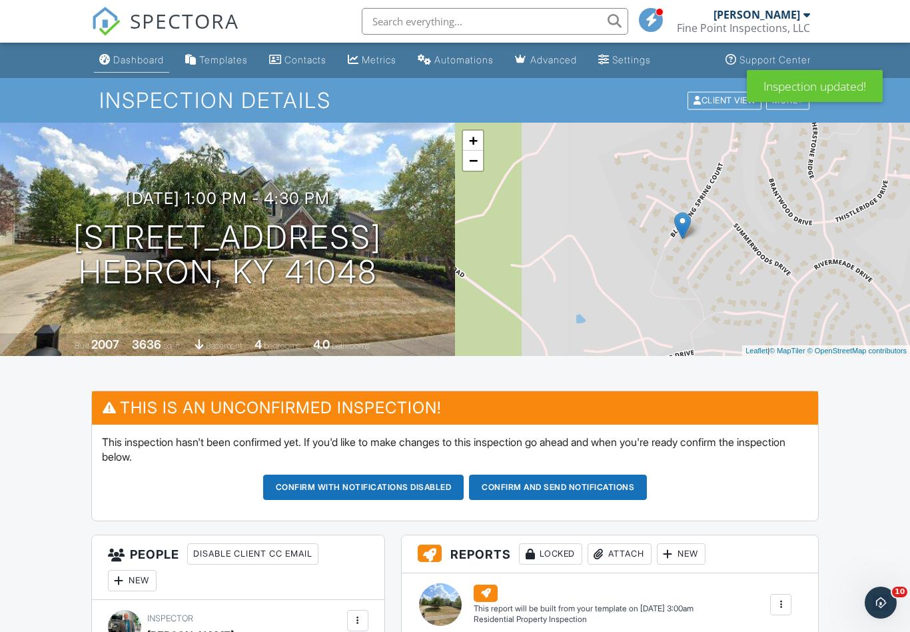
click at [127, 58] on div "Dashboard" at bounding box center [138, 59] width 51 height 11
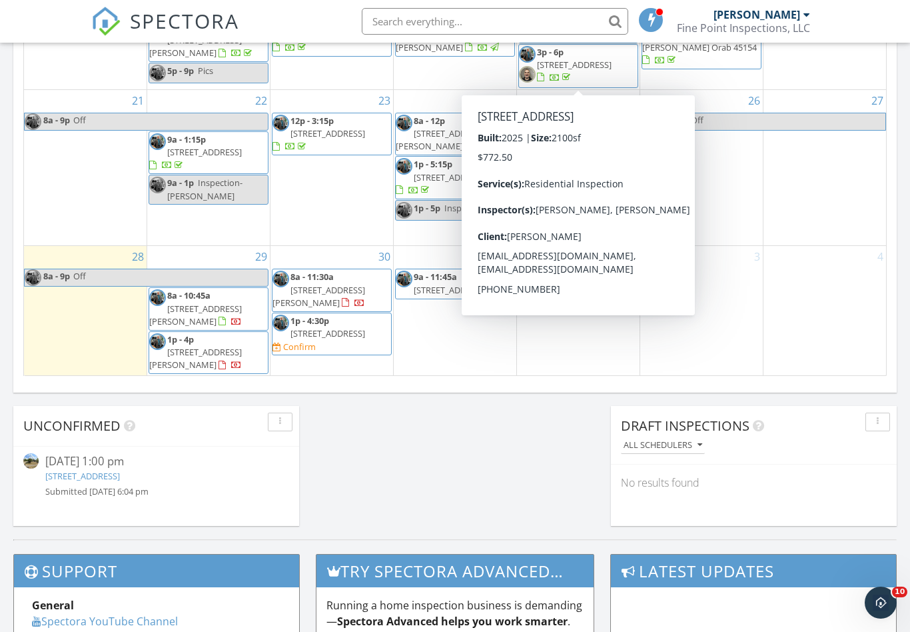
scroll to position [195, 0]
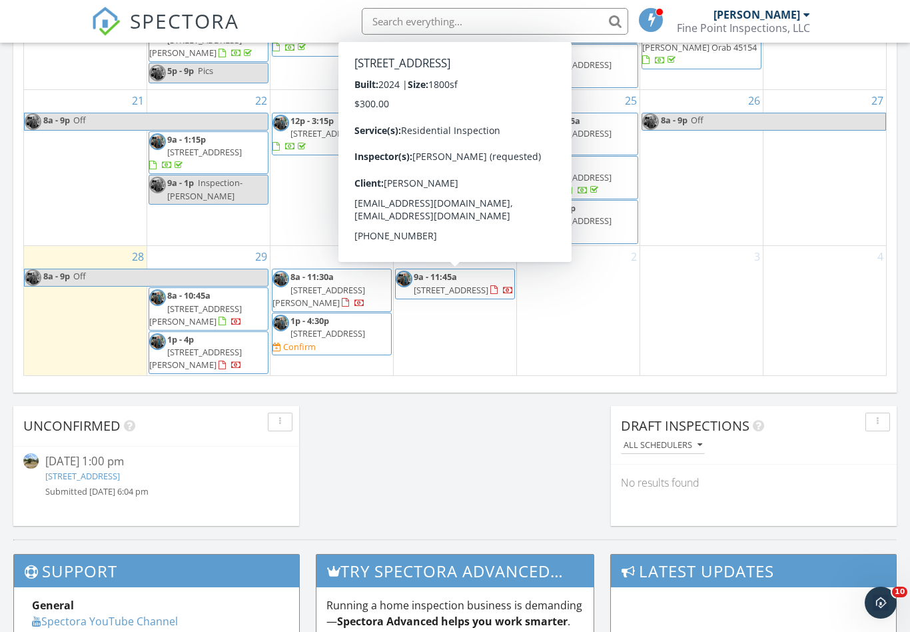
click at [818, 301] on div "4" at bounding box center [825, 310] width 123 height 129
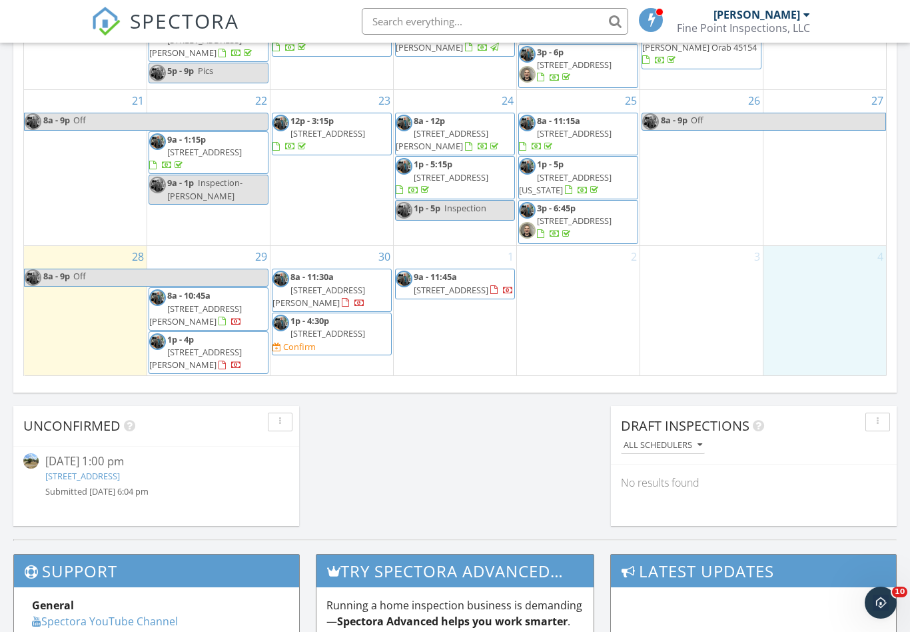
click at [199, 258] on div "29 8a - 10:45a [STREET_ADDRESS][PERSON_NAME] 1p - 4p [STREET_ADDRESS][PERSON_NA…" at bounding box center [208, 310] width 123 height 129
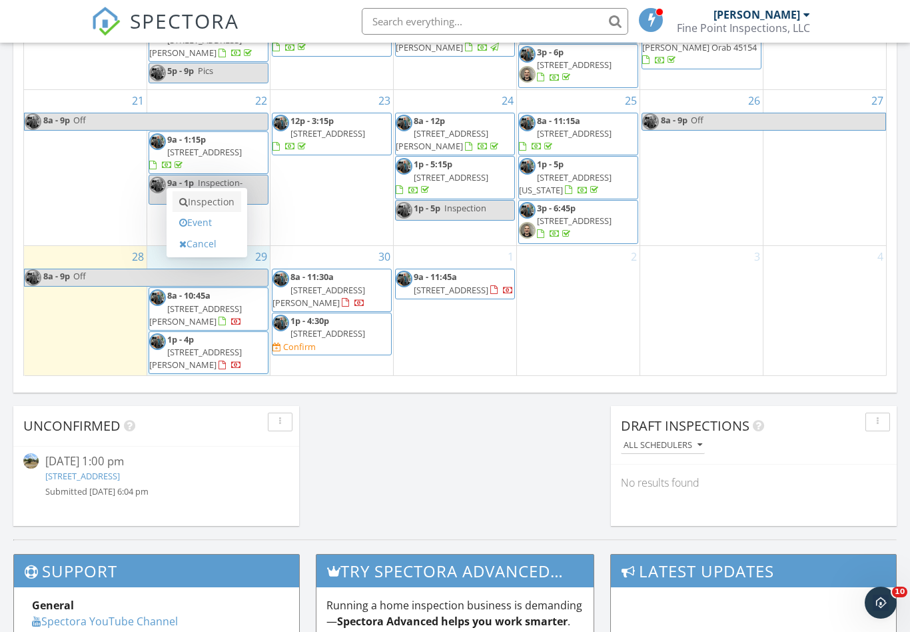
click at [208, 201] on link "Inspection" at bounding box center [207, 201] width 69 height 21
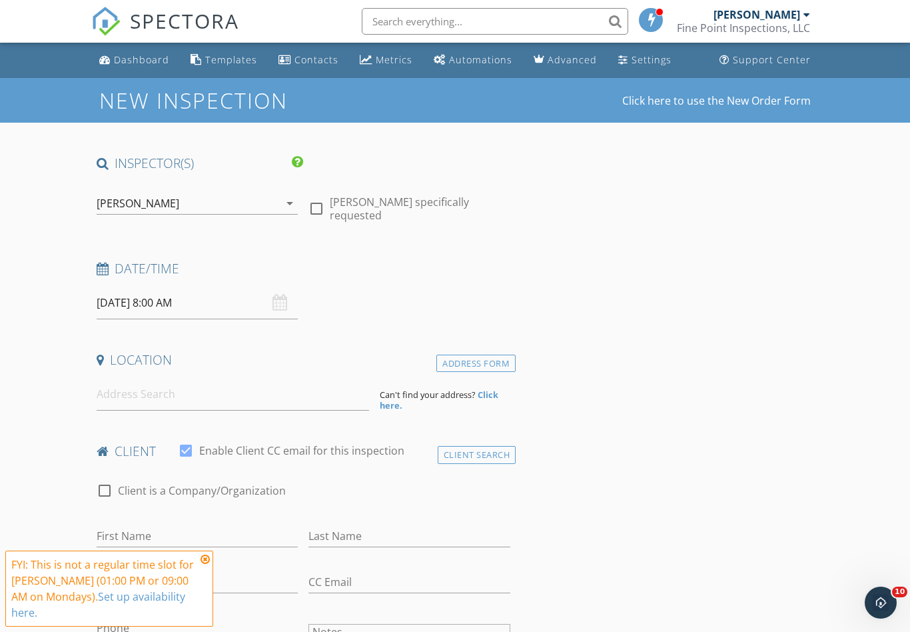
click at [319, 207] on div at bounding box center [316, 208] width 23 height 23
checkbox input "true"
click at [157, 390] on input at bounding box center [233, 394] width 273 height 33
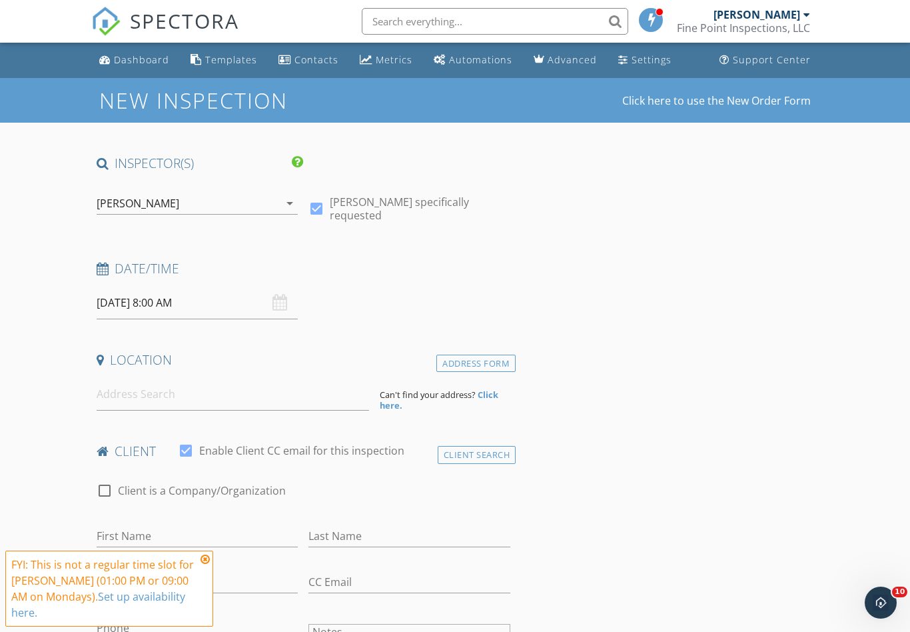
click at [207, 558] on icon at bounding box center [205, 559] width 9 height 11
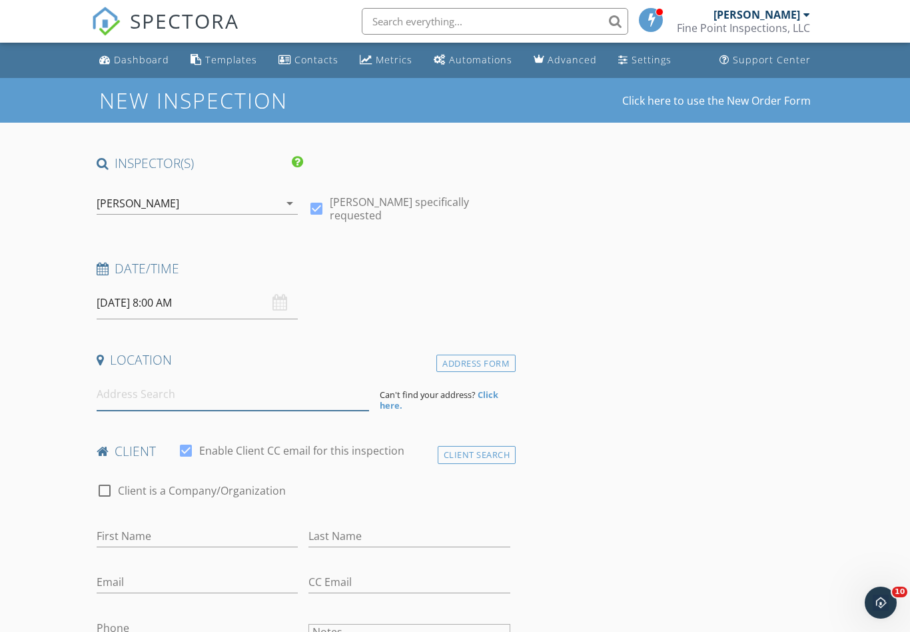
click at [195, 400] on input at bounding box center [233, 394] width 273 height 33
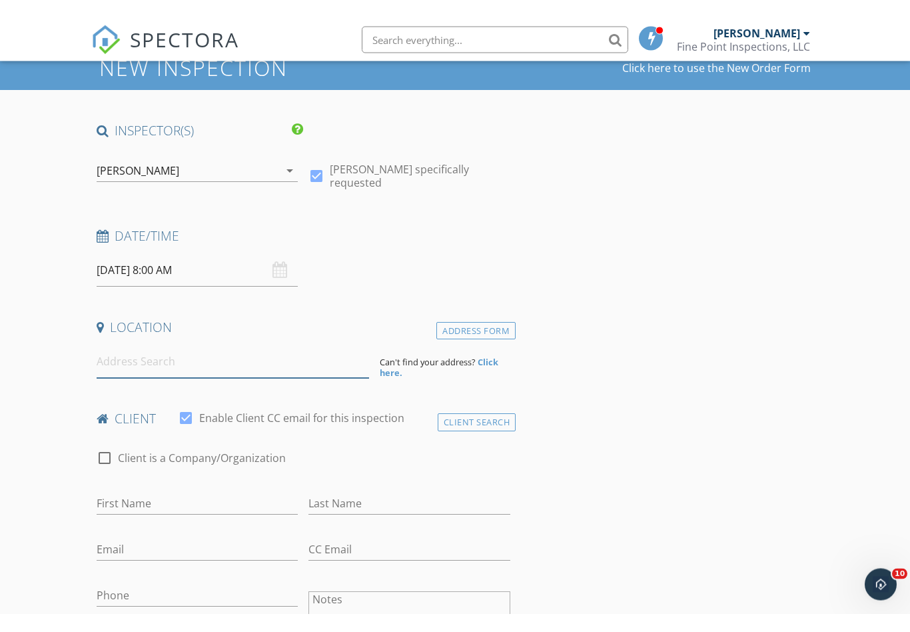
scroll to position [51, 0]
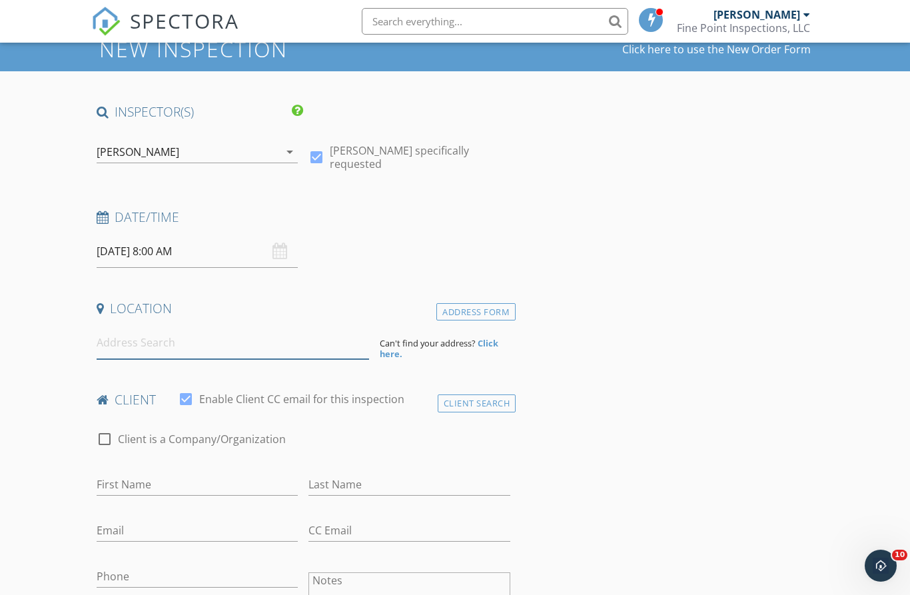
click at [185, 345] on input at bounding box center [233, 343] width 273 height 33
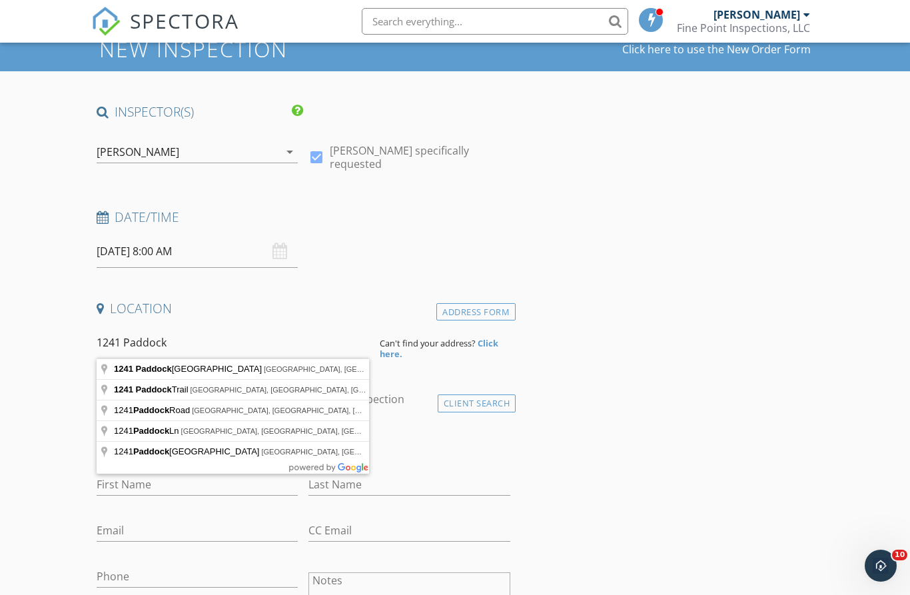
type input "1241 Paddock Hills Avenue, Cincinnati, OH, USA"
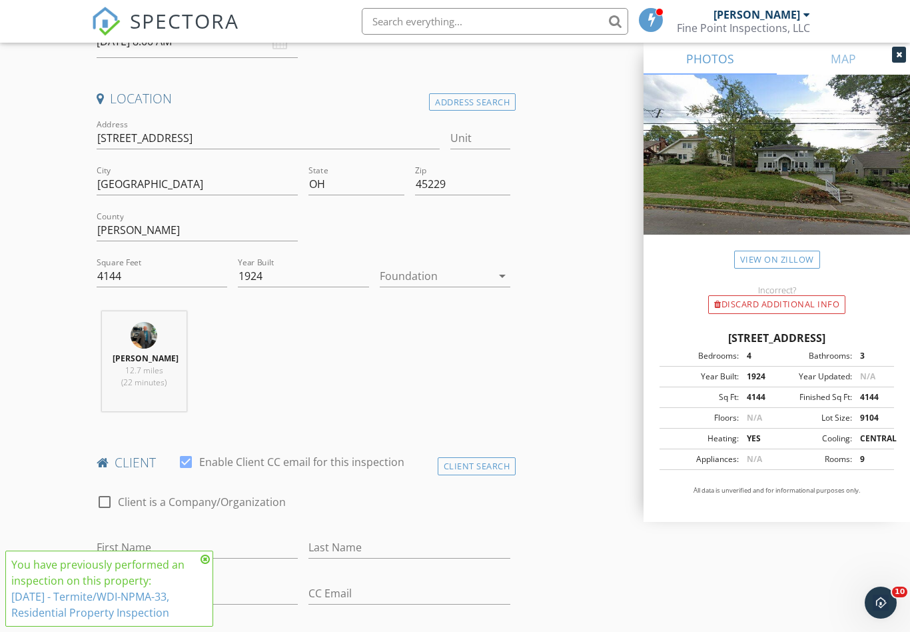
scroll to position [262, 0]
click at [206, 562] on icon at bounding box center [205, 559] width 9 height 11
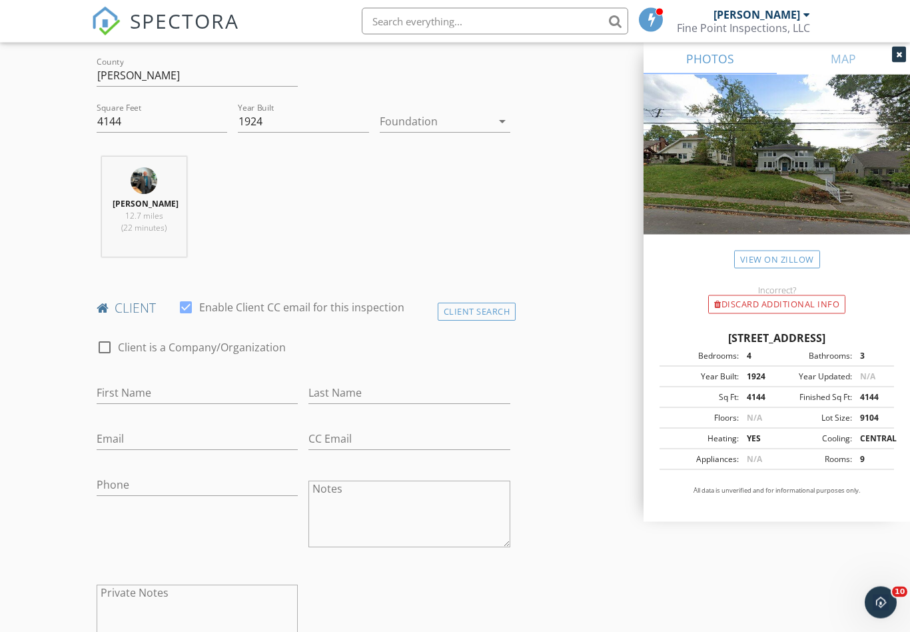
scroll to position [417, 0]
click at [468, 317] on div "Client Search" at bounding box center [477, 310] width 79 height 18
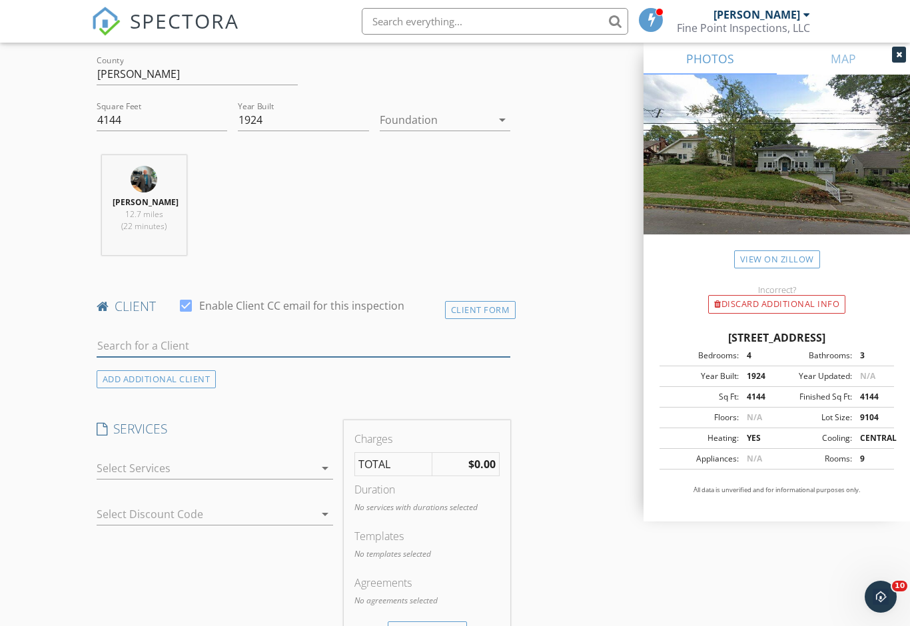
click at [154, 353] on input "text" at bounding box center [304, 346] width 414 height 22
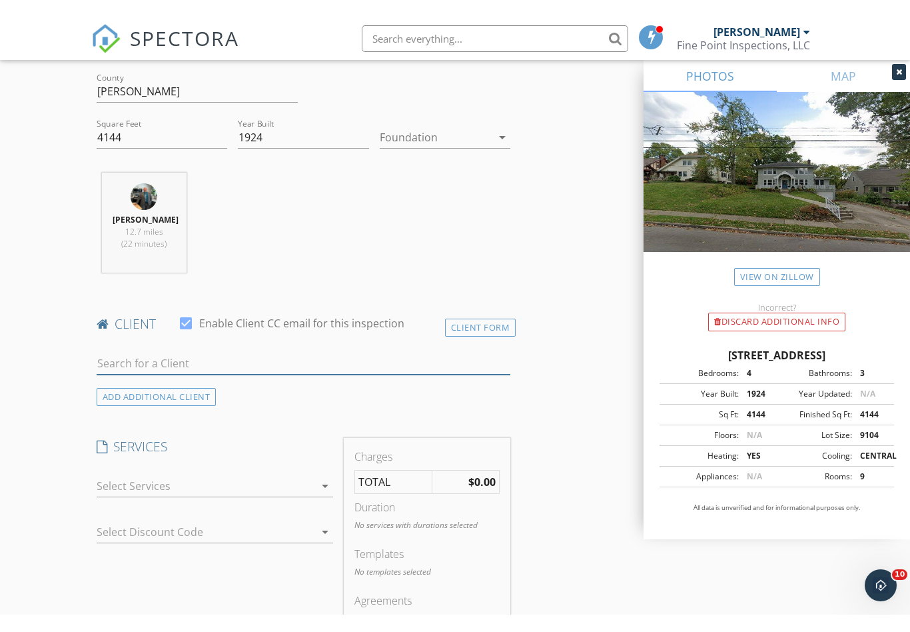
scroll to position [418, 0]
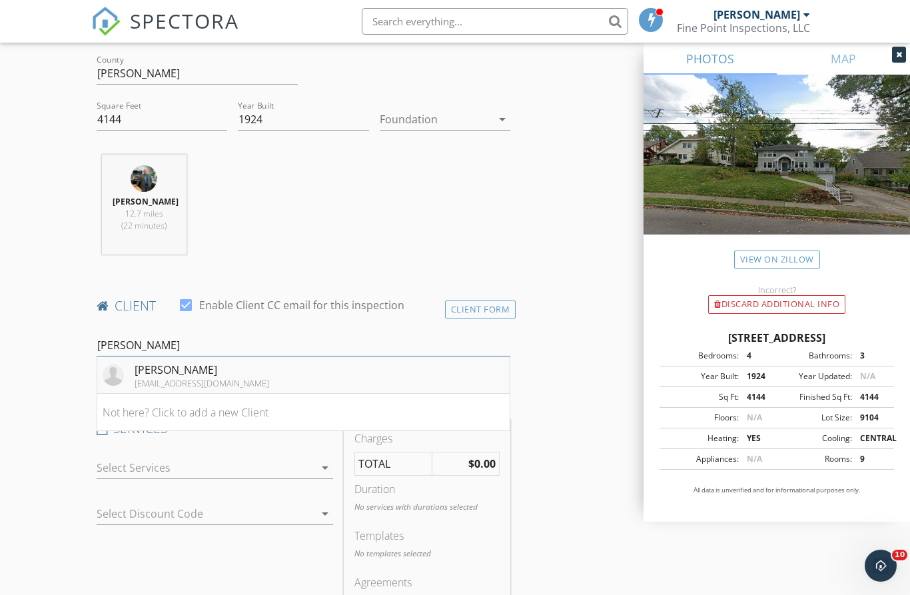
type input "braden"
click at [170, 378] on div "Braden Snyder" at bounding box center [202, 370] width 135 height 16
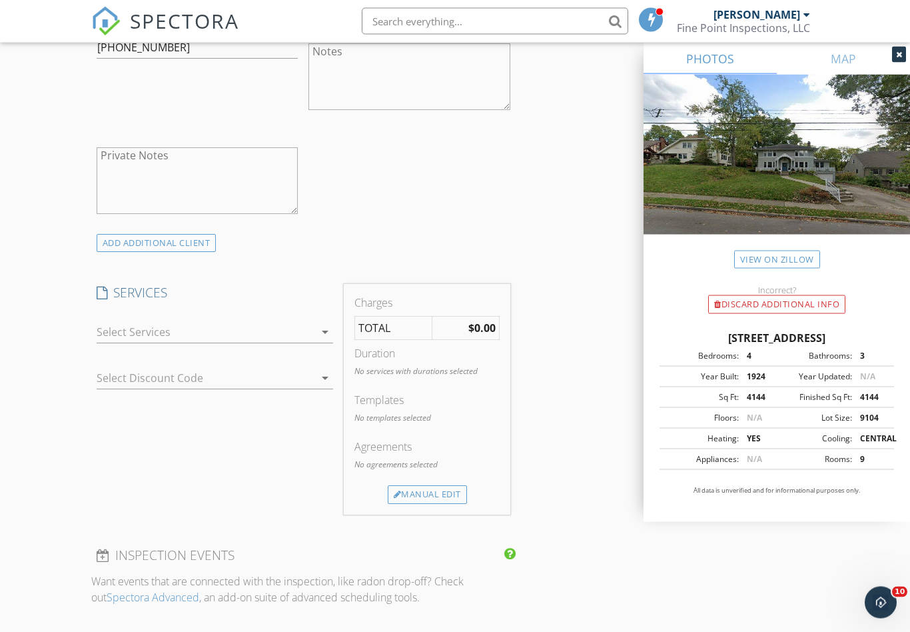
click at [169, 342] on div at bounding box center [206, 332] width 219 height 21
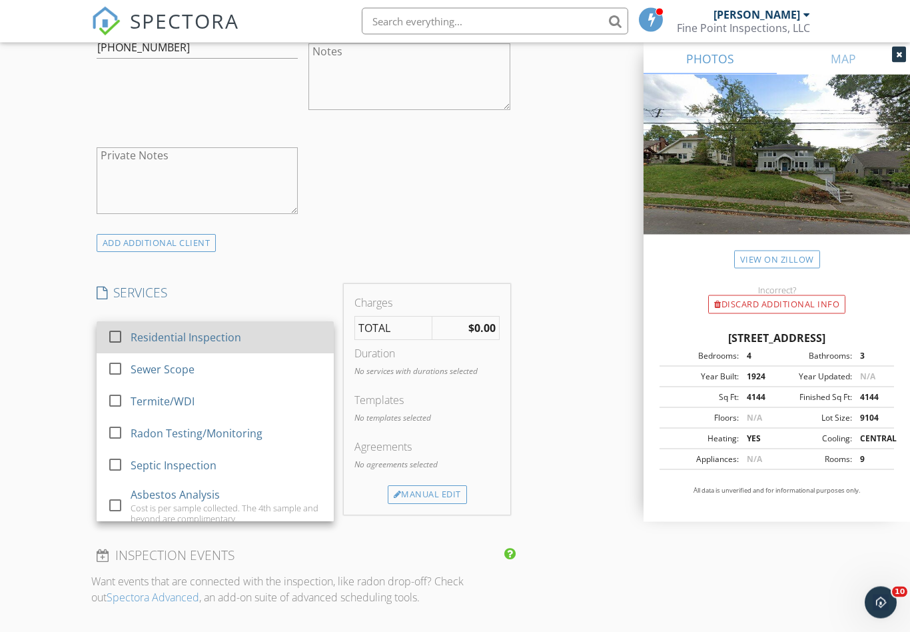
scroll to position [853, 0]
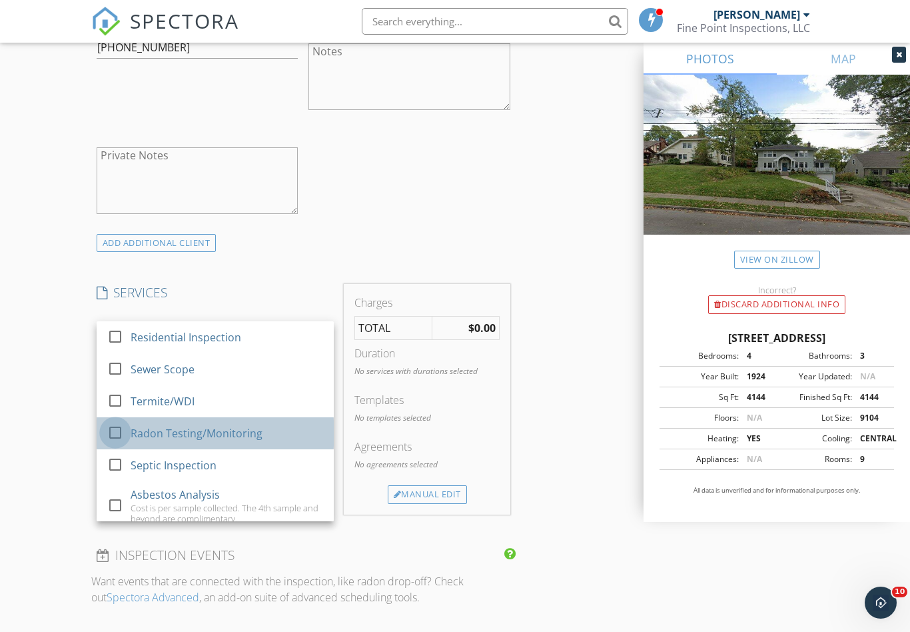
click at [117, 444] on div at bounding box center [115, 432] width 23 height 23
checkbox input "false"
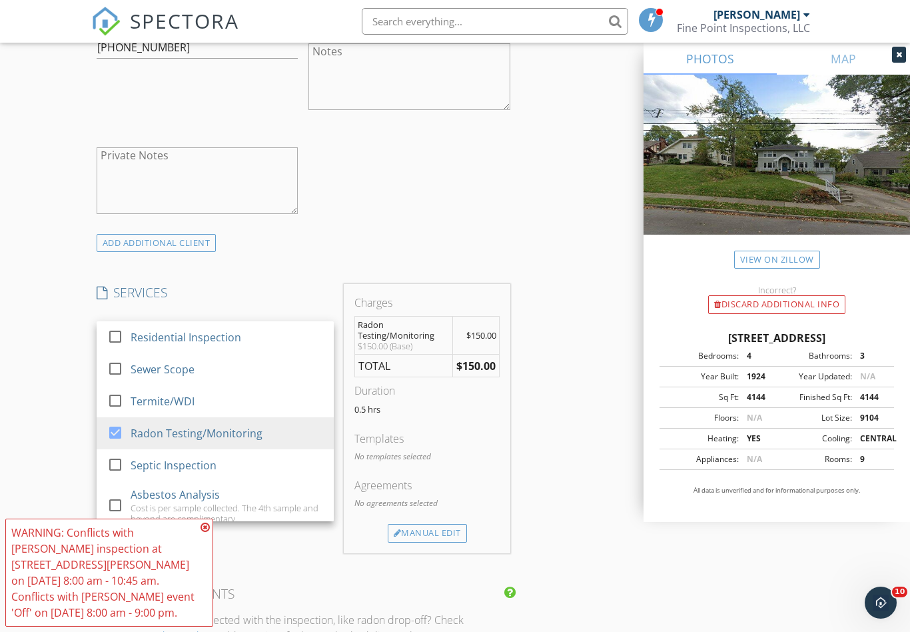
click at [566, 501] on div "INSPECTOR(S) check_box Eric Tenhundfeld PRIMARY check_box_outline_blank Ryan Cu…" at bounding box center [455, 489] width 728 height 2374
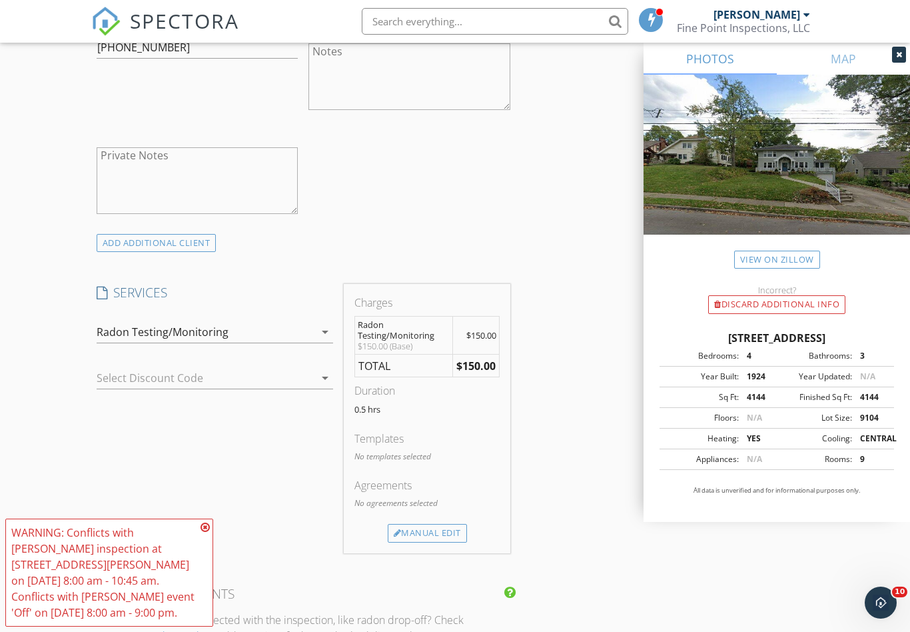
click at [204, 524] on icon at bounding box center [205, 527] width 9 height 11
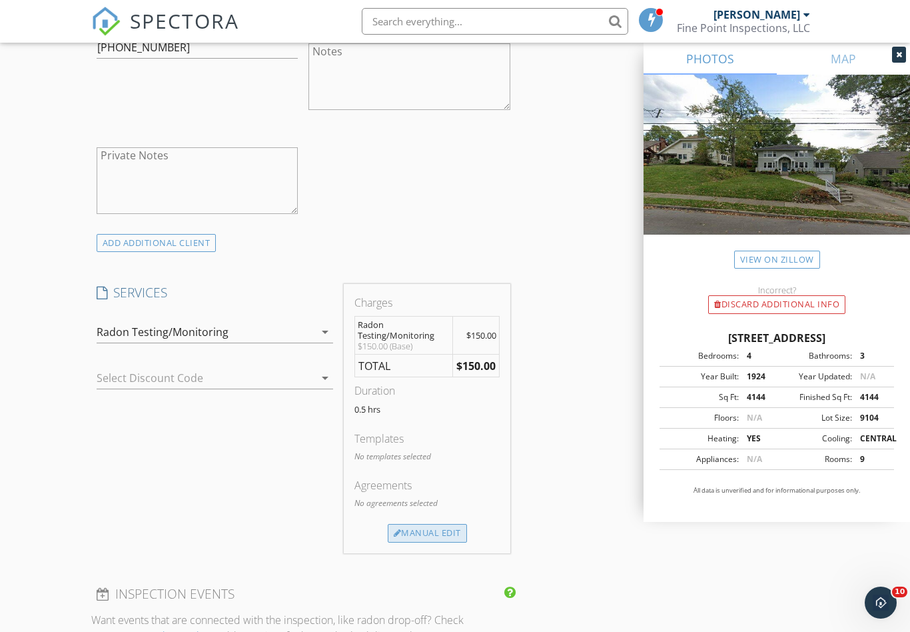
click at [414, 542] on div "Manual Edit" at bounding box center [427, 533] width 79 height 19
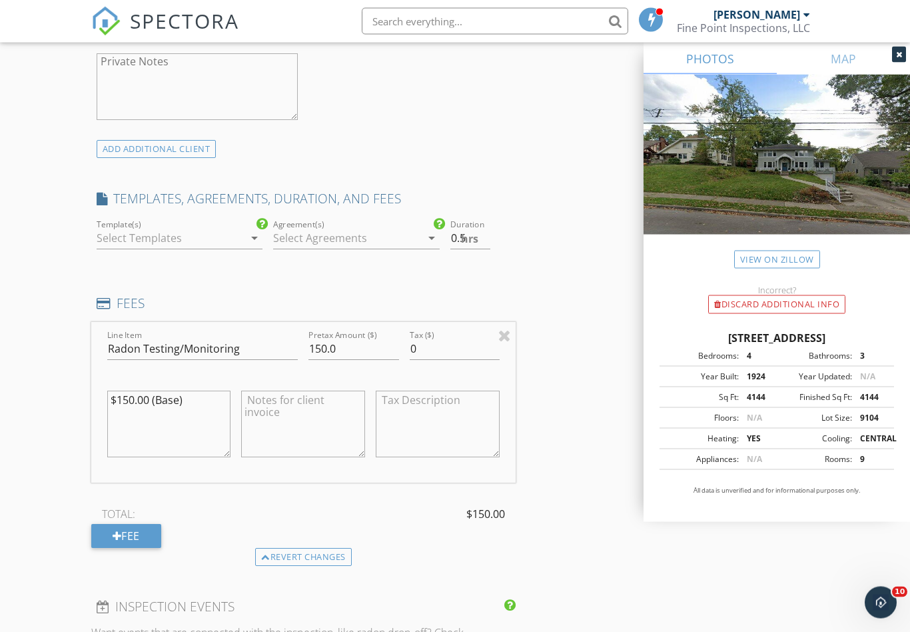
scroll to position [947, 0]
click at [132, 543] on div "Fee" at bounding box center [126, 536] width 70 height 24
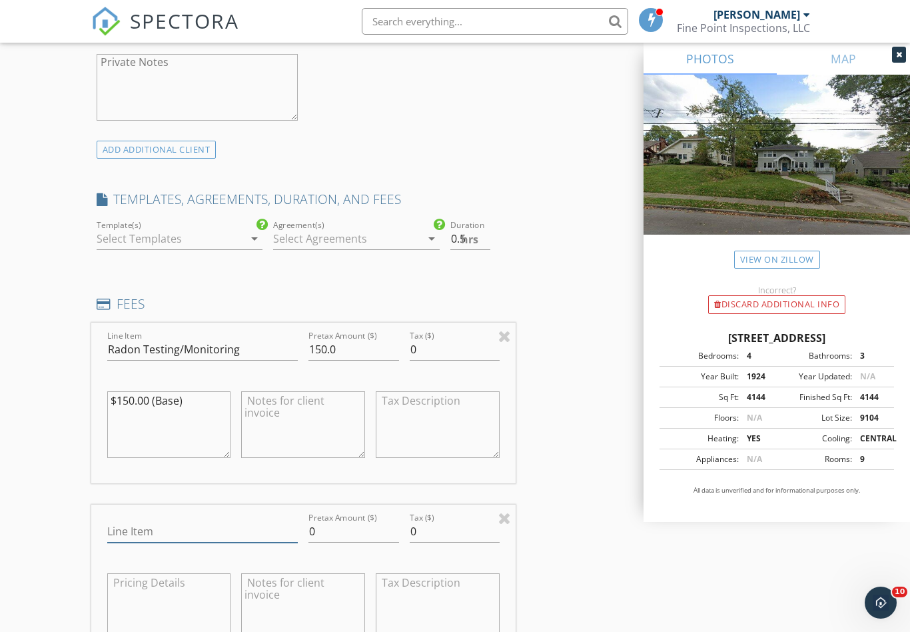
click at [131, 539] on input "Line Item" at bounding box center [202, 531] width 191 height 22
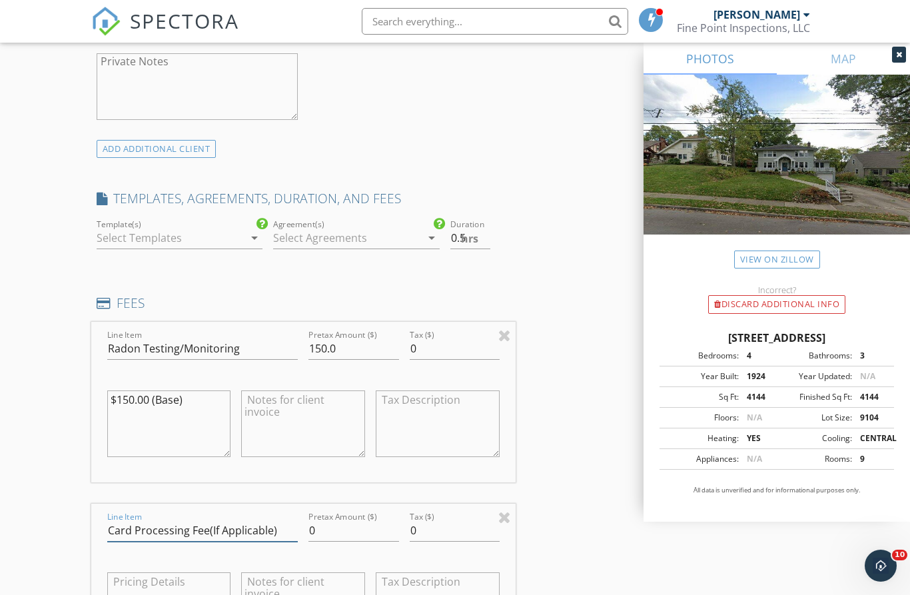
type input "Card Processing Fee(If Applicable)"
click at [324, 539] on input "0" at bounding box center [354, 531] width 90 height 22
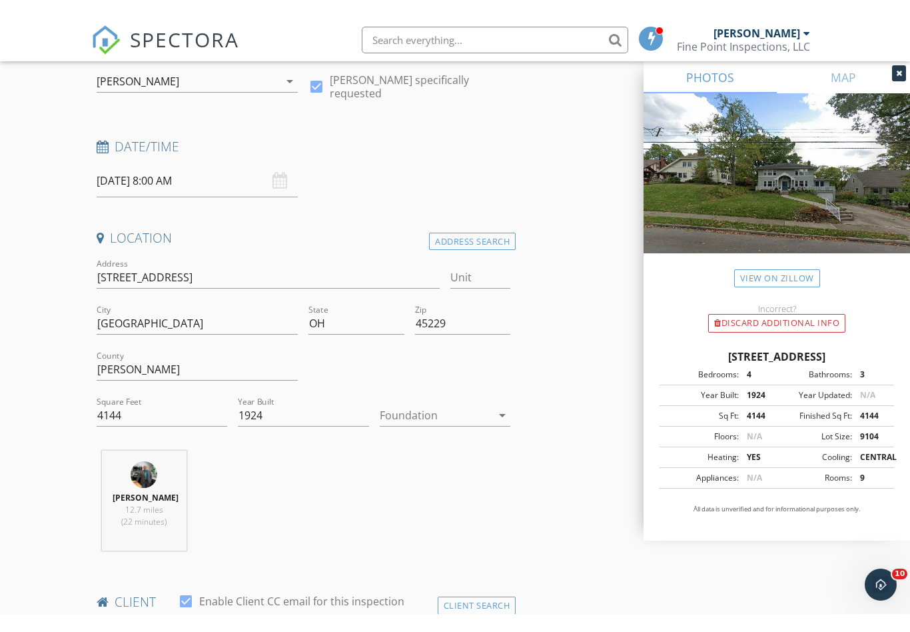
scroll to position [0, 0]
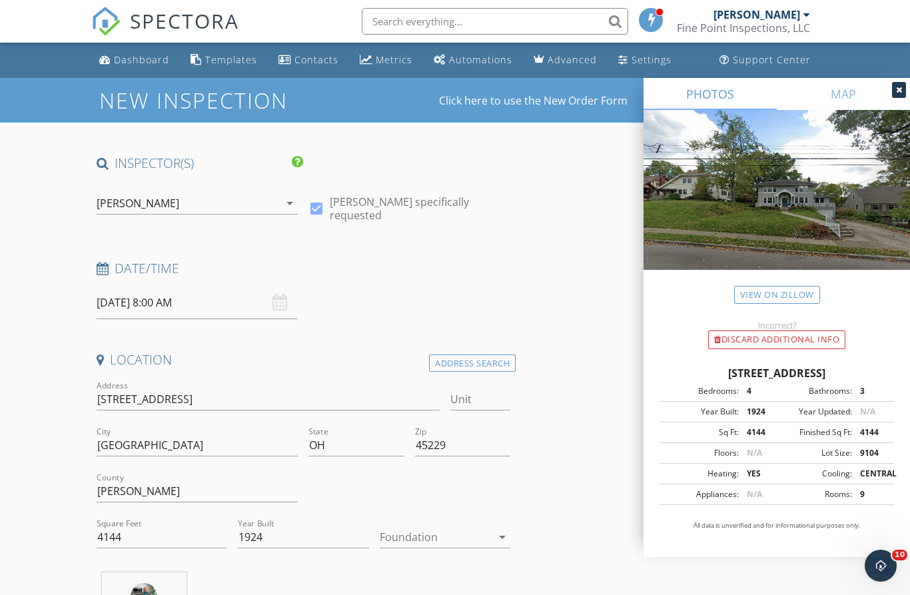
type input "4.50"
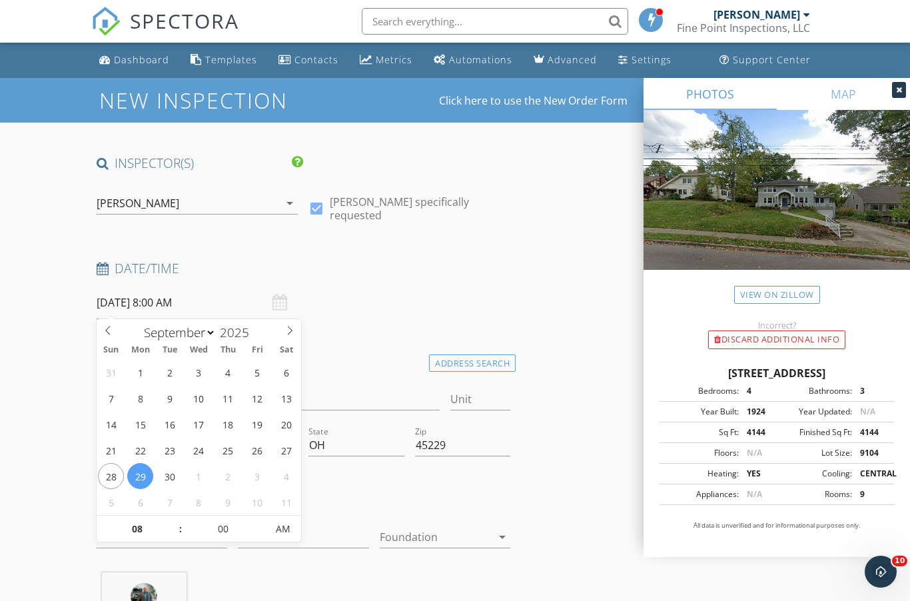
click at [147, 301] on input "09/29/2025 8:00 AM" at bounding box center [198, 303] width 202 height 33
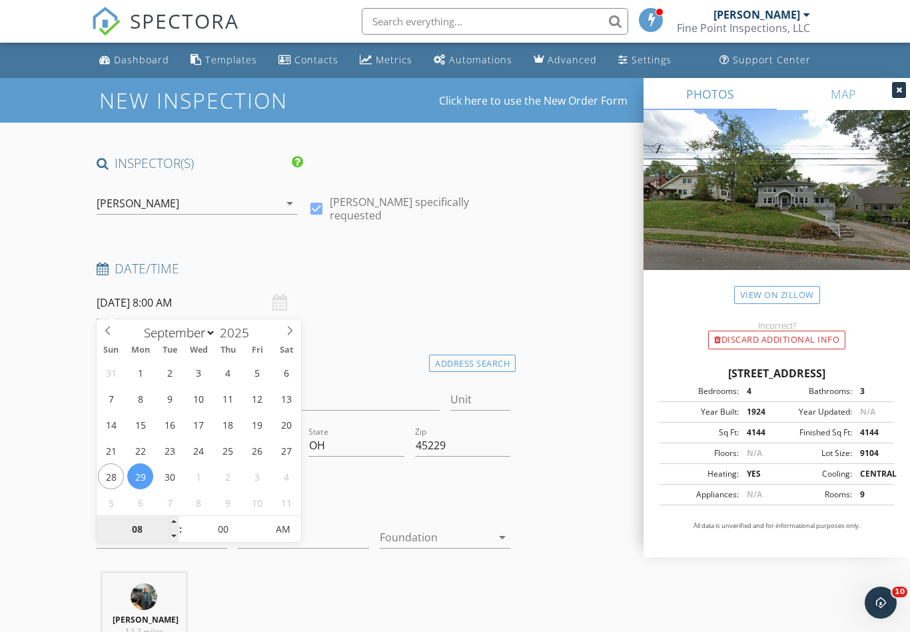
click at [139, 528] on input "08" at bounding box center [138, 529] width 82 height 27
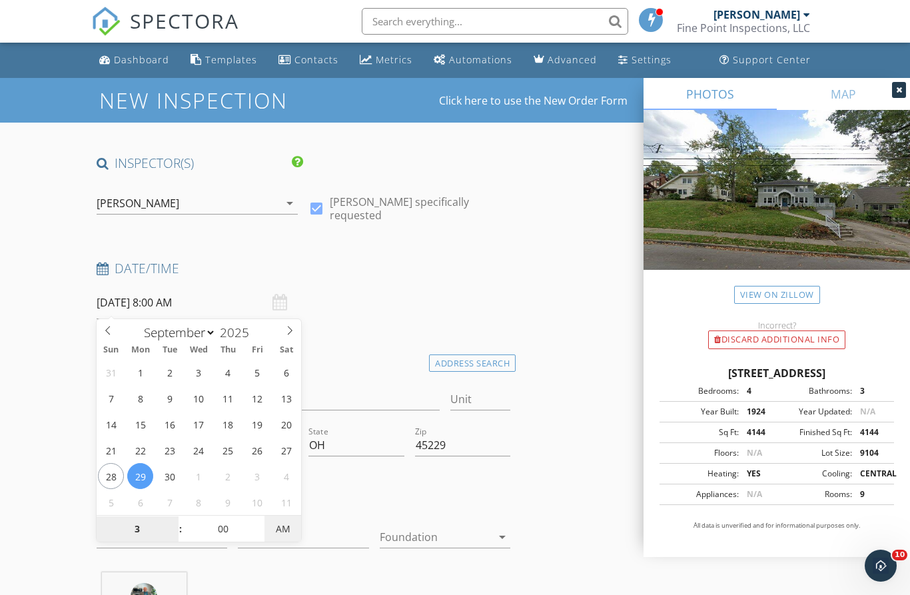
type input "03"
type input "[DATE] 3:00 PM"
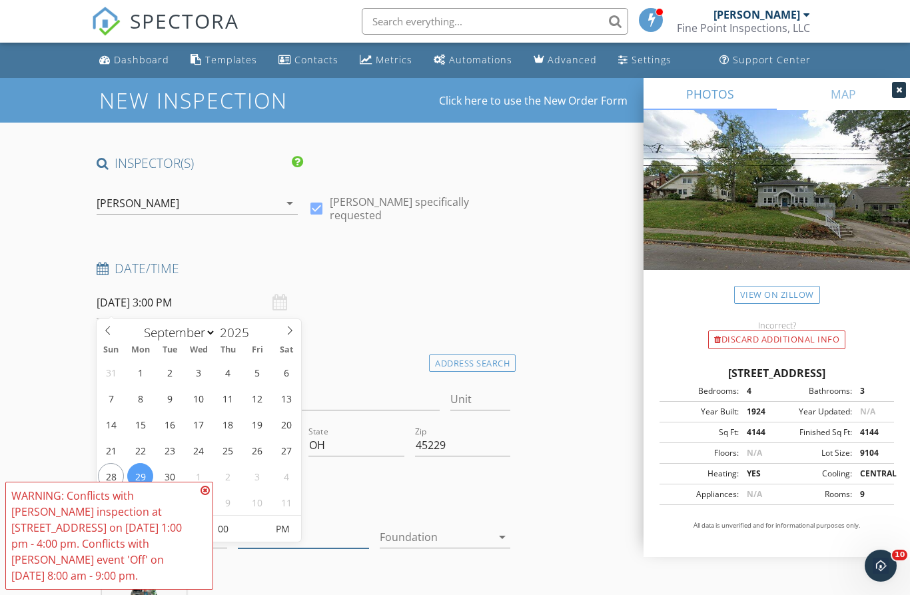
click at [328, 537] on input "1924" at bounding box center [303, 537] width 131 height 22
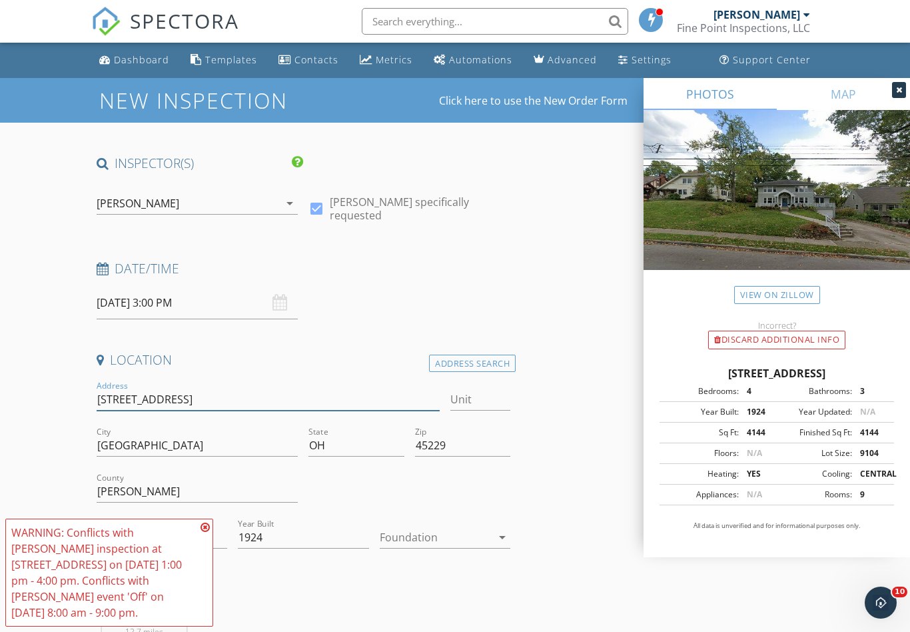
click at [334, 399] on input "[STREET_ADDRESS]" at bounding box center [268, 399] width 343 height 22
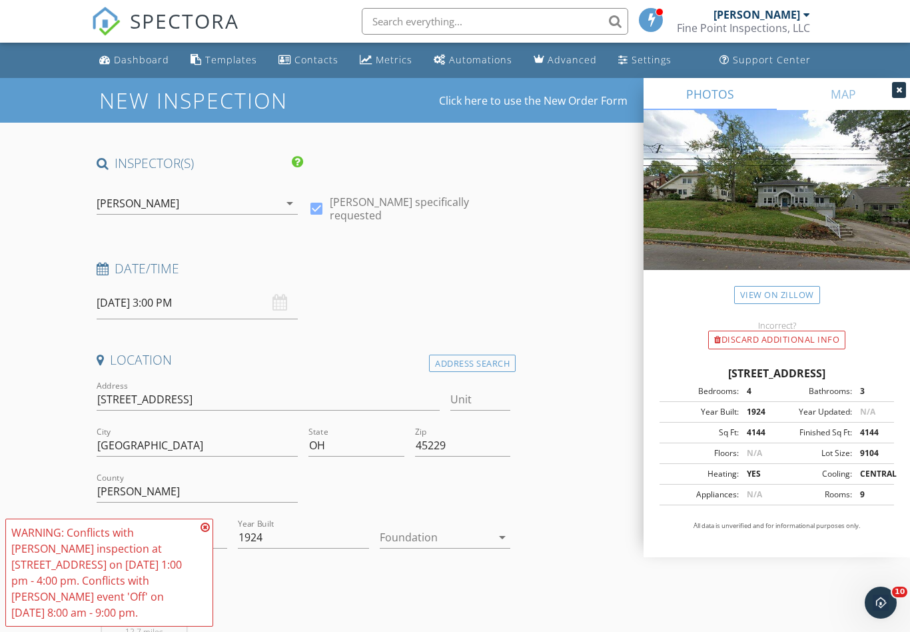
click at [205, 526] on icon at bounding box center [205, 527] width 9 height 11
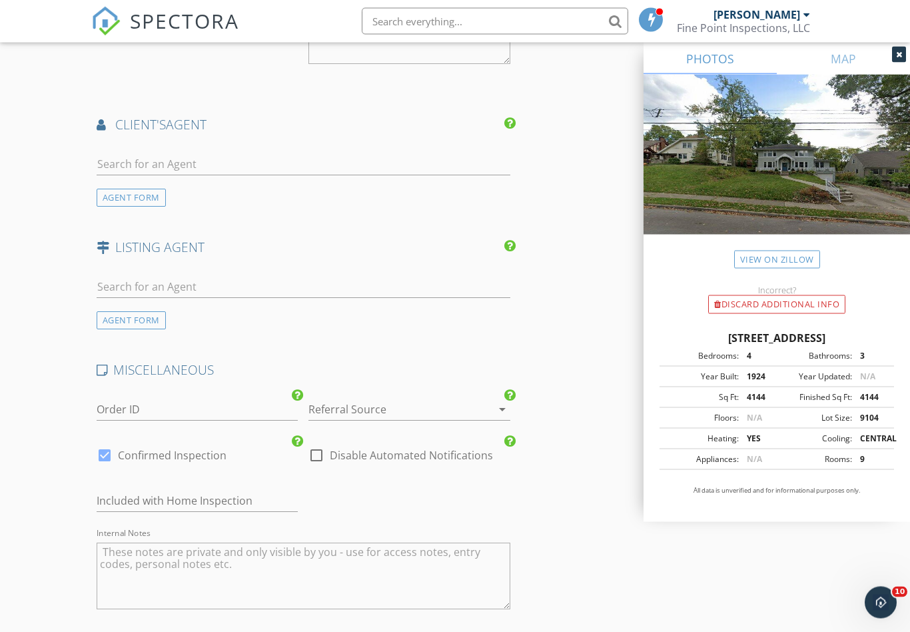
scroll to position [1875, 0]
click at [364, 412] on div at bounding box center [391, 408] width 165 height 21
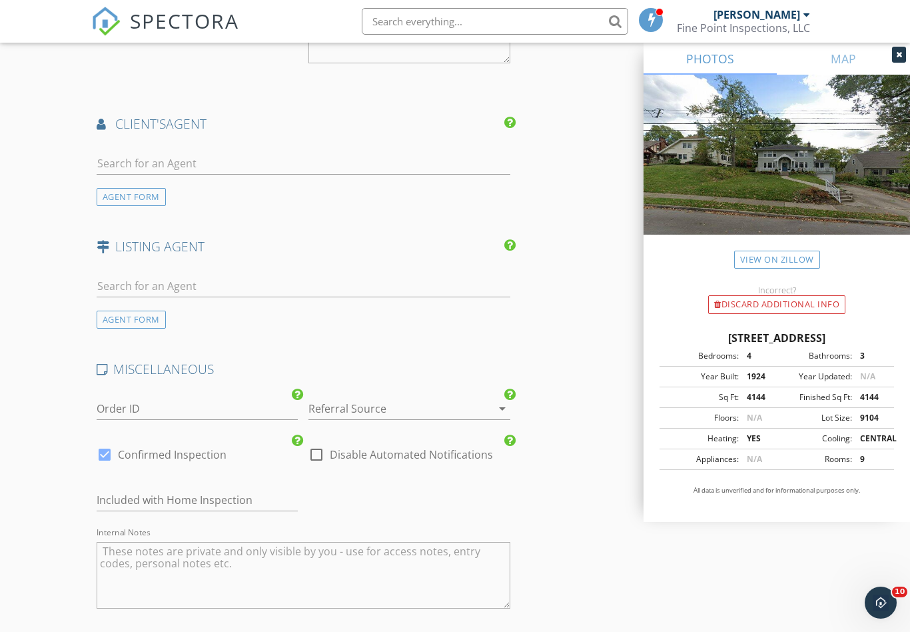
click at [363, 412] on div at bounding box center [391, 408] width 165 height 21
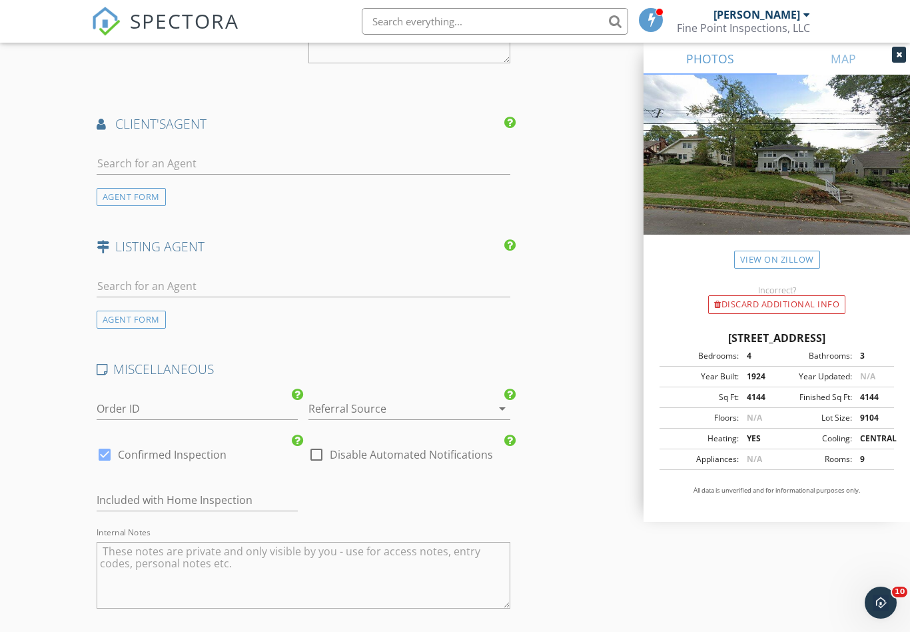
click at [370, 414] on div at bounding box center [391, 408] width 165 height 21
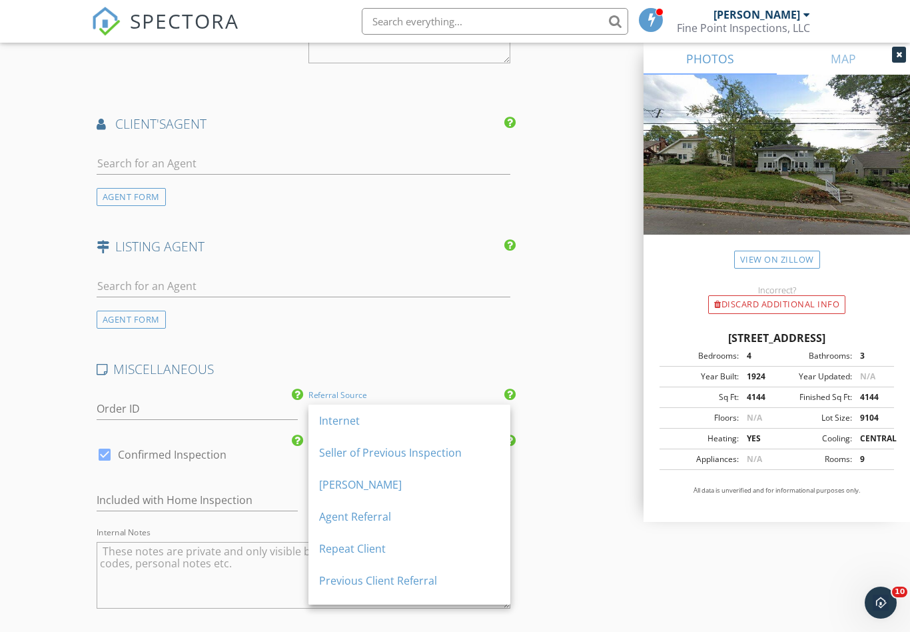
click at [351, 554] on div "Repeat Client" at bounding box center [409, 548] width 181 height 16
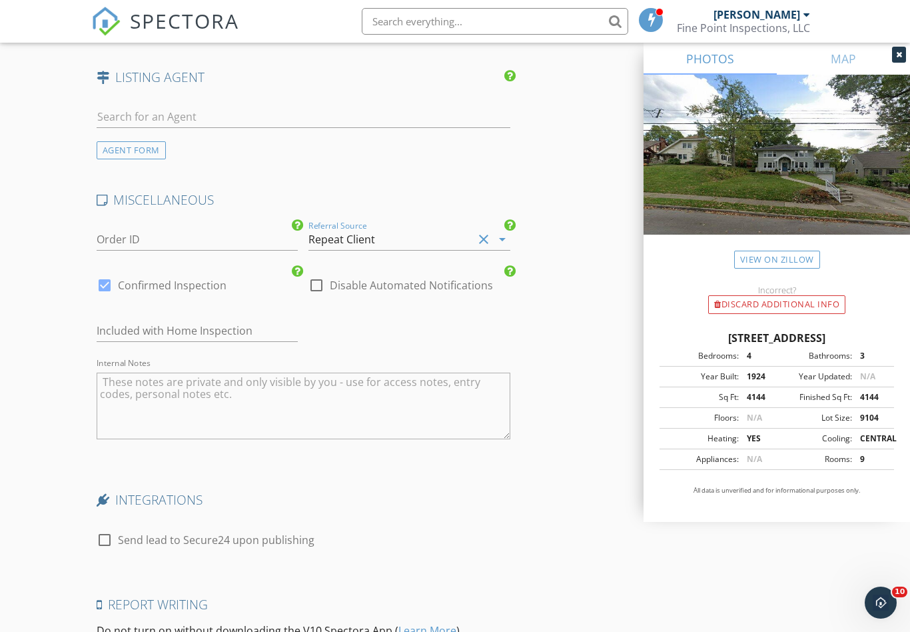
scroll to position [2223, 0]
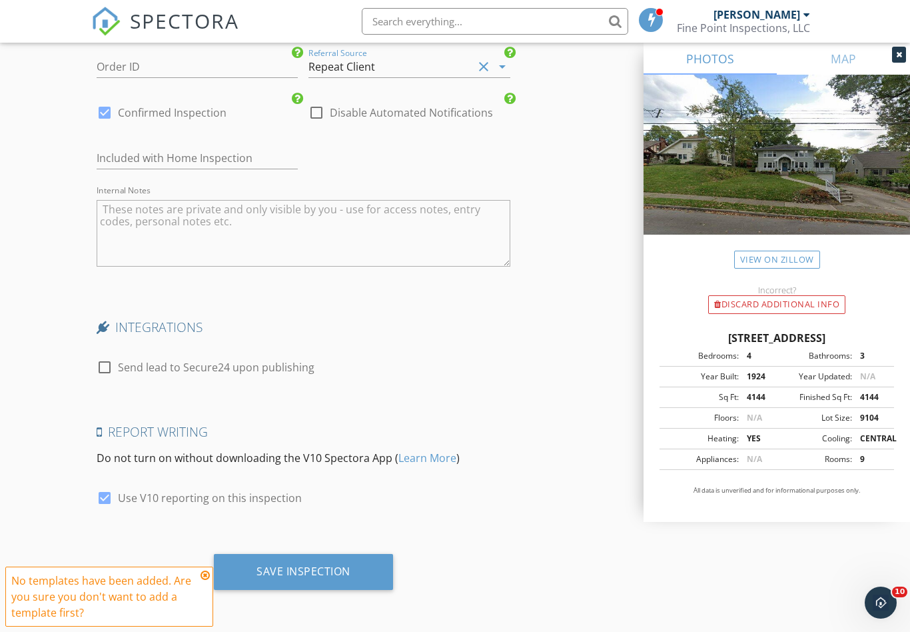
click at [207, 572] on icon at bounding box center [205, 575] width 9 height 11
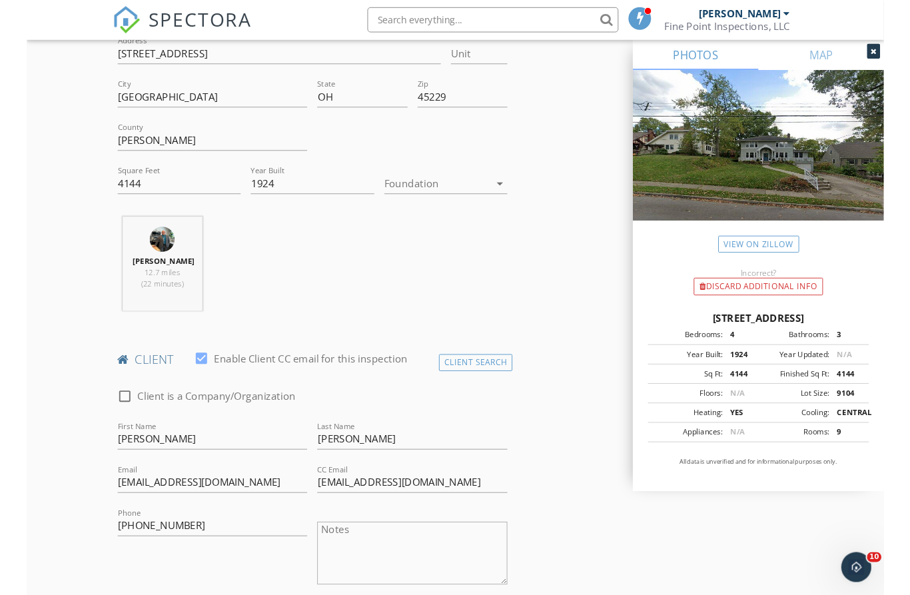
scroll to position [0, 0]
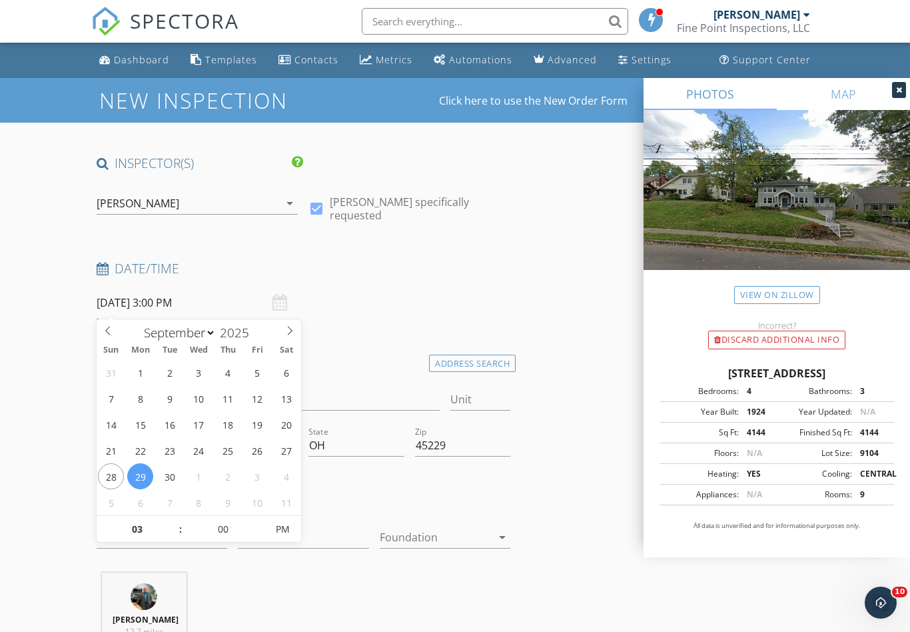
click at [134, 301] on input "09/29/2025 3:00 PM" at bounding box center [198, 303] width 202 height 33
click at [356, 586] on div "Eric Tenhundfeld 12.7 miles (22 minutes)" at bounding box center [303, 627] width 424 height 111
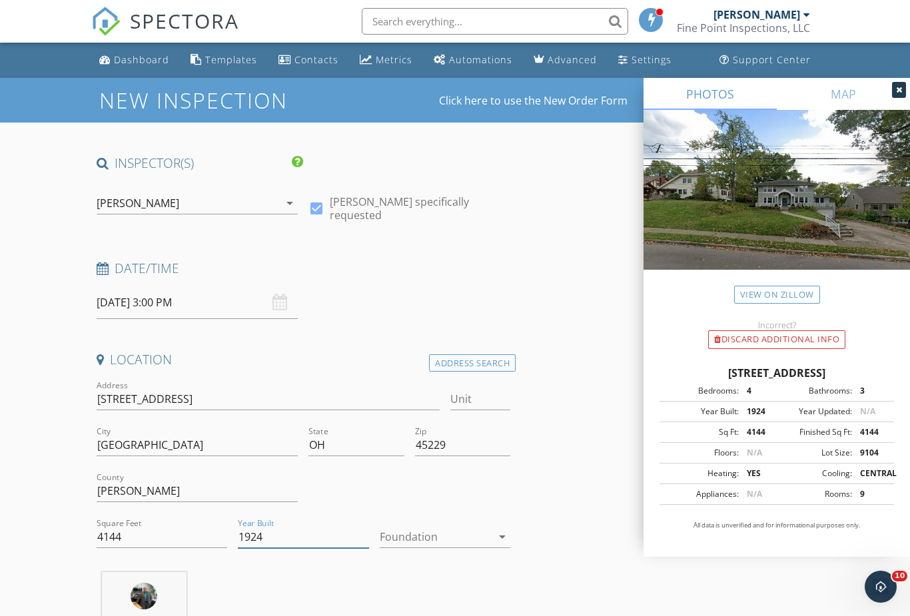
click at [344, 536] on input "1924" at bounding box center [303, 537] width 131 height 22
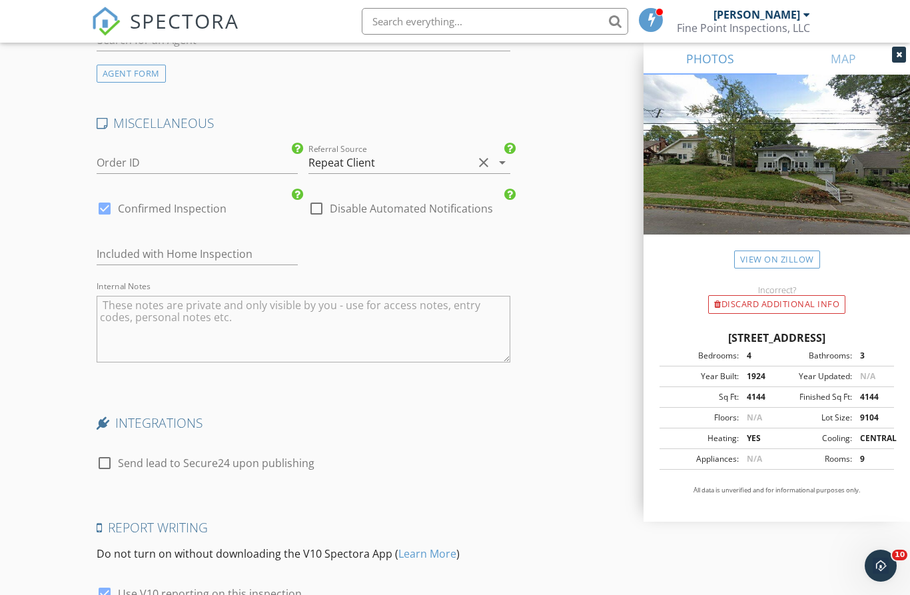
scroll to position [2260, 0]
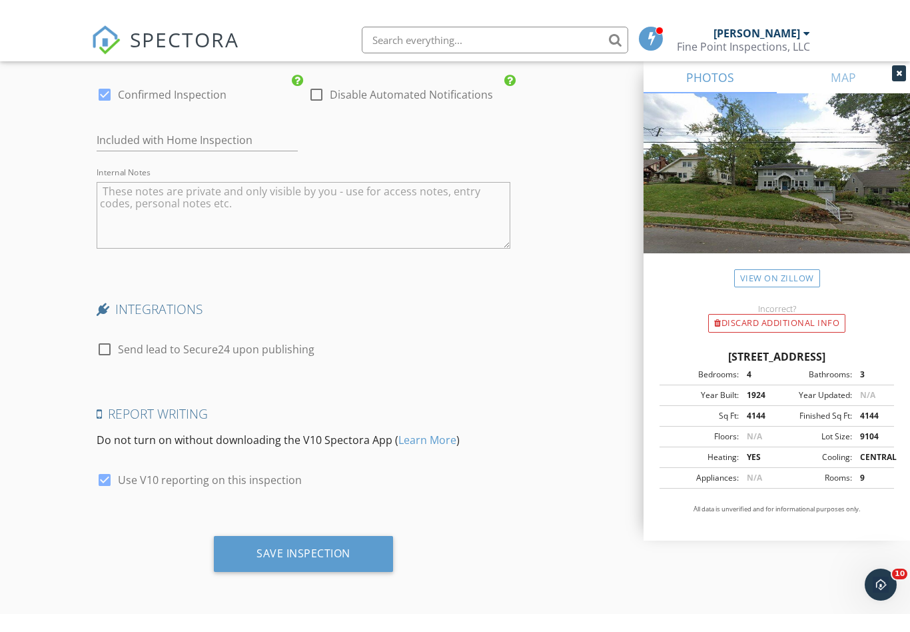
scroll to position [2215, 0]
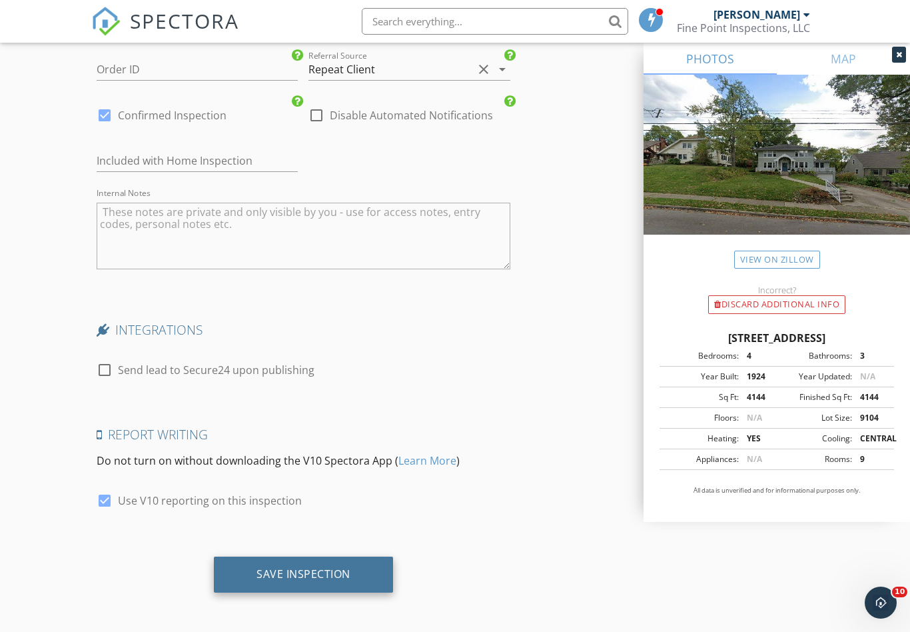
click at [299, 580] on div "Save Inspection" at bounding box center [304, 573] width 94 height 13
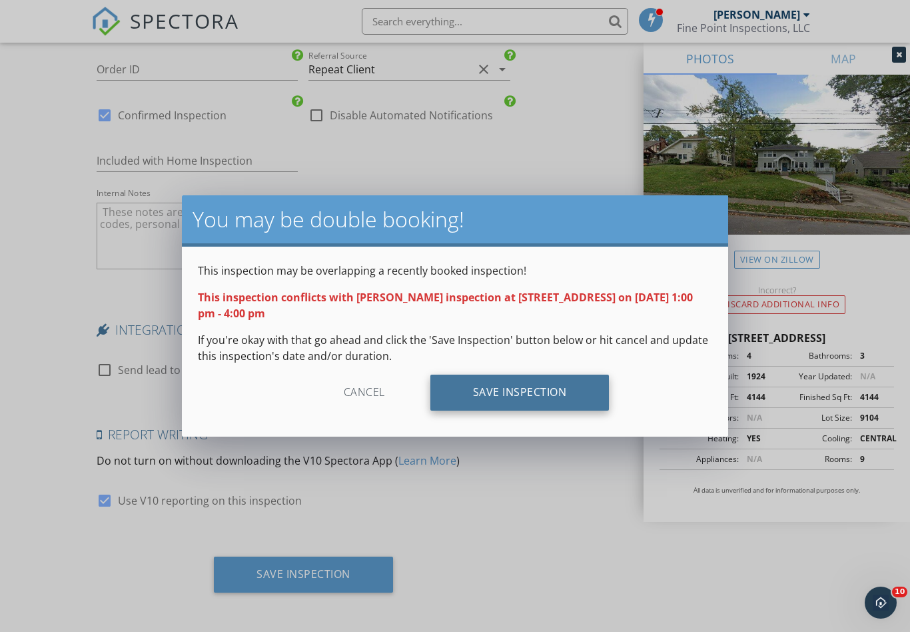
click at [508, 392] on div "Save Inspection" at bounding box center [519, 392] width 179 height 36
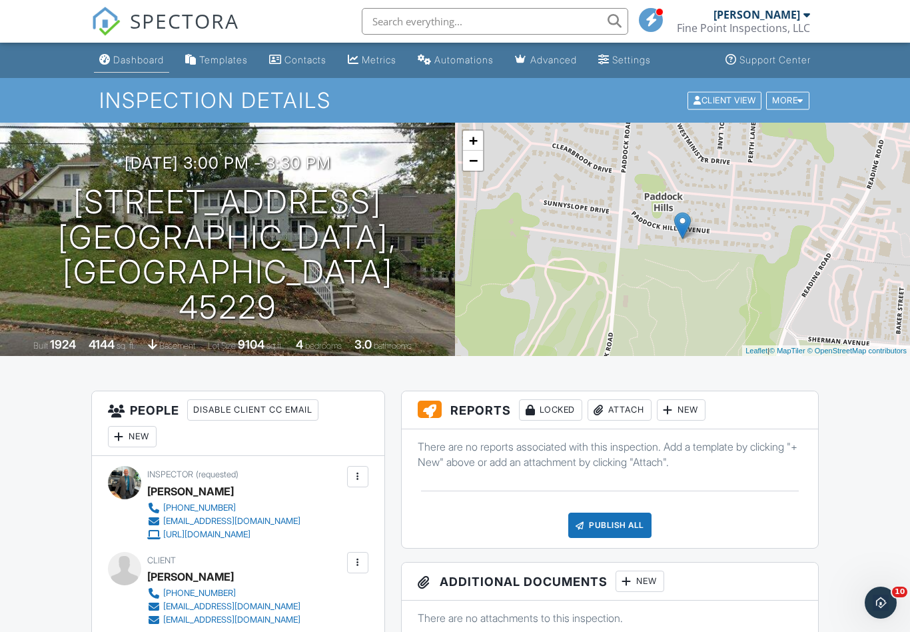
click at [133, 57] on div "Dashboard" at bounding box center [138, 59] width 51 height 11
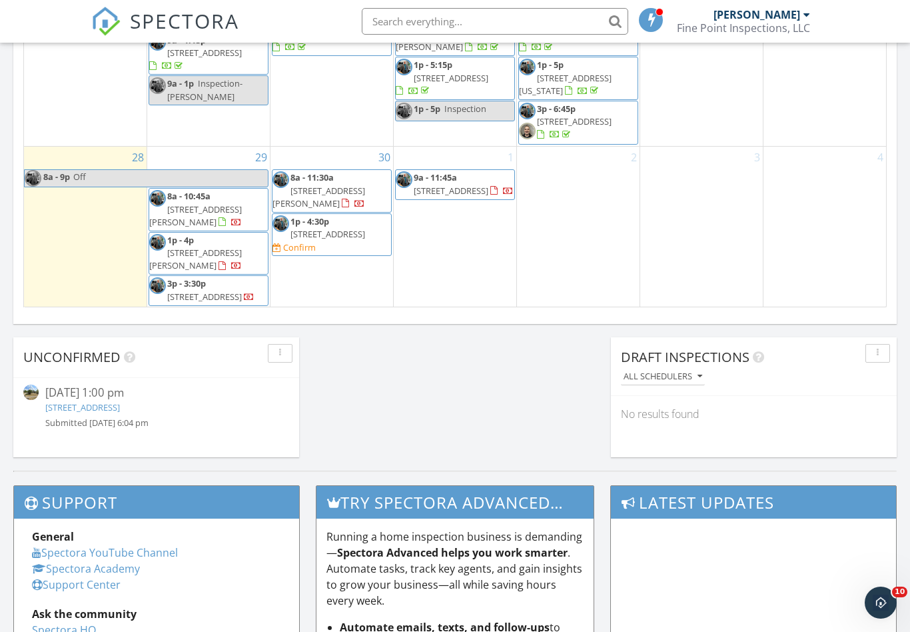
scroll to position [238, 0]
click at [320, 228] on span "[STREET_ADDRESS]" at bounding box center [328, 234] width 75 height 12
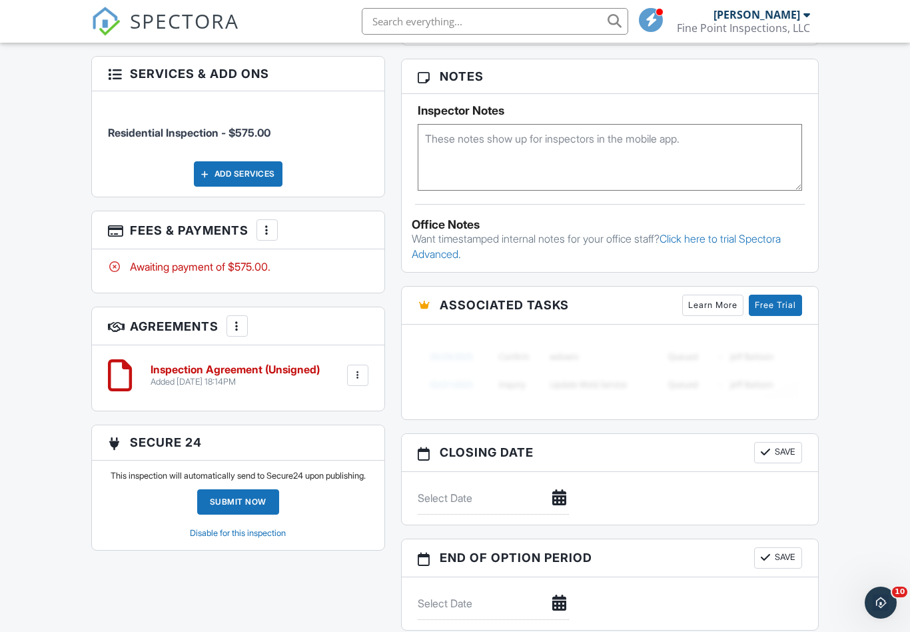
scroll to position [985, 0]
click at [263, 231] on div at bounding box center [267, 229] width 13 height 13
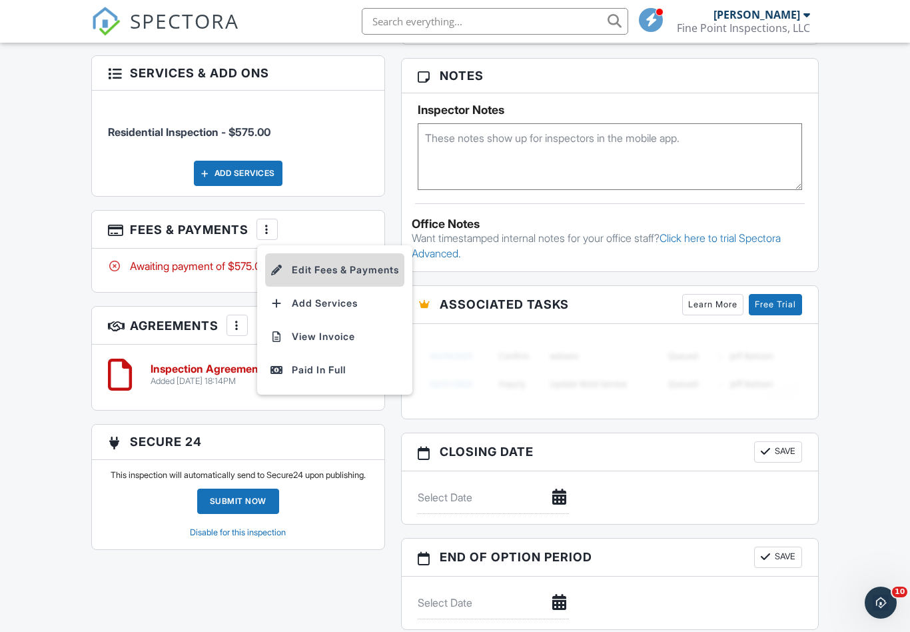
click at [317, 267] on li "Edit Fees & Payments" at bounding box center [334, 269] width 139 height 33
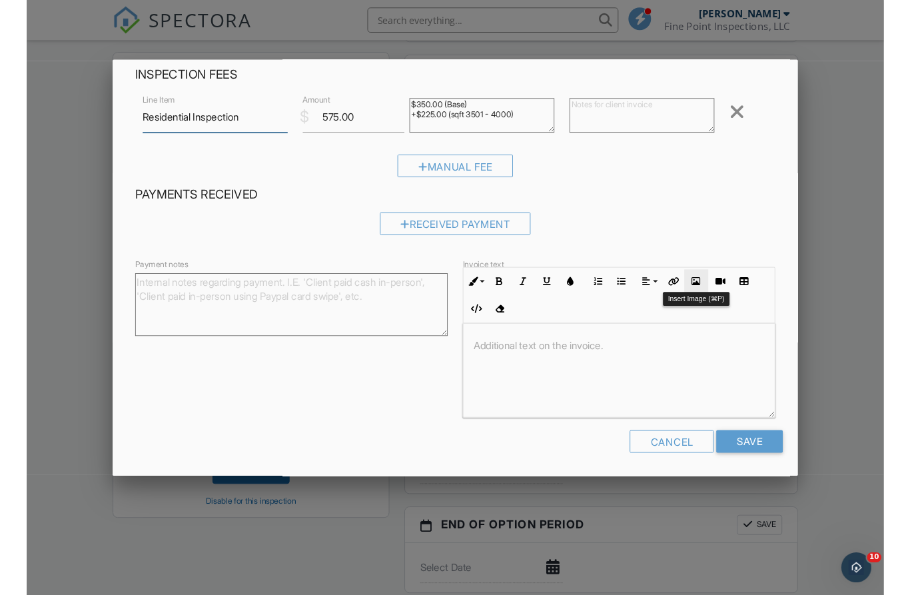
scroll to position [59, 0]
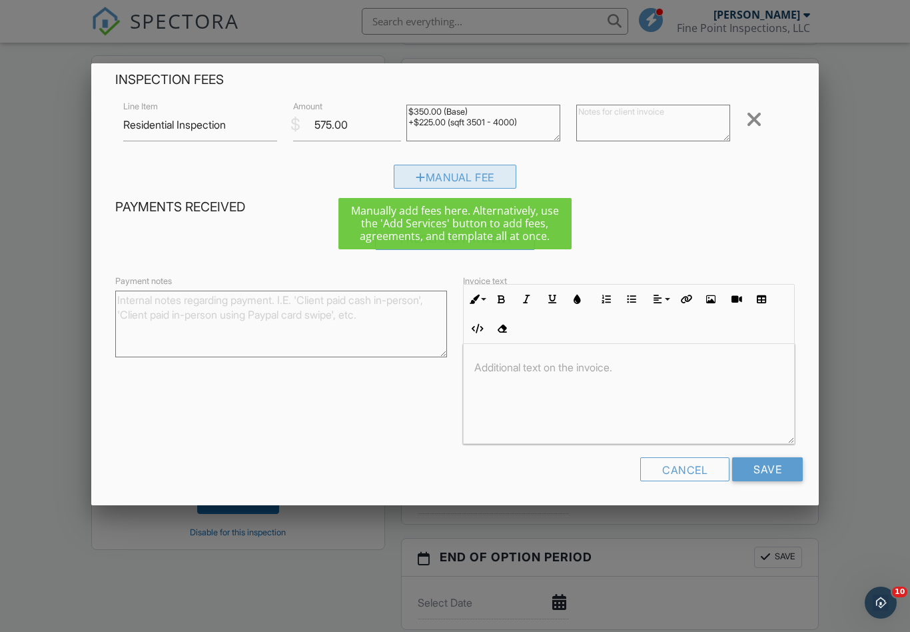
click at [451, 180] on div "Manual Fee" at bounding box center [455, 177] width 123 height 24
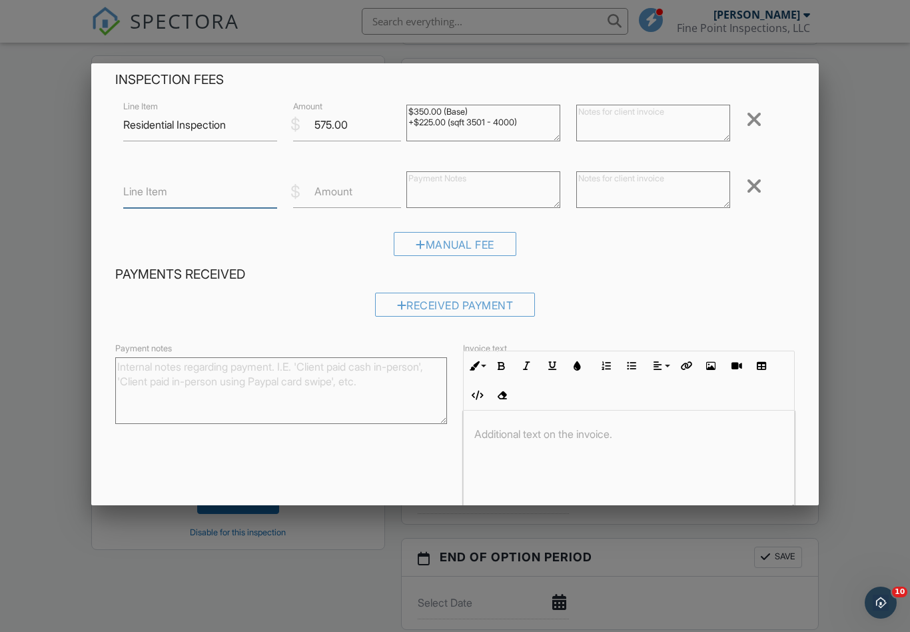
click at [201, 203] on input "Line Item" at bounding box center [200, 191] width 154 height 33
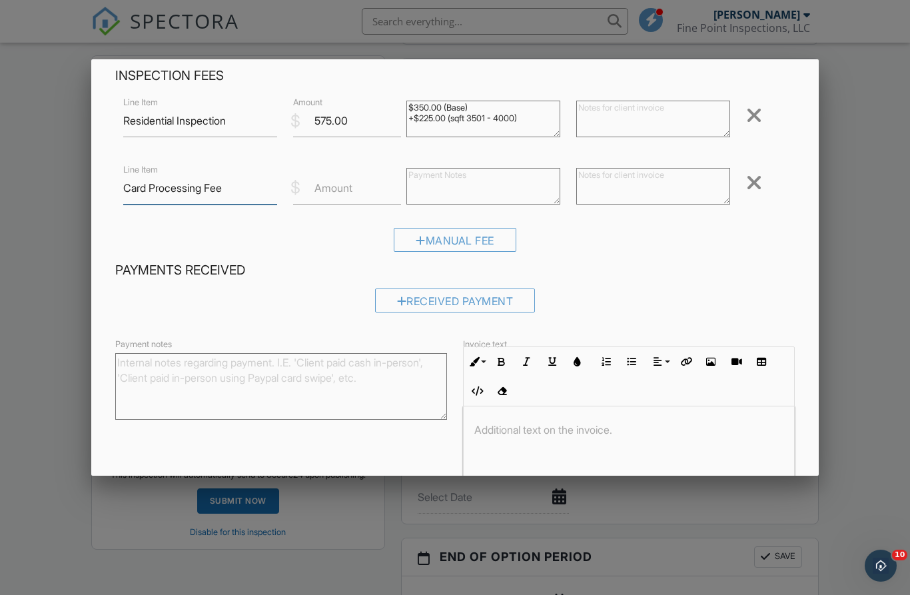
type input "Card Processing Fee"
click at [455, 195] on textarea at bounding box center [483, 186] width 154 height 37
click at [360, 198] on input "Amount" at bounding box center [347, 188] width 108 height 33
type input "1"
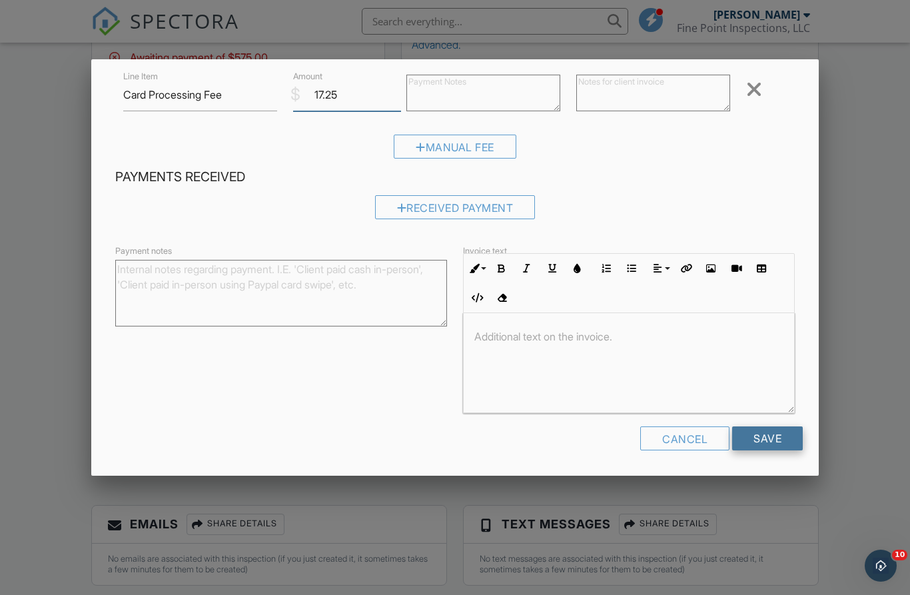
scroll to position [152, 0]
type input "17.25"
click at [770, 435] on form "Inspection Fees Line Item Residential Inspection $ Amount 575.00 $350.00 (Base)…" at bounding box center [455, 218] width 696 height 486
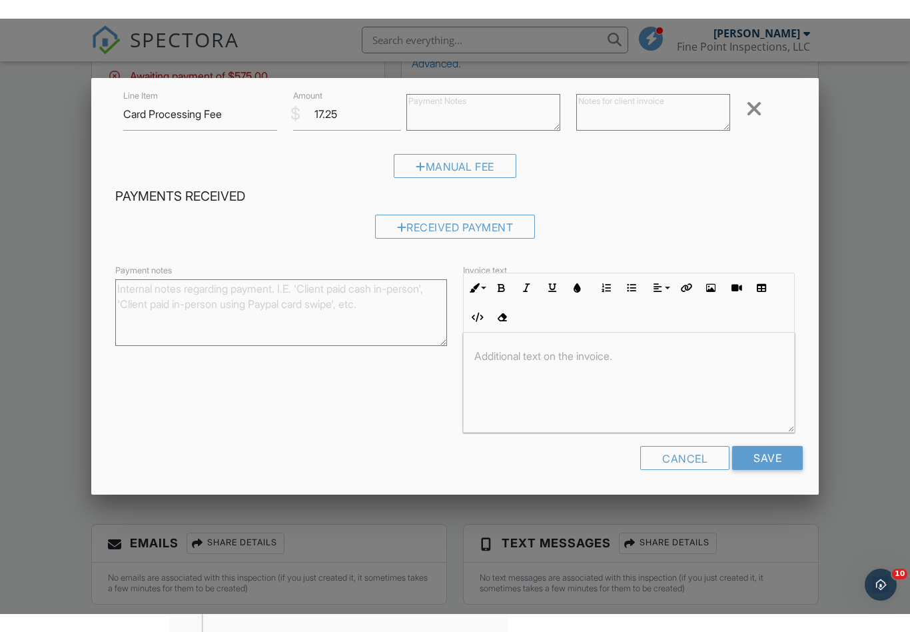
scroll to position [126, 0]
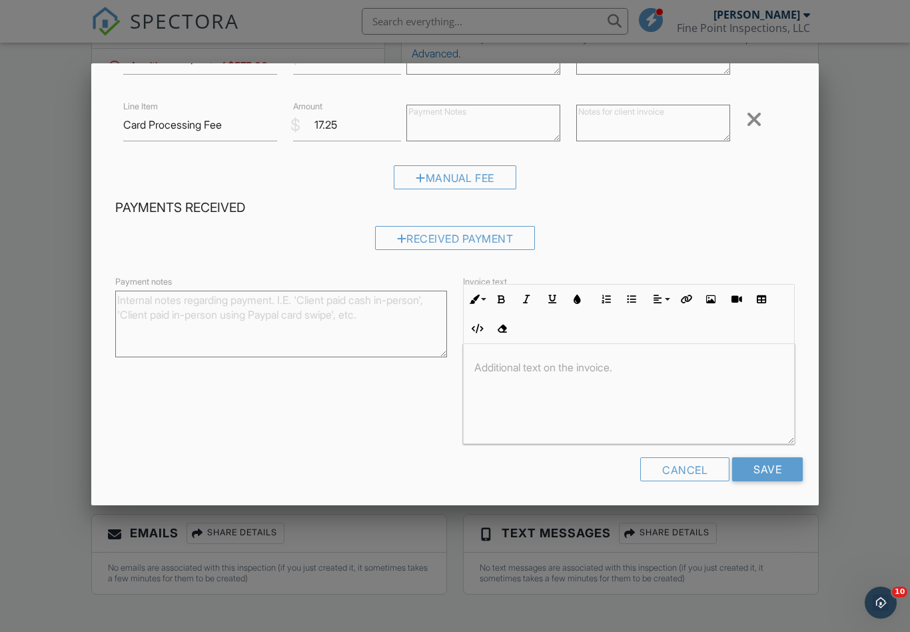
click at [774, 469] on input "Save" at bounding box center [767, 469] width 71 height 24
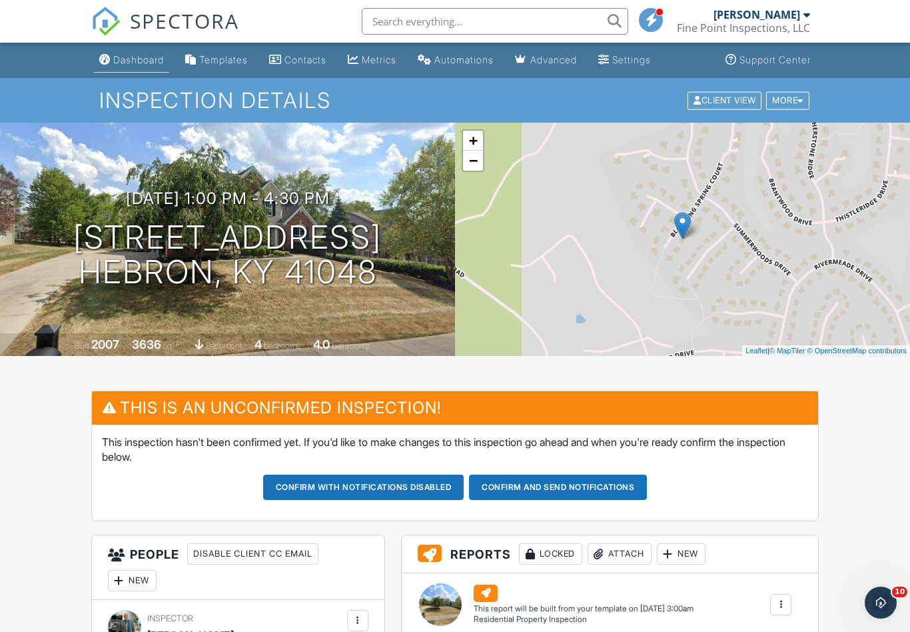
click at [116, 62] on div "Dashboard" at bounding box center [138, 59] width 51 height 11
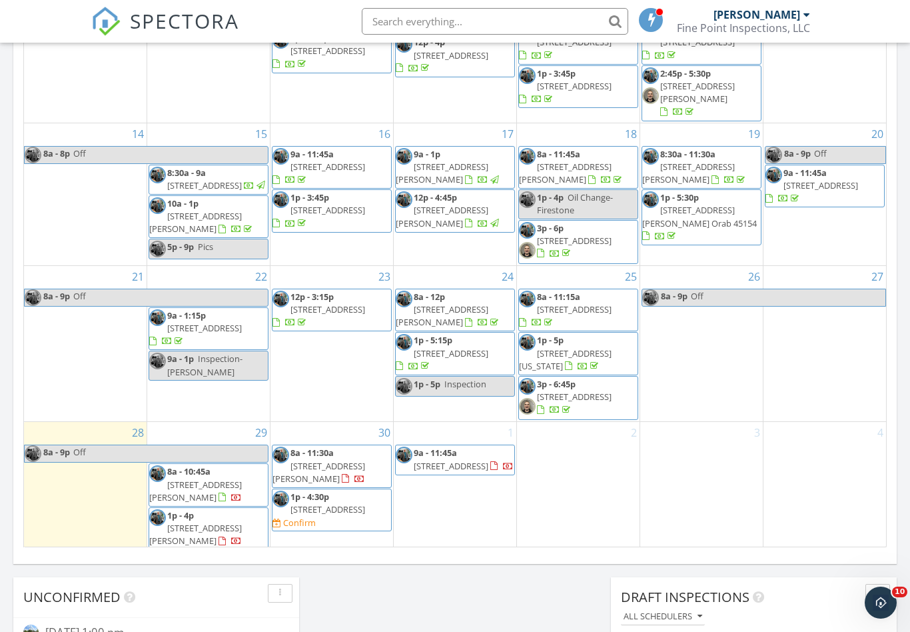
scroll to position [178, 0]
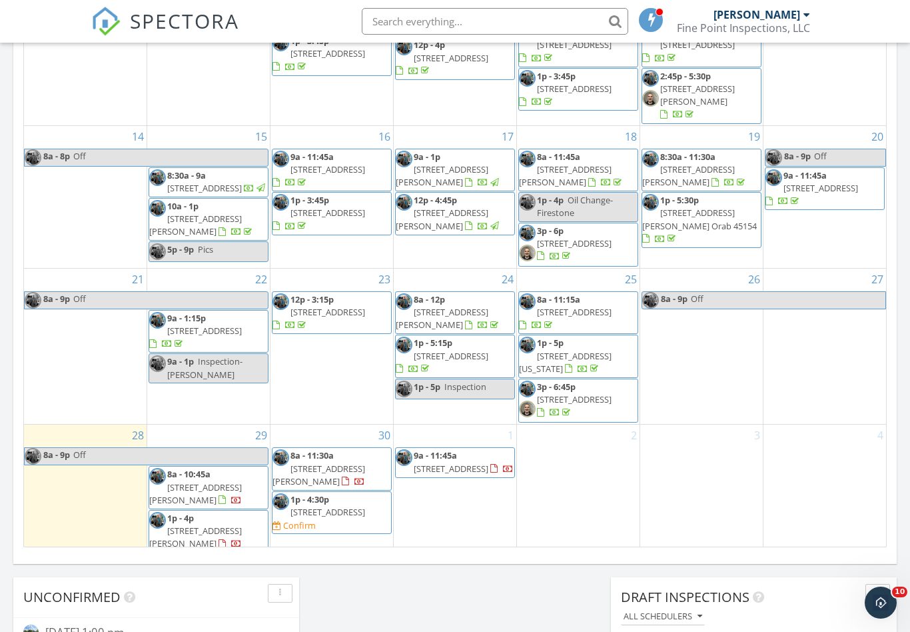
click at [464, 266] on div "17 9a - 1p 5066 Deerview Woods Dr, Cleves 45002 12p - 4:45p 55 Bonham Rd, Cinci…" at bounding box center [455, 197] width 123 height 142
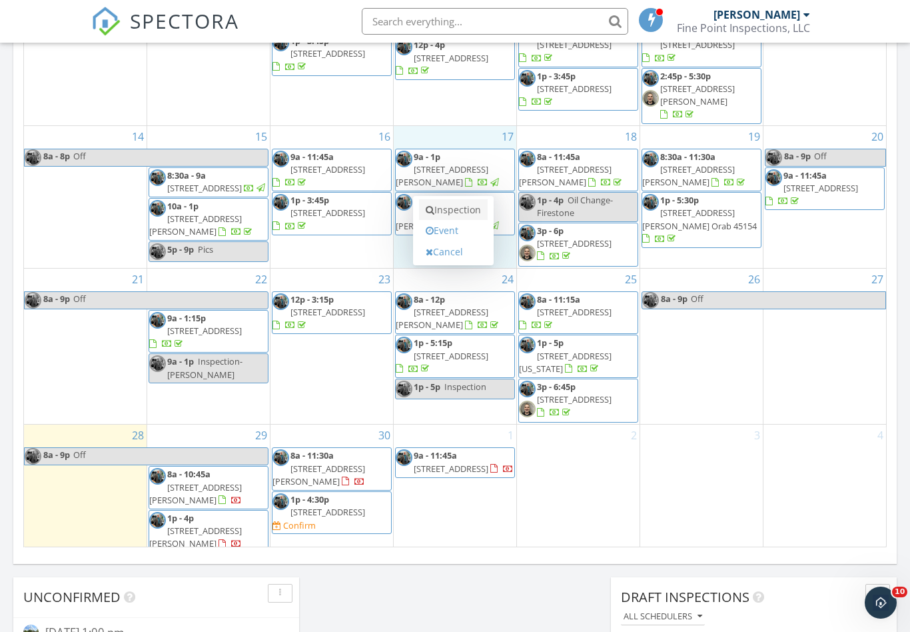
click at [459, 203] on link "Inspection" at bounding box center [453, 209] width 69 height 21
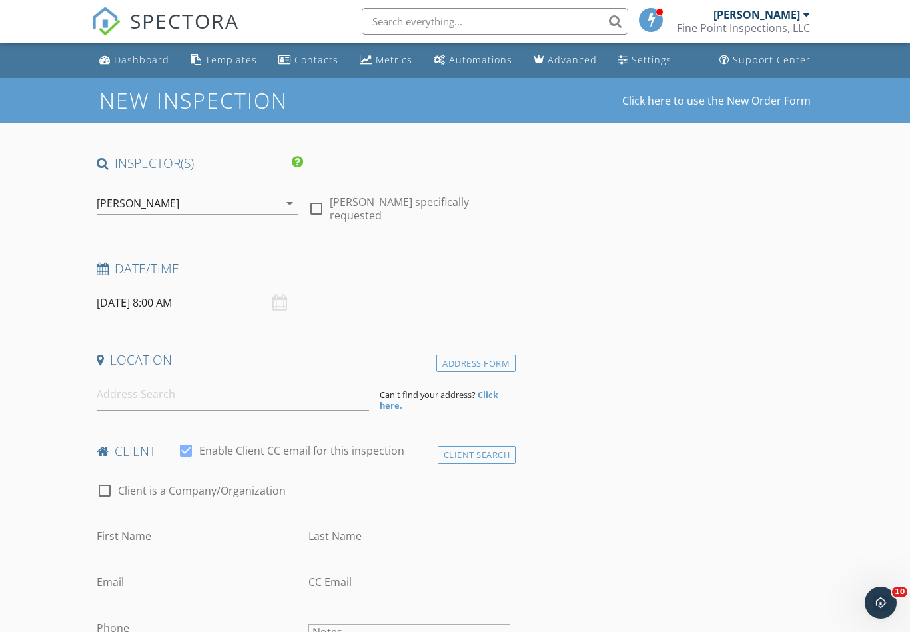
click at [319, 208] on div at bounding box center [316, 208] width 23 height 23
checkbox input "true"
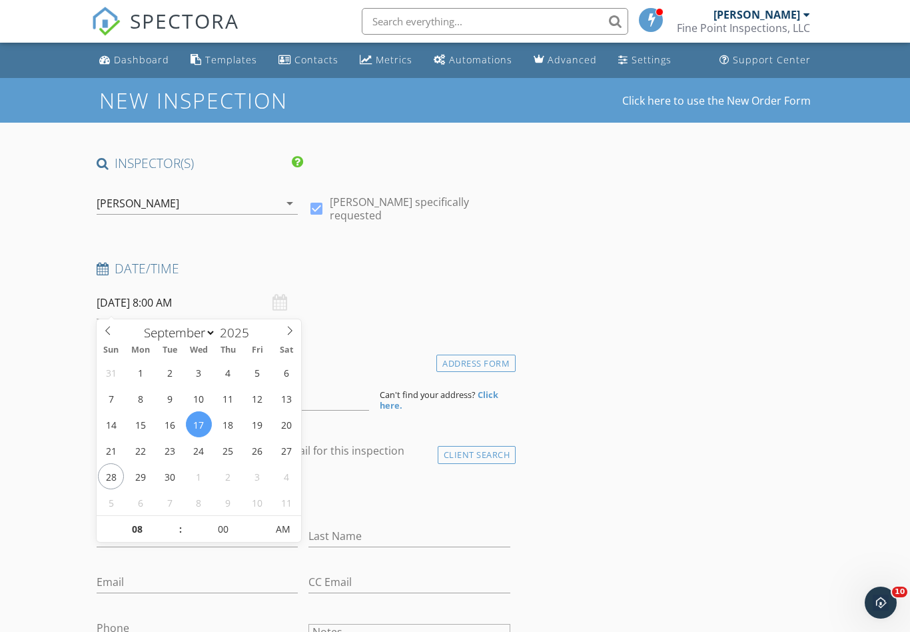
click at [146, 296] on input "[DATE] 8:00 AM" at bounding box center [198, 303] width 202 height 33
click at [143, 529] on input "08" at bounding box center [138, 529] width 82 height 27
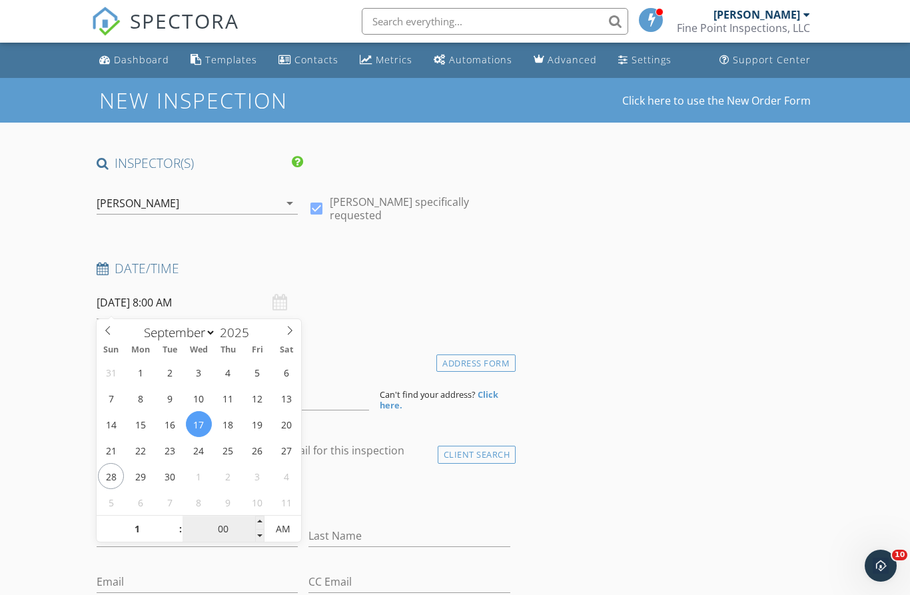
type input "01"
type input "[DATE] 1:00 AM"
click at [219, 527] on input "00" at bounding box center [224, 529] width 82 height 27
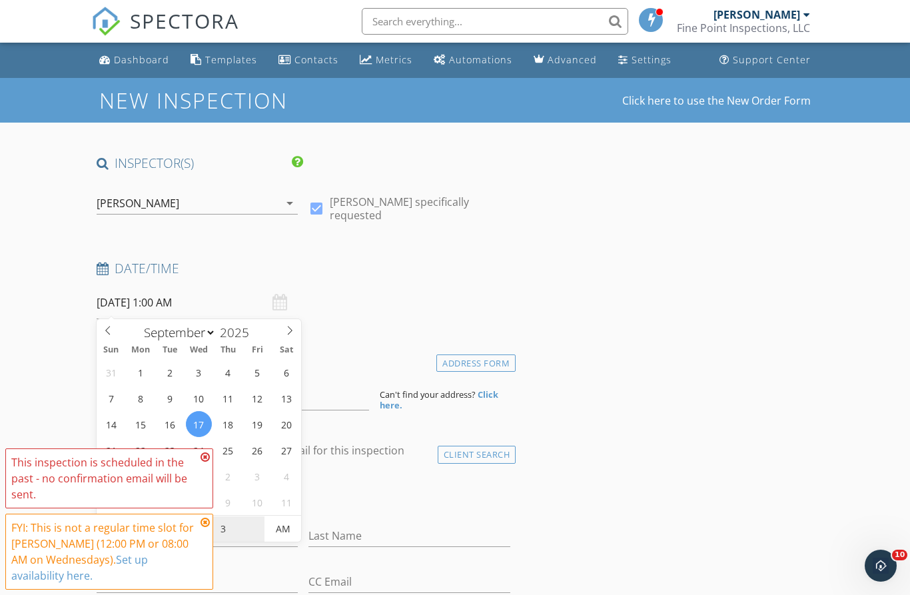
type input "30"
type input "[DATE] 1:30 PM"
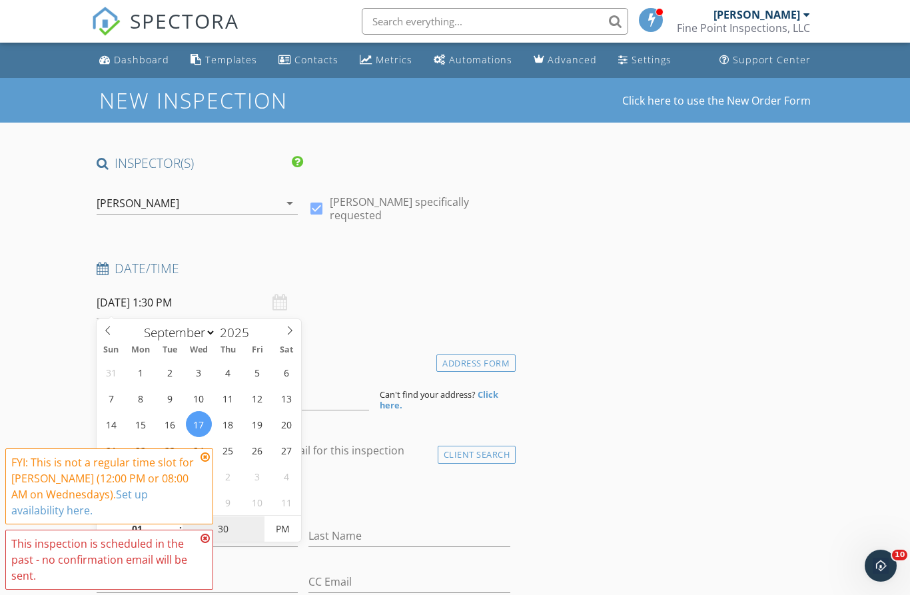
type input "30"
click at [406, 536] on input "Last Name" at bounding box center [410, 536] width 202 height 22
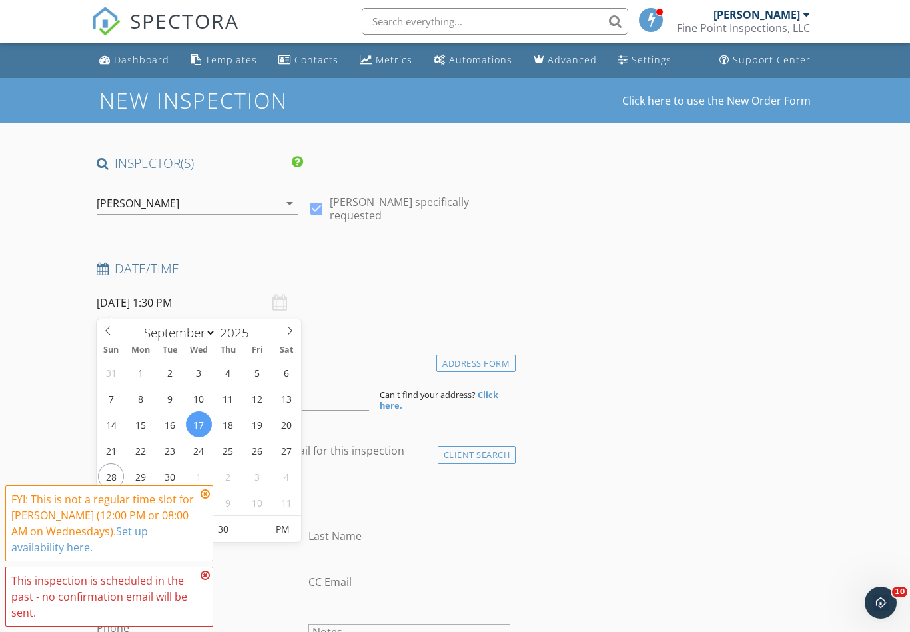
click at [210, 574] on div "This inspection is scheduled in the past - no confirmation email will be sent." at bounding box center [109, 596] width 208 height 60
click at [207, 575] on icon at bounding box center [205, 575] width 9 height 11
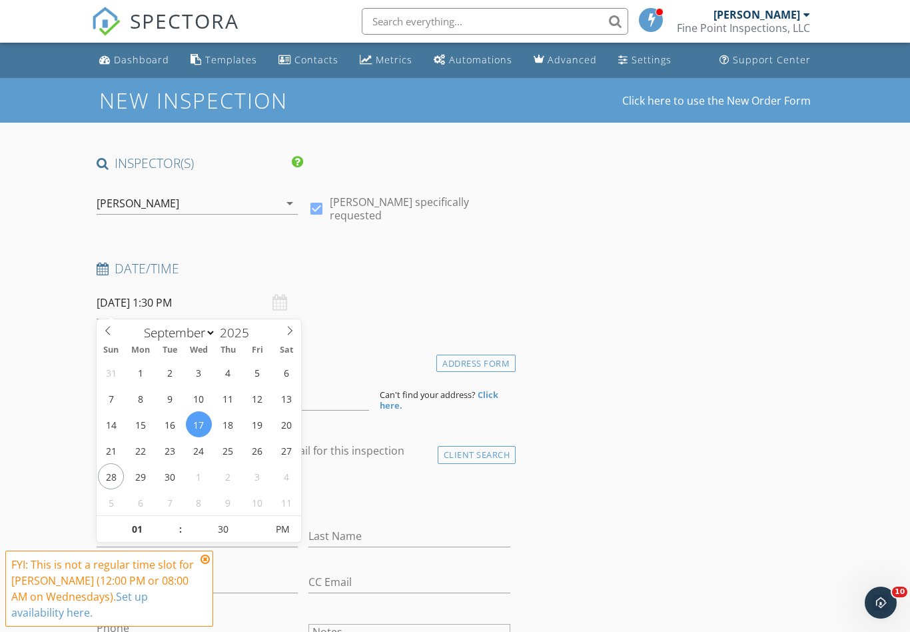
click at [205, 558] on icon at bounding box center [205, 559] width 9 height 11
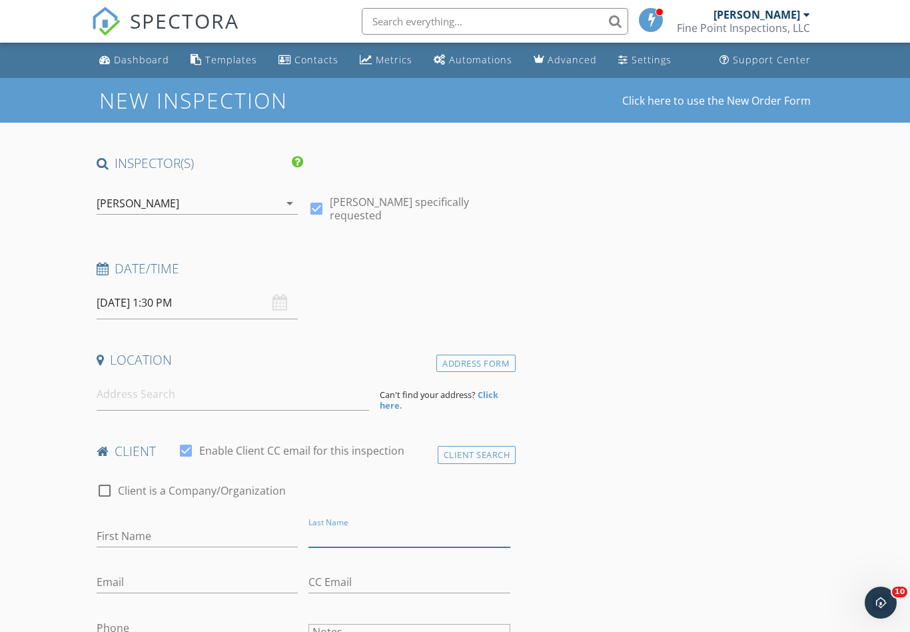
click at [385, 528] on input "Last Name" at bounding box center [410, 536] width 202 height 22
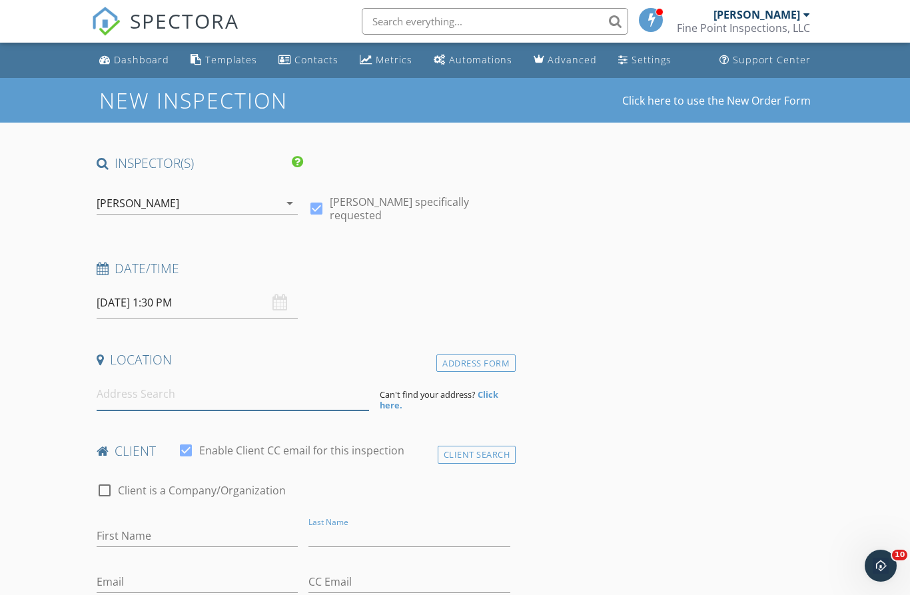
click at [175, 398] on input at bounding box center [233, 394] width 273 height 33
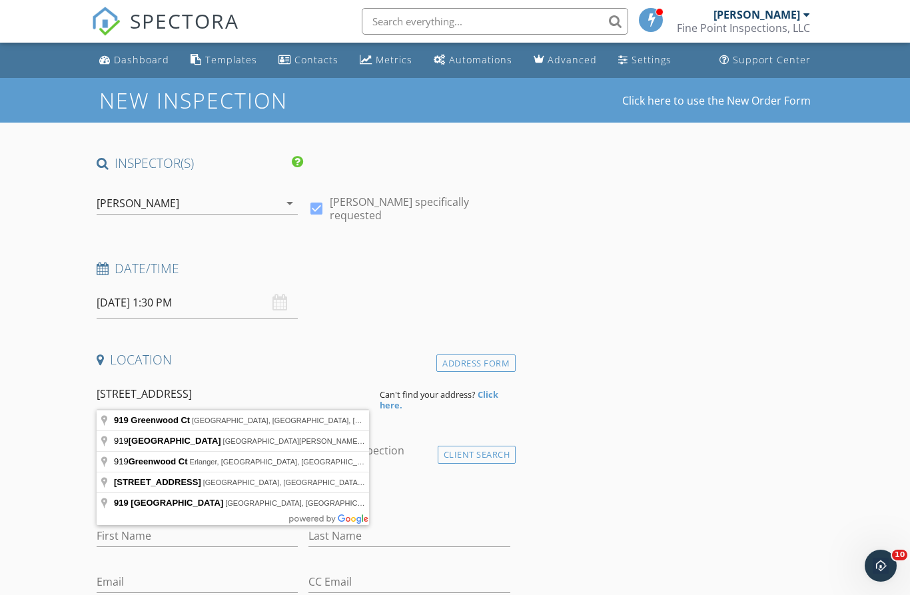
type input "[STREET_ADDRESS]"
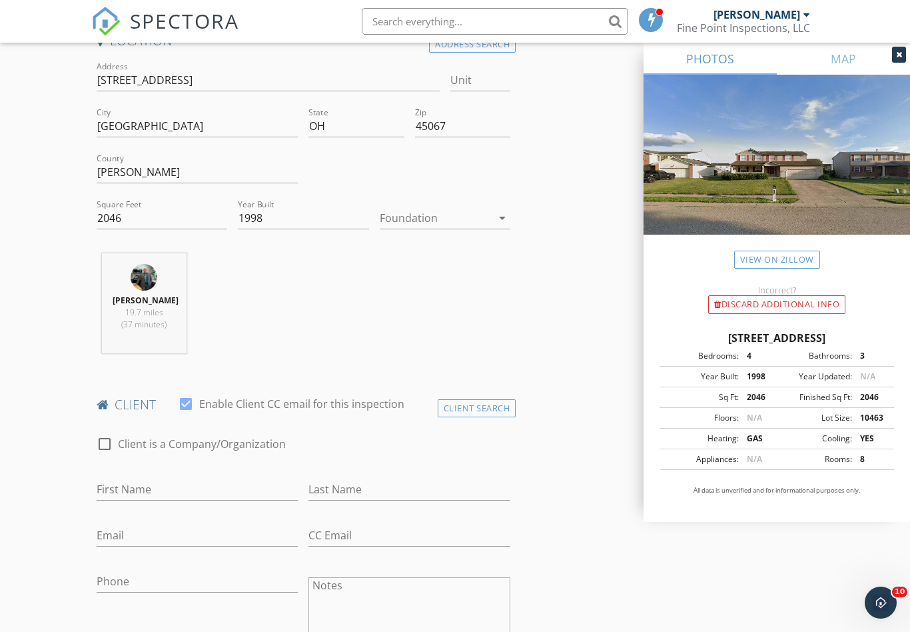
scroll to position [322, 0]
click at [408, 217] on div at bounding box center [436, 215] width 112 height 21
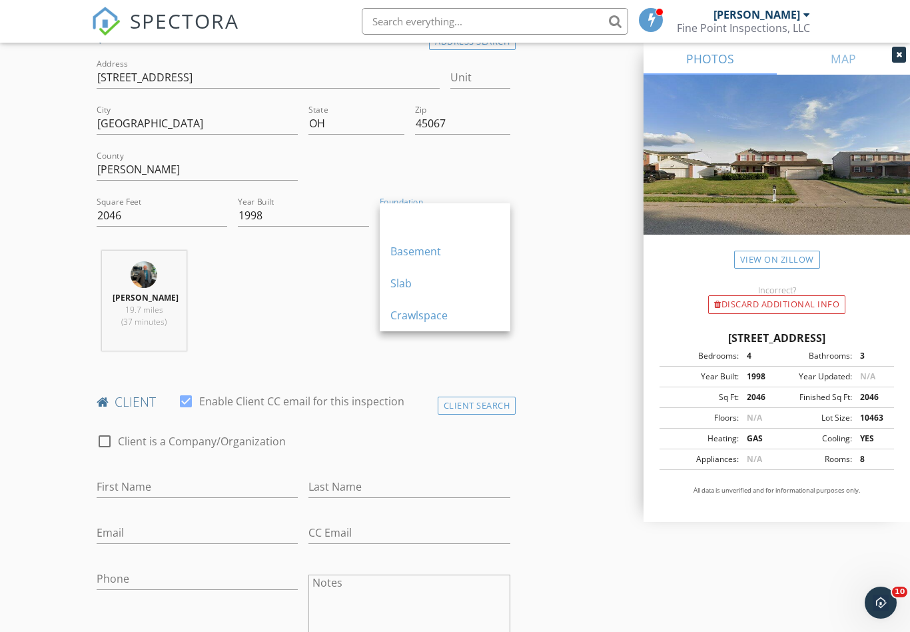
click at [408, 248] on div "Basement" at bounding box center [444, 251] width 109 height 16
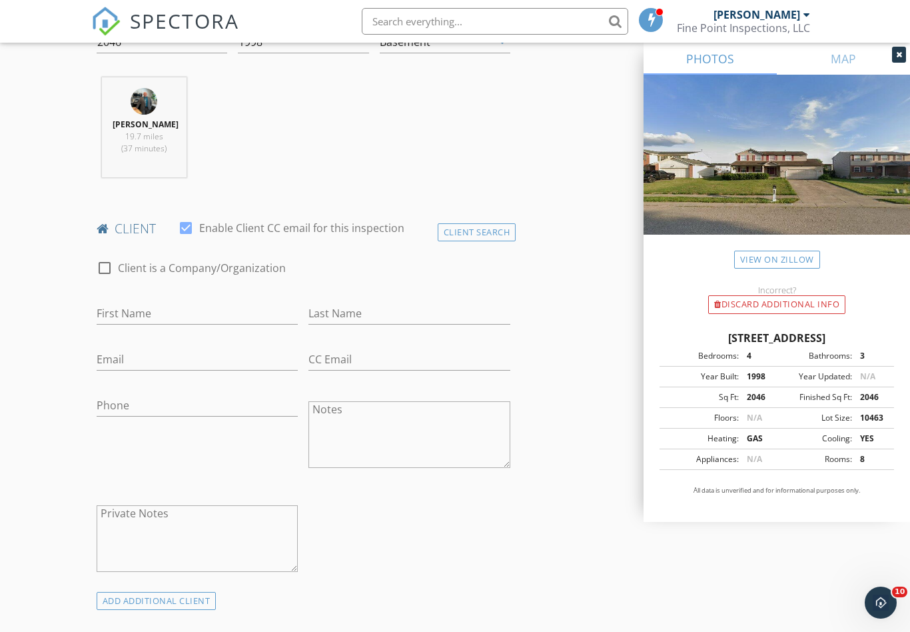
scroll to position [496, 0]
click at [477, 240] on div "Client Search" at bounding box center [477, 231] width 79 height 18
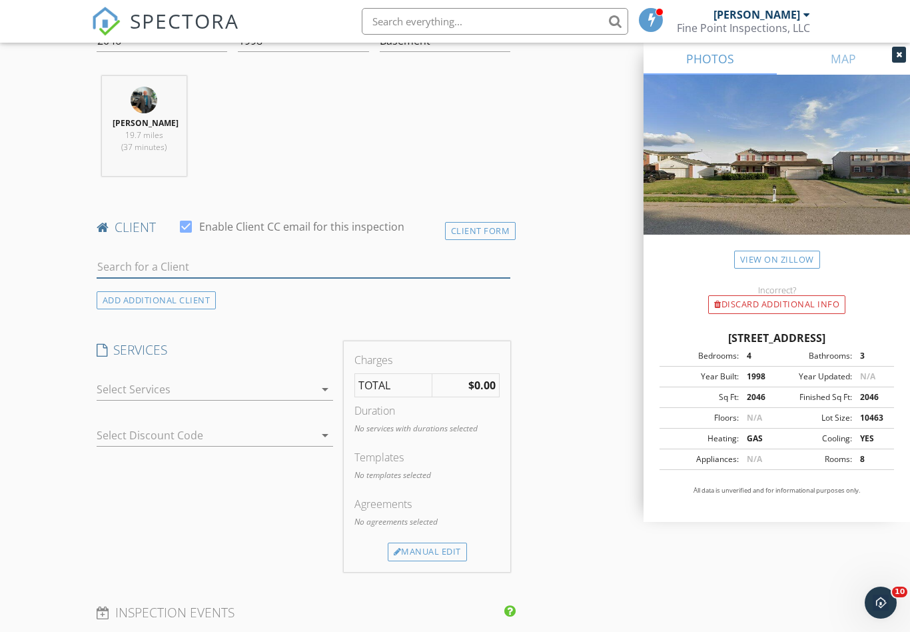
click at [241, 278] on input "text" at bounding box center [304, 267] width 414 height 22
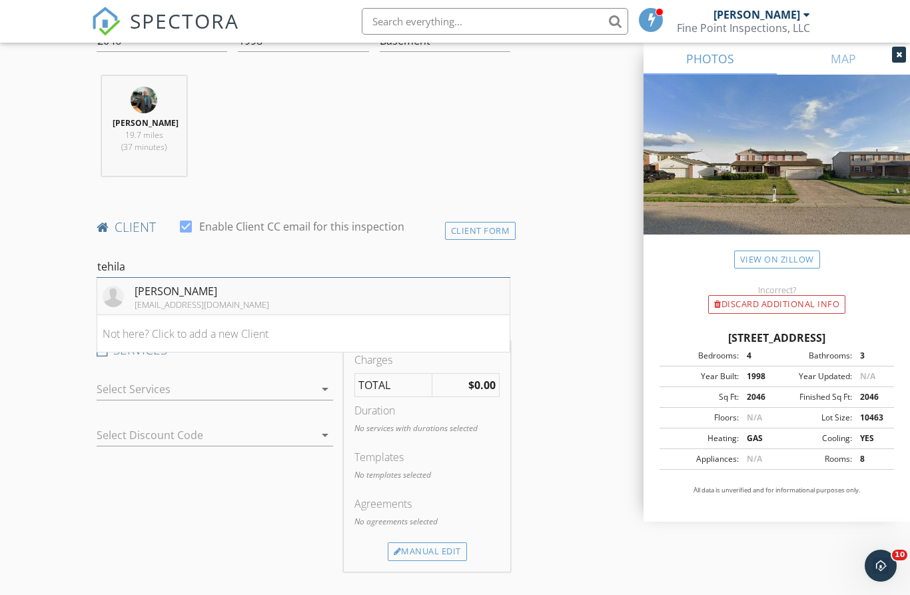
type input "tehila"
click at [186, 310] on div "[EMAIL_ADDRESS][DOMAIN_NAME]" at bounding box center [202, 304] width 135 height 11
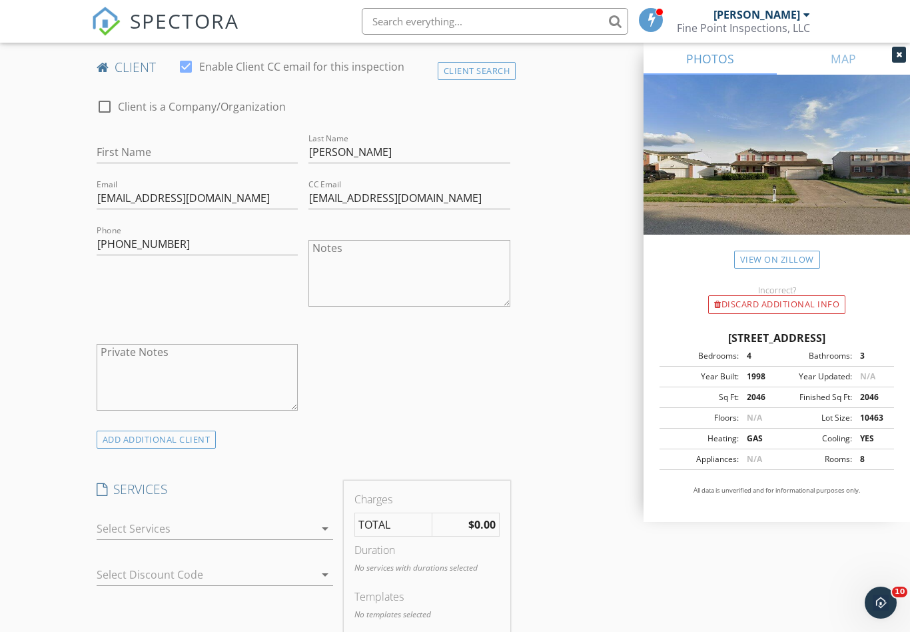
scroll to position [648, 0]
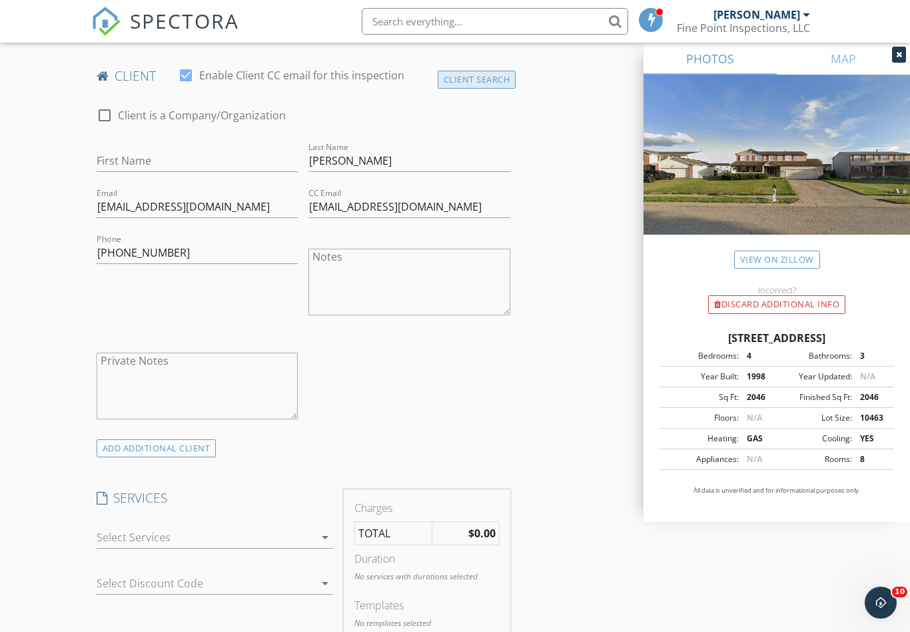
click at [464, 89] on div "Client Search" at bounding box center [477, 80] width 79 height 18
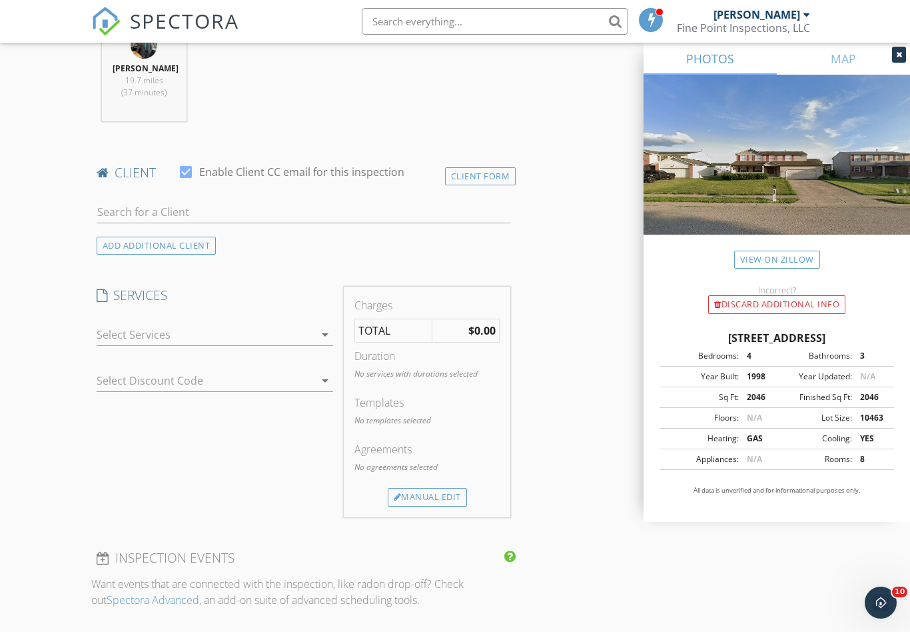
scroll to position [524, 0]
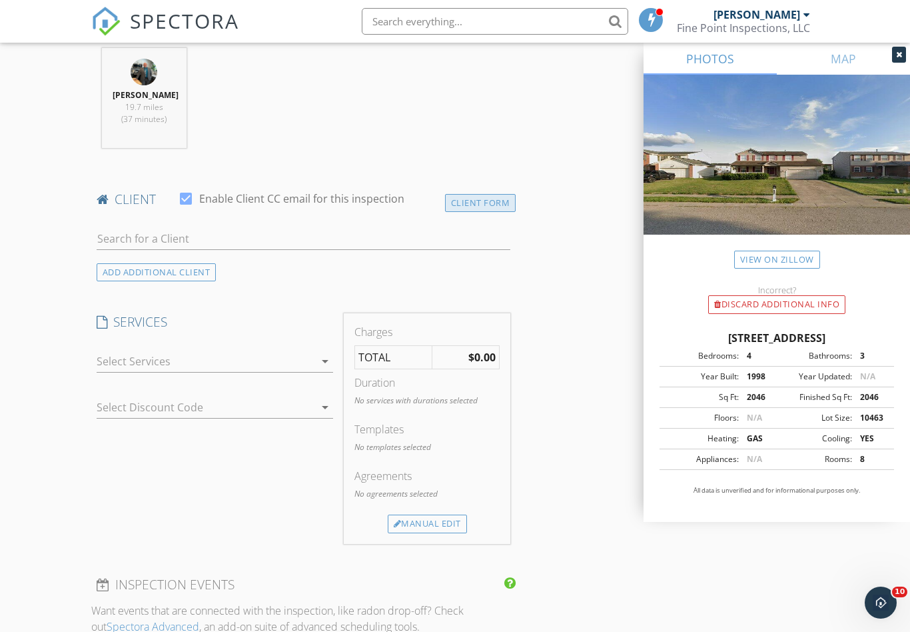
click at [470, 212] on div "Client Form" at bounding box center [480, 203] width 71 height 18
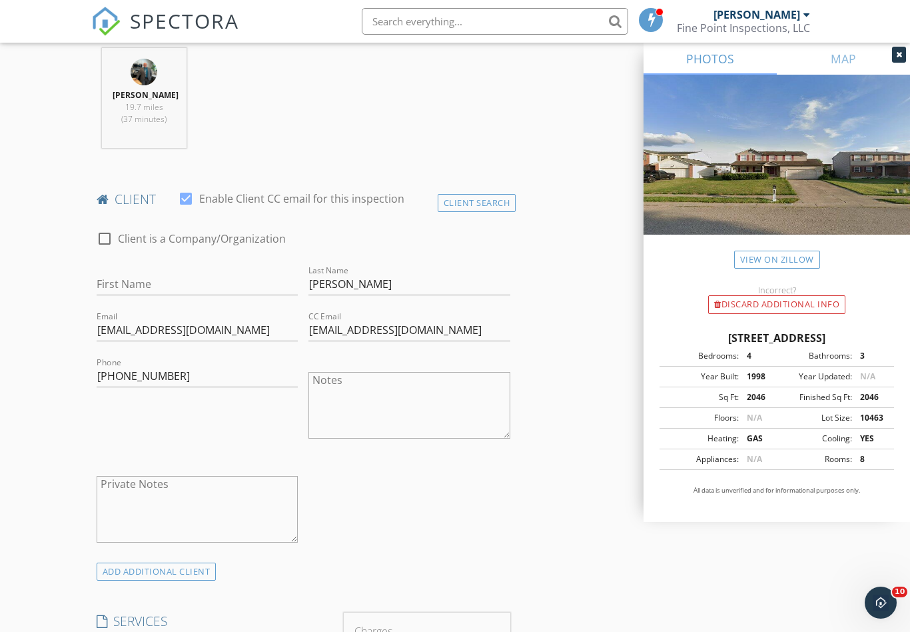
click at [103, 249] on div at bounding box center [104, 238] width 23 height 23
checkbox input "true"
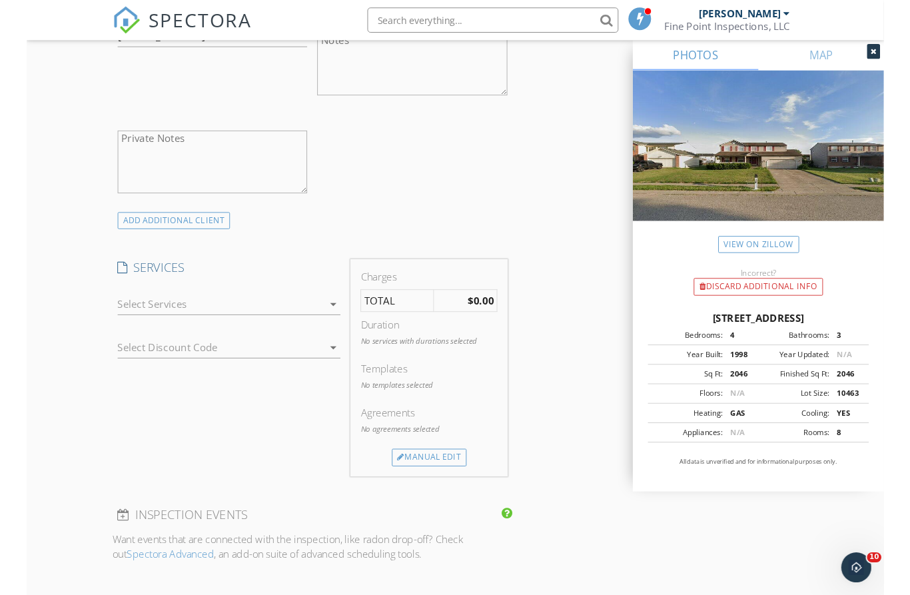
scroll to position [863, 0]
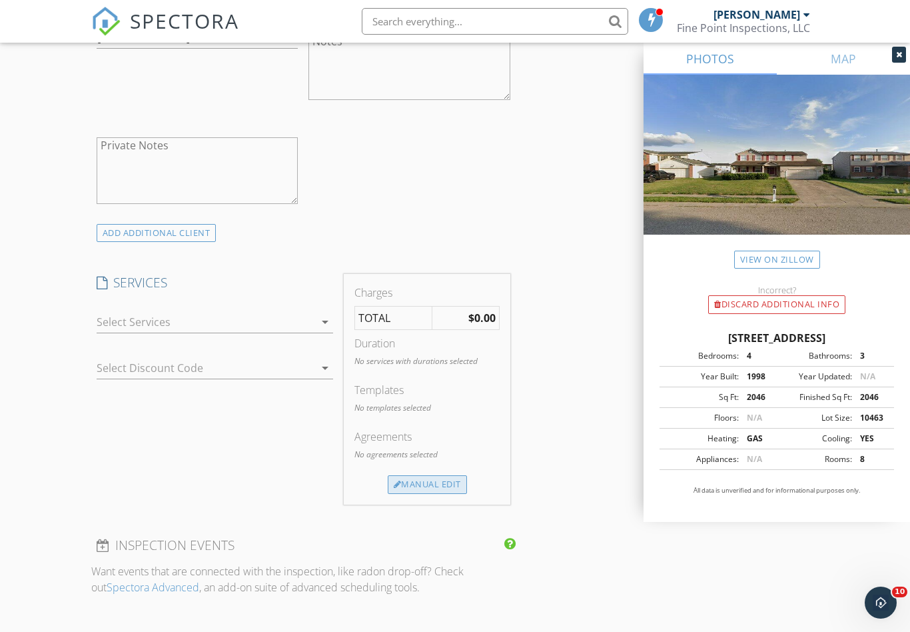
click at [406, 494] on div "Manual Edit" at bounding box center [427, 484] width 79 height 19
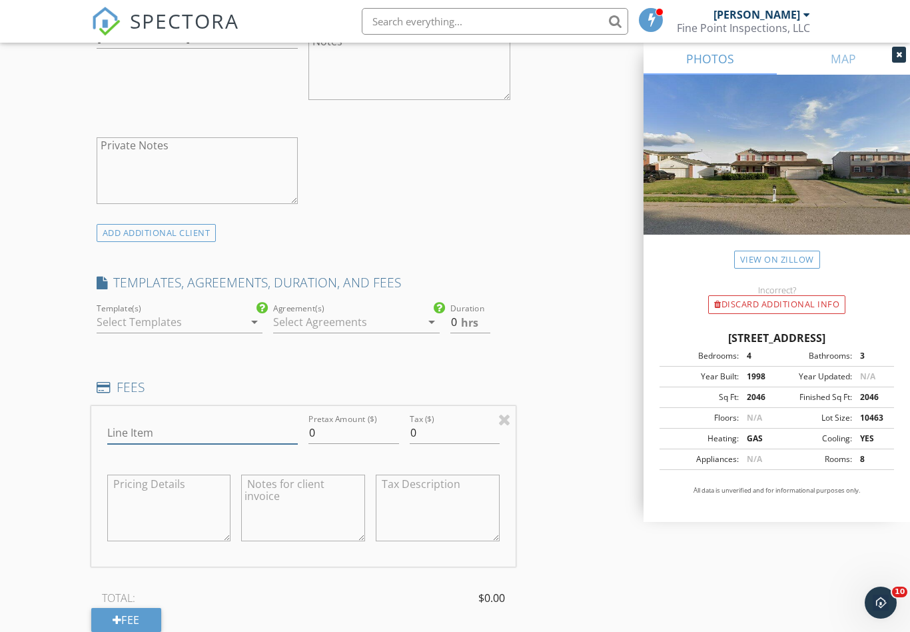
click at [133, 444] on input "Line Item" at bounding box center [202, 433] width 191 height 22
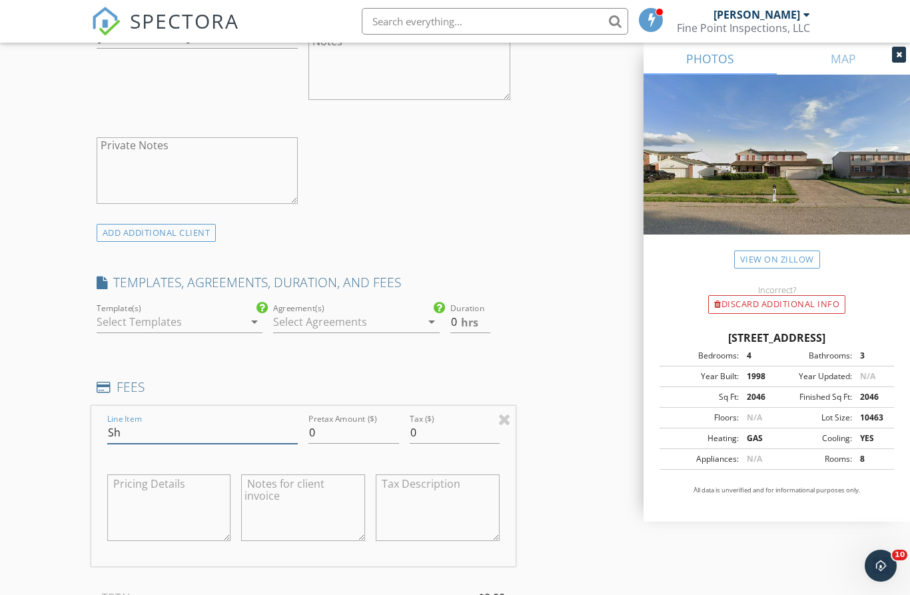
type input "S"
type input "Partial Inspection"
click at [342, 444] on input "0" at bounding box center [354, 433] width 90 height 22
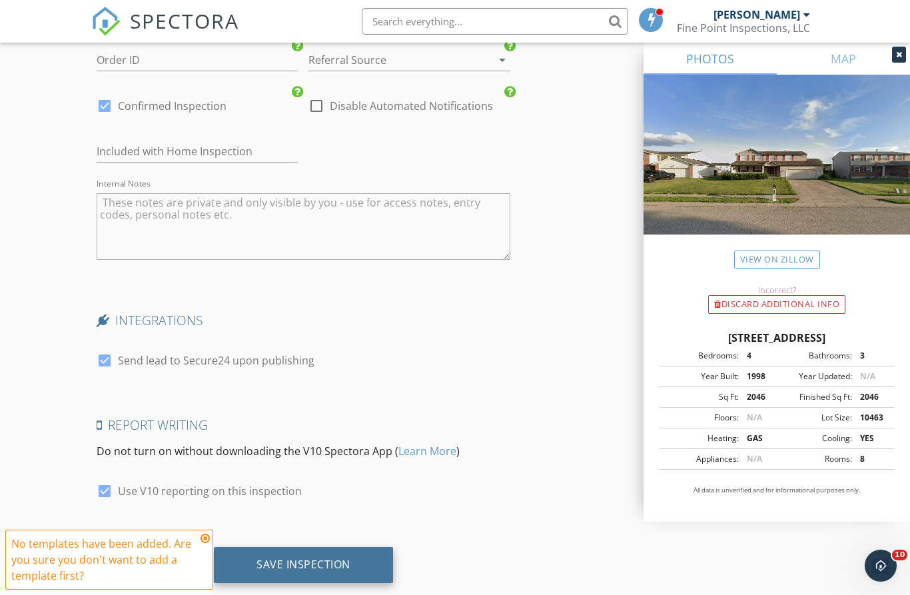
scroll to position [2041, 0]
type input "125"
click at [298, 568] on div "Save Inspection" at bounding box center [303, 566] width 179 height 36
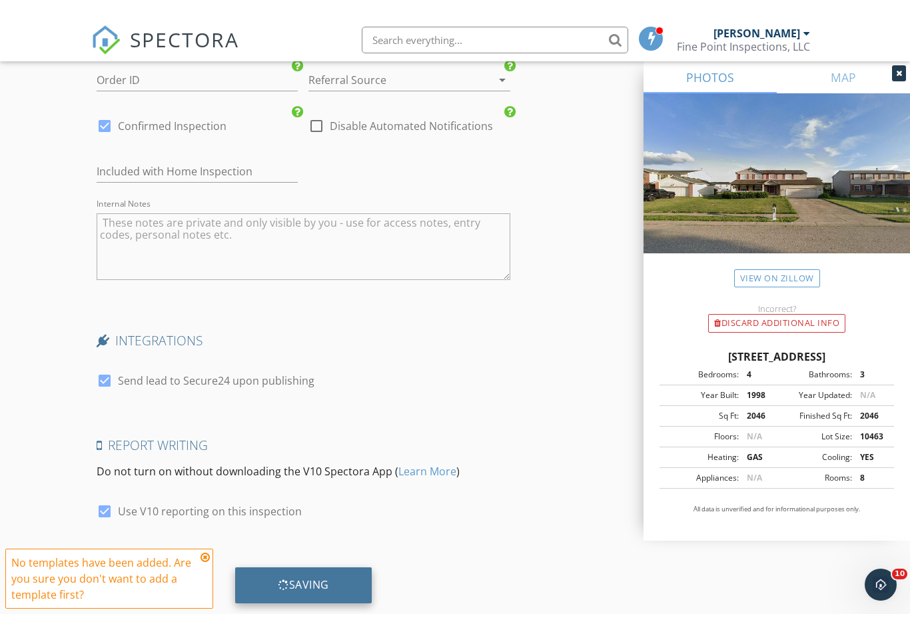
scroll to position [2035, 0]
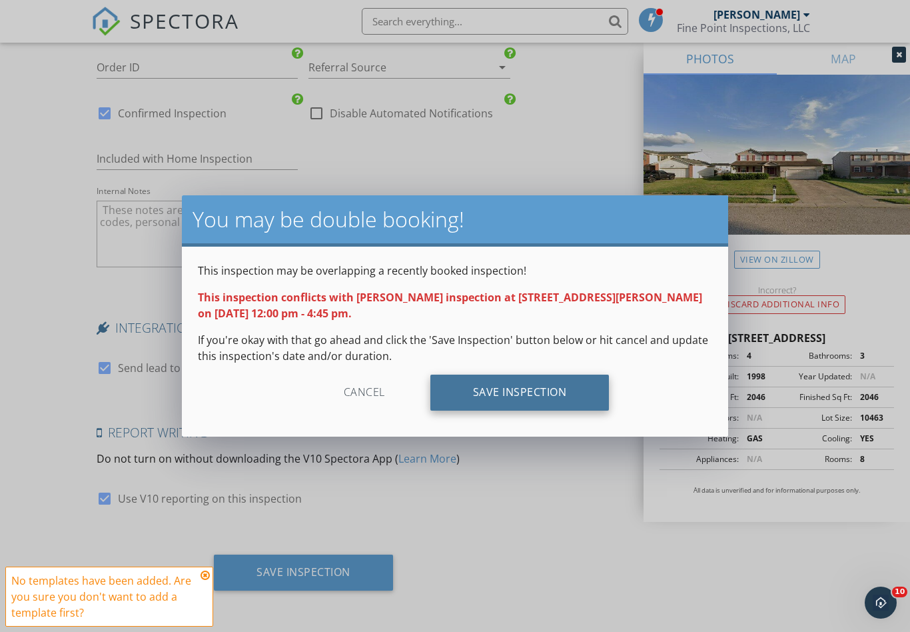
click at [519, 381] on div "Save Inspection" at bounding box center [519, 392] width 179 height 36
